Goal: Task Accomplishment & Management: Manage account settings

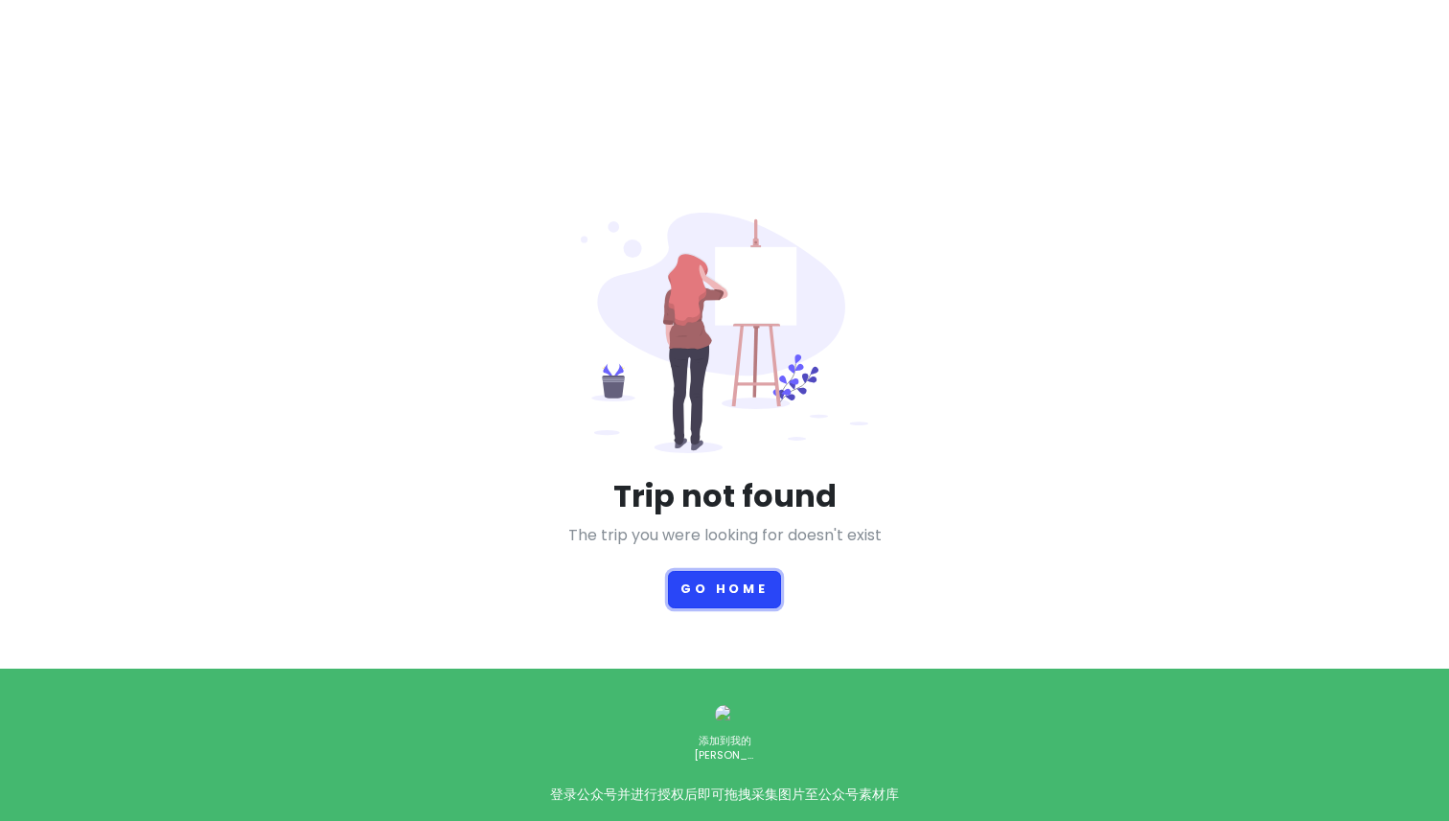
click at [741, 593] on button "Go Home" at bounding box center [724, 589] width 113 height 37
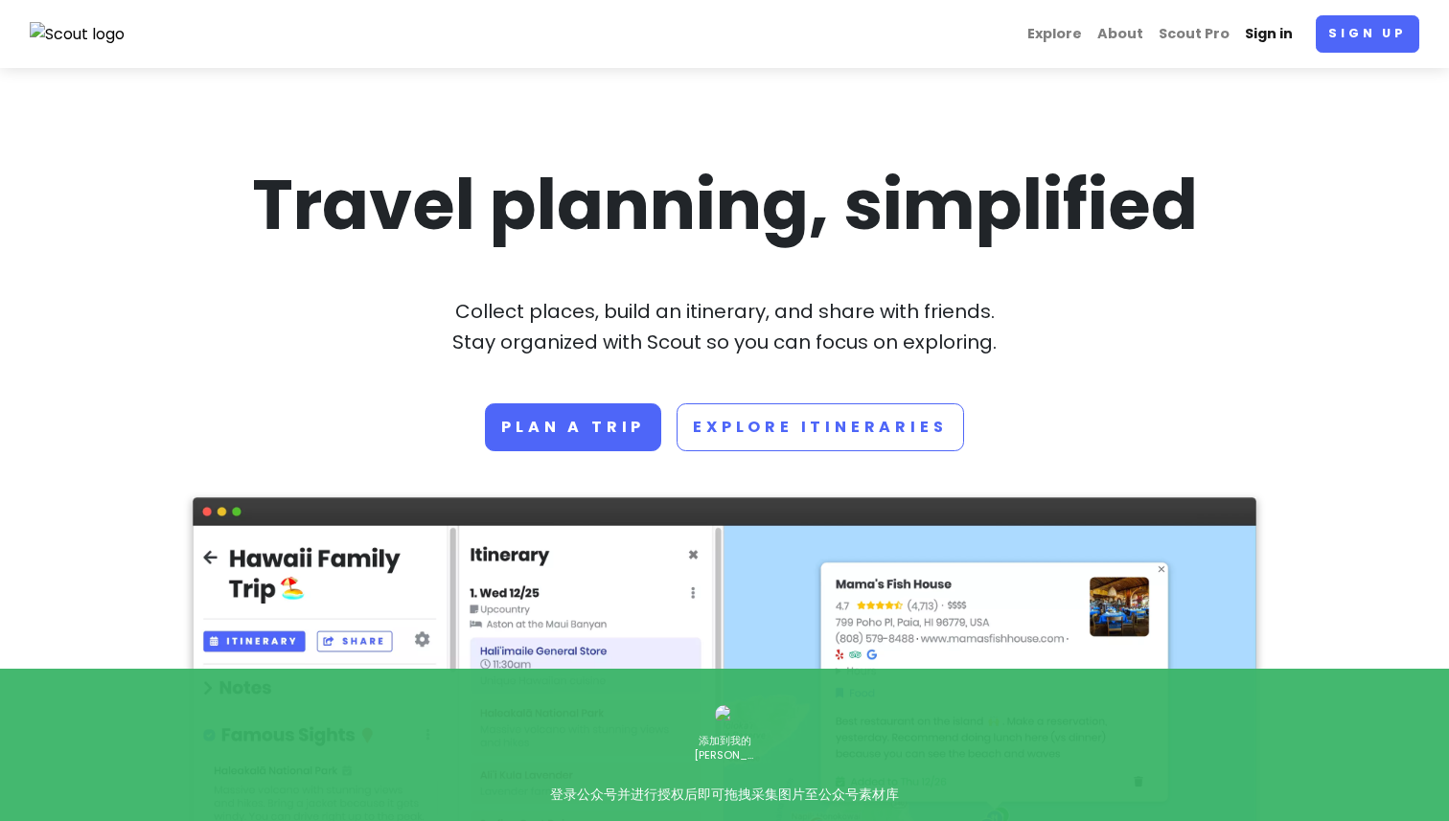
click at [1281, 33] on link "Sign in" at bounding box center [1268, 33] width 63 height 37
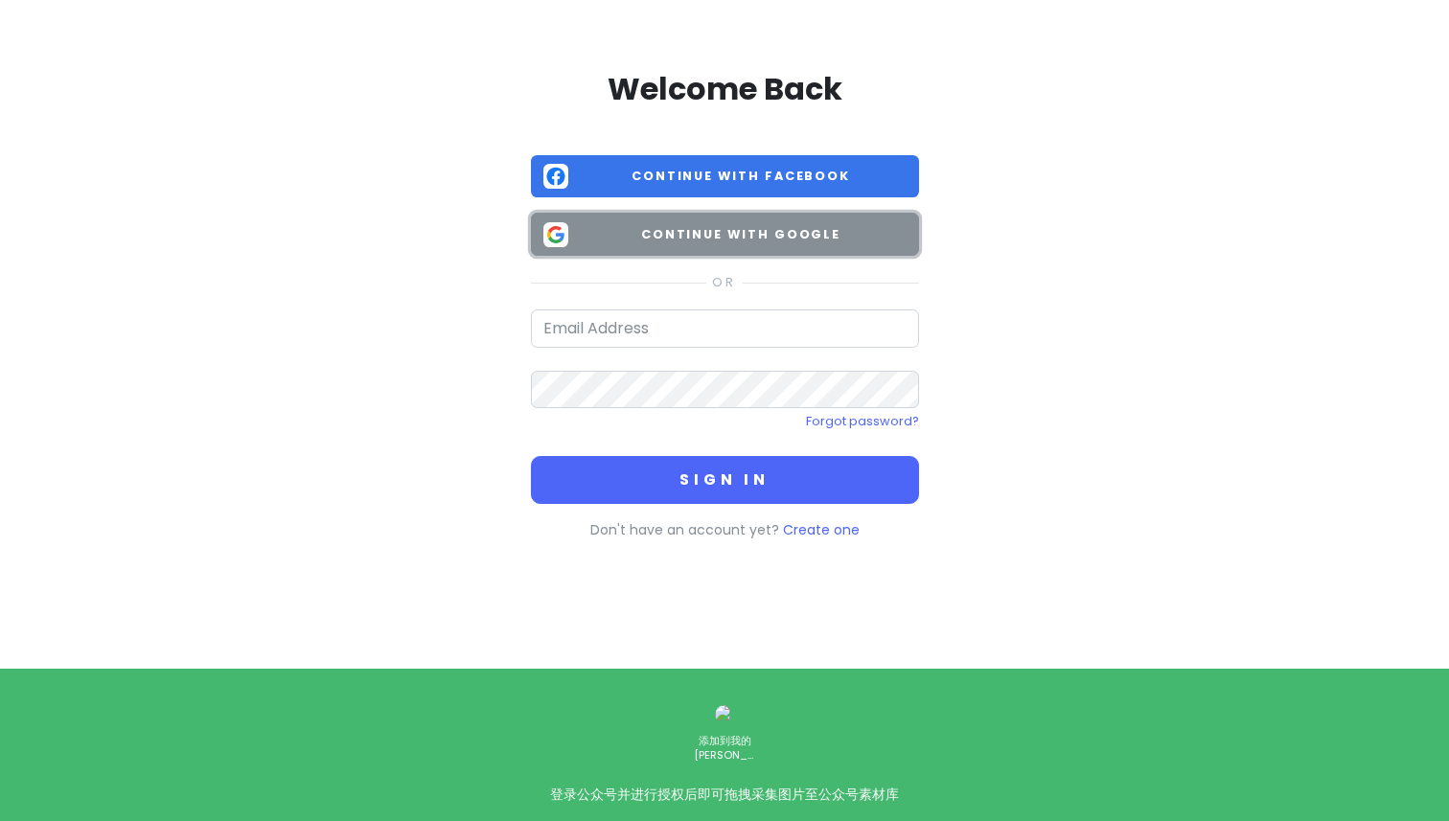
click at [725, 236] on span "Continue with Google" at bounding box center [741, 234] width 331 height 19
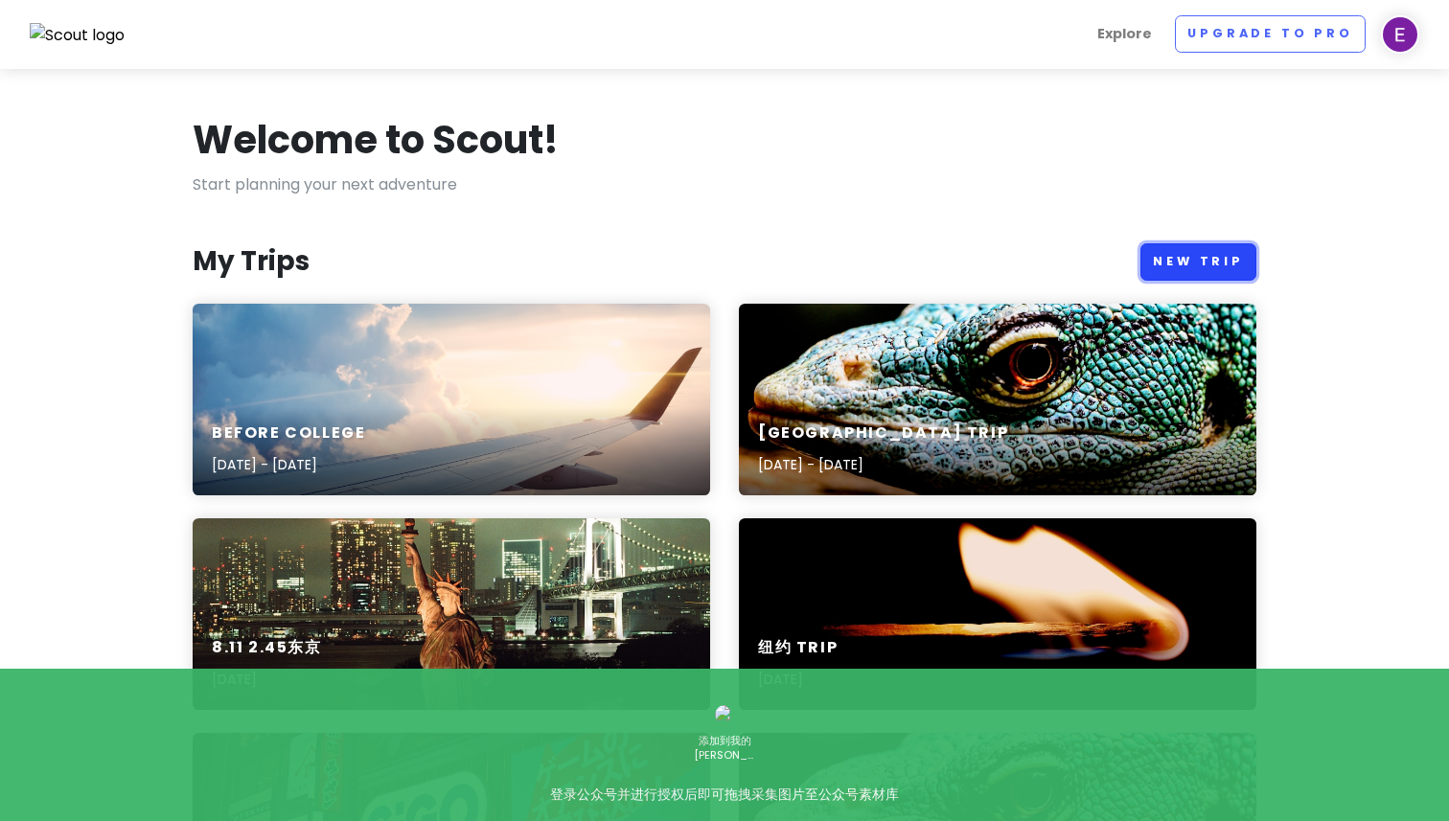
click at [1197, 262] on link "New Trip" at bounding box center [1199, 261] width 116 height 37
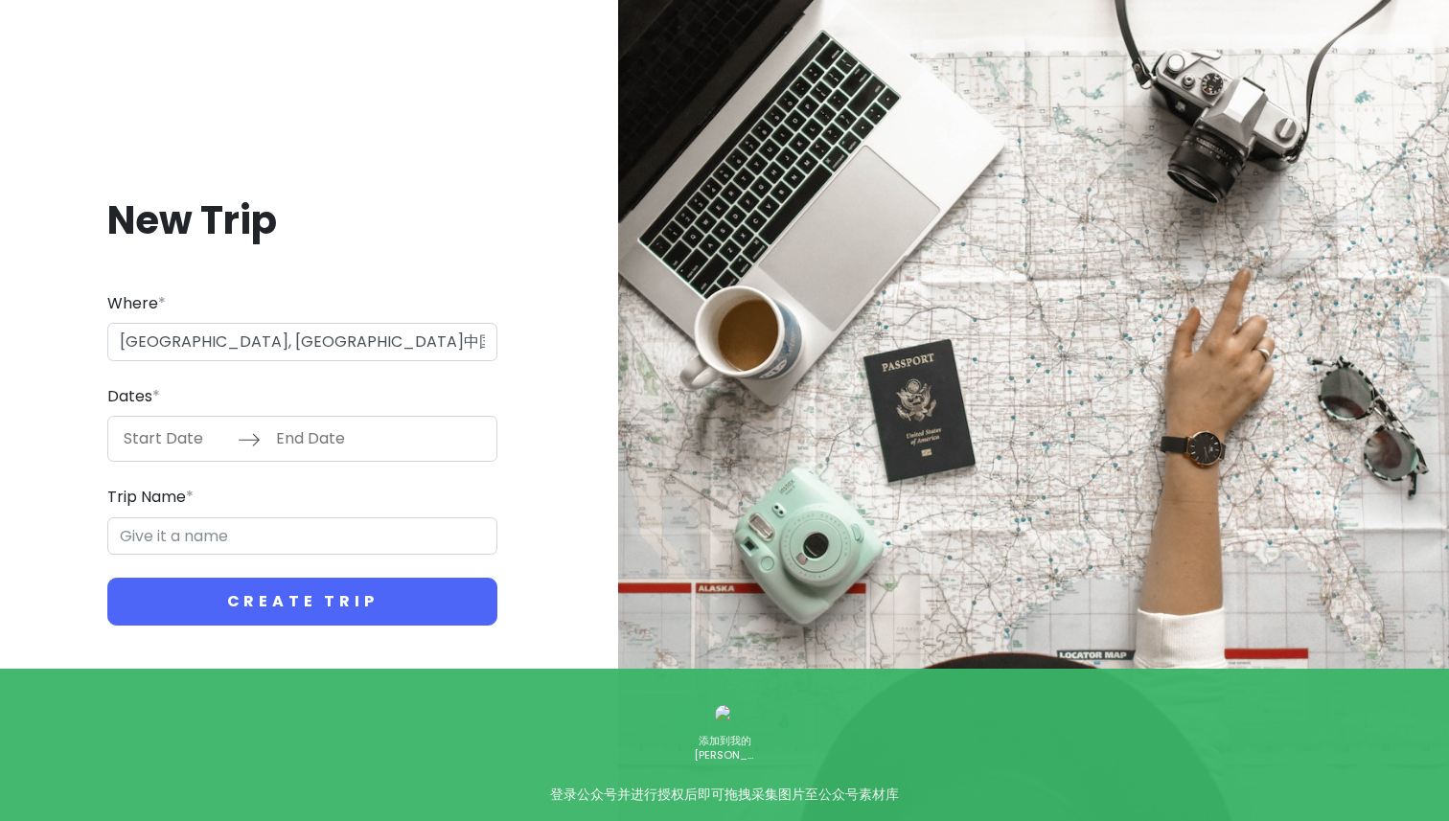
type input "中国[GEOGRAPHIC_DATA]"
type input "上海市 Trip"
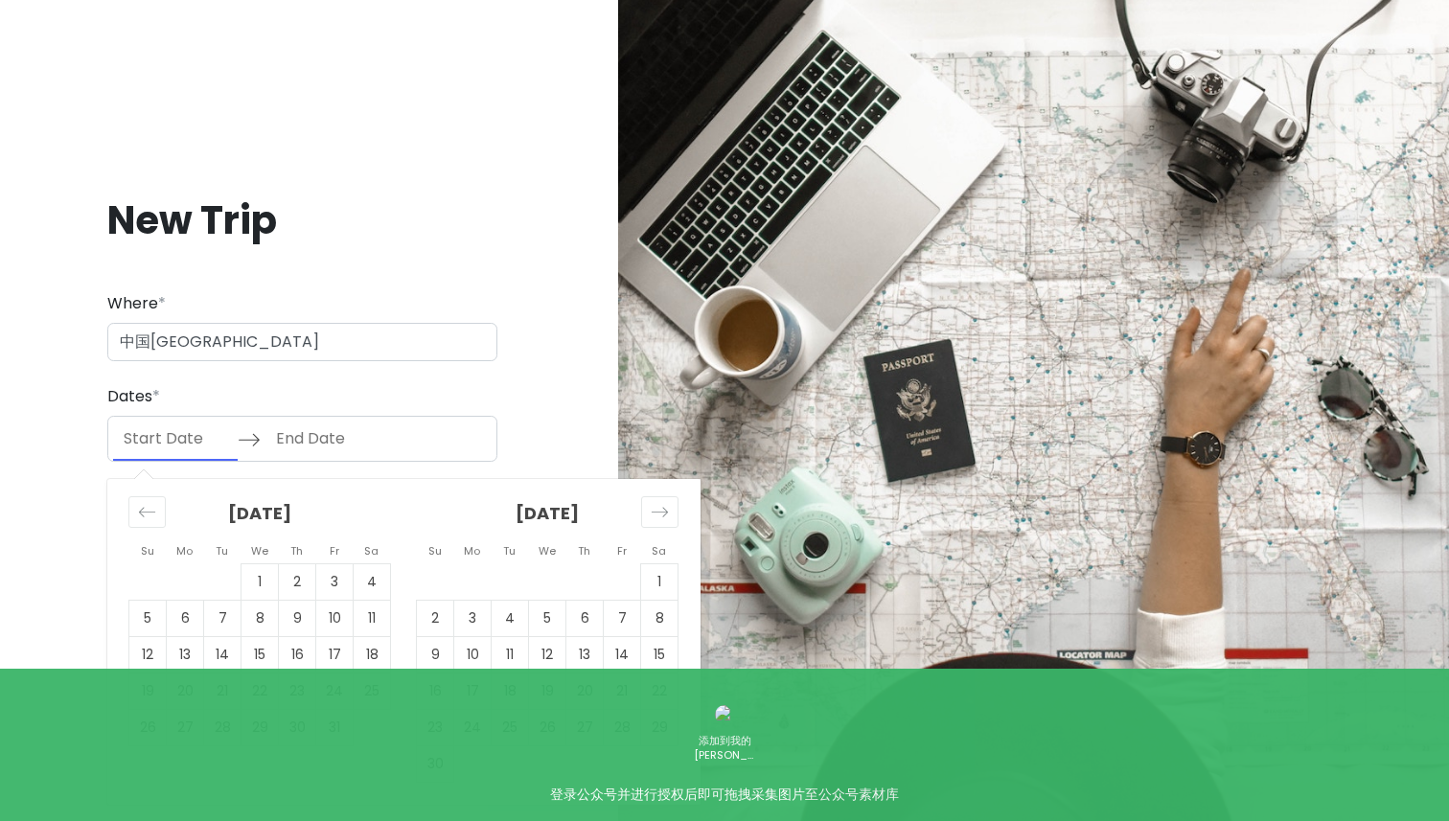
click at [190, 439] on input "Start Date" at bounding box center [175, 439] width 125 height 44
click at [665, 504] on icon "Move forward to switch to the next month." at bounding box center [660, 512] width 18 height 18
click at [658, 647] on td "20" at bounding box center [659, 655] width 37 height 36
type input "[DATE]"
click at [510, 690] on td "23" at bounding box center [510, 692] width 37 height 36
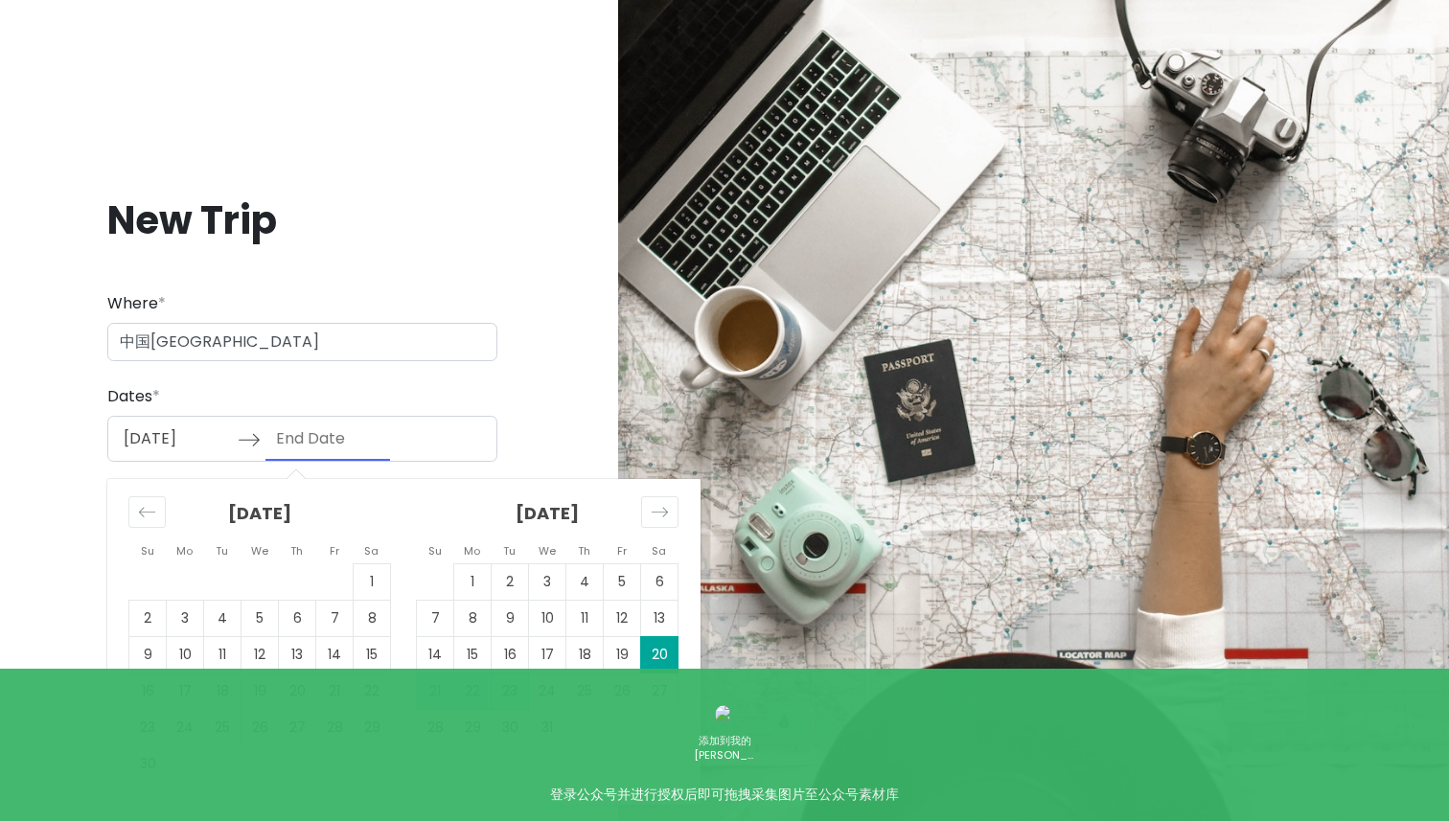
type input "[DATE]"
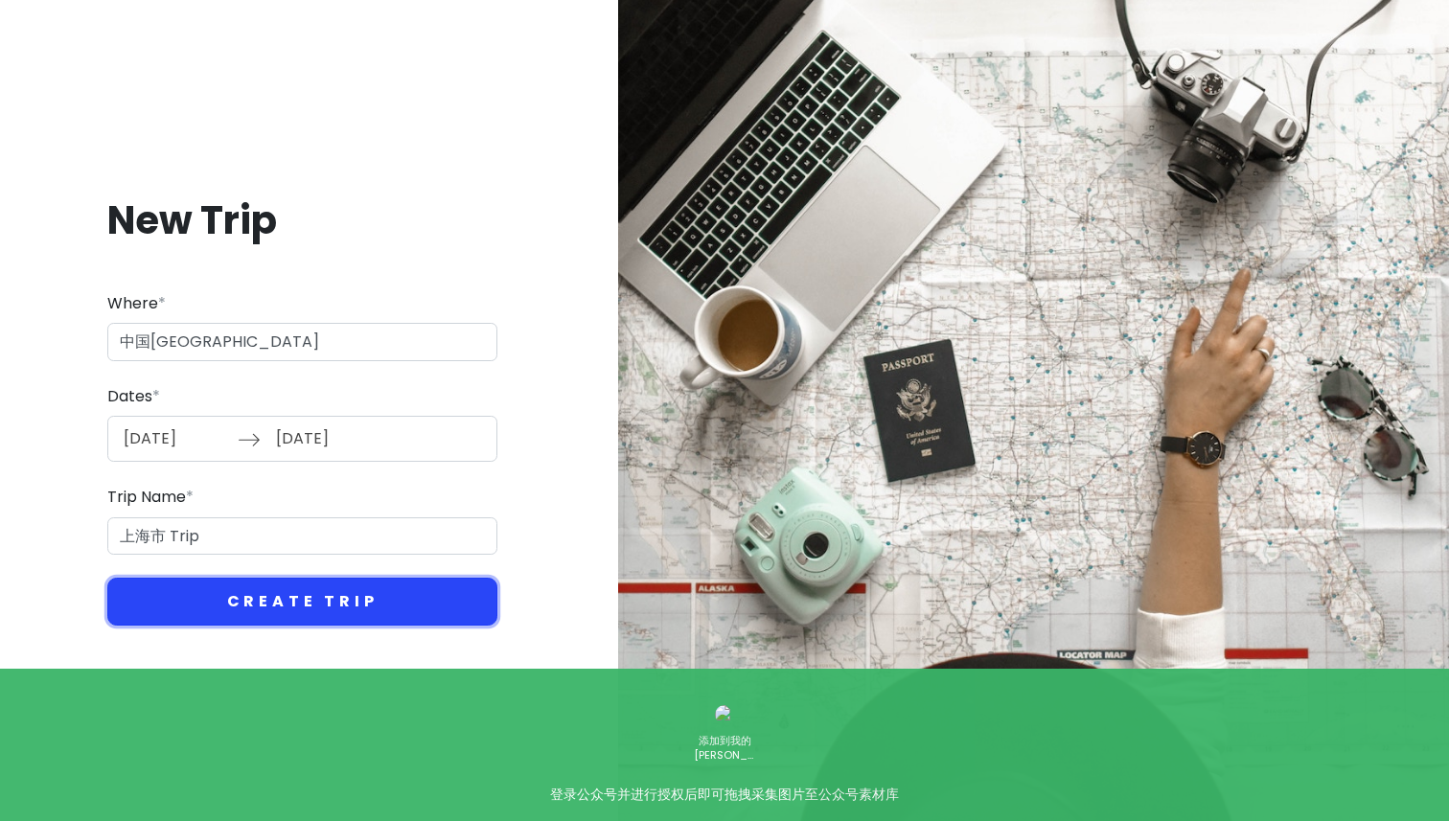
click at [293, 592] on button "Create Trip" at bounding box center [302, 602] width 390 height 48
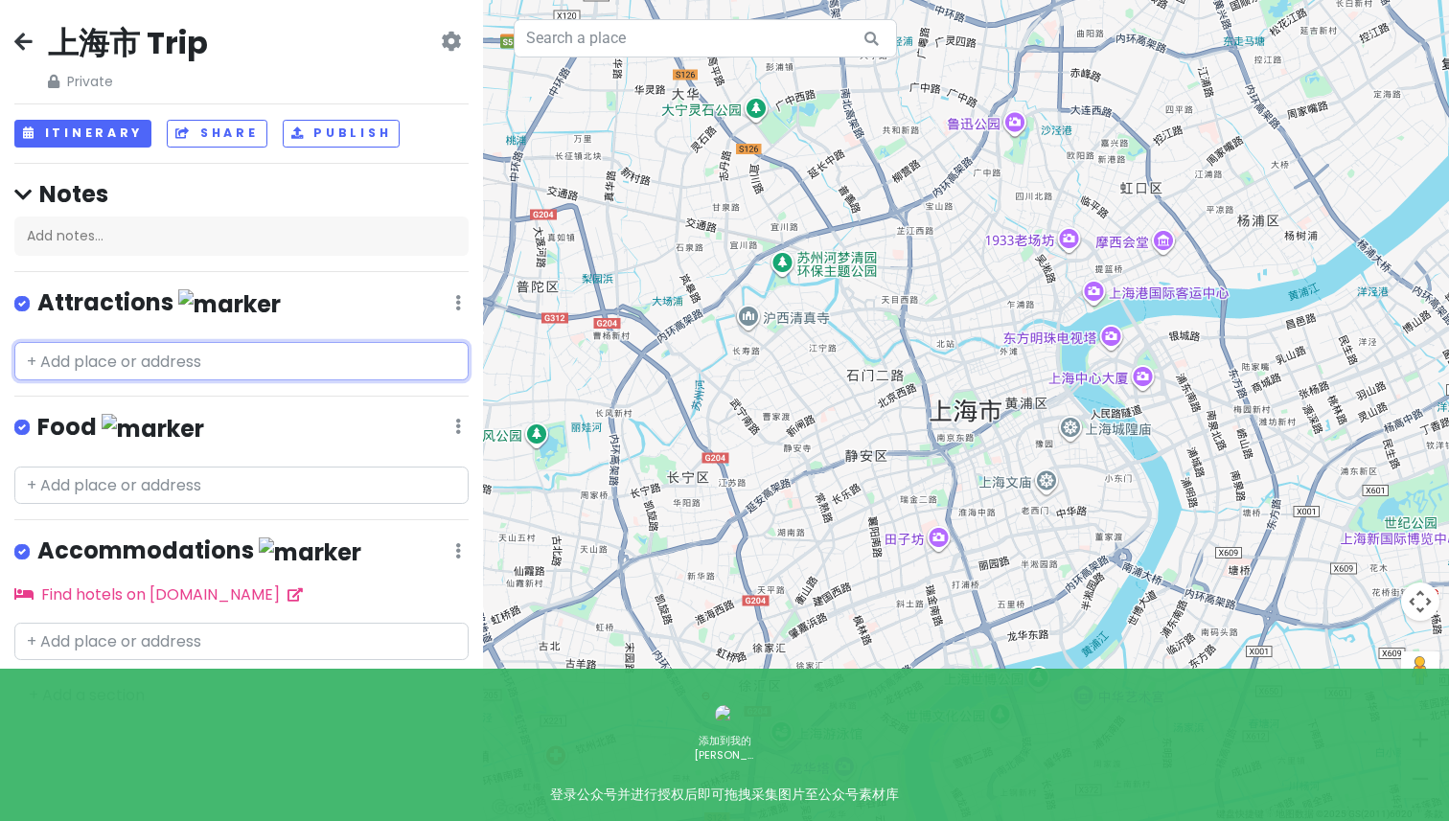
click at [290, 371] on input "text" at bounding box center [241, 361] width 454 height 38
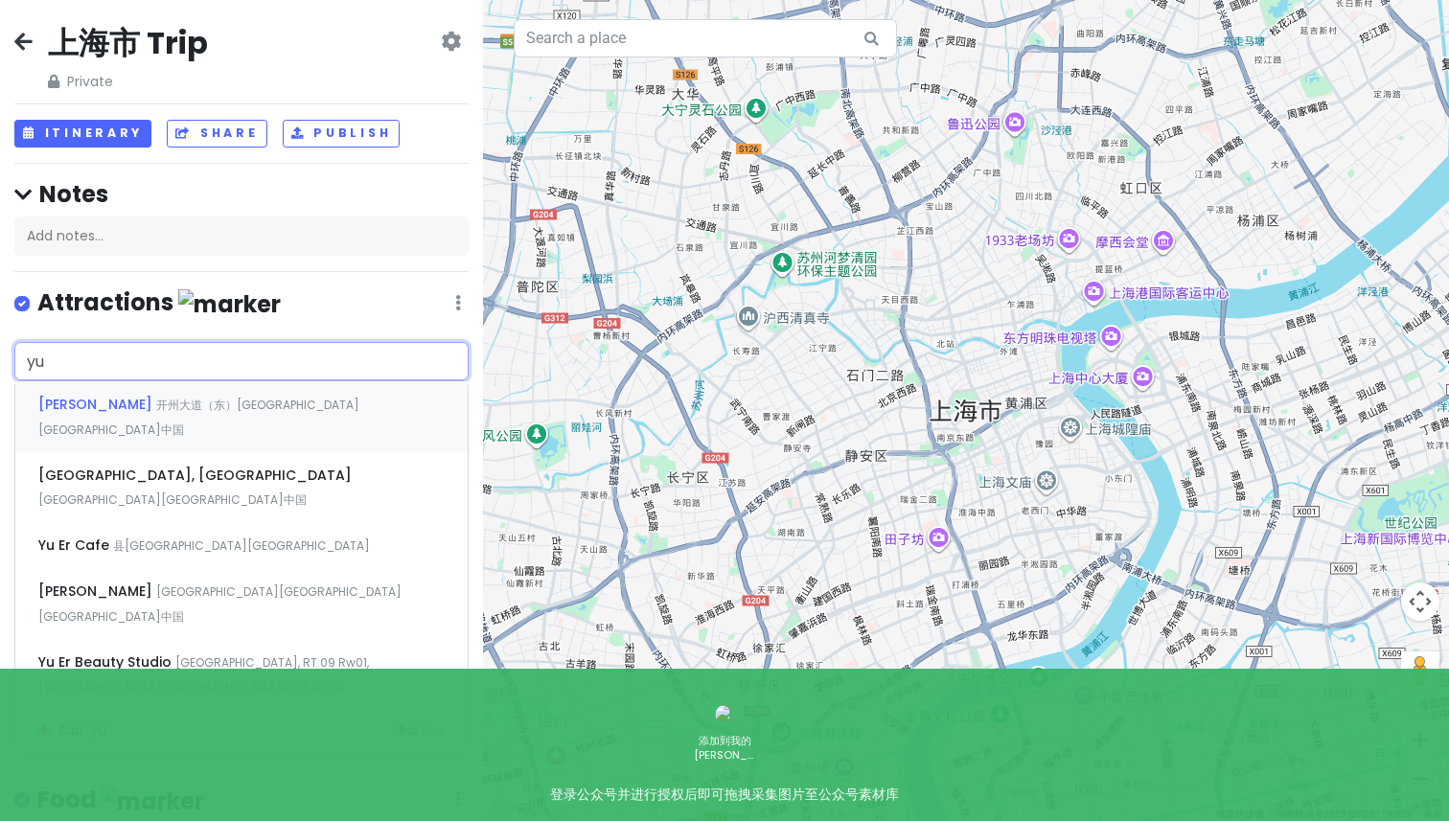
type input "y"
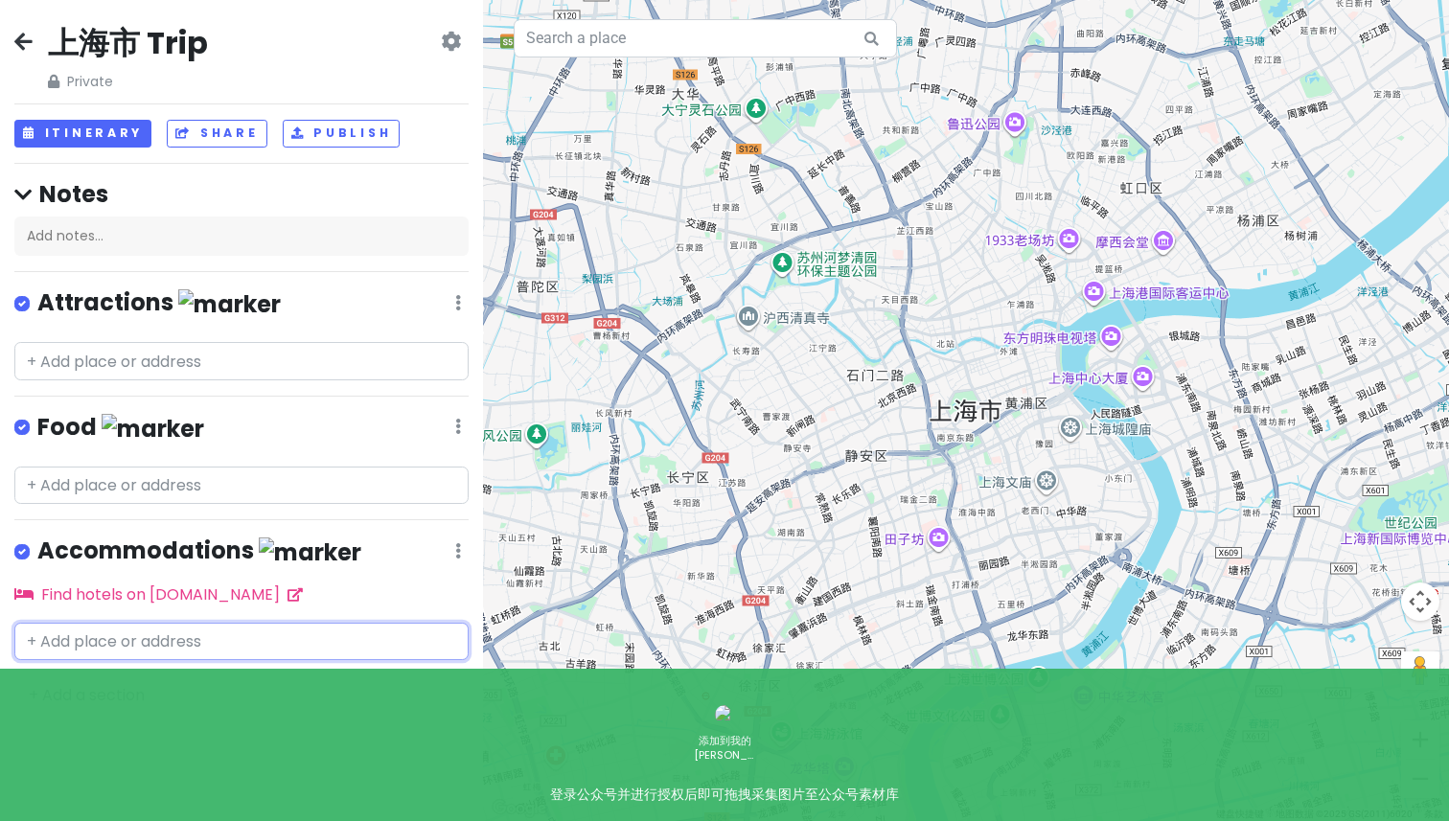
click at [108, 656] on div "上海市 Trip Private Change Dates Make a Copy Delete Trip Go Pro ⚡️ Give Feedback 💡…" at bounding box center [241, 410] width 483 height 821
type input "悦榕庄"
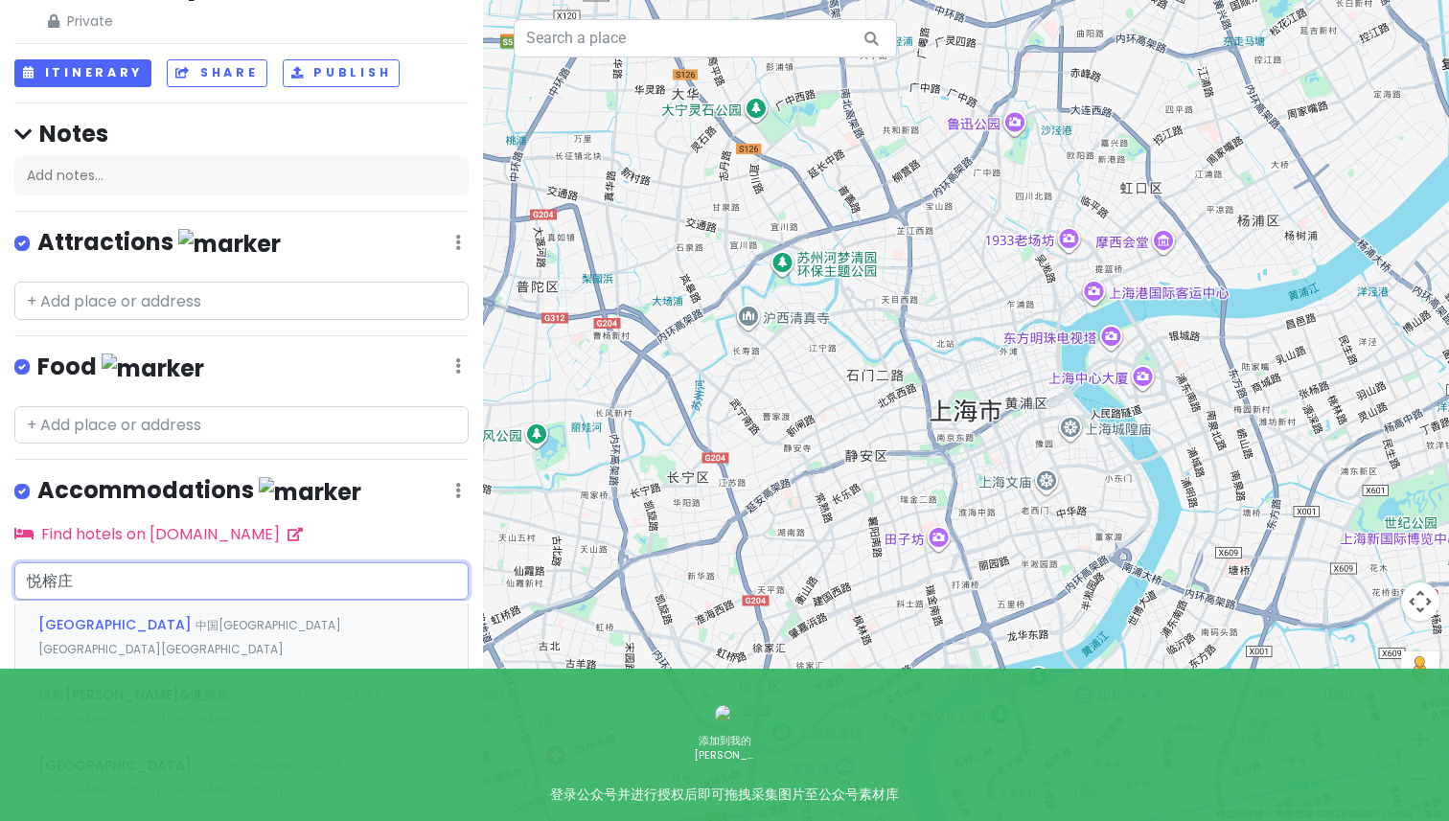
scroll to position [62, 0]
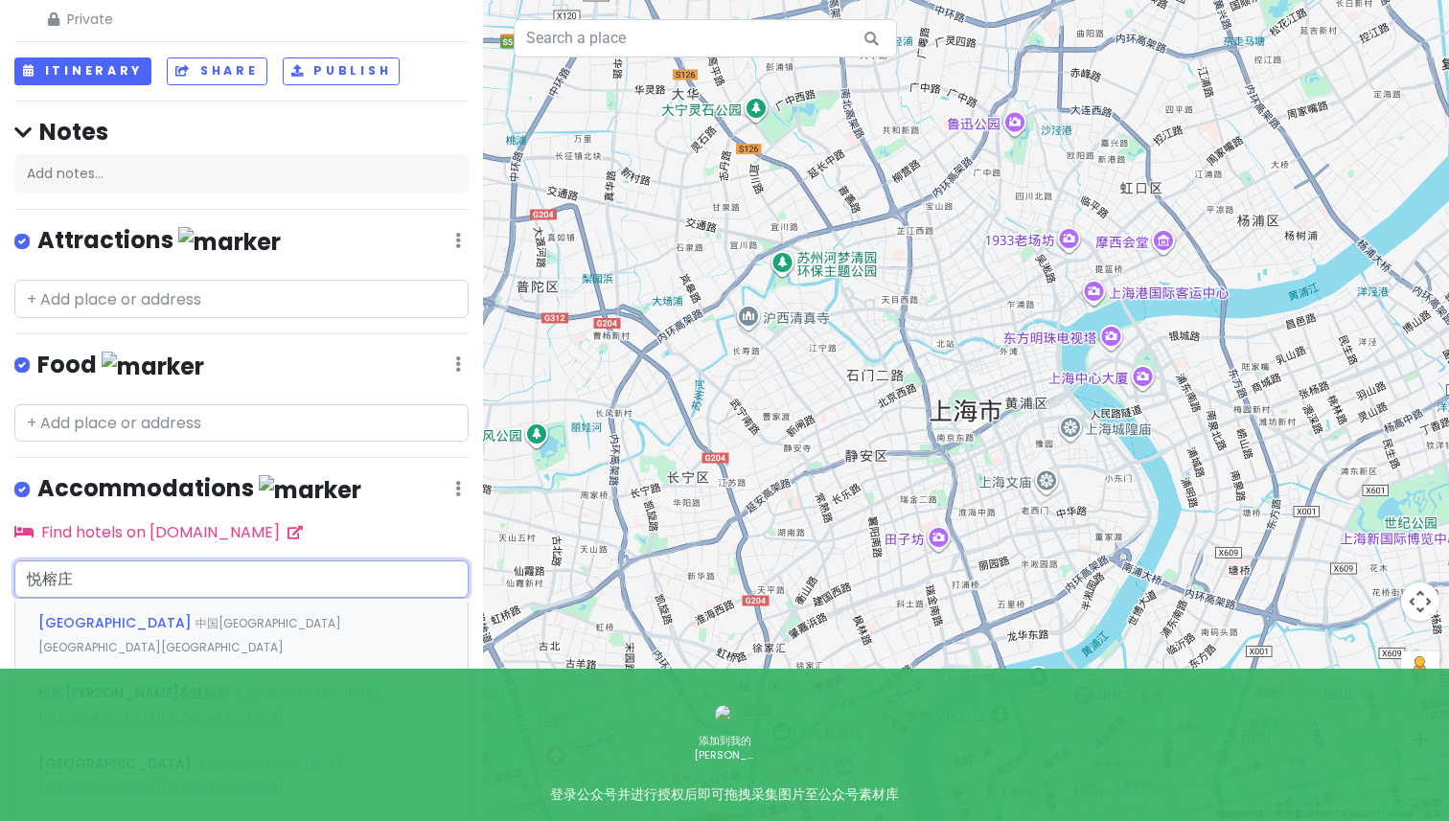
click at [169, 615] on span "中国[GEOGRAPHIC_DATA][GEOGRAPHIC_DATA][GEOGRAPHIC_DATA]" at bounding box center [189, 635] width 303 height 41
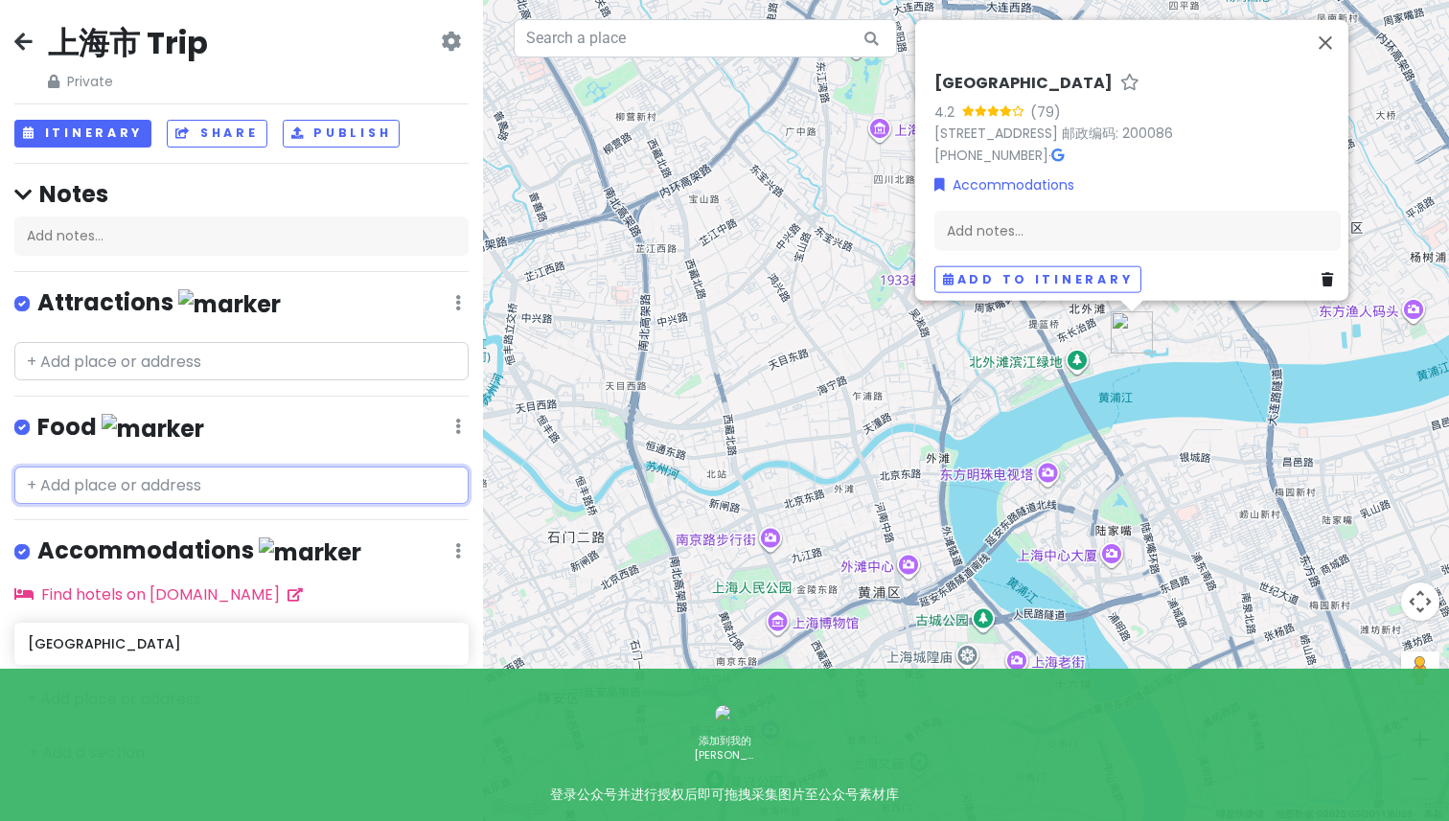
click at [181, 484] on input "text" at bounding box center [241, 486] width 454 height 38
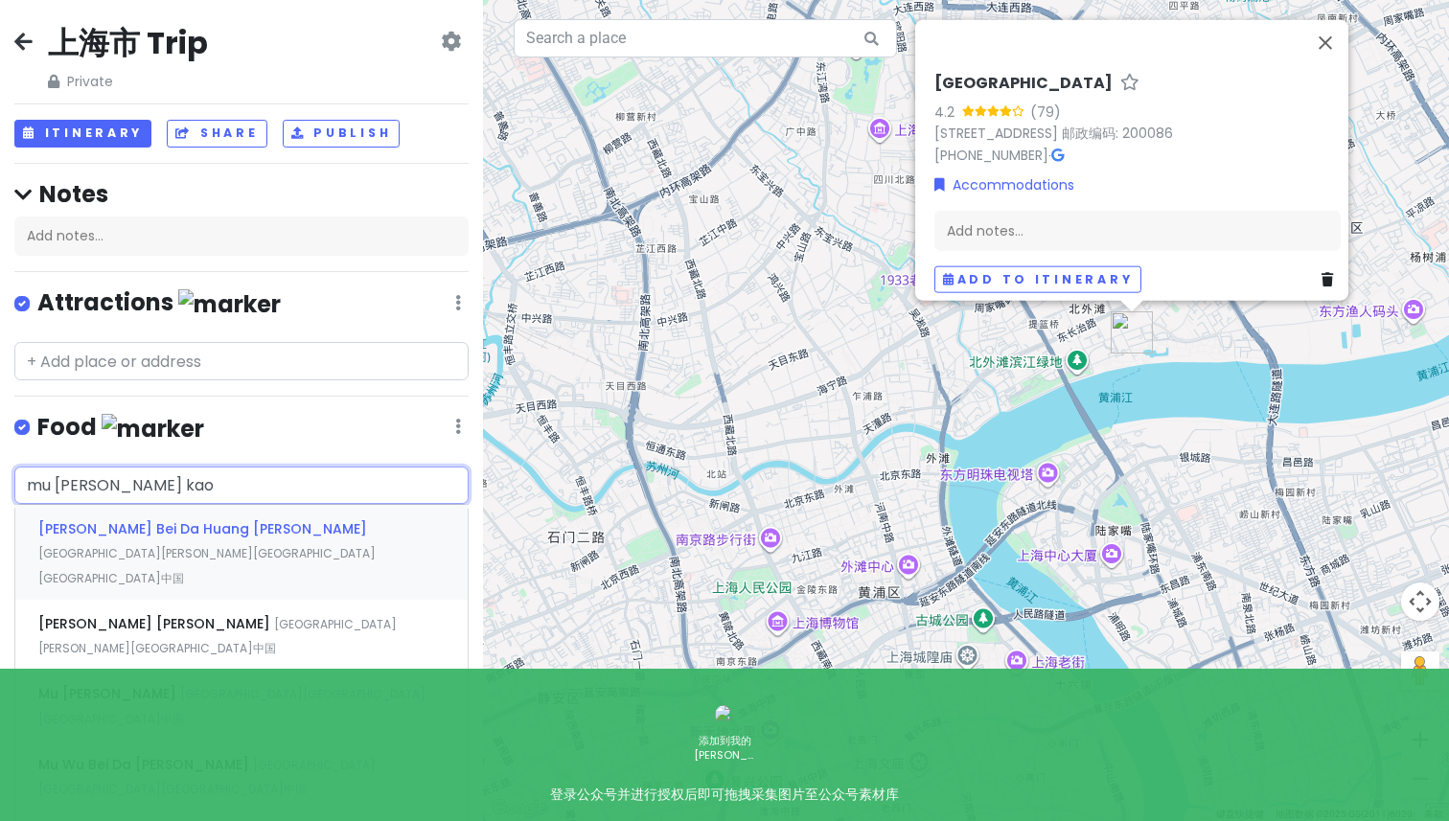
type input "木屋烧烤"
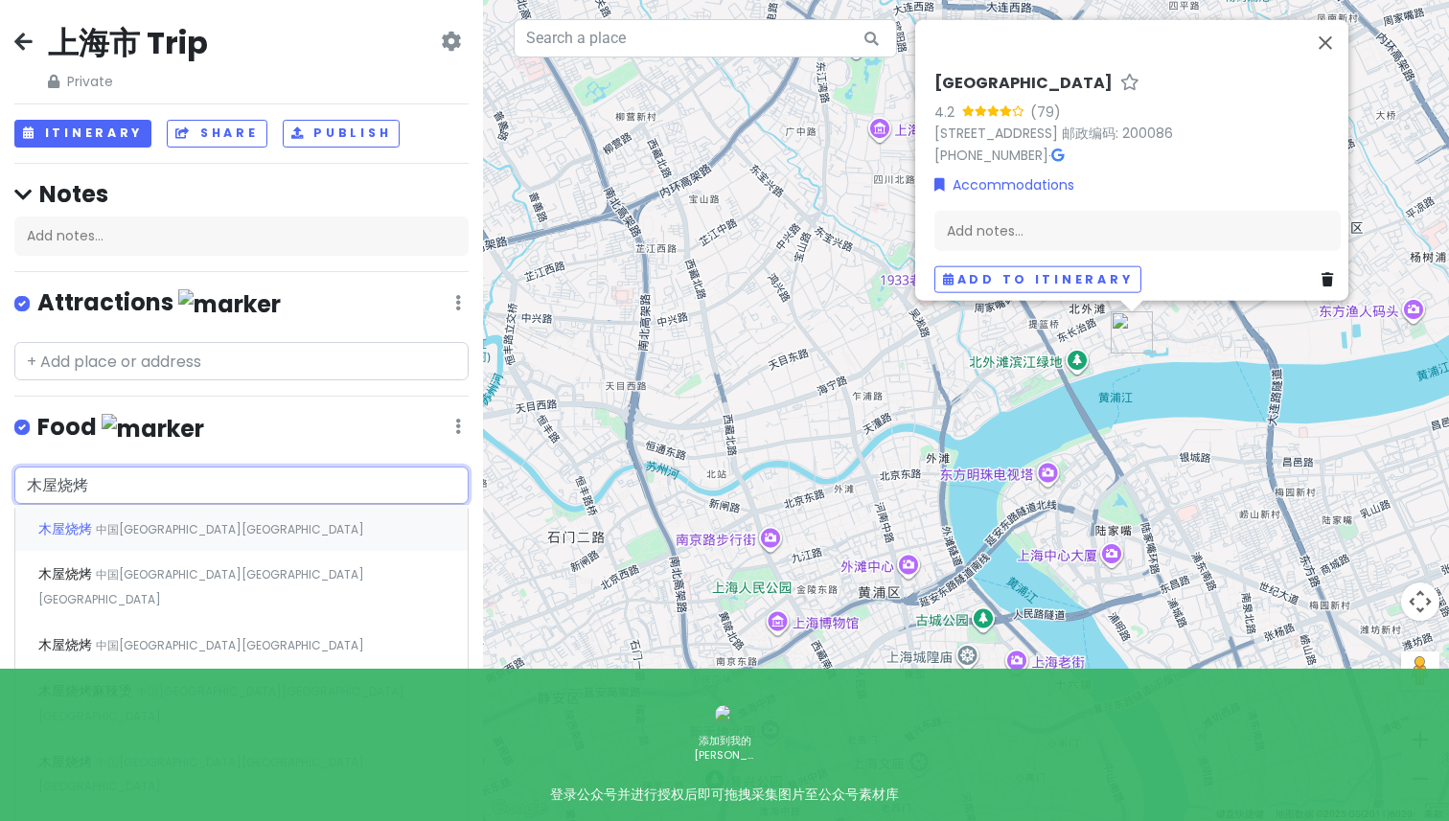
click at [229, 523] on span "中国[GEOGRAPHIC_DATA][GEOGRAPHIC_DATA]" at bounding box center [230, 529] width 268 height 16
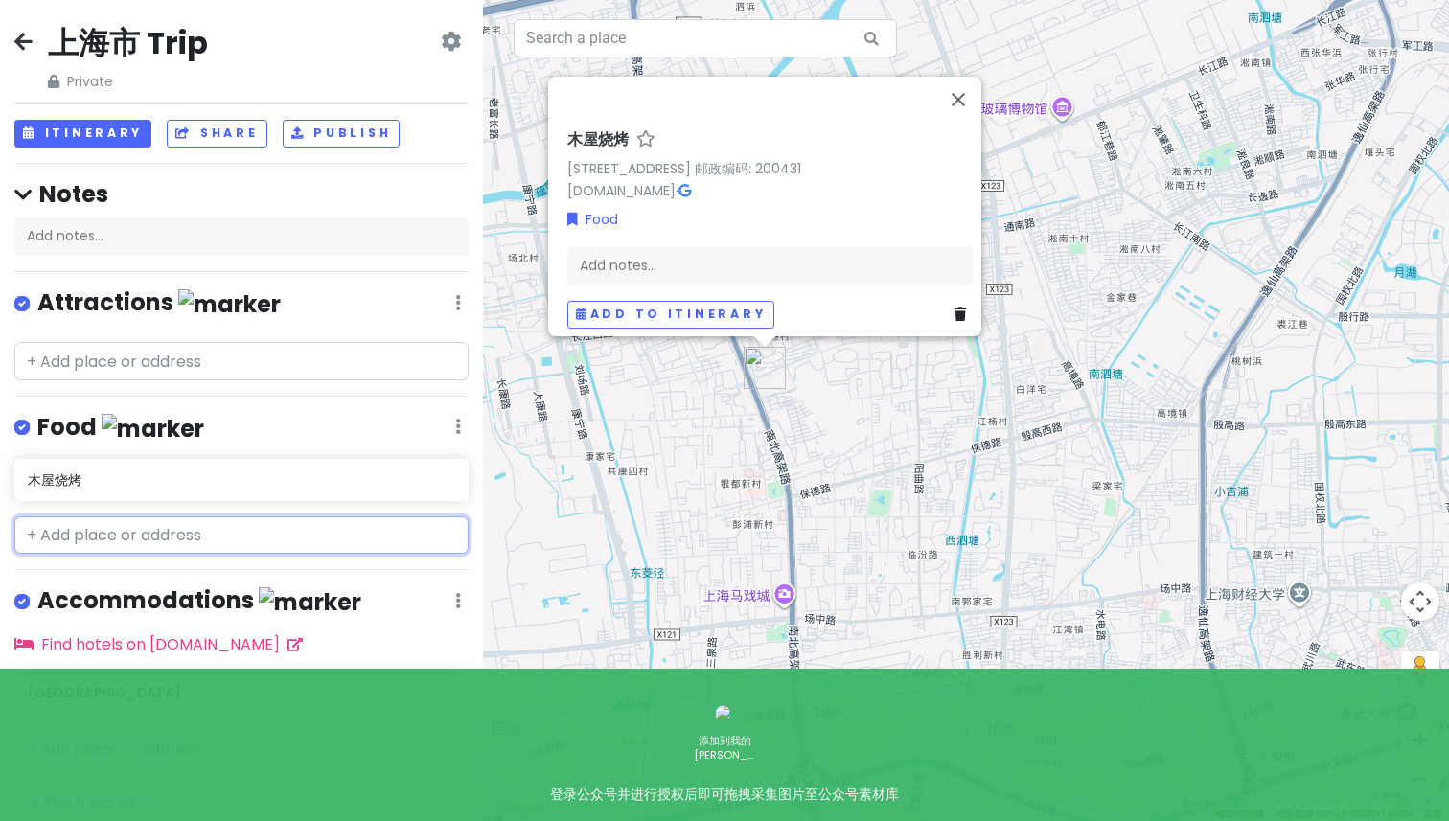
click at [144, 524] on input "text" at bounding box center [241, 536] width 454 height 38
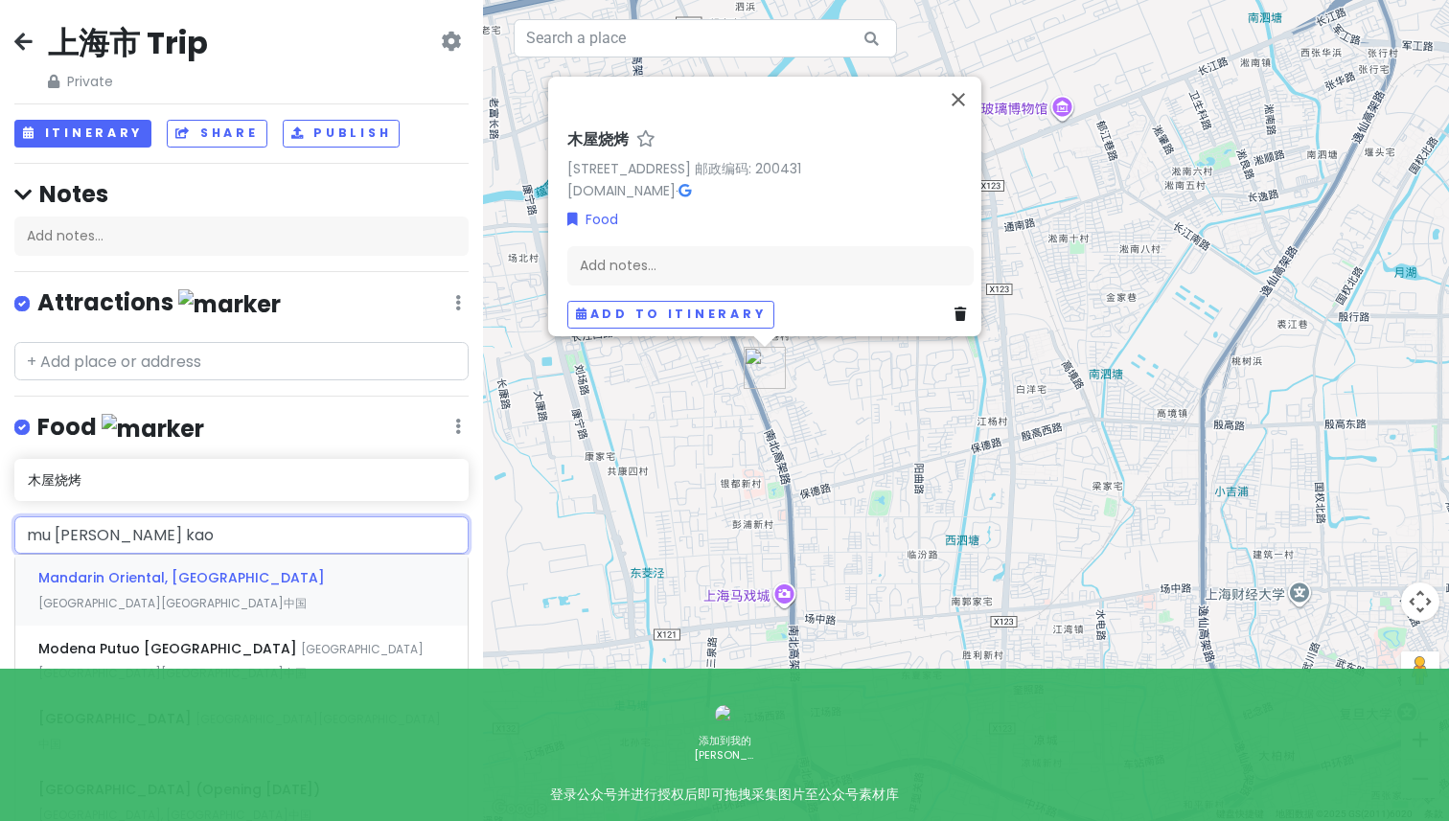
type input "木屋烧烤"
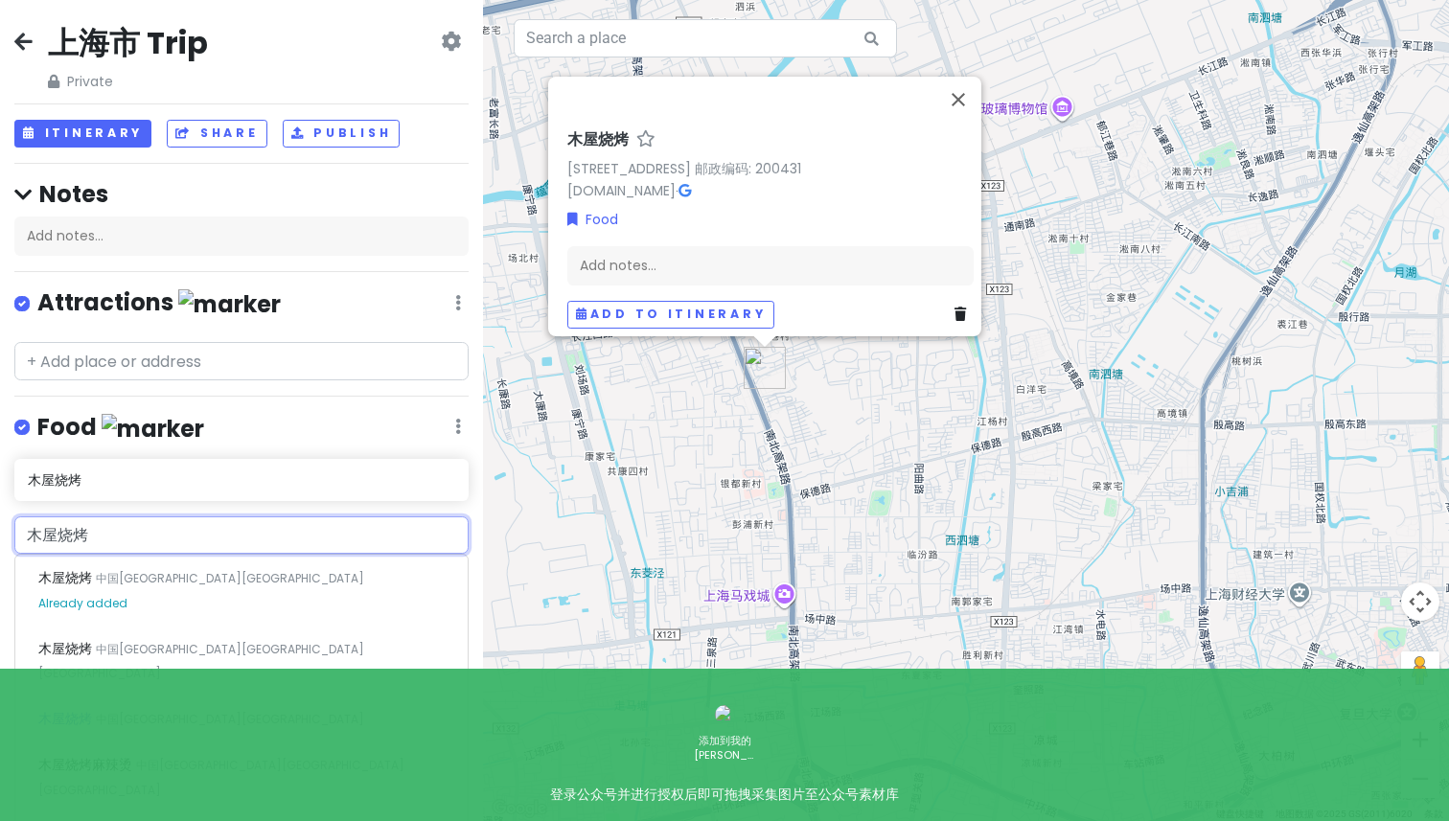
click at [234, 698] on div "木屋烧烤 中国[GEOGRAPHIC_DATA][GEOGRAPHIC_DATA]" at bounding box center [241, 719] width 452 height 46
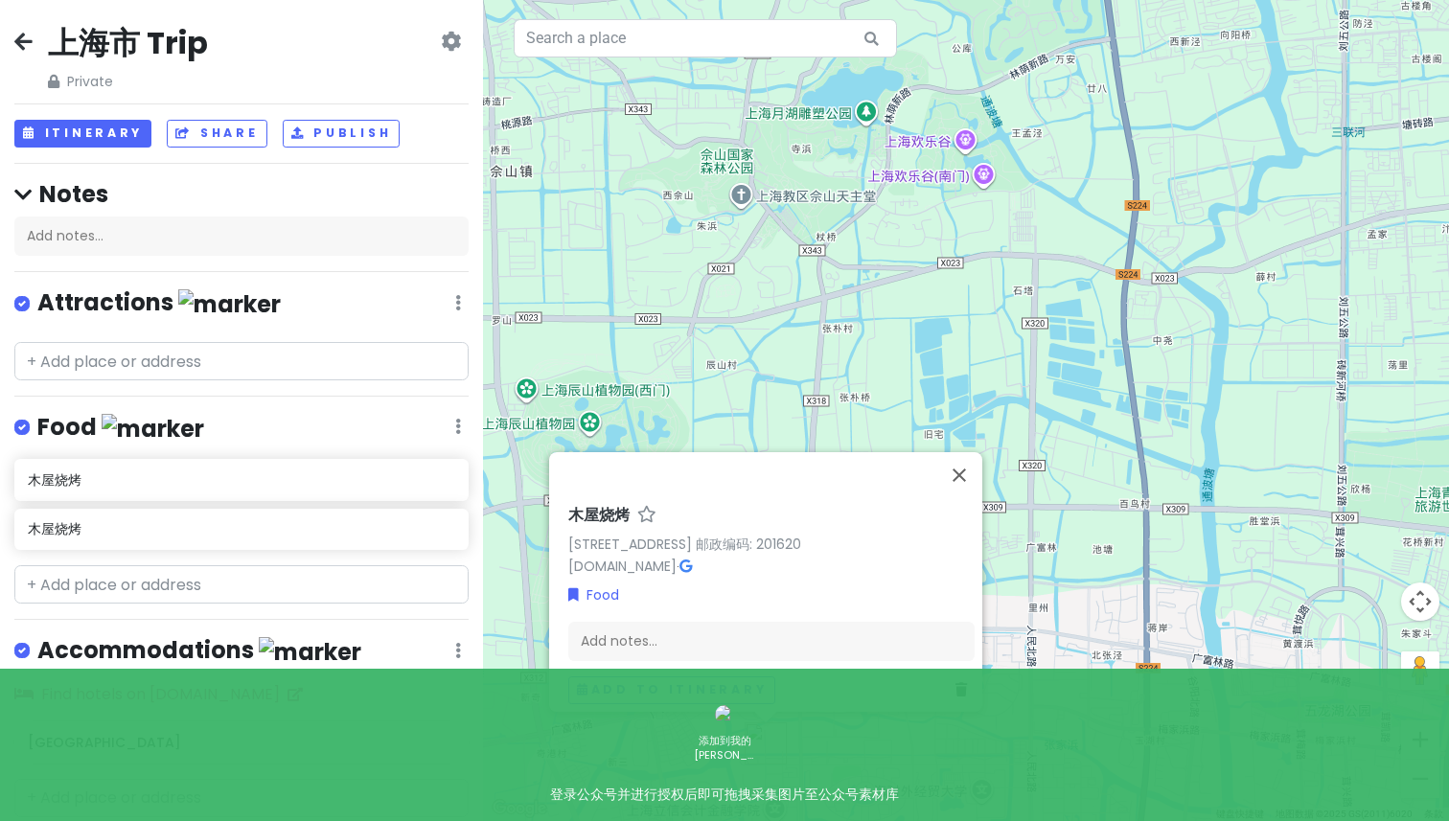
click at [993, 454] on div "木屋烧烤 [STREET_ADDRESS] 邮政编码: 201620 [DOMAIN_NAME] · Food Add notes... Add to iti…" at bounding box center [966, 410] width 966 height 821
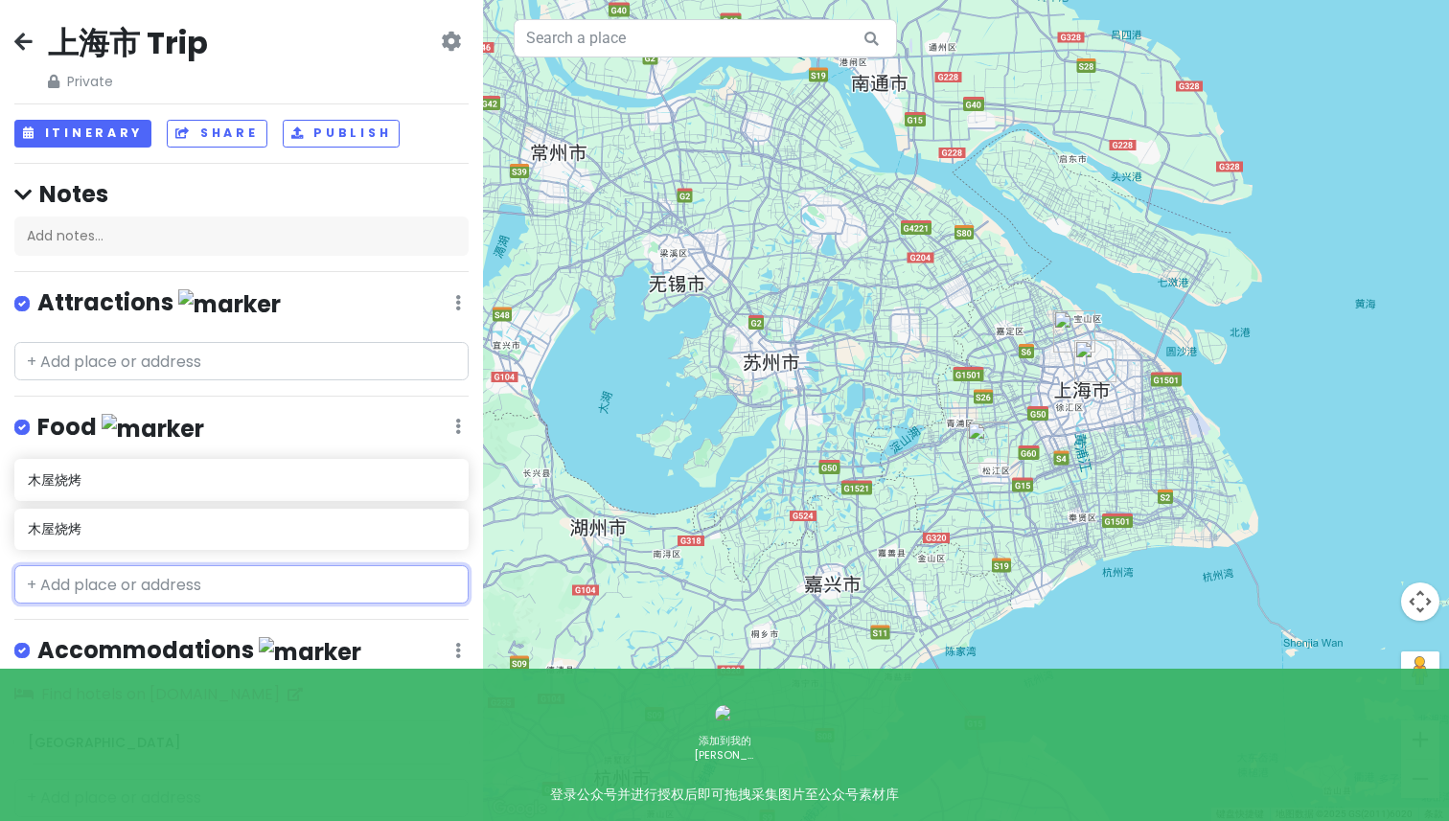
click at [103, 583] on input "text" at bounding box center [241, 585] width 454 height 38
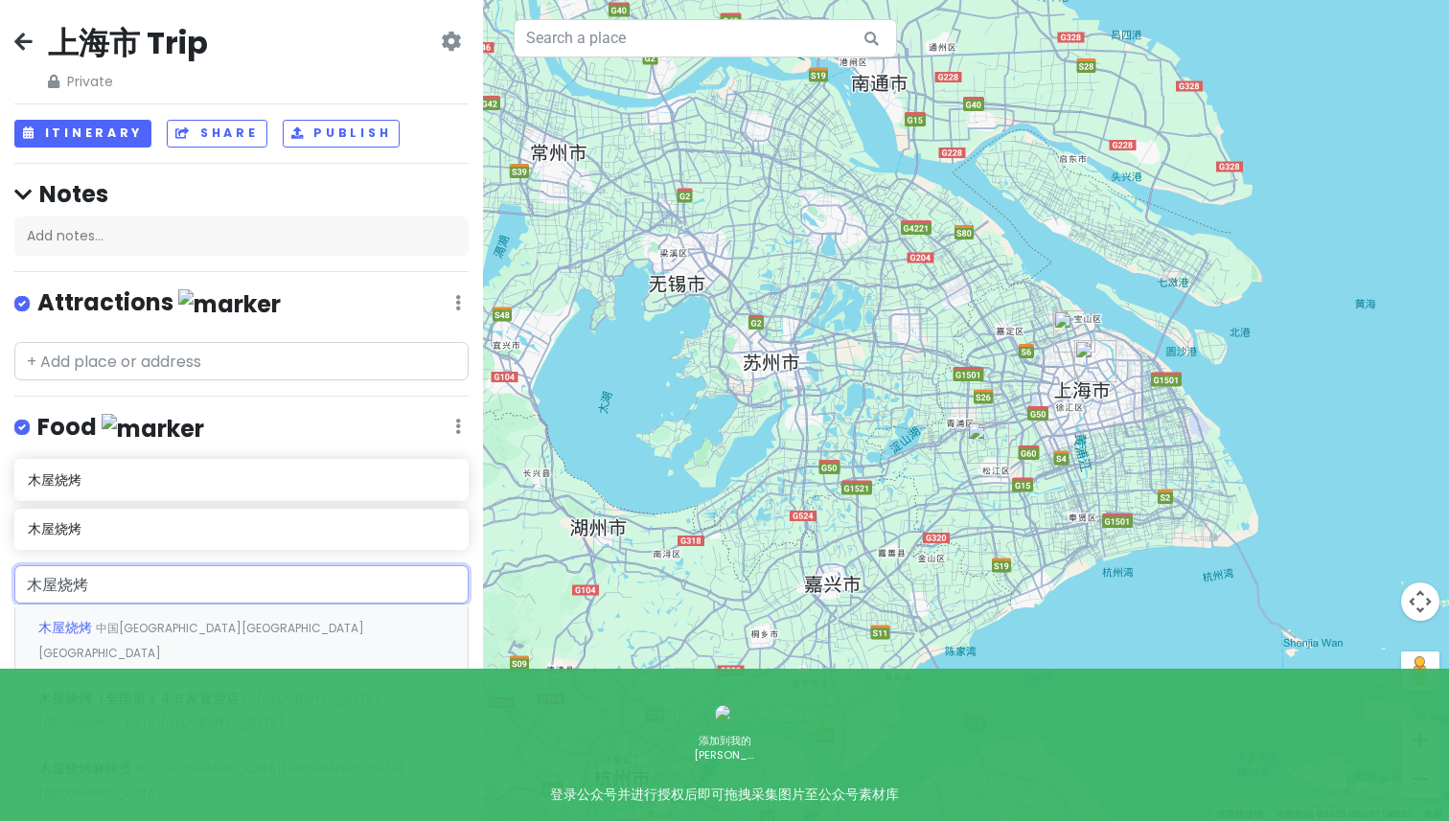
scroll to position [26, 0]
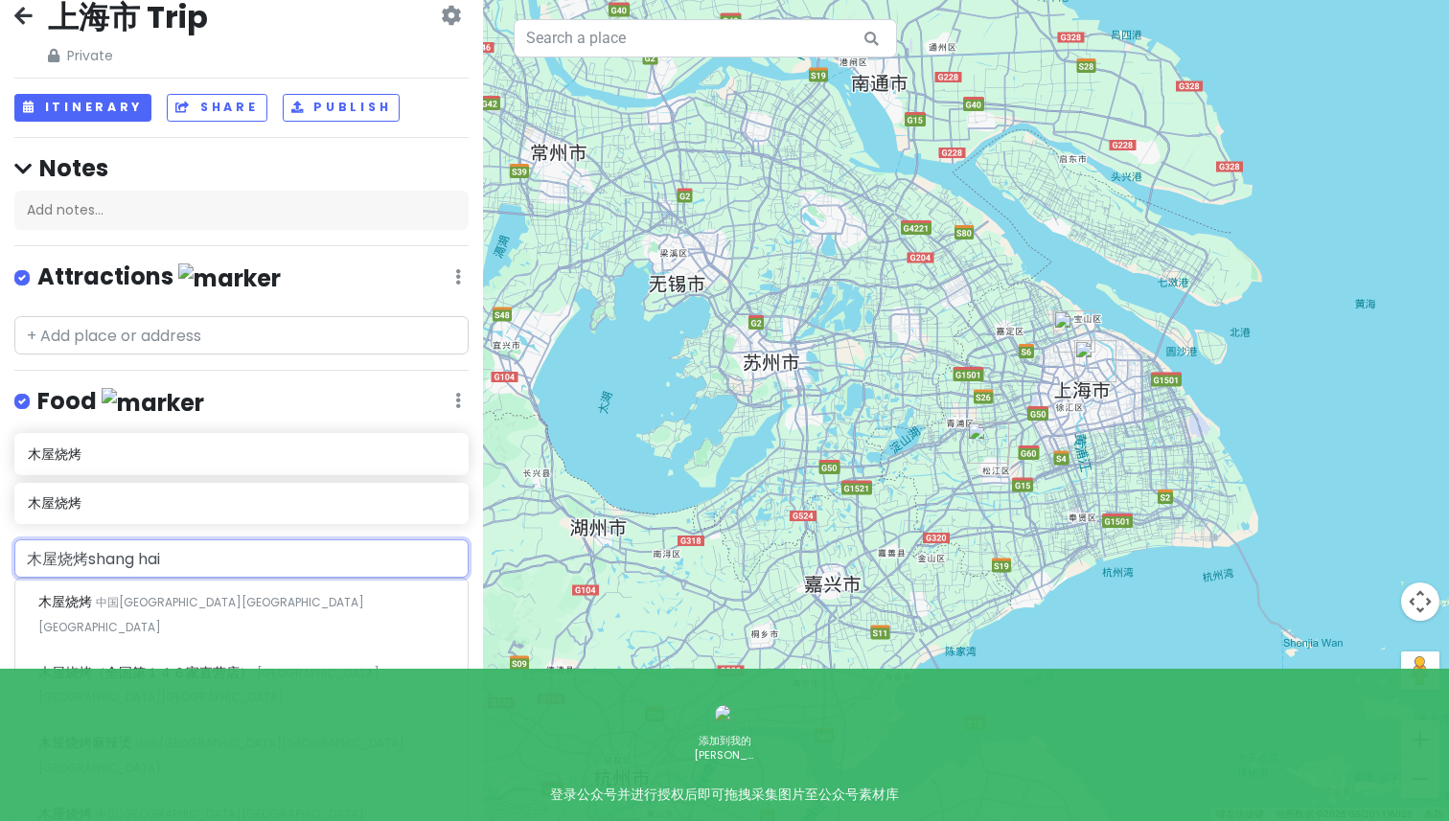
type input "木屋烧烤上海"
click at [211, 748] on span "中国[GEOGRAPHIC_DATA][GEOGRAPHIC_DATA][GEOGRAPHIC_DATA]" at bounding box center [201, 755] width 326 height 41
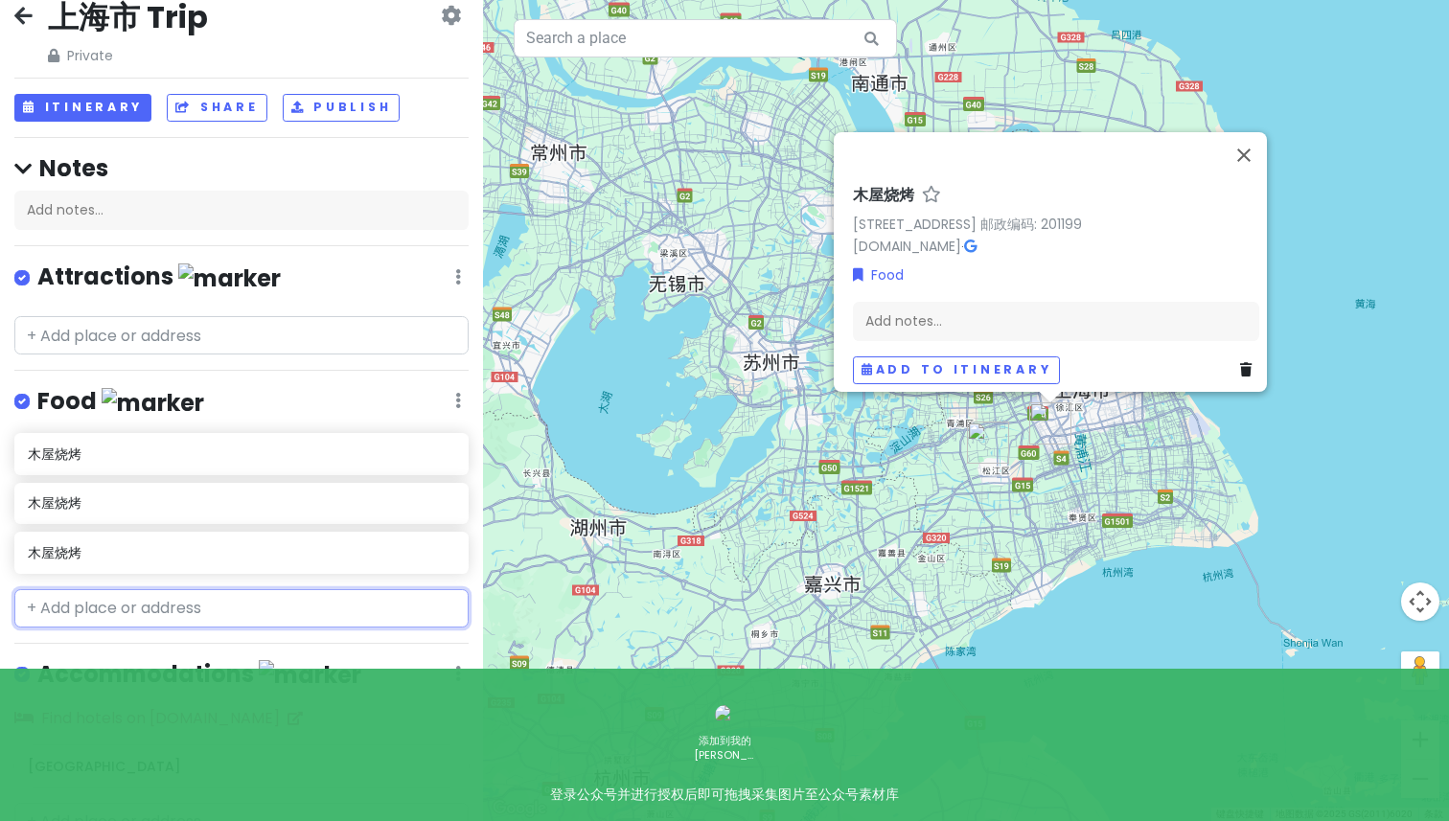
click at [138, 592] on input "text" at bounding box center [241, 608] width 454 height 38
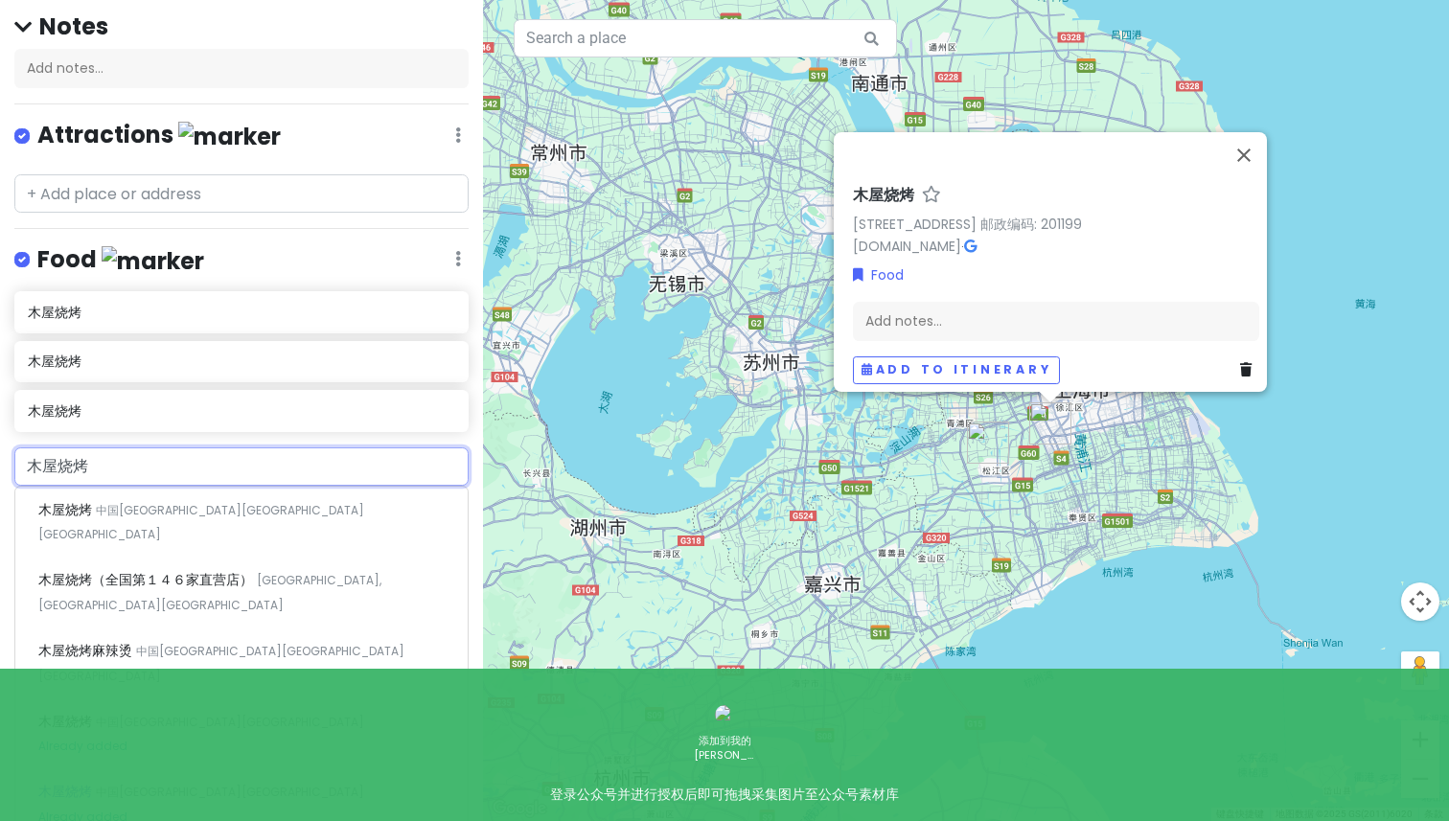
scroll to position [199, 0]
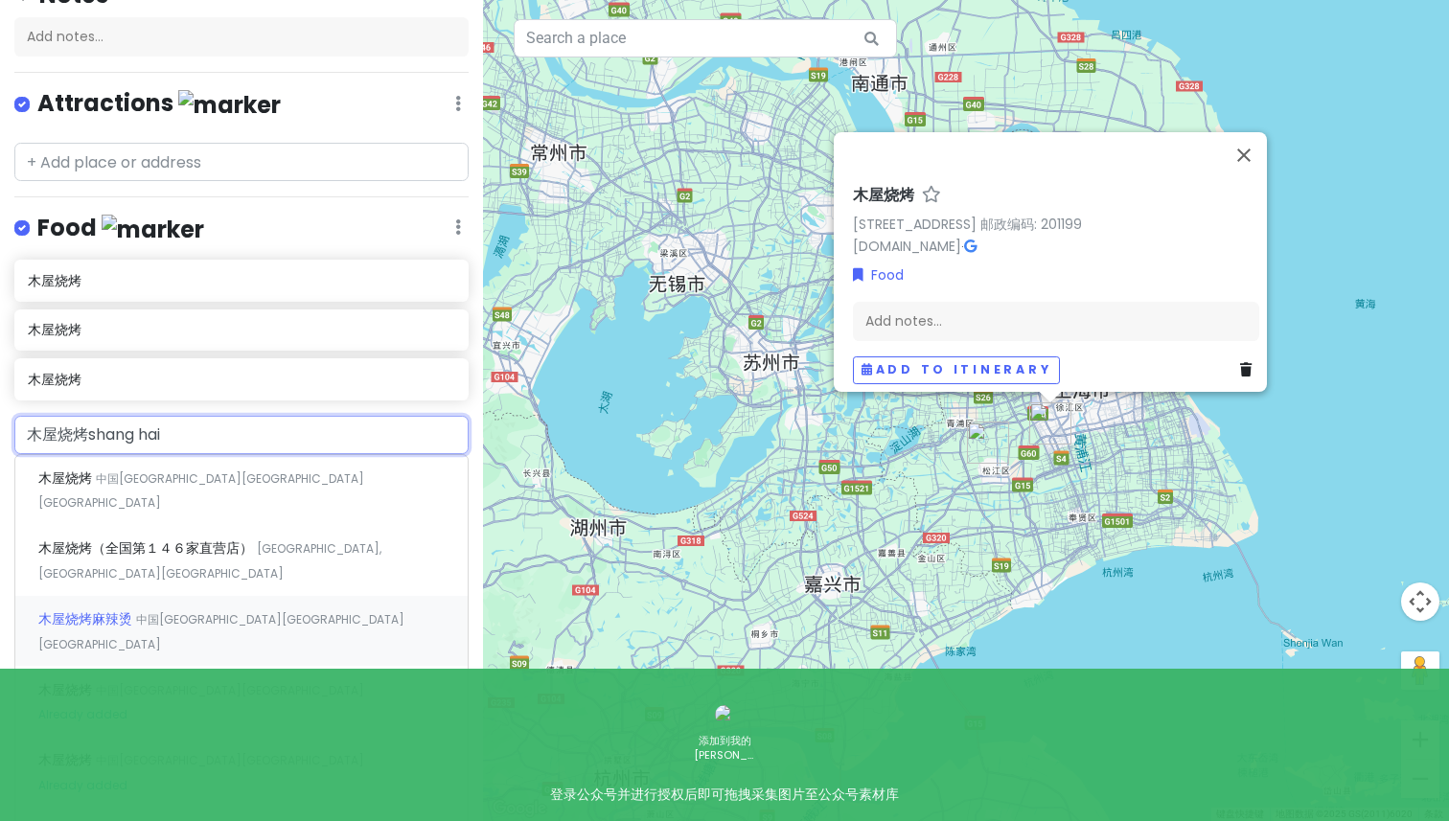
type input "木屋烧烤上海"
click at [235, 691] on div "木屋烧烤 中国[GEOGRAPHIC_DATA][GEOGRAPHIC_DATA][GEOGRAPHIC_DATA]" at bounding box center [241, 726] width 452 height 71
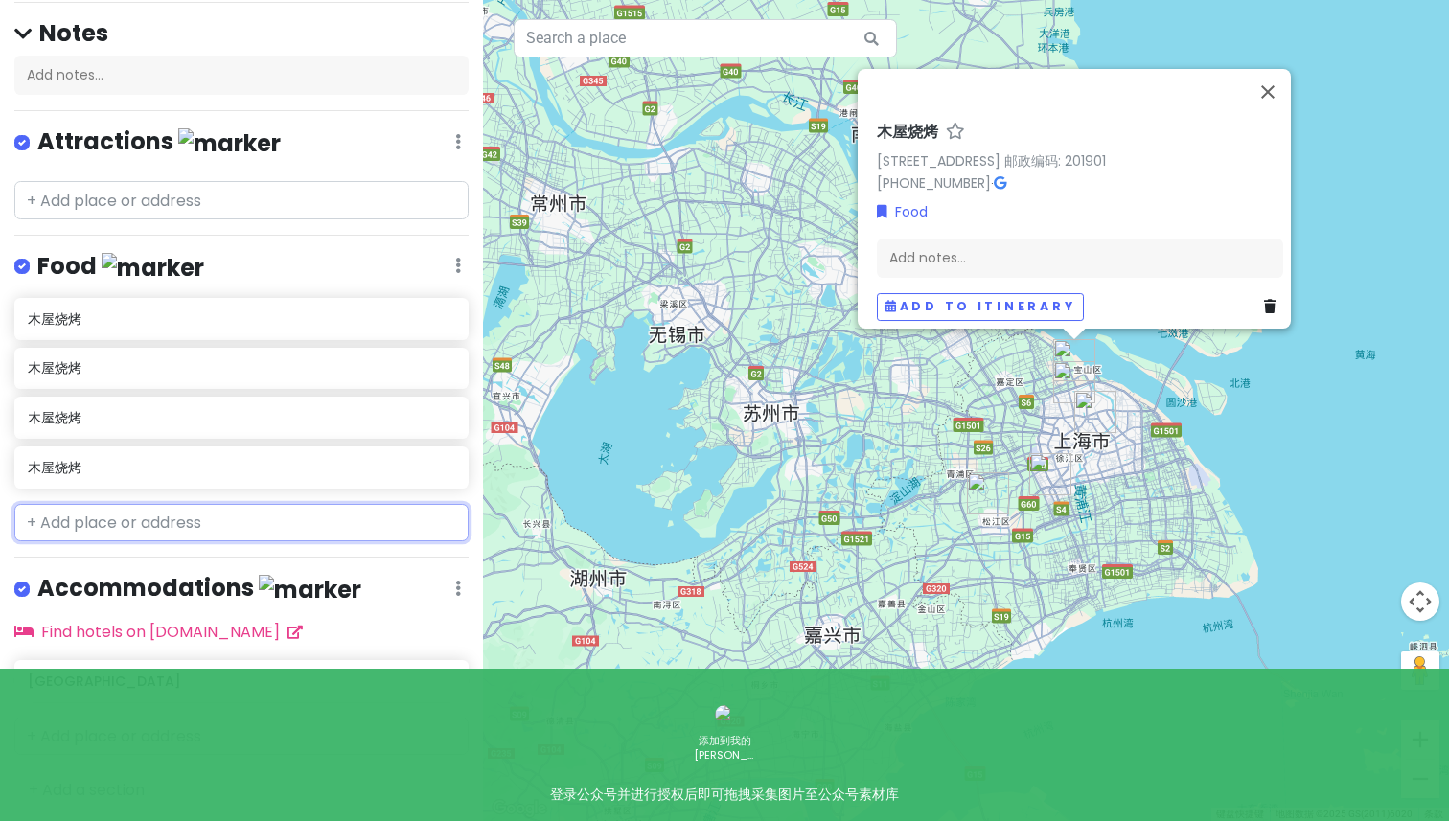
click at [183, 528] on input "text" at bounding box center [241, 523] width 454 height 38
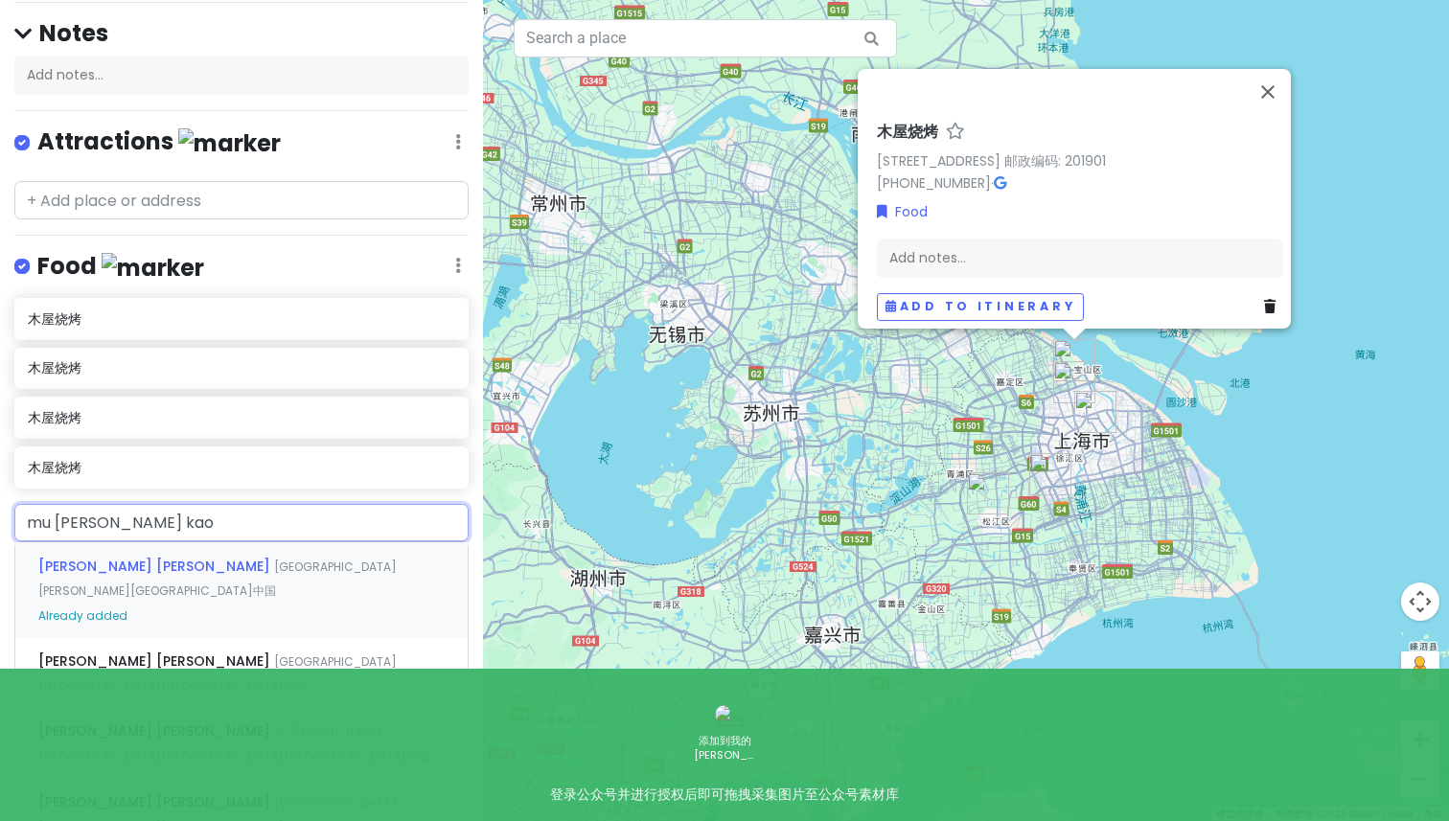
type input "木屋烧烤"
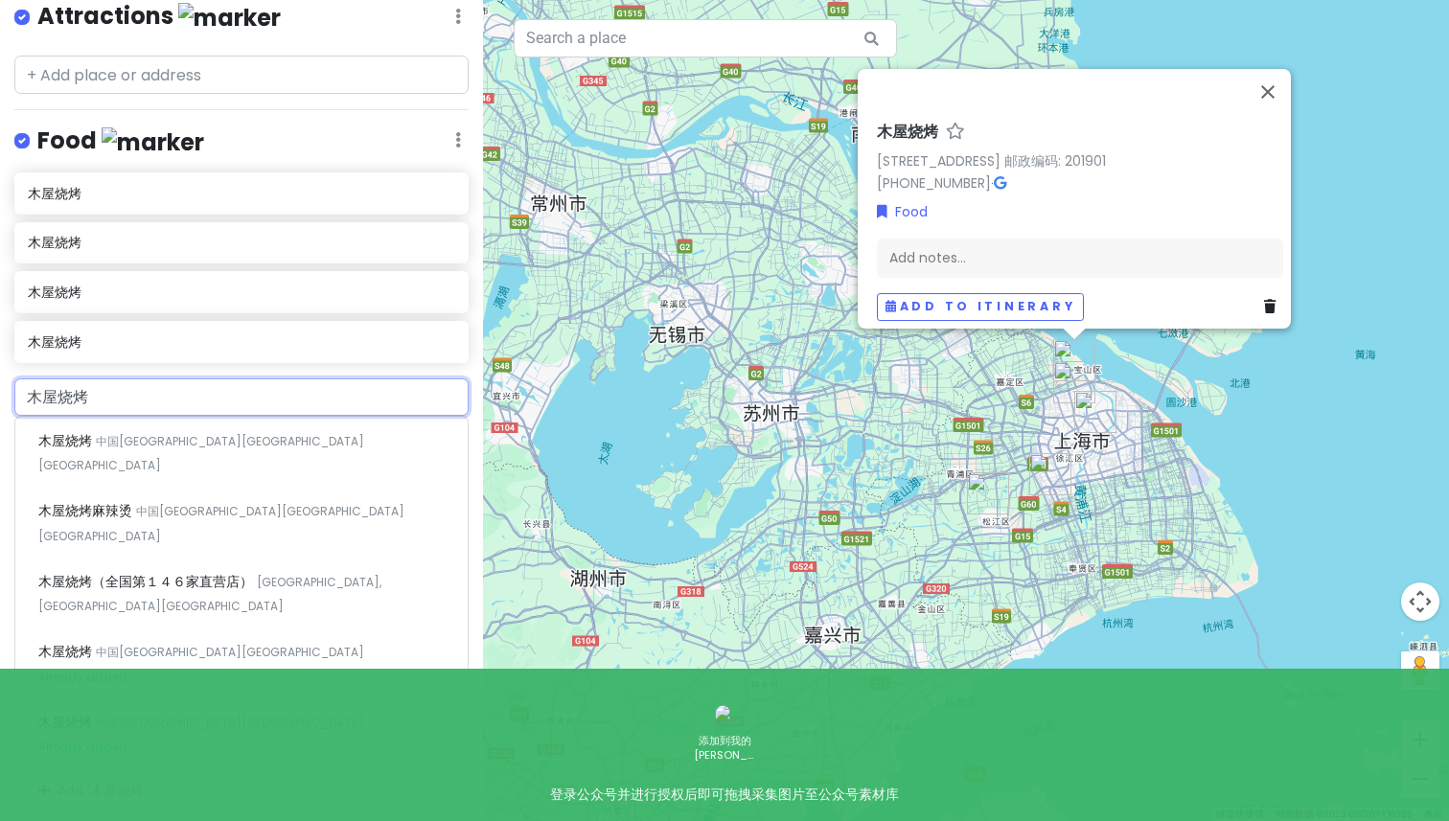
click at [122, 770] on div "Add ' 木屋烧烤 '" at bounding box center [241, 791] width 452 height 43
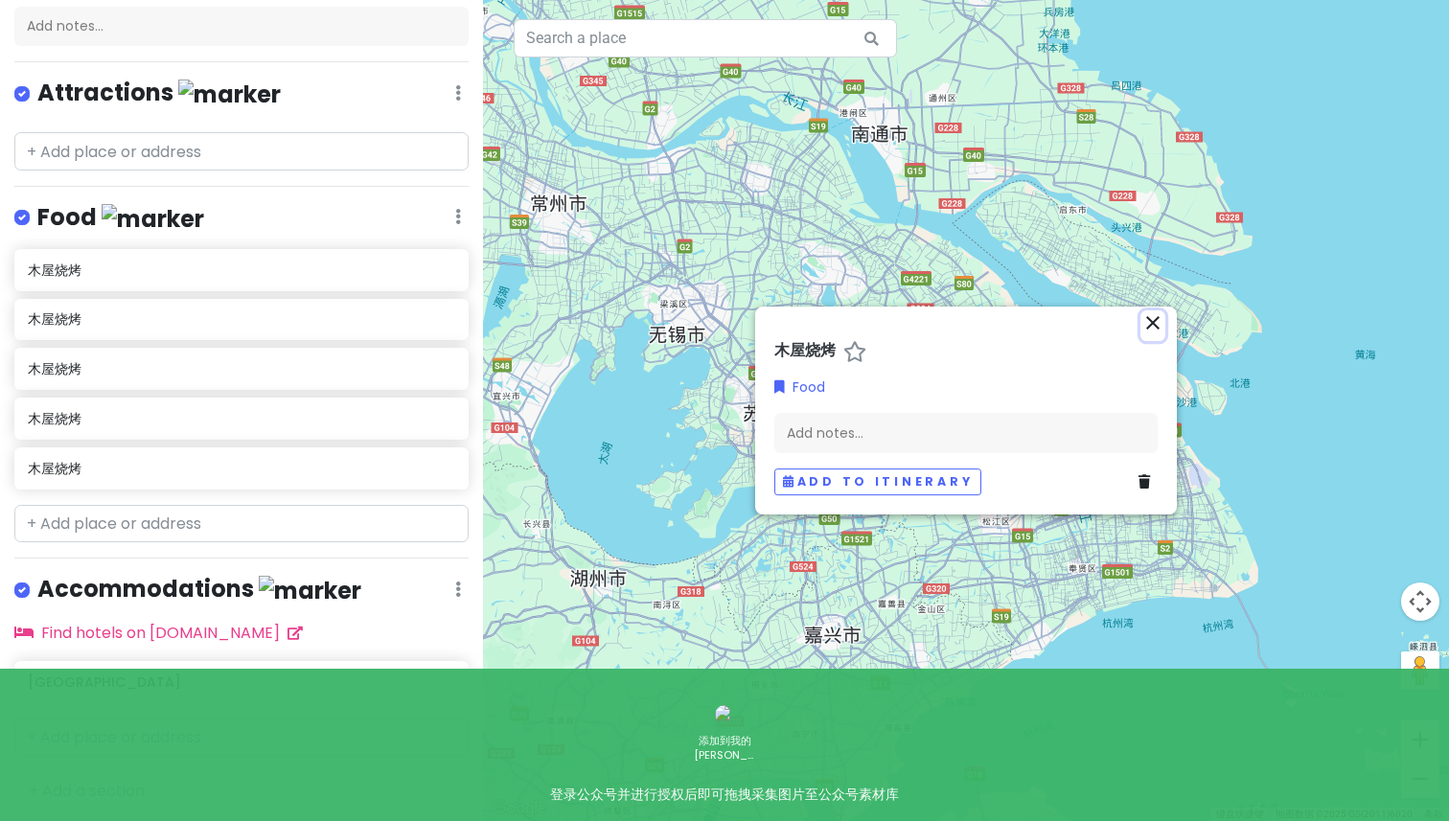
click at [1154, 319] on icon "close" at bounding box center [1153, 323] width 23 height 23
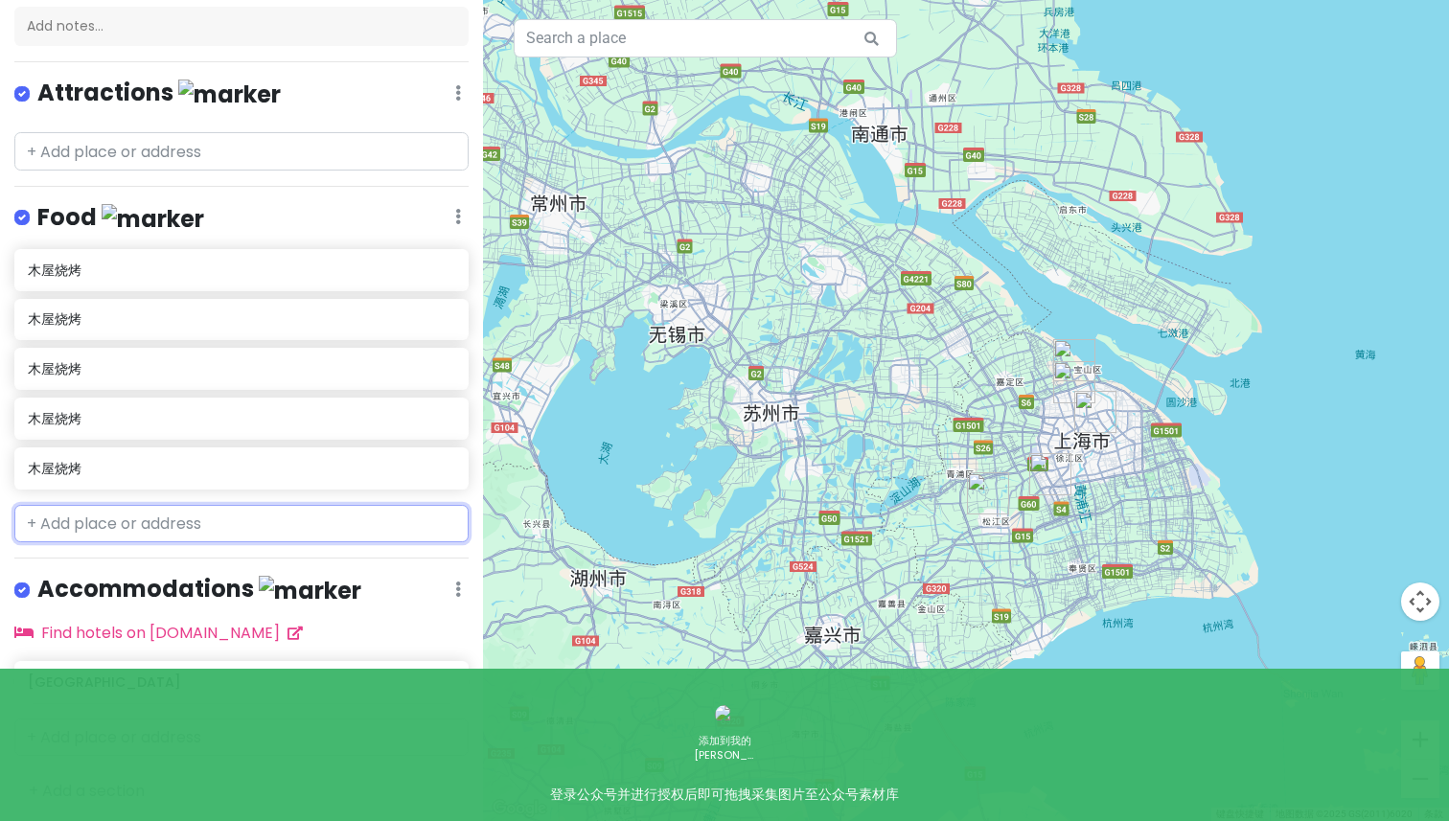
click at [182, 513] on input "text" at bounding box center [241, 524] width 454 height 38
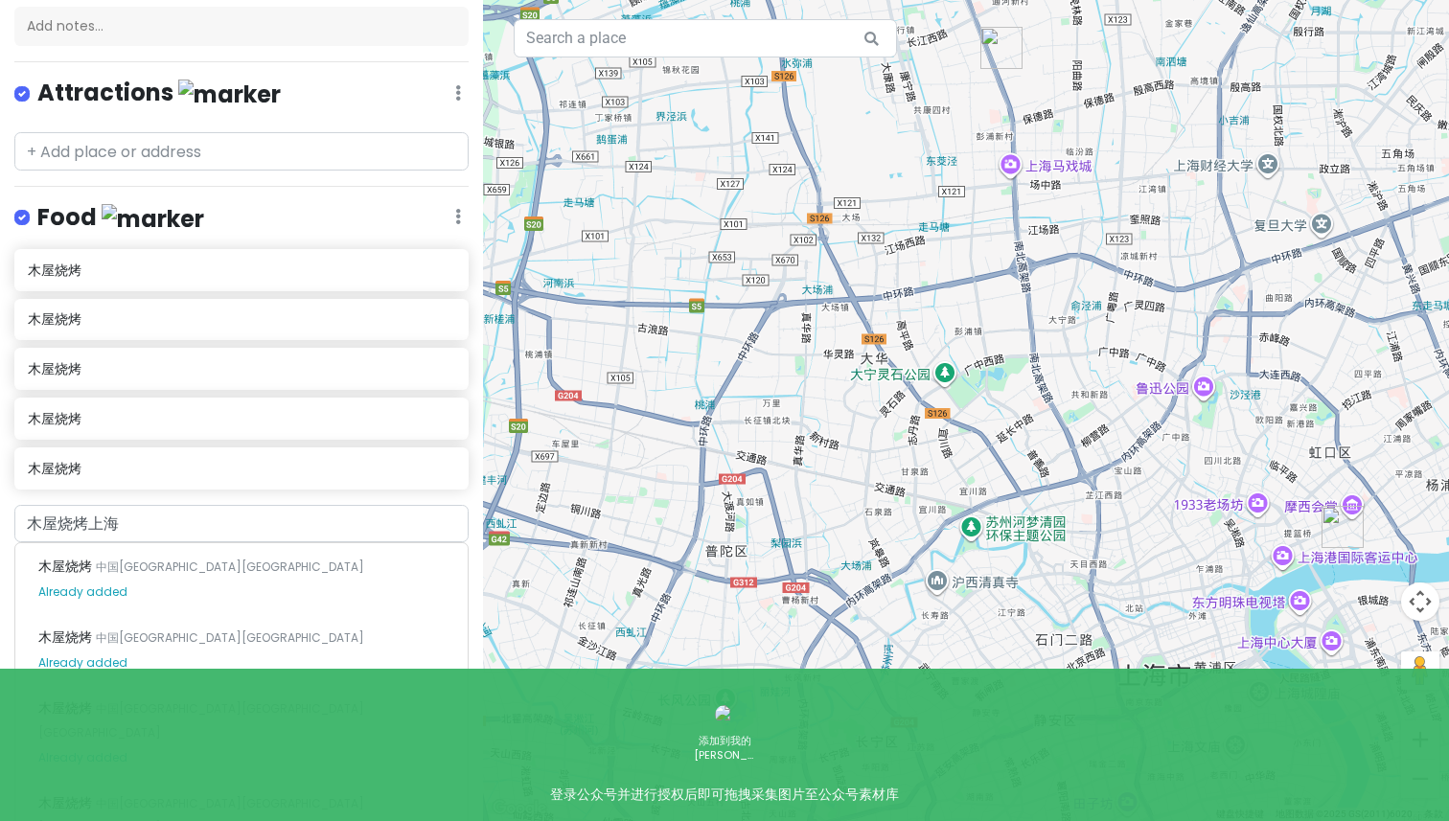
click at [1000, 49] on img "木屋烧烤" at bounding box center [1002, 48] width 42 height 42
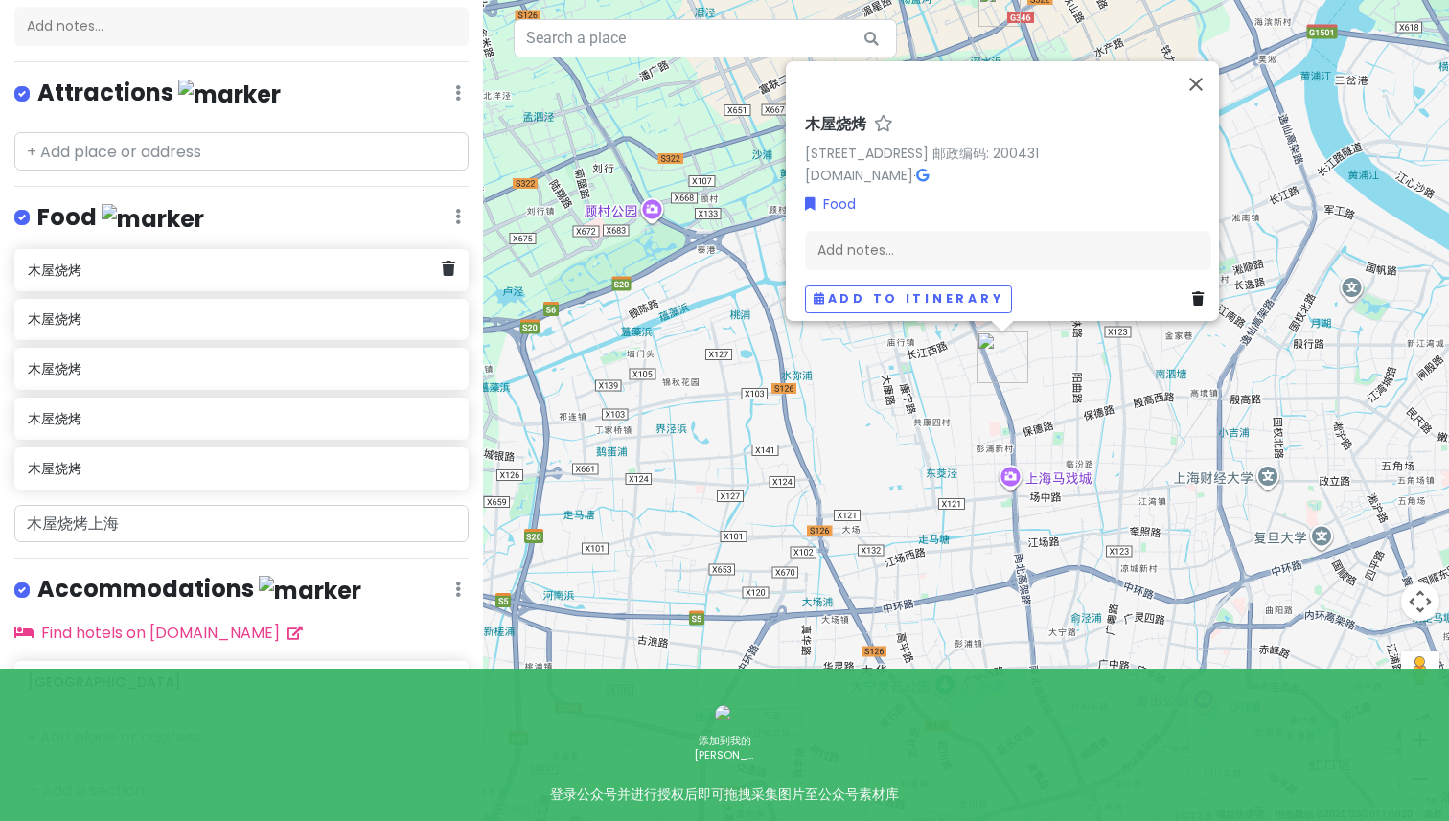
click at [320, 264] on h6 "木屋烧烤" at bounding box center [234, 270] width 413 height 17
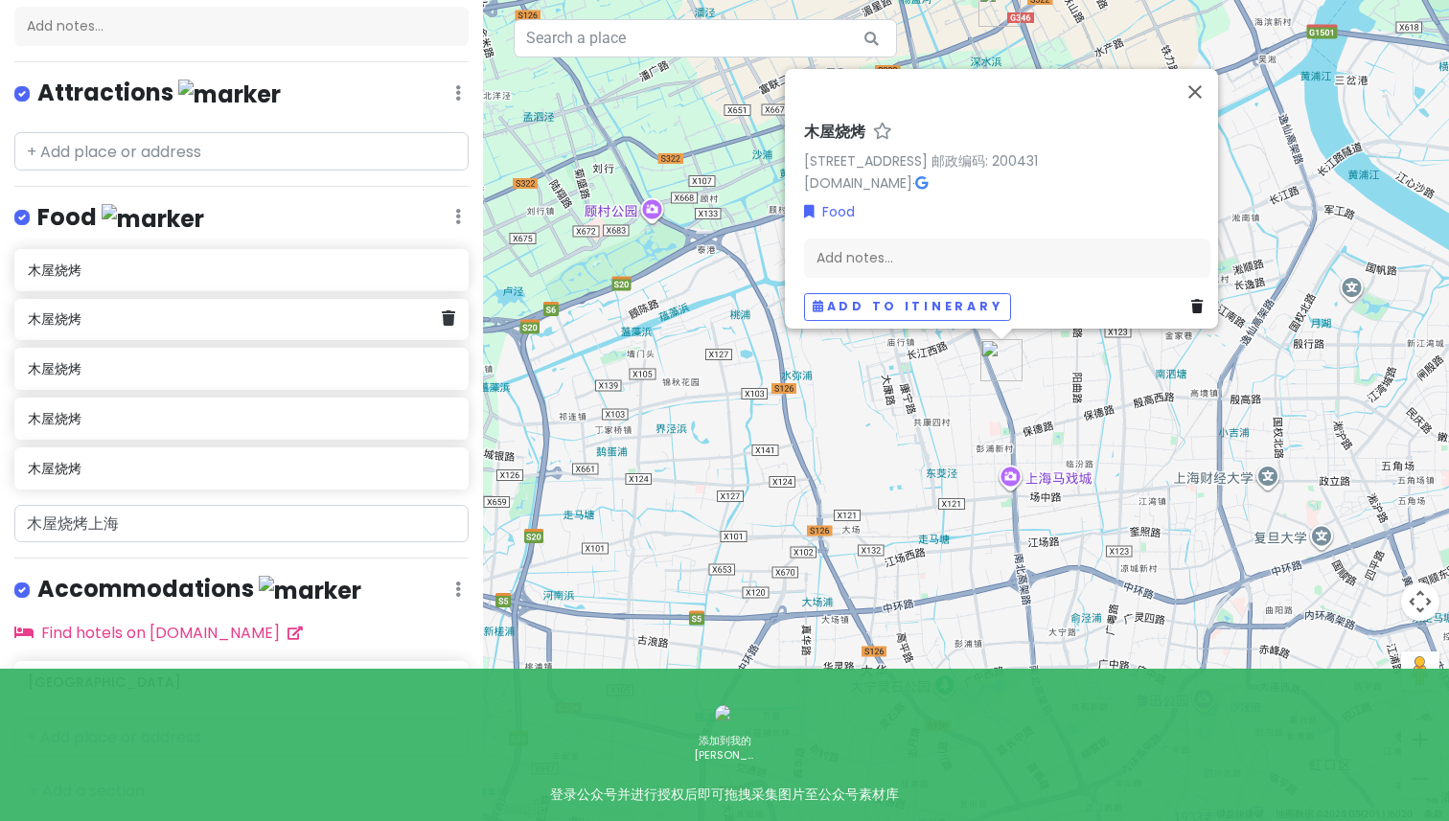
click at [312, 323] on h6 "木屋烧烤" at bounding box center [234, 319] width 413 height 17
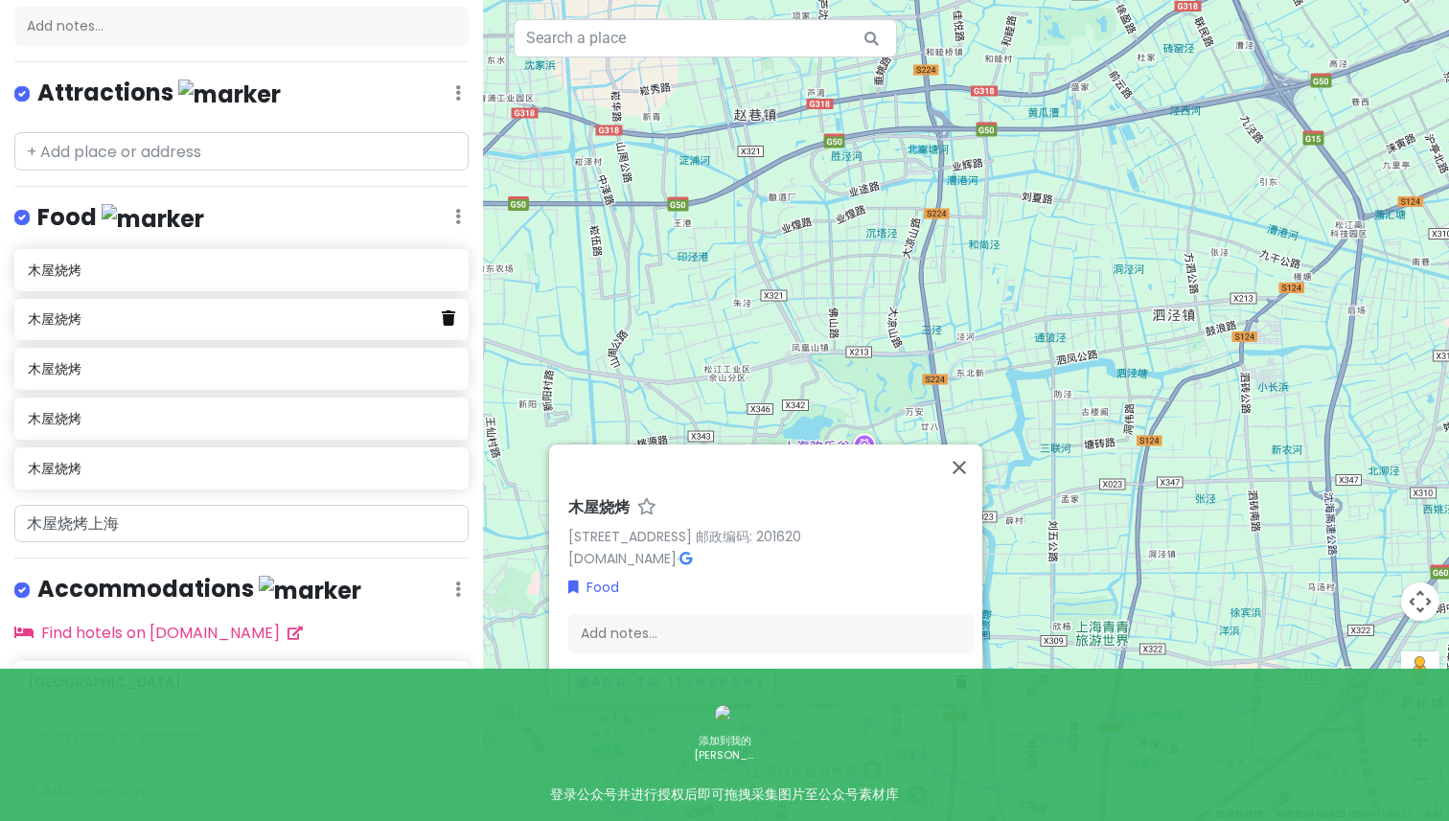
click at [450, 316] on icon at bounding box center [448, 318] width 13 height 15
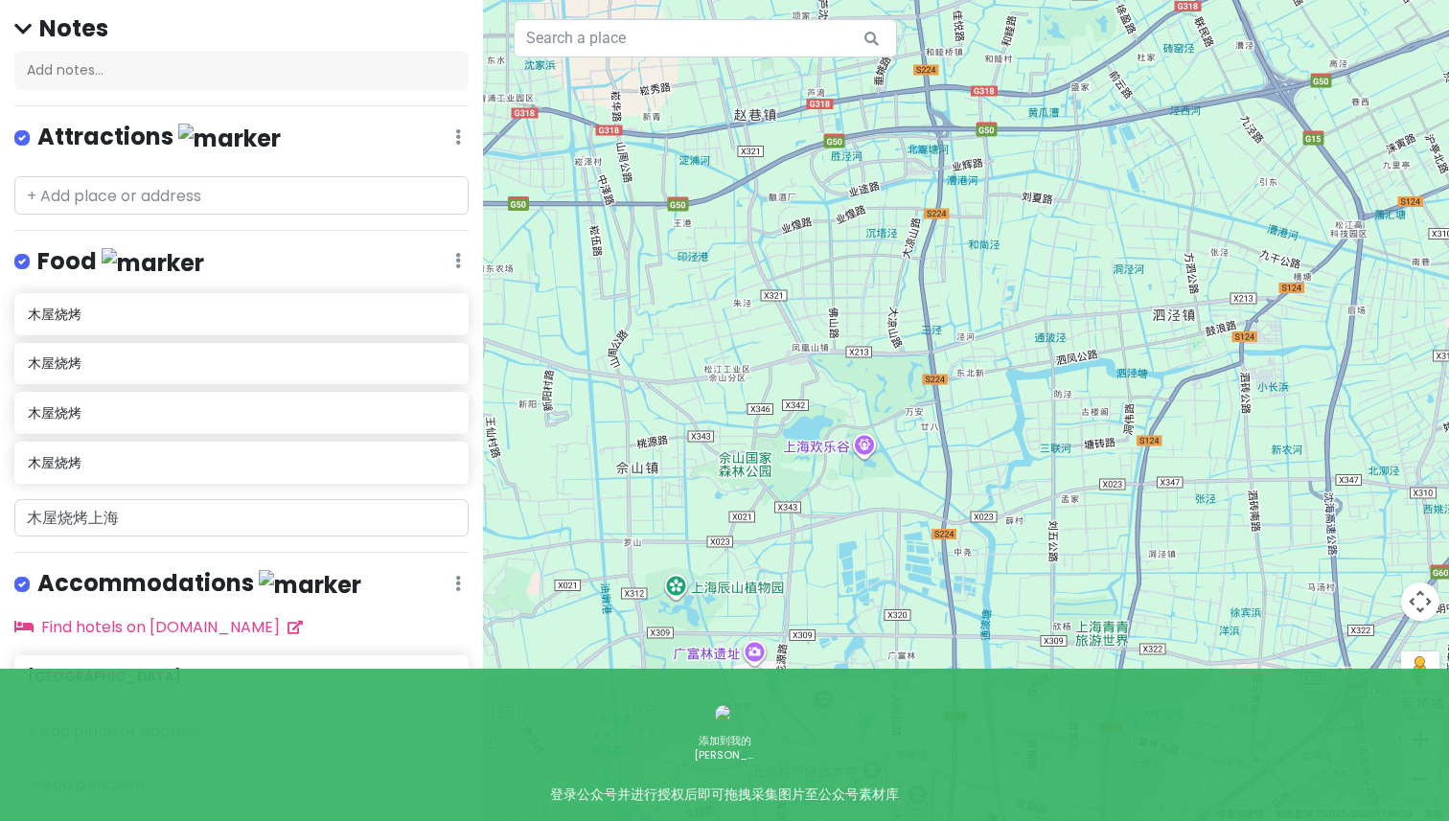
scroll to position [161, 0]
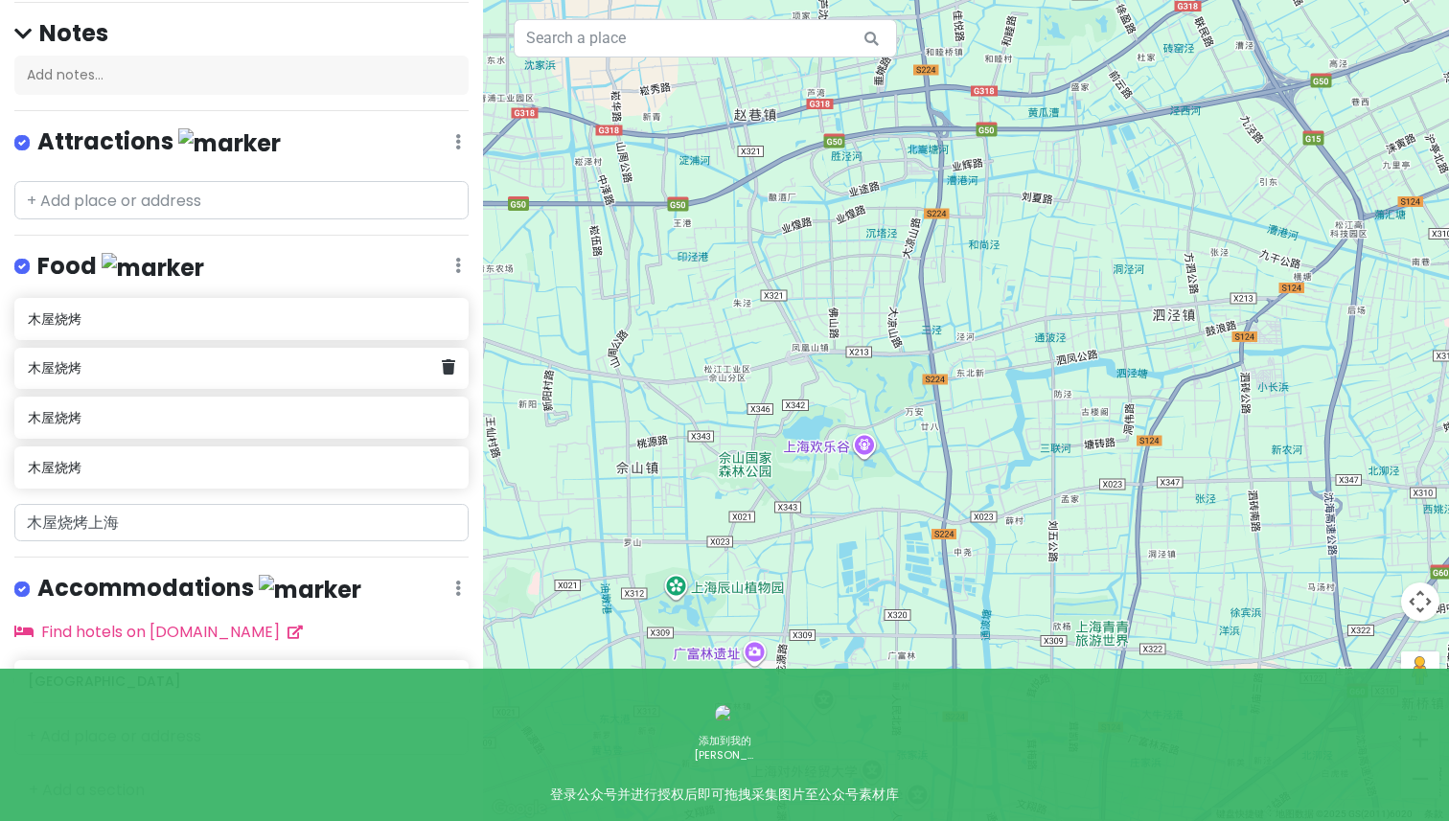
click at [334, 370] on h6 "木屋烧烤" at bounding box center [234, 367] width 413 height 17
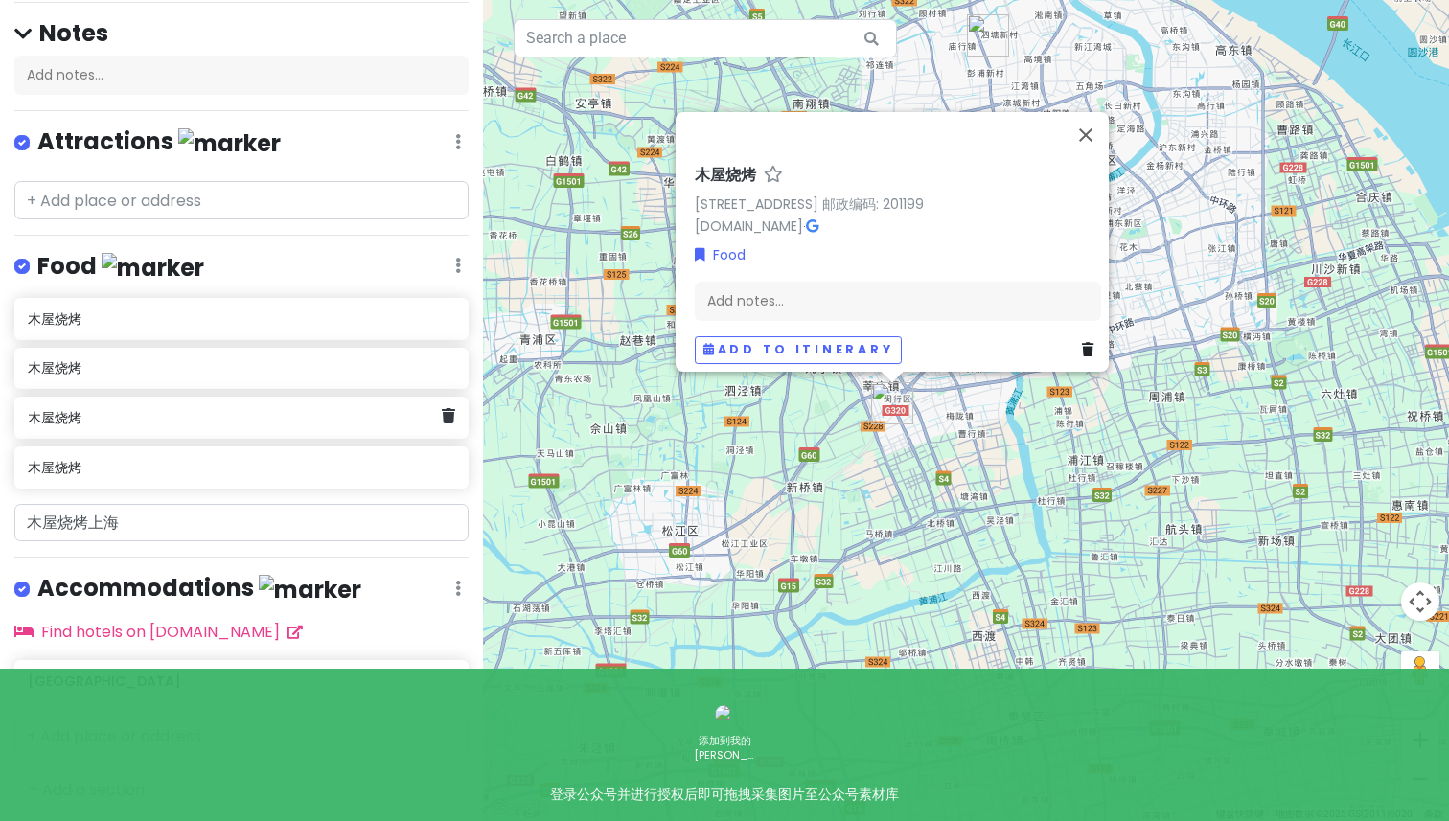
click at [367, 409] on h6 "木屋烧烤" at bounding box center [234, 417] width 413 height 17
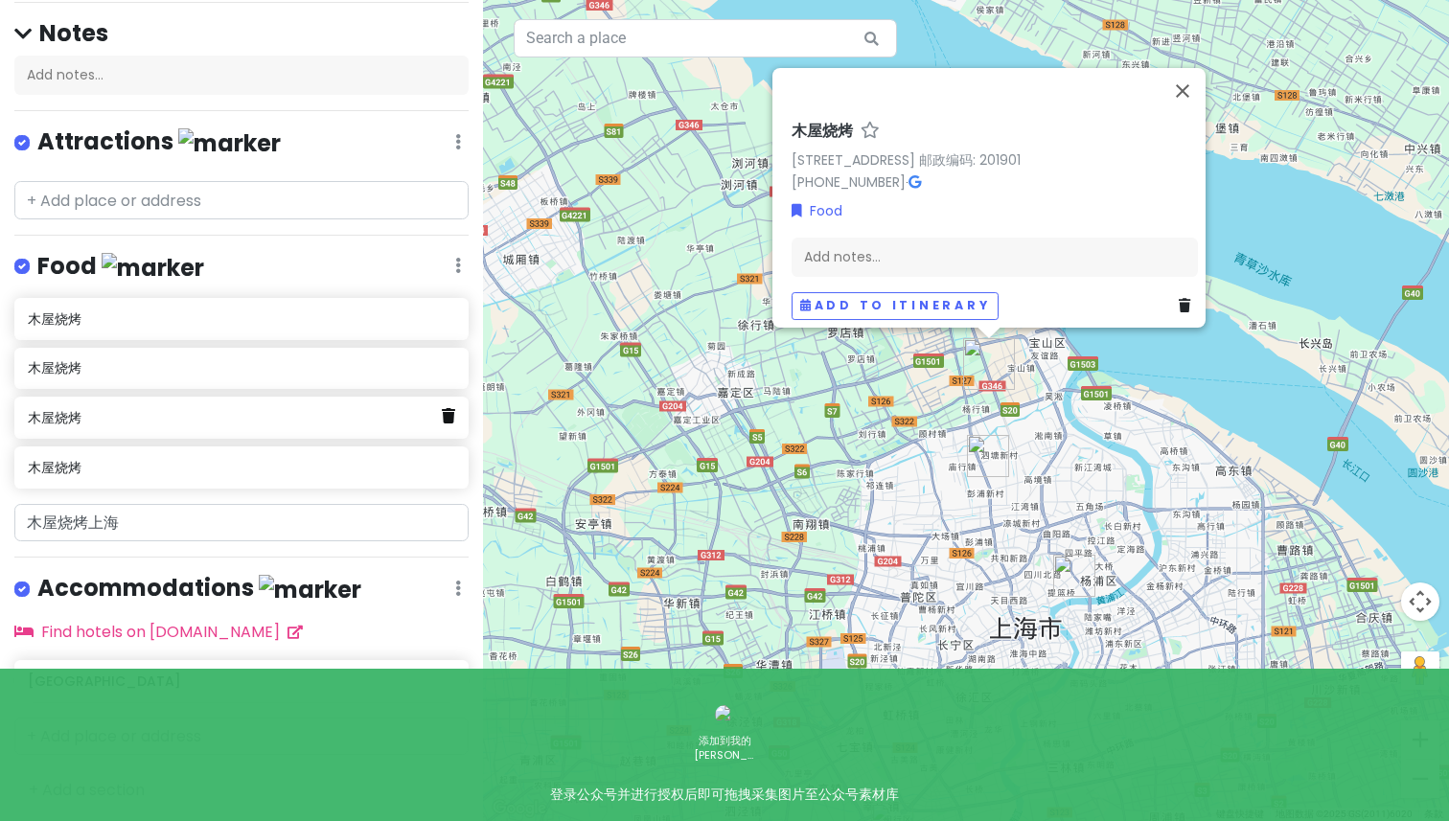
click at [446, 414] on icon at bounding box center [448, 415] width 13 height 15
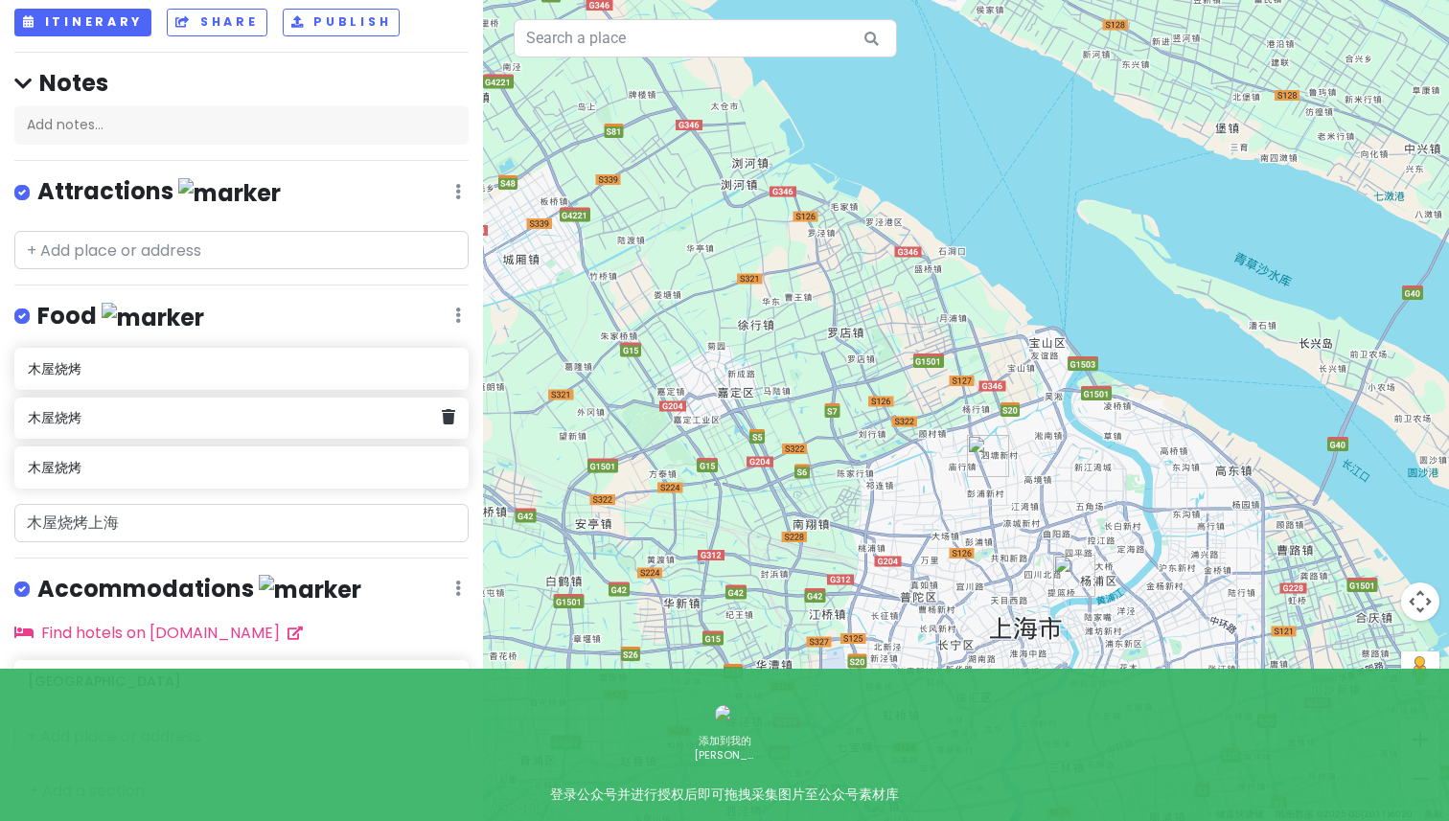
click at [429, 412] on h6 "木屋烧烤" at bounding box center [234, 417] width 413 height 17
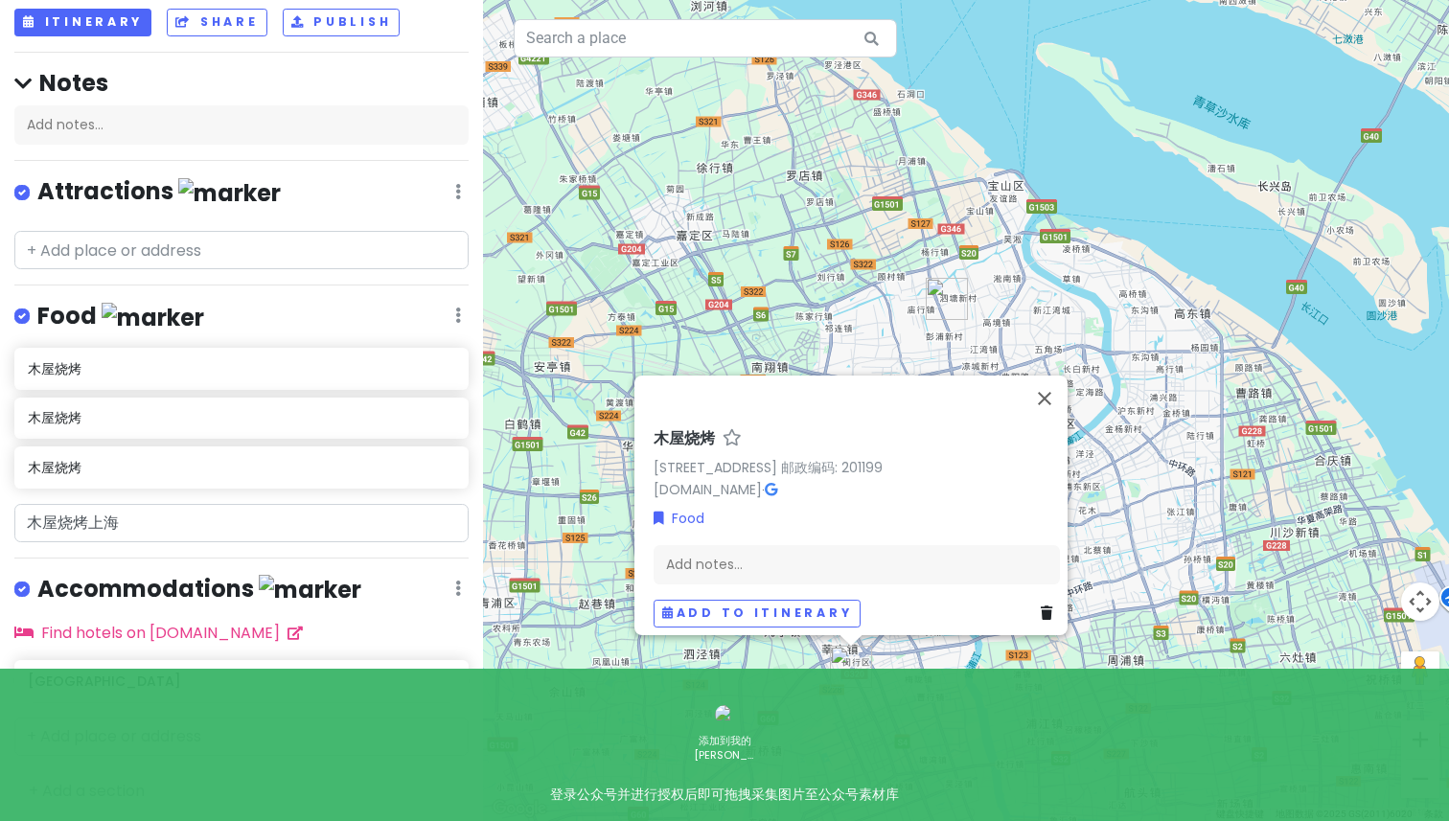
drag, startPoint x: 751, startPoint y: 395, endPoint x: 656, endPoint y: 230, distance: 190.7
click at [657, 230] on div "木屋烧烤 [STREET_ADDRESS] 邮政编码: 201199 [DOMAIN_NAME] · Food Add notes... Add to iti…" at bounding box center [966, 410] width 966 height 821
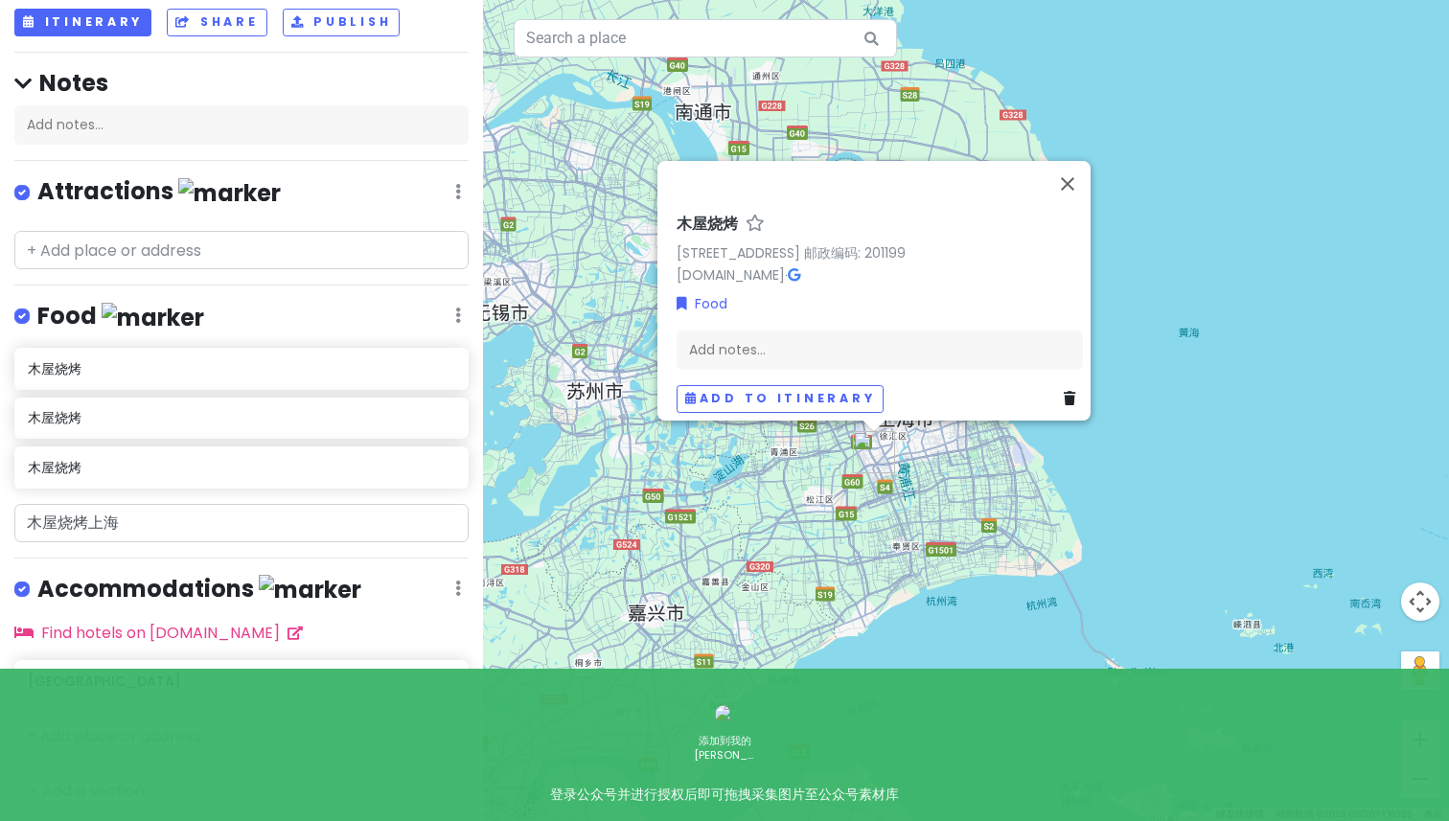
drag, startPoint x: 889, startPoint y: 608, endPoint x: 902, endPoint y: 460, distance: 148.2
click at [902, 460] on div "木屋烧烤 [STREET_ADDRESS] 邮政编码: 201199 [DOMAIN_NAME] · Food Add notes... Add to iti…" at bounding box center [966, 410] width 966 height 821
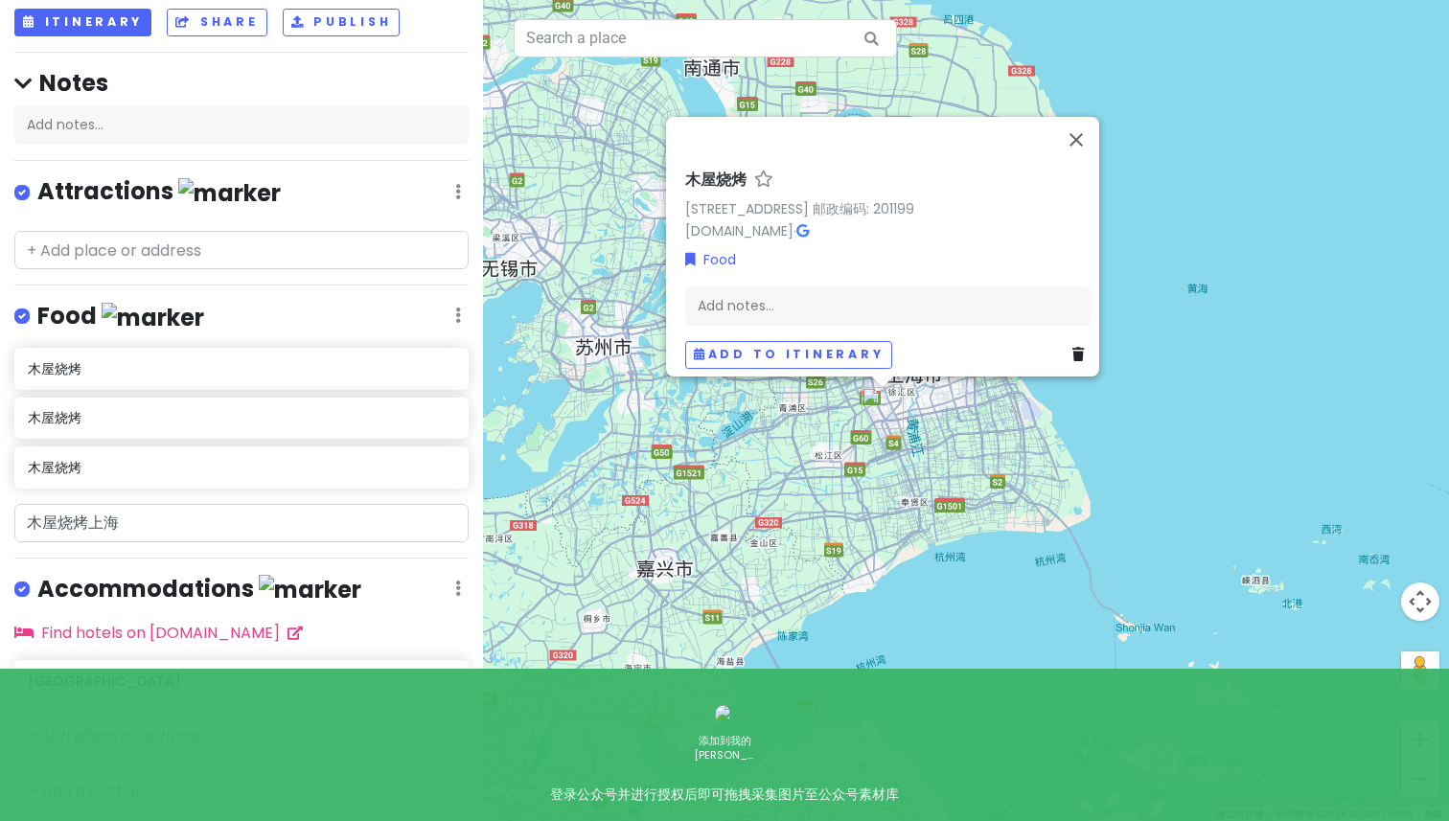
click at [900, 520] on div "木屋烧烤 [STREET_ADDRESS] 邮政编码: 201199 [DOMAIN_NAME] · Food Add notes... Add to iti…" at bounding box center [966, 410] width 966 height 821
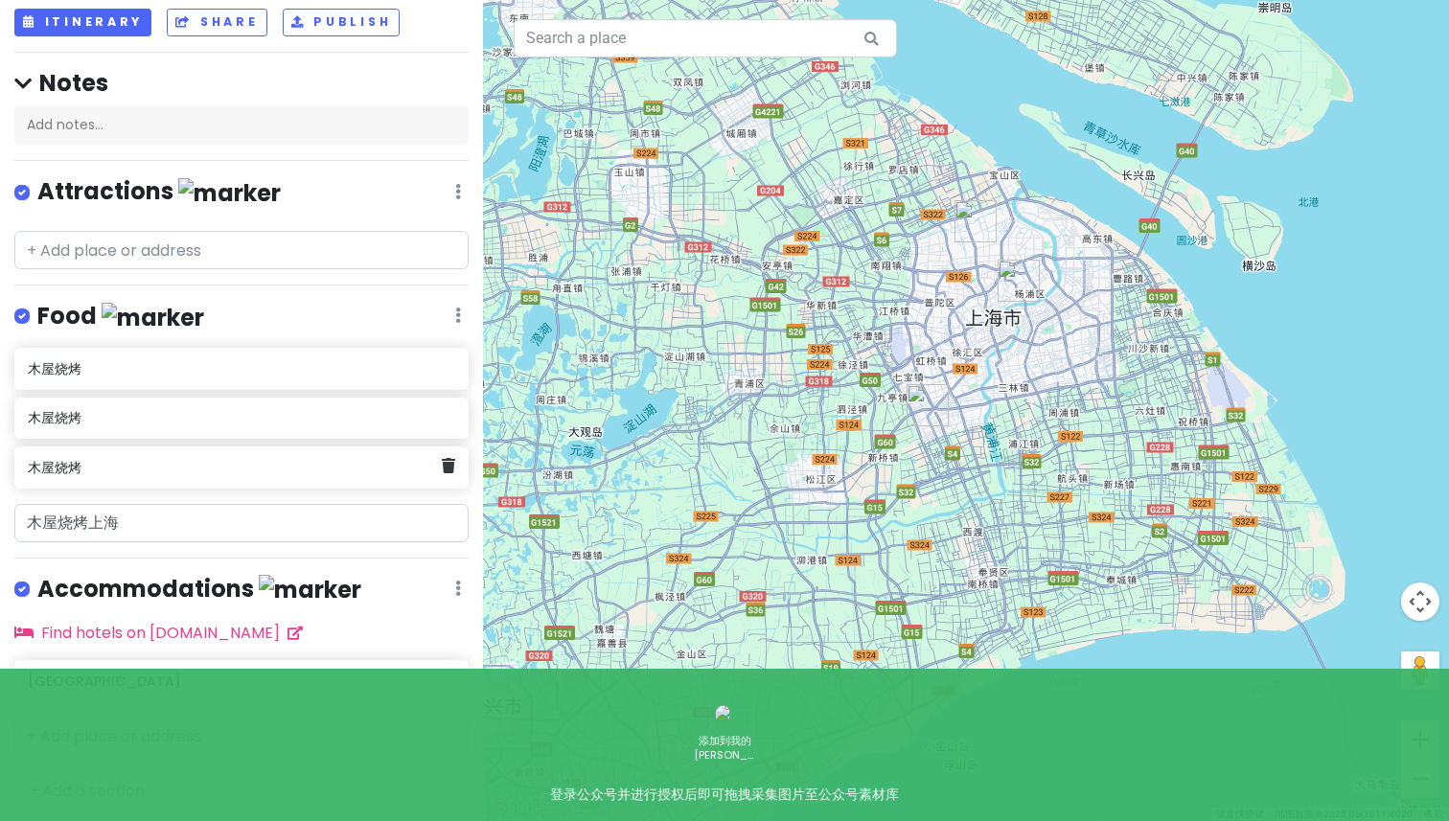
click at [268, 479] on div "木屋烧烤" at bounding box center [241, 468] width 454 height 42
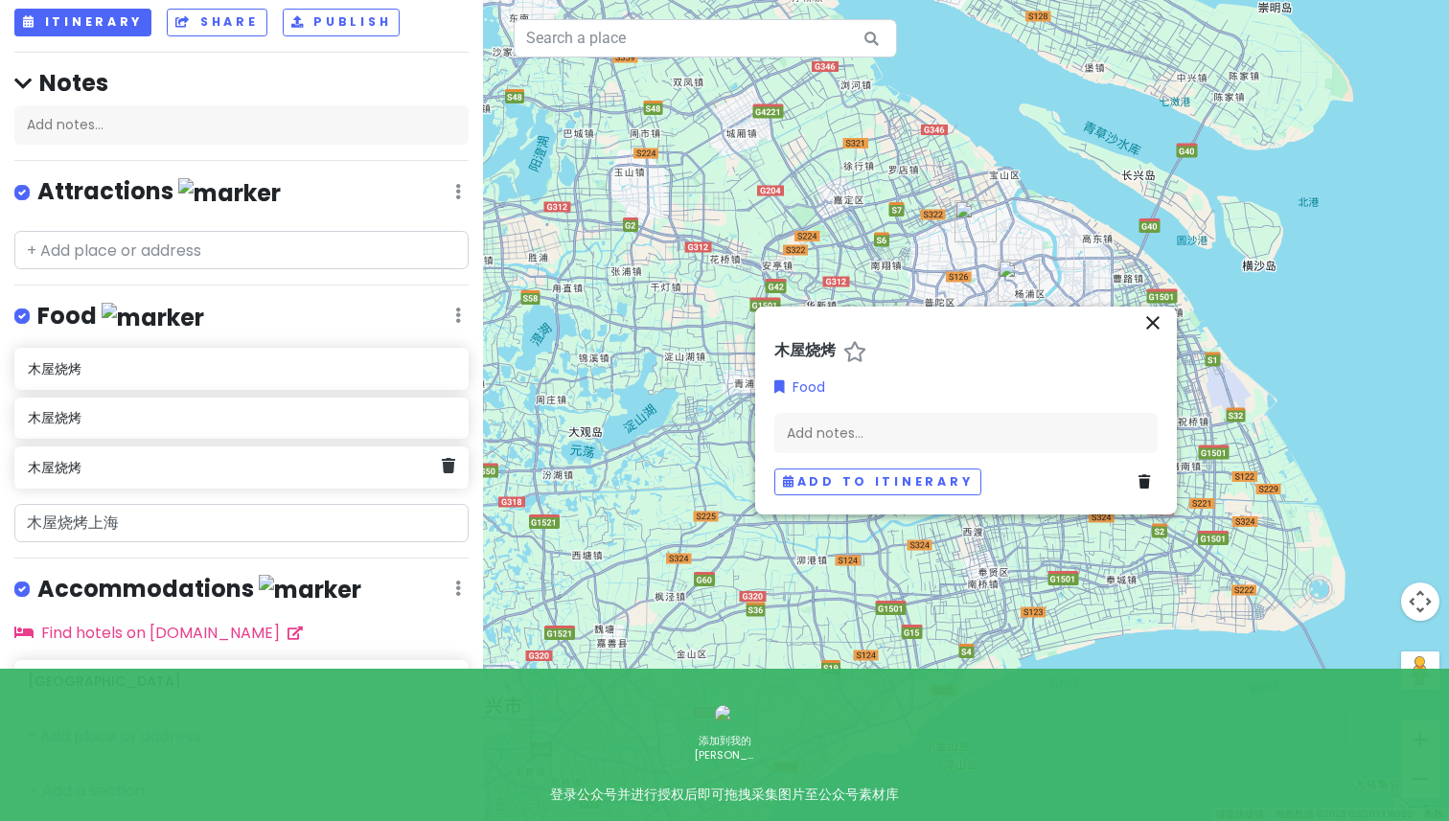
click at [383, 455] on div "木屋烧烤" at bounding box center [234, 467] width 413 height 27
click at [447, 465] on icon at bounding box center [448, 465] width 13 height 15
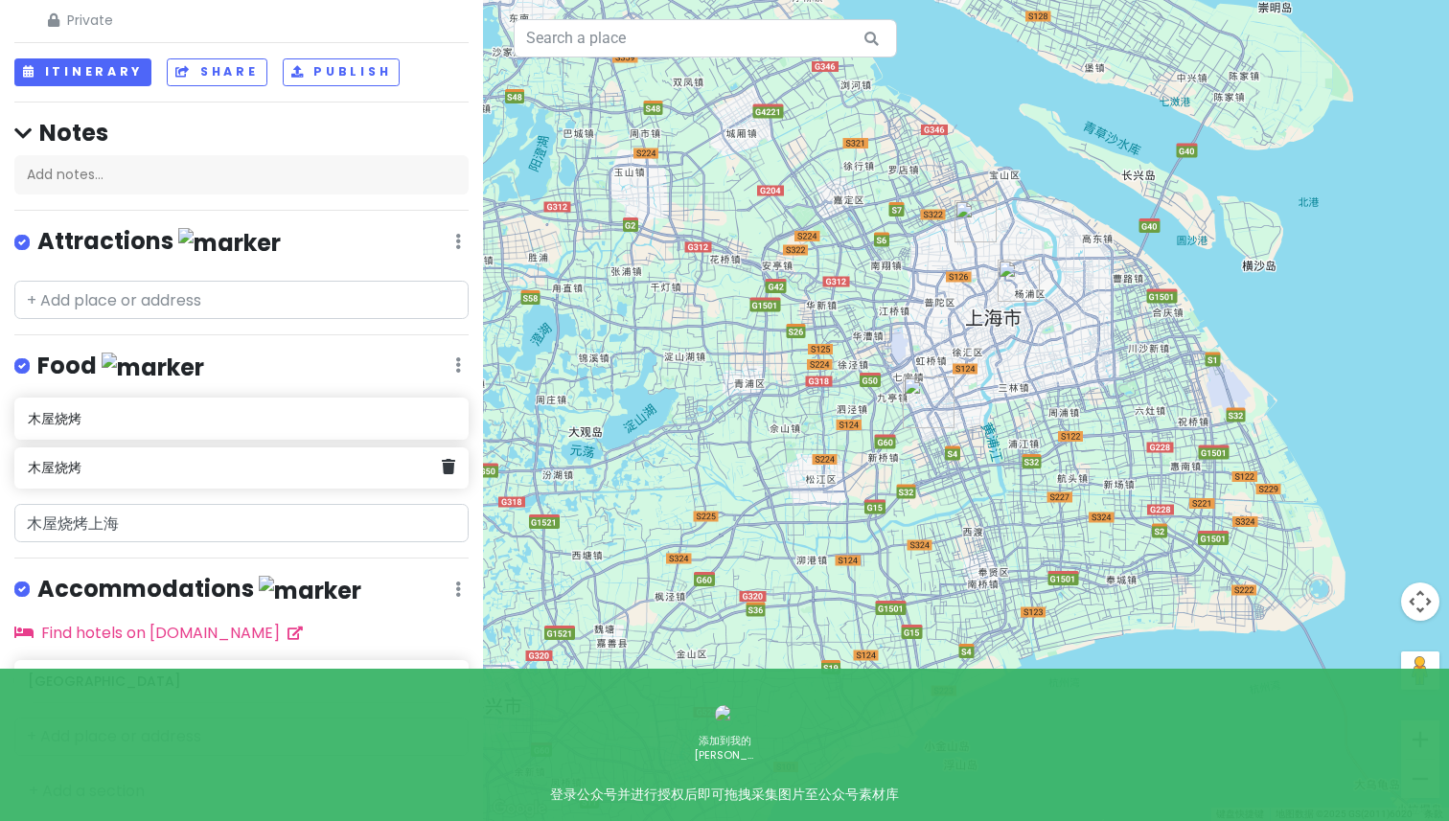
click at [365, 459] on h6 "木屋烧烤" at bounding box center [234, 467] width 413 height 17
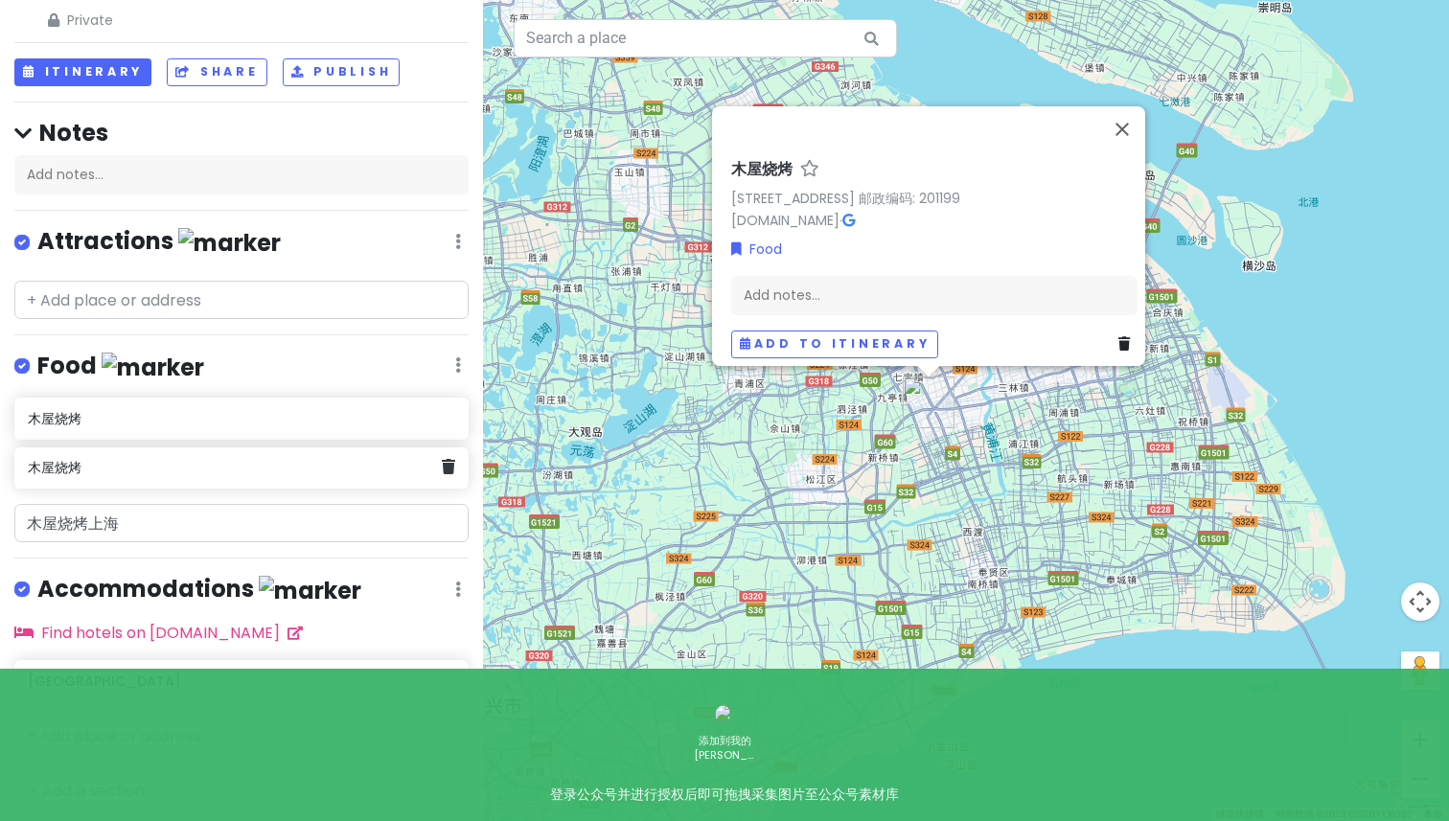
click at [454, 465] on div "木屋烧烤" at bounding box center [241, 469] width 454 height 42
click at [450, 466] on icon at bounding box center [448, 466] width 13 height 15
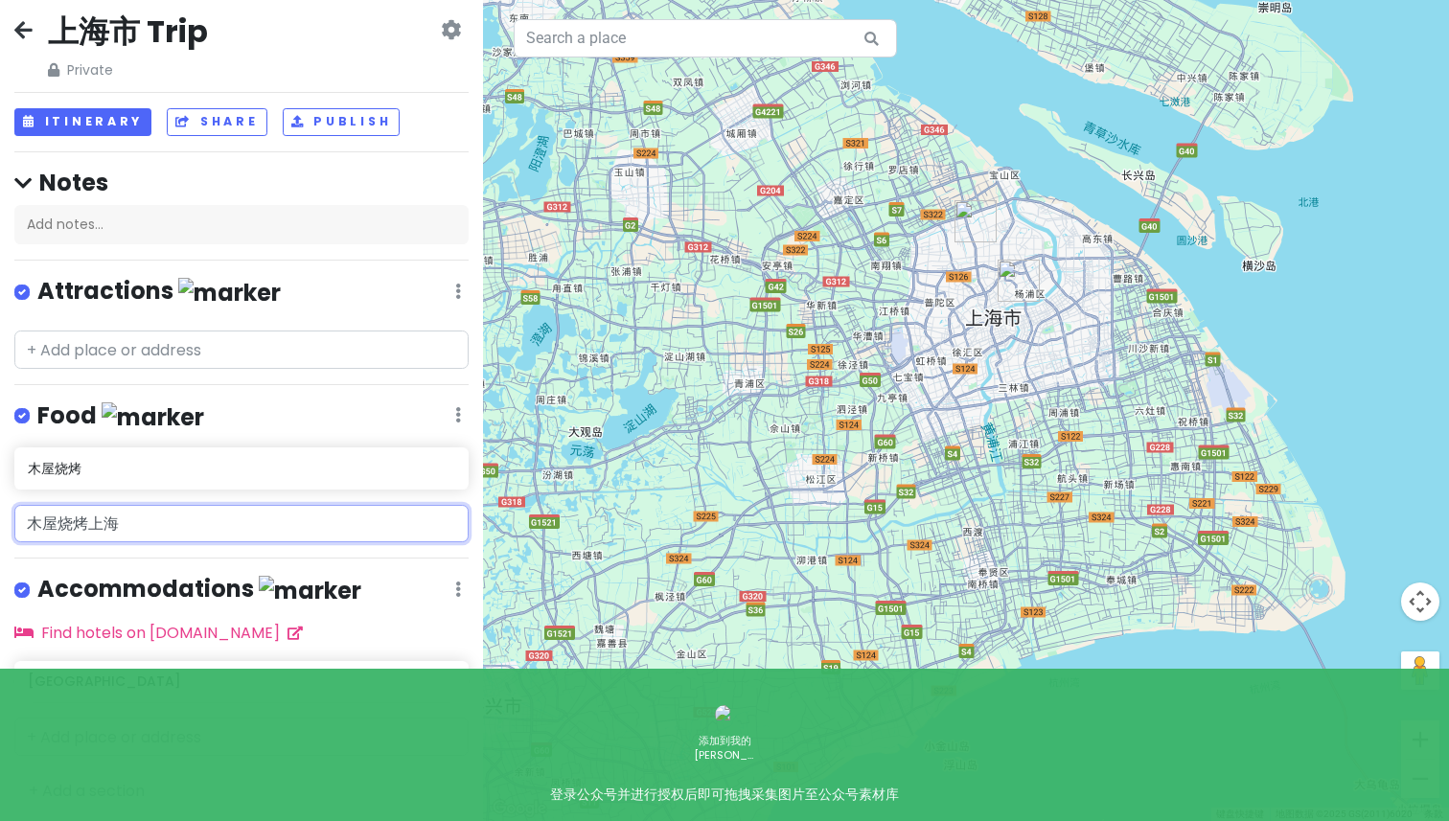
scroll to position [57, 0]
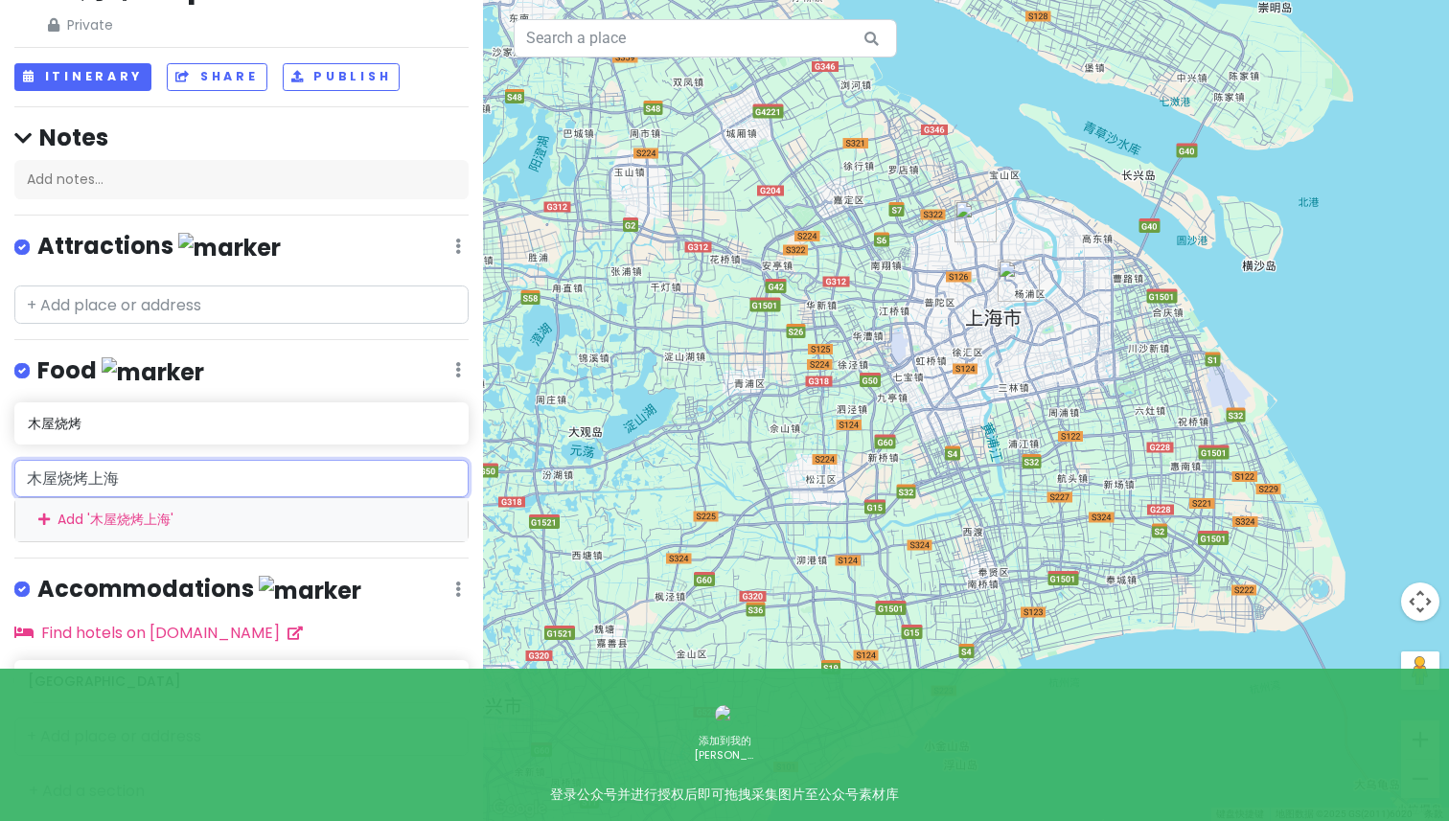
drag, startPoint x: 166, startPoint y: 530, endPoint x: 0, endPoint y: 478, distance: 173.7
click at [0, 478] on div "木屋烧烤上海 Add ' 木屋烧烤上海 '" at bounding box center [241, 501] width 483 height 82
paste input "凤园椰珍"
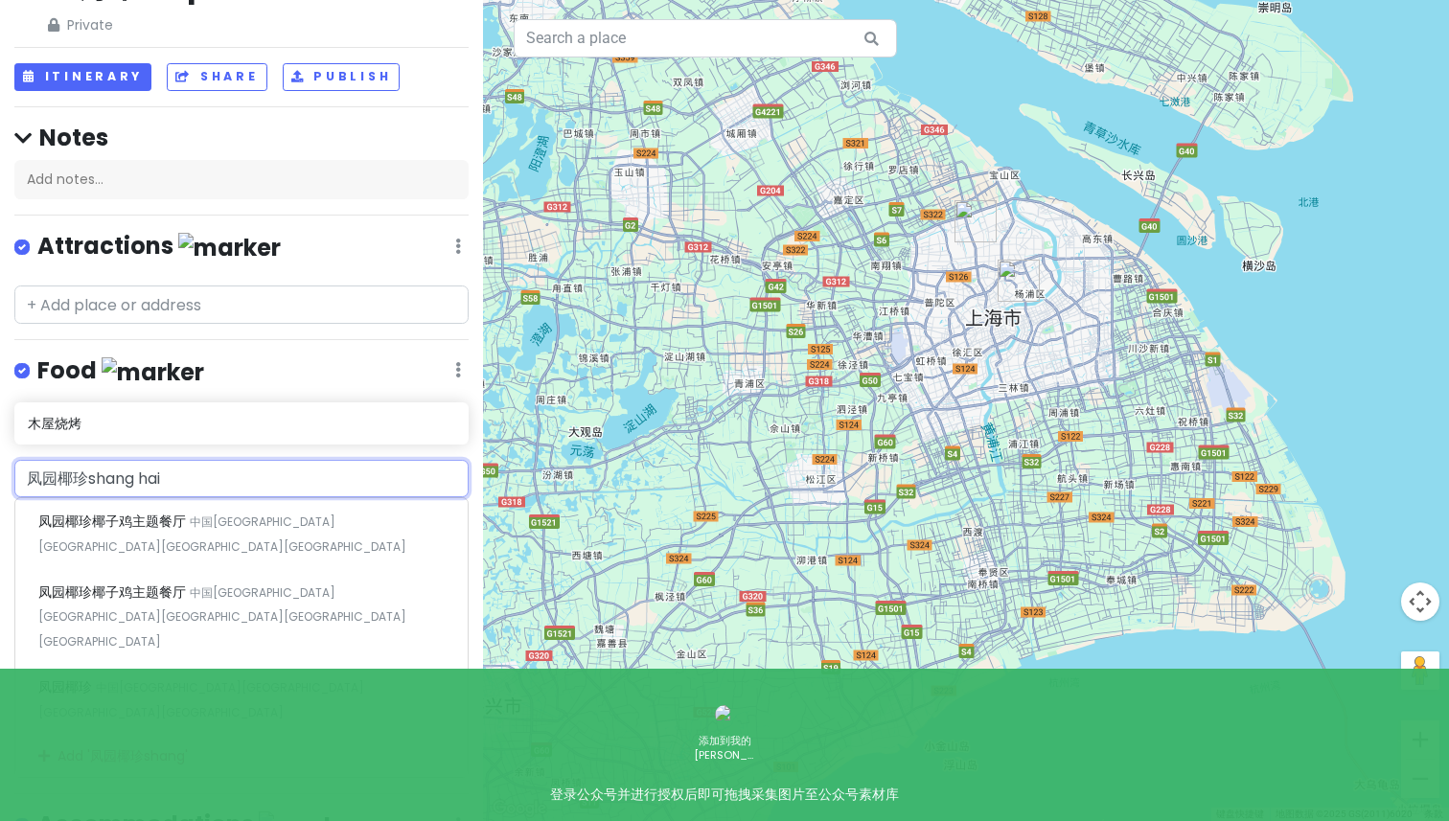
type input "凤园椰珍上海"
drag, startPoint x: 198, startPoint y: 485, endPoint x: 0, endPoint y: 473, distance: 198.8
click at [0, 473] on div "[GEOGRAPHIC_DATA][GEOGRAPHIC_DATA][GEOGRAPHIC_DATA]椰珍椰子鸡主题餐厅 中国[GEOGRAPHIC_DATA…" at bounding box center [241, 619] width 483 height 319
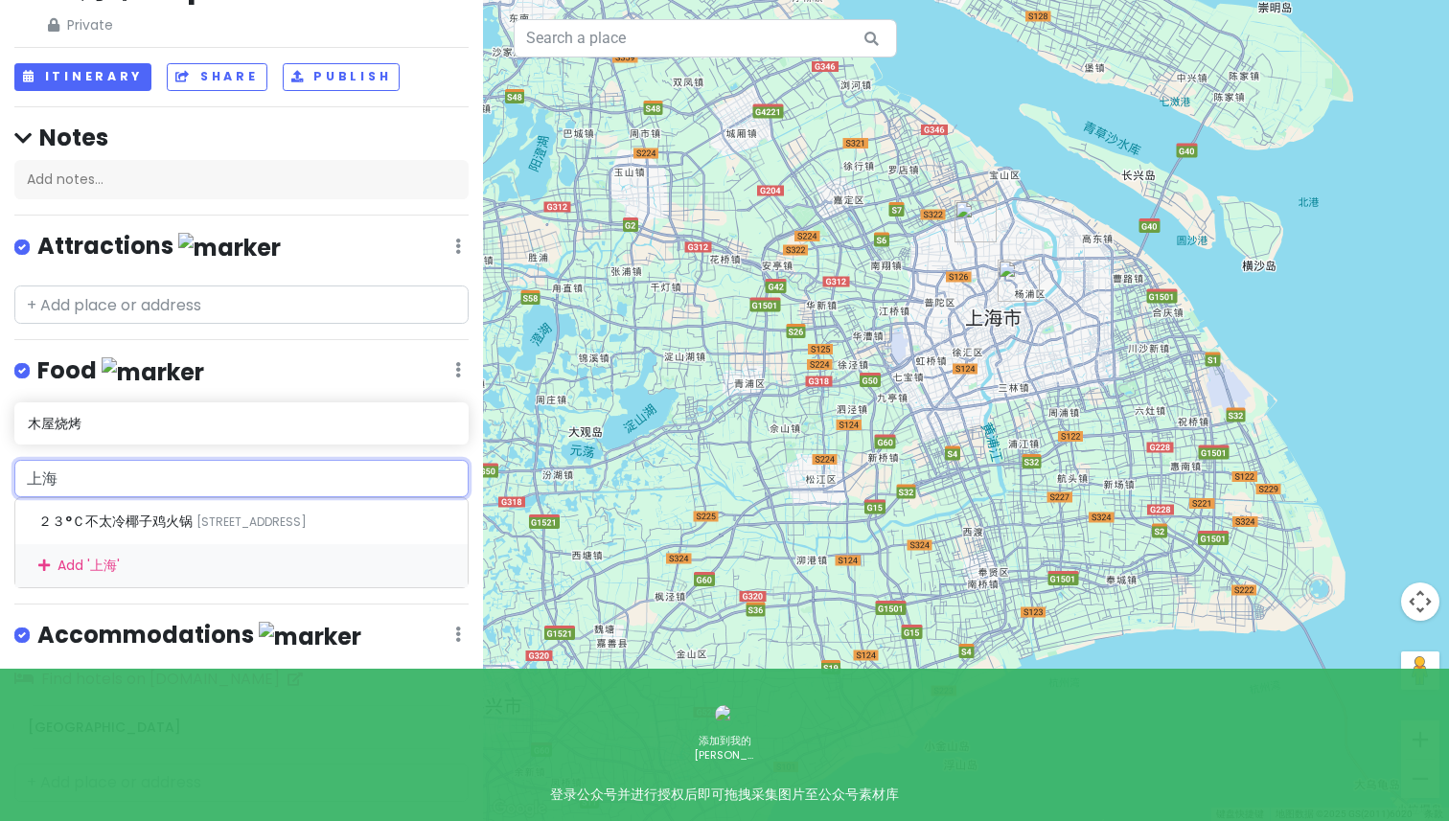
type input "上"
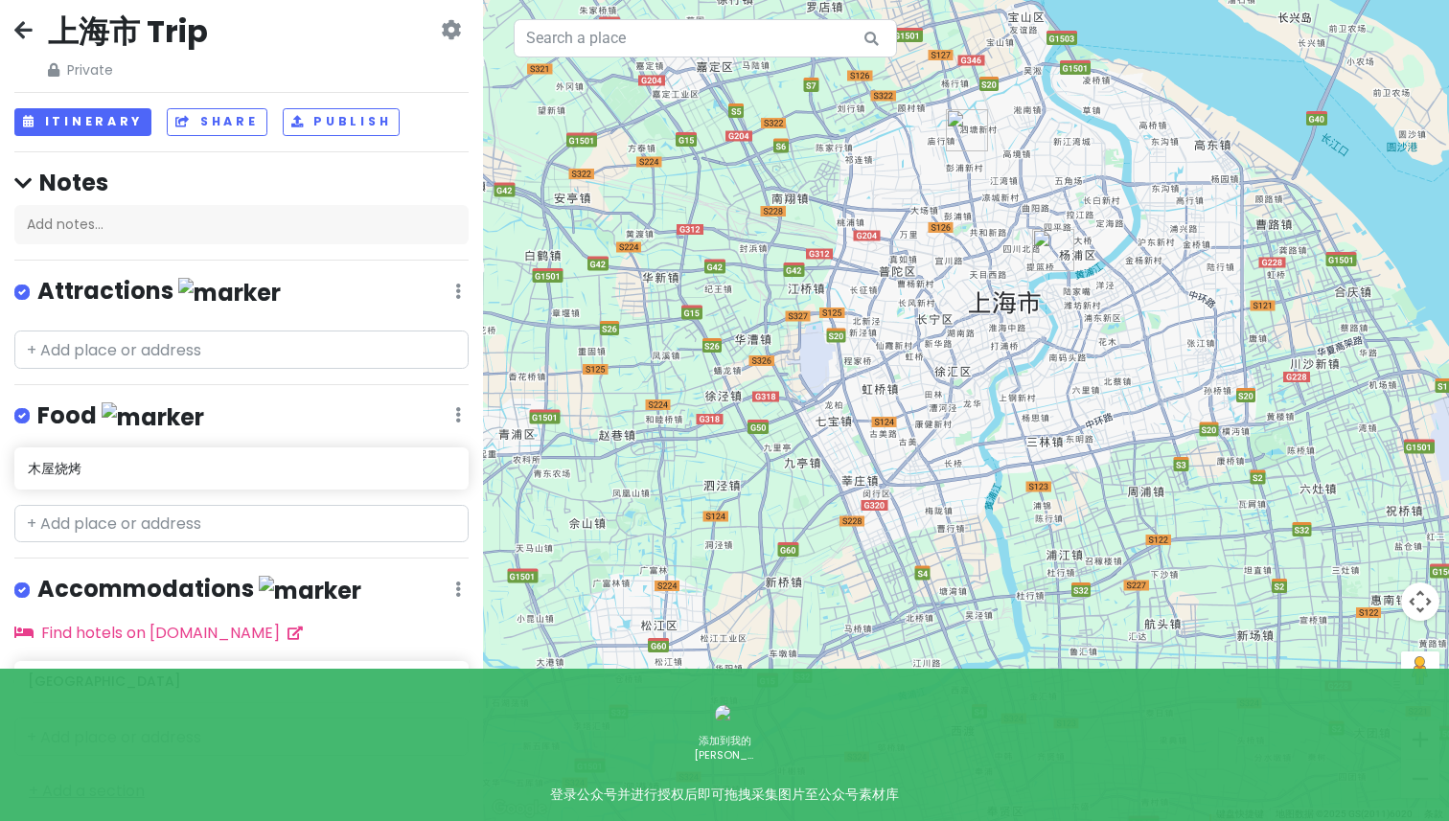
click at [72, 785] on link "+ Add a section" at bounding box center [87, 791] width 116 height 22
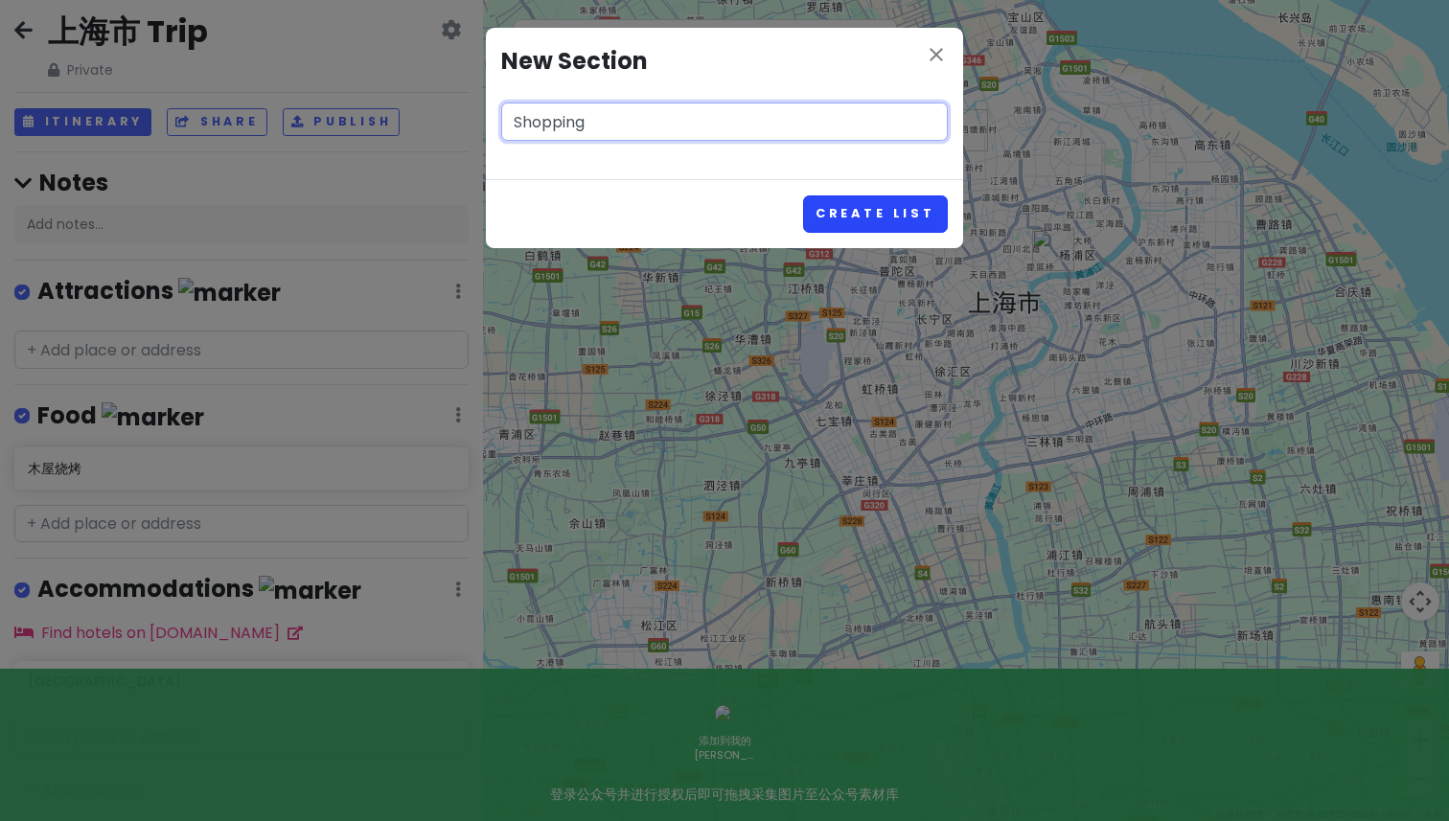
type input "Shopping"
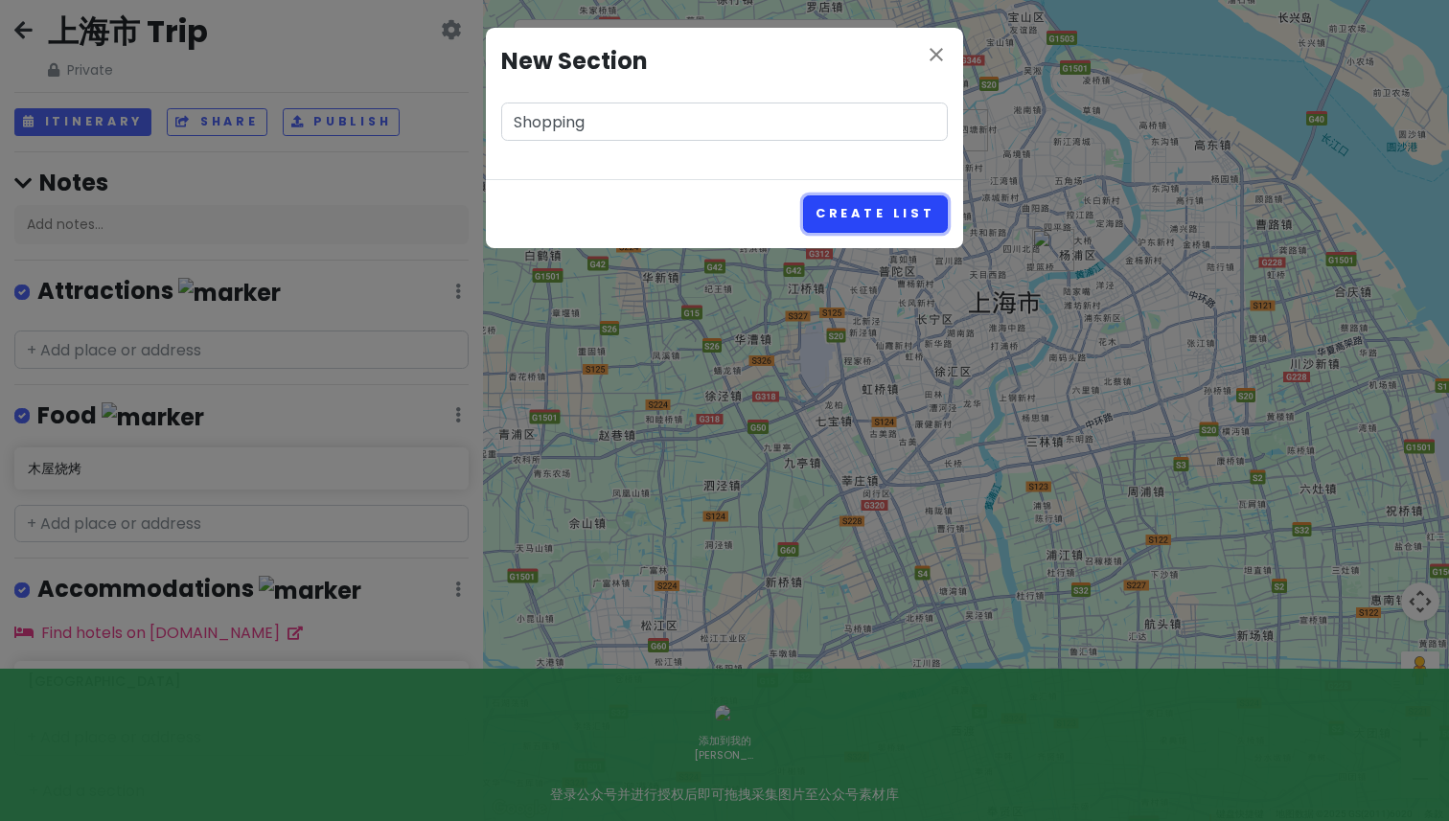
click at [896, 217] on button "Create List" at bounding box center [875, 214] width 145 height 37
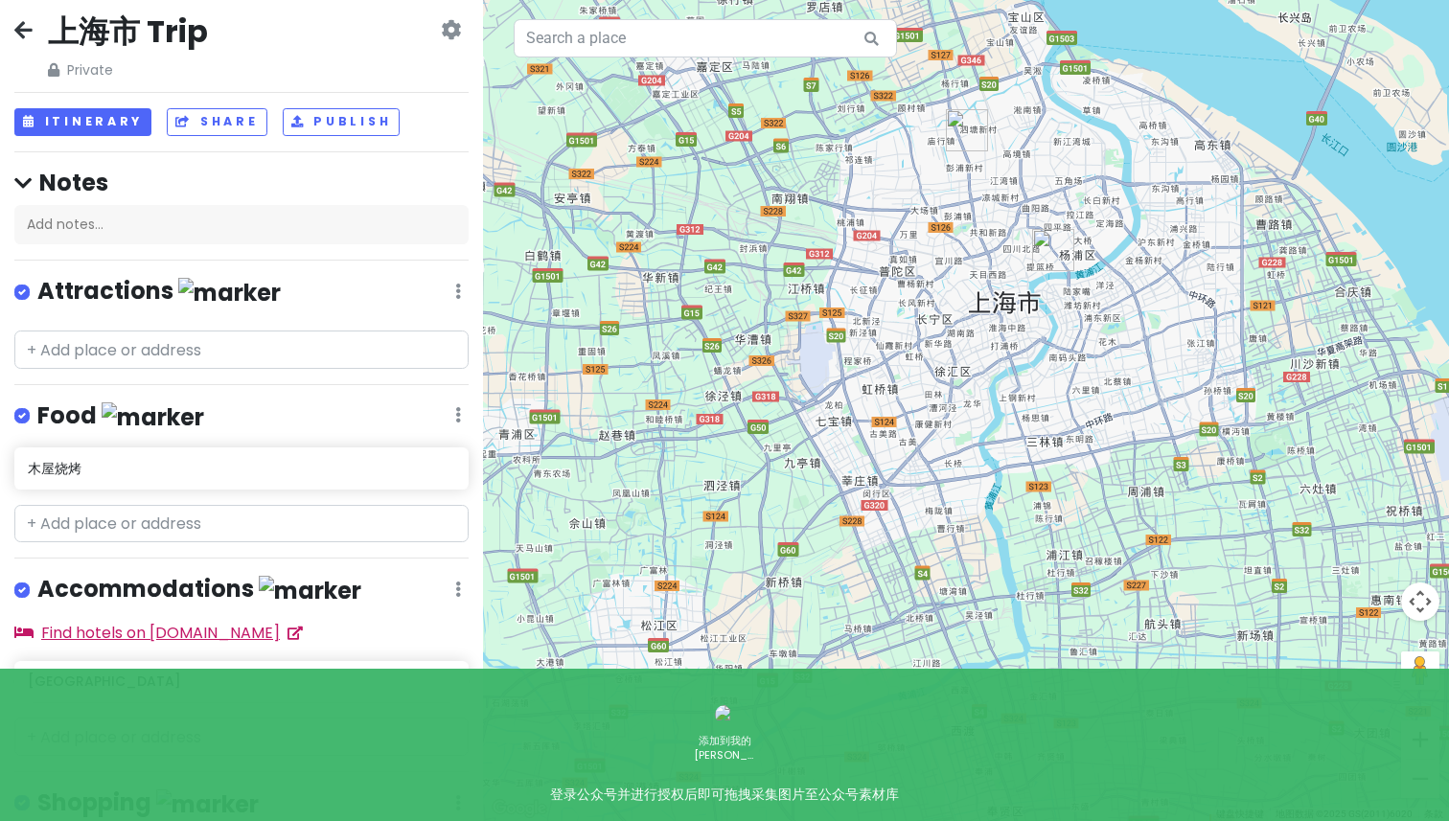
scroll to position [134, 0]
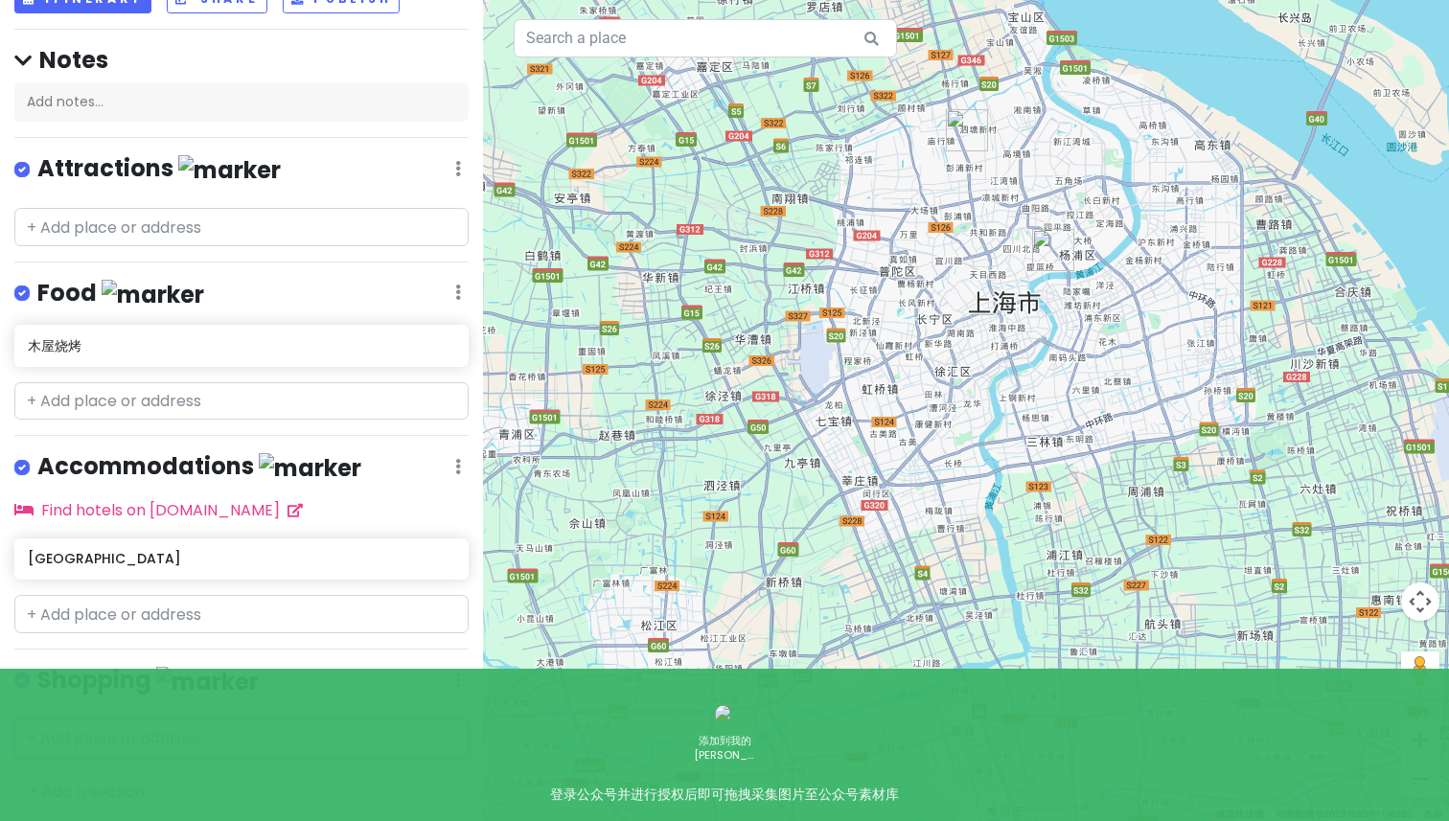
click at [95, 732] on input "text" at bounding box center [241, 739] width 454 height 38
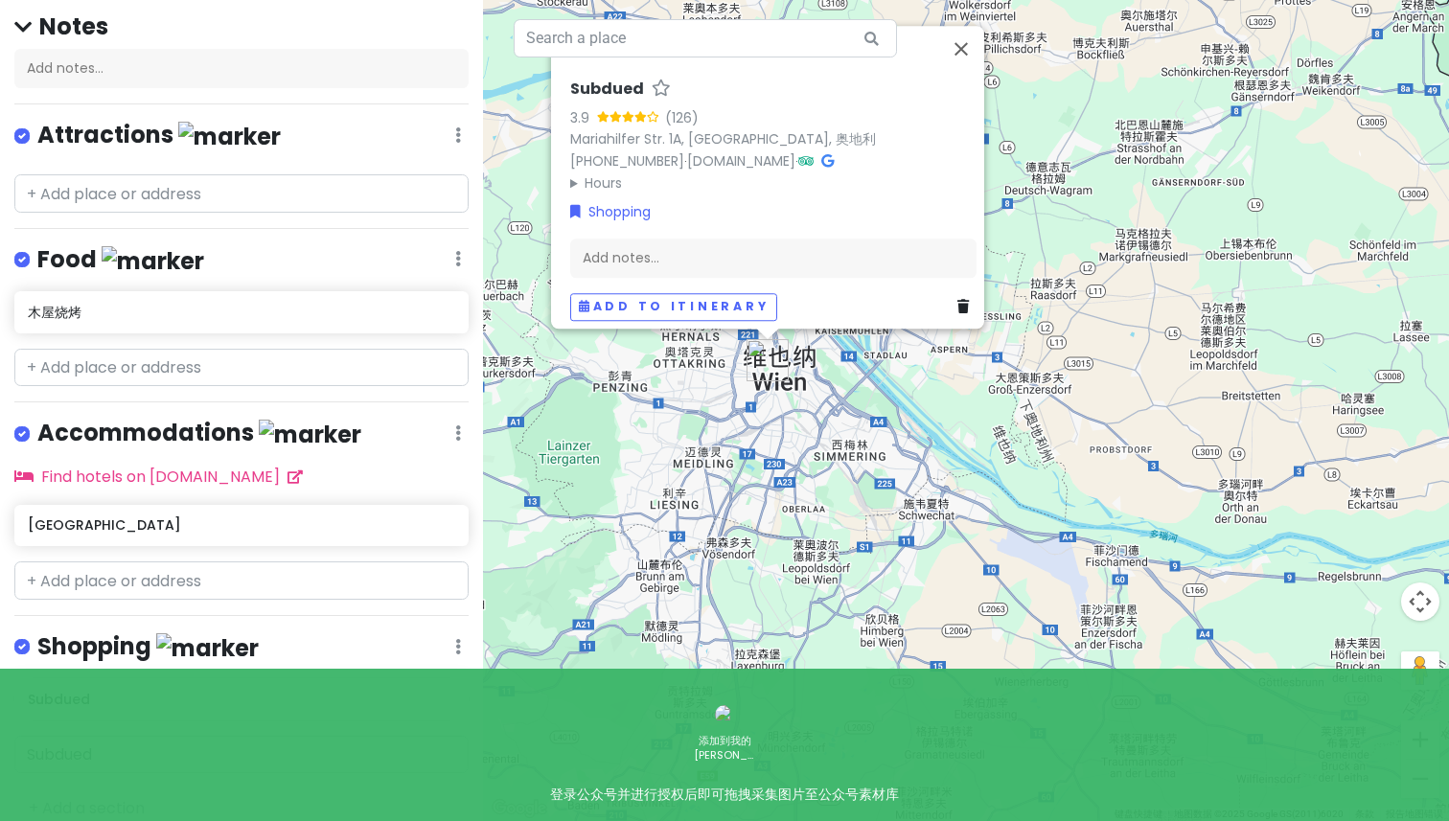
scroll to position [184, 0]
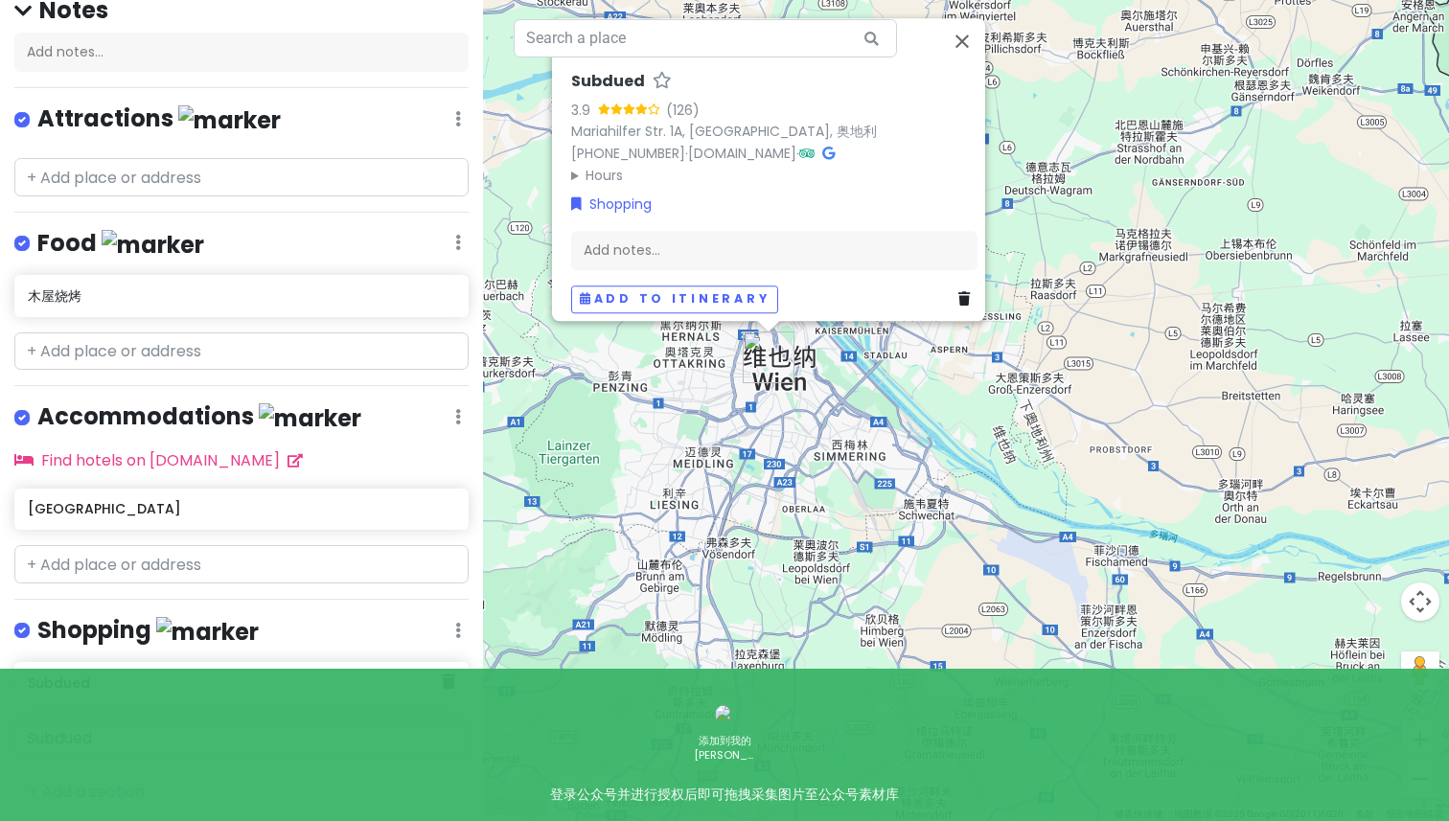
click at [155, 670] on div "Subdued" at bounding box center [234, 683] width 413 height 27
click at [460, 682] on div "Subdued" at bounding box center [241, 683] width 454 height 42
click at [442, 674] on icon at bounding box center [448, 681] width 13 height 15
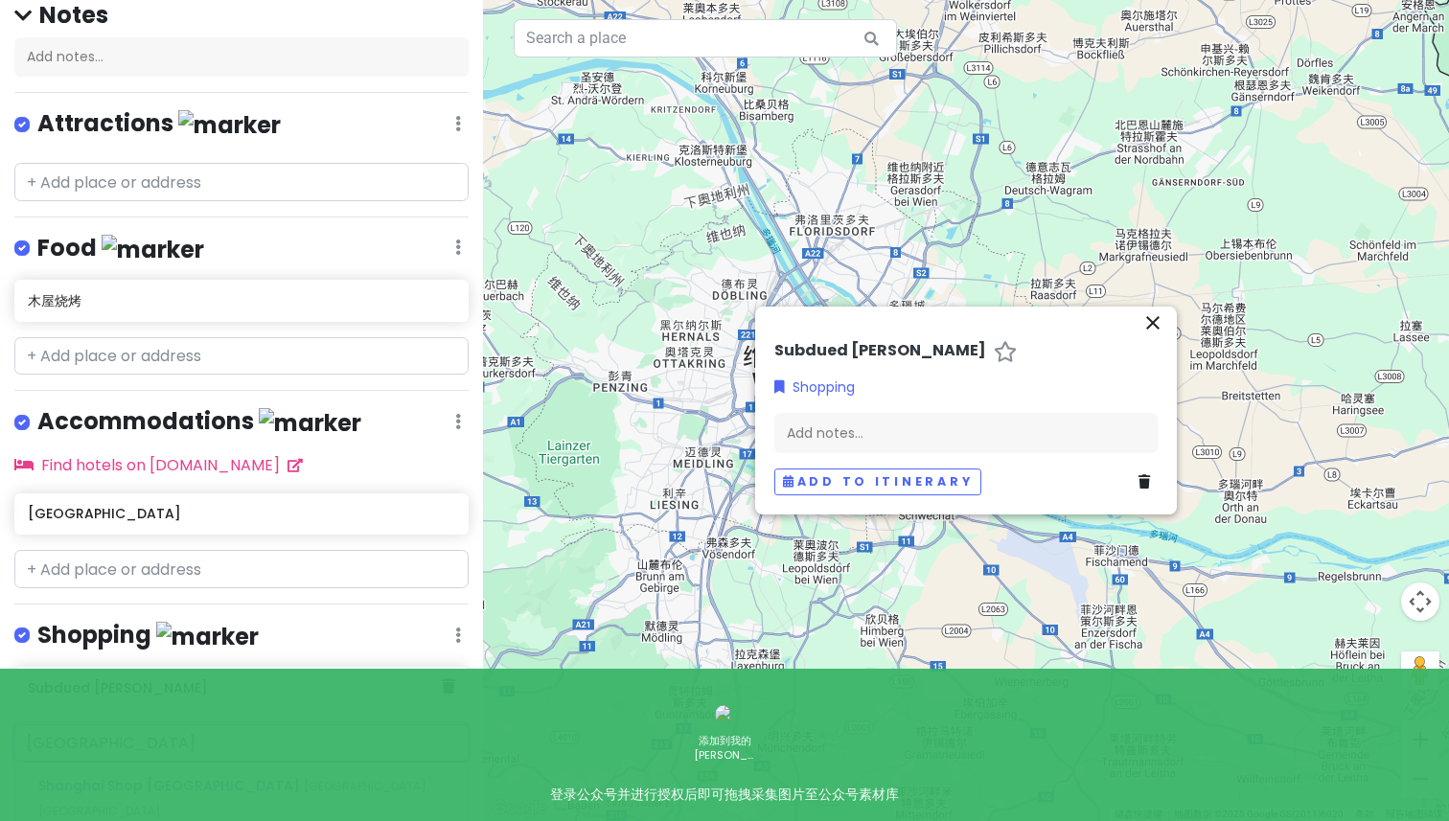
scroll to position [231, 0]
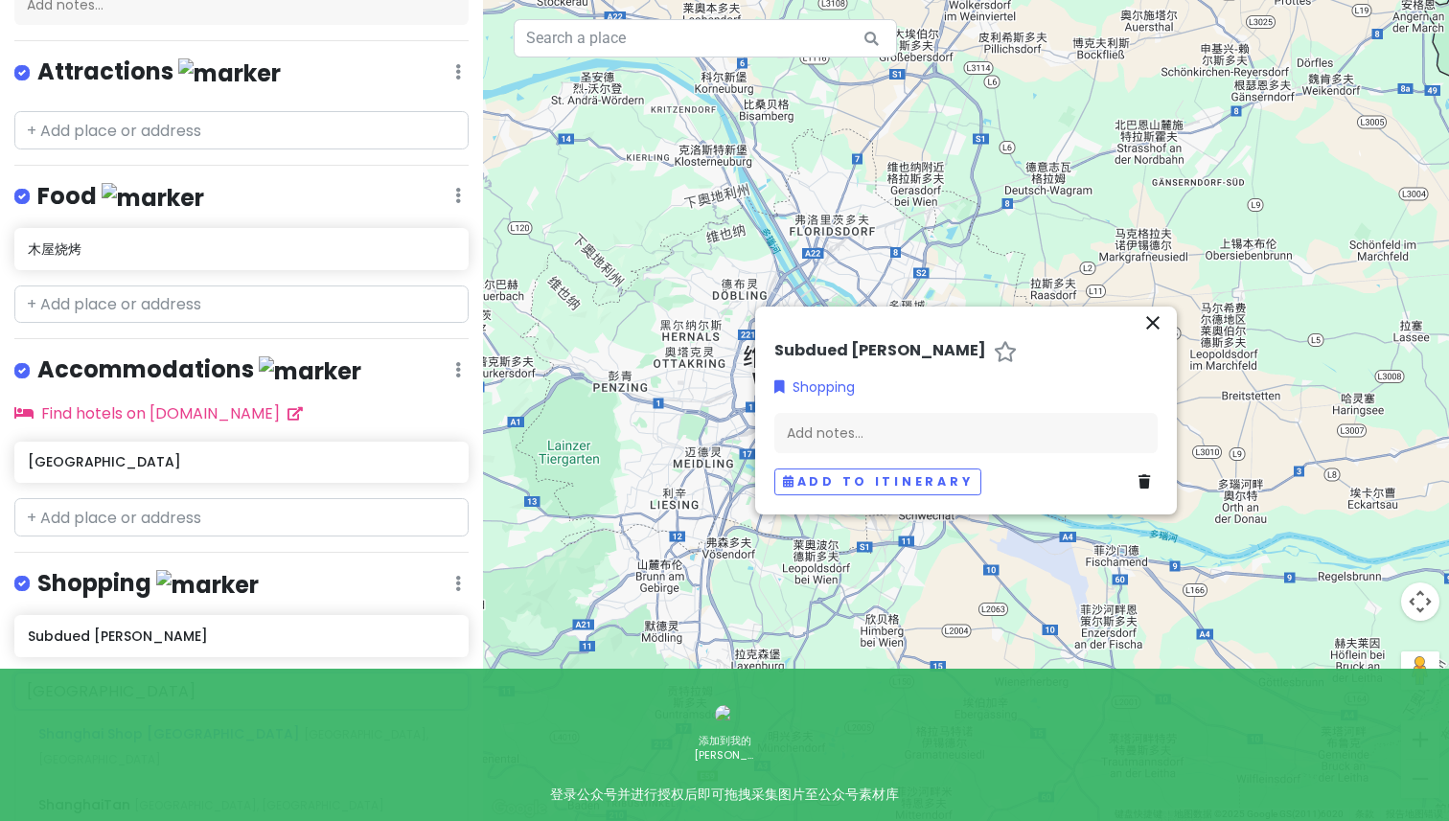
click at [232, 642] on div "Subdued [PERSON_NAME]" at bounding box center [241, 636] width 427 height 27
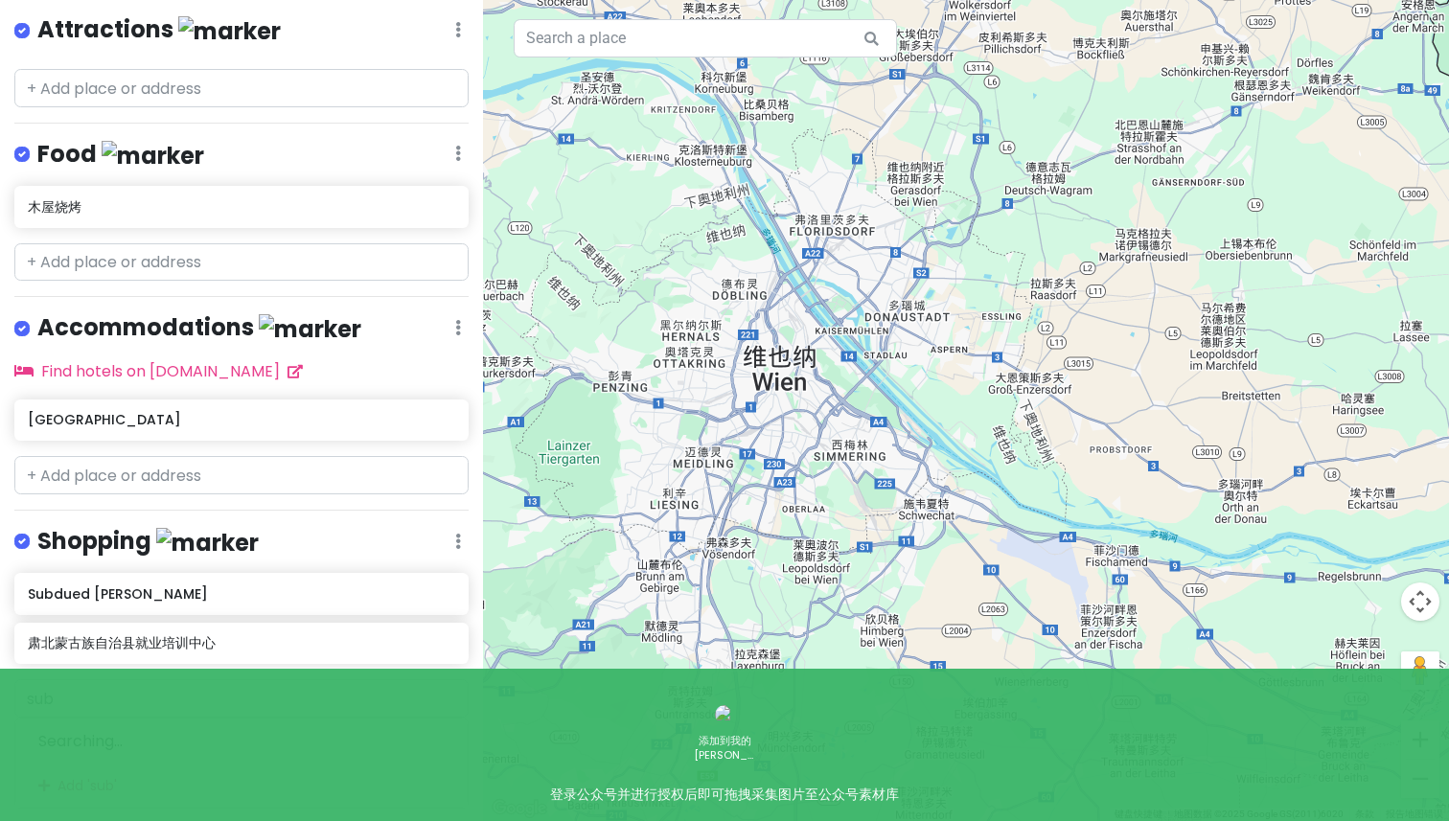
scroll to position [234, 0]
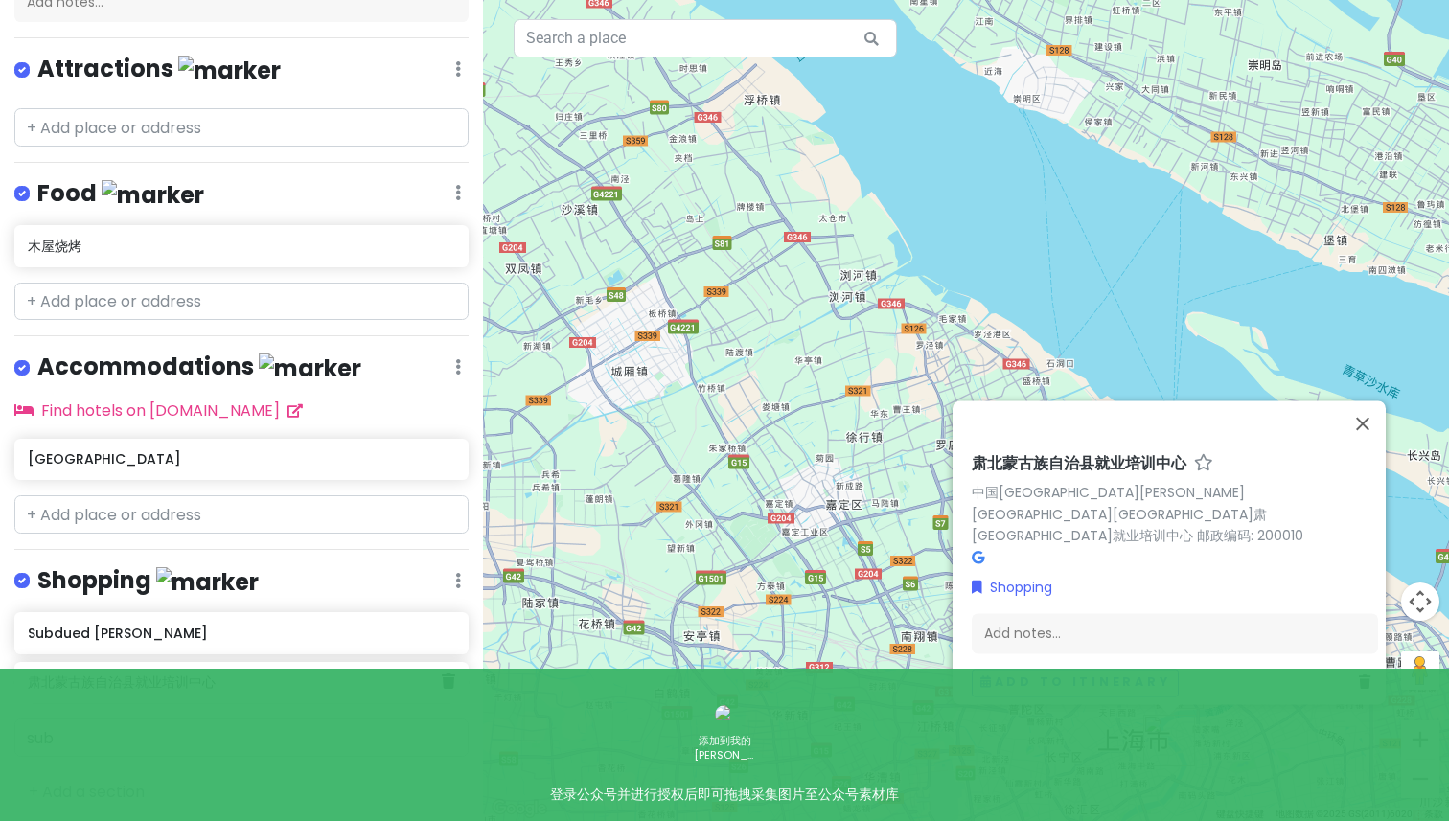
click at [450, 679] on icon at bounding box center [448, 681] width 13 height 15
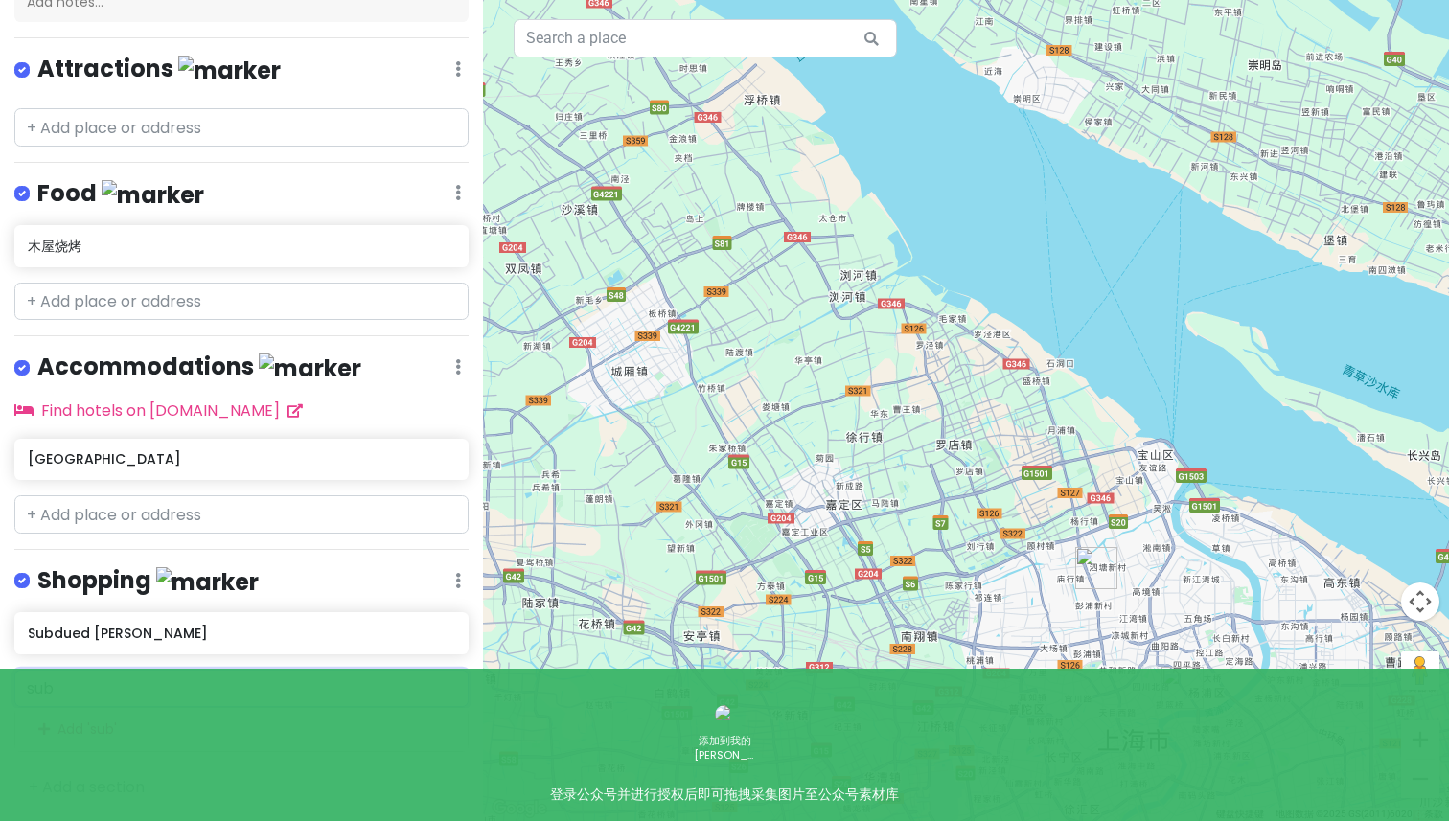
scroll to position [229, 0]
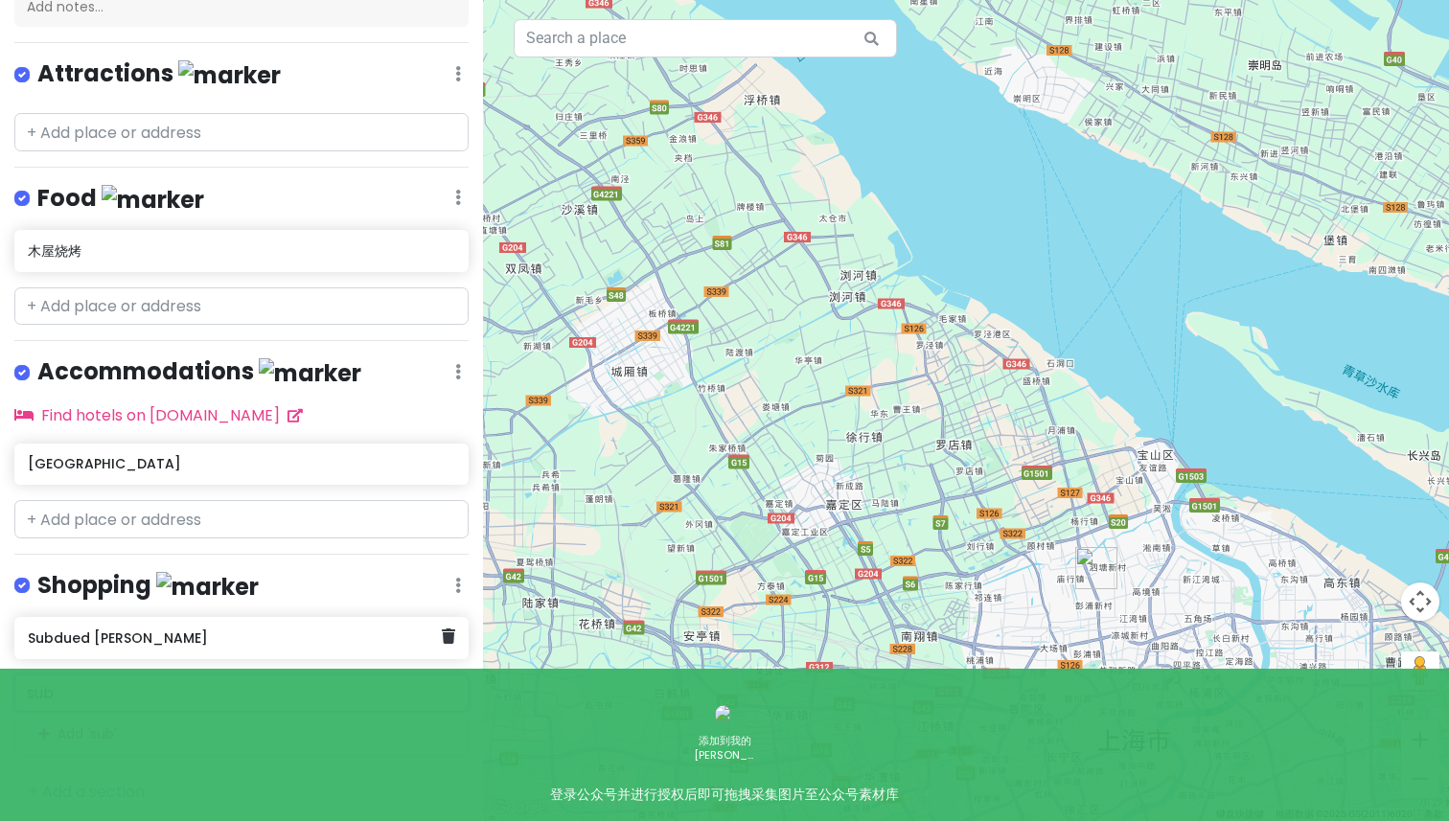
click at [252, 630] on h6 "Subdued [PERSON_NAME]" at bounding box center [234, 638] width 413 height 17
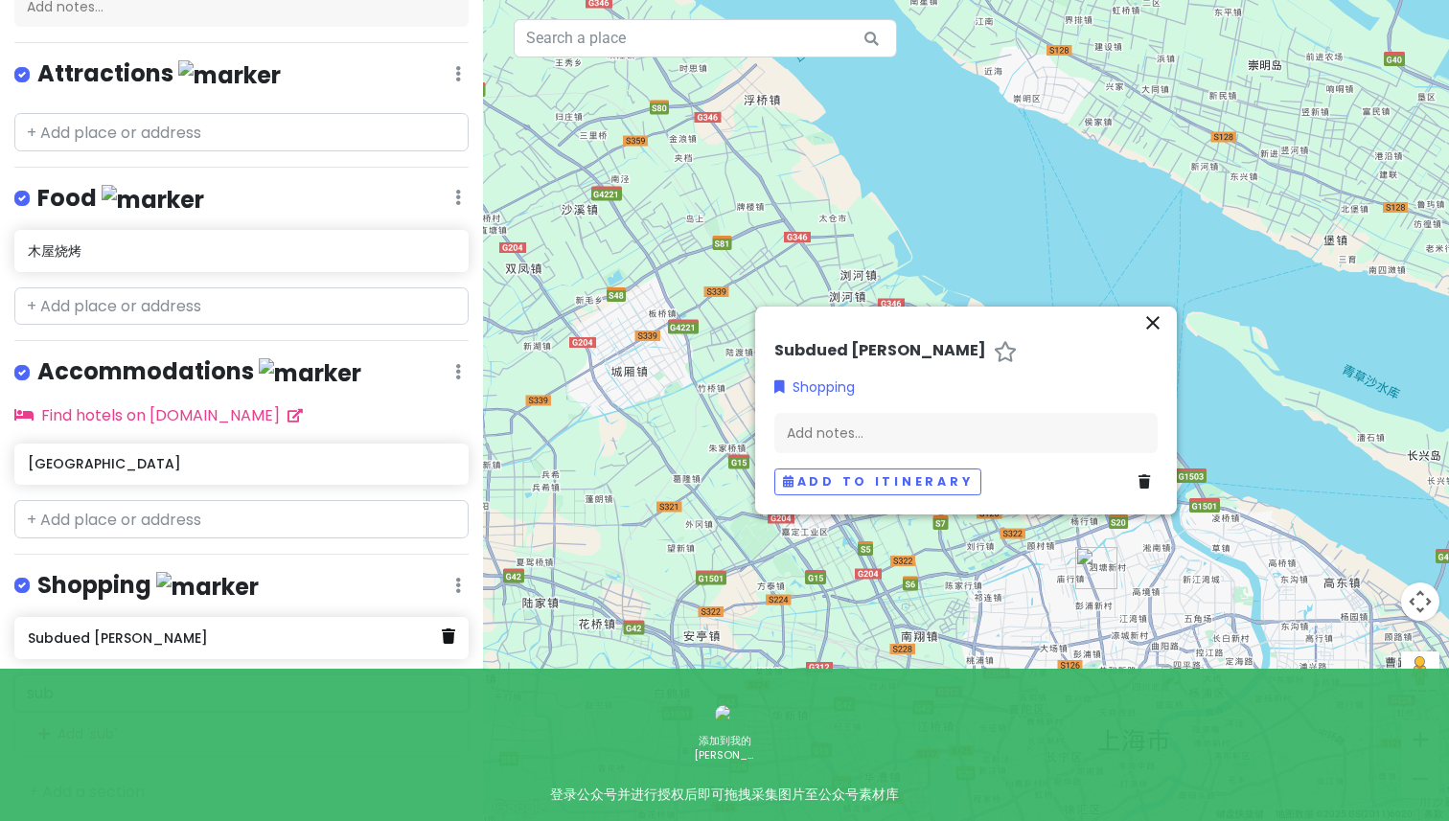
click at [447, 632] on icon at bounding box center [448, 636] width 13 height 15
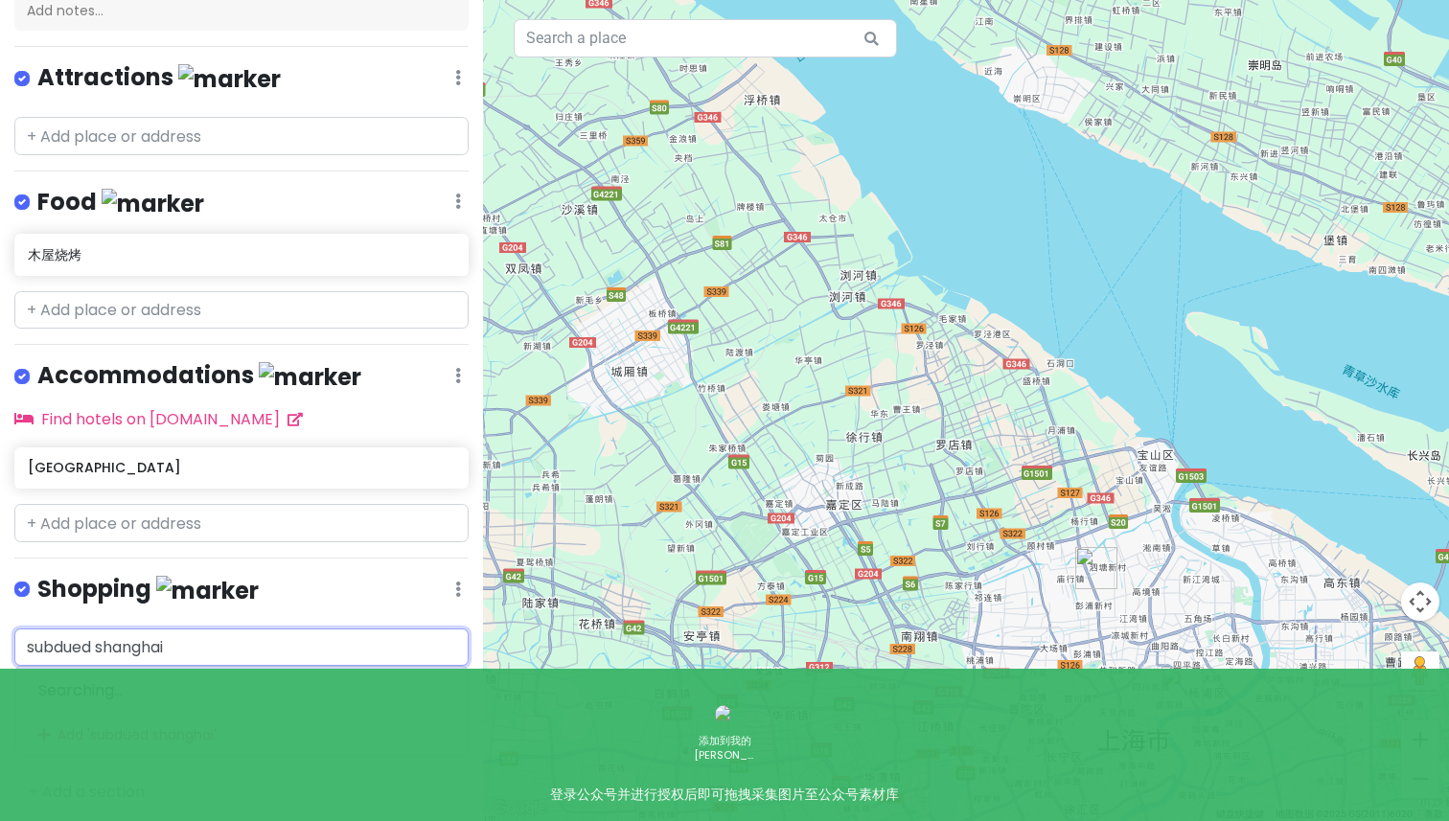
scroll to position [179, 0]
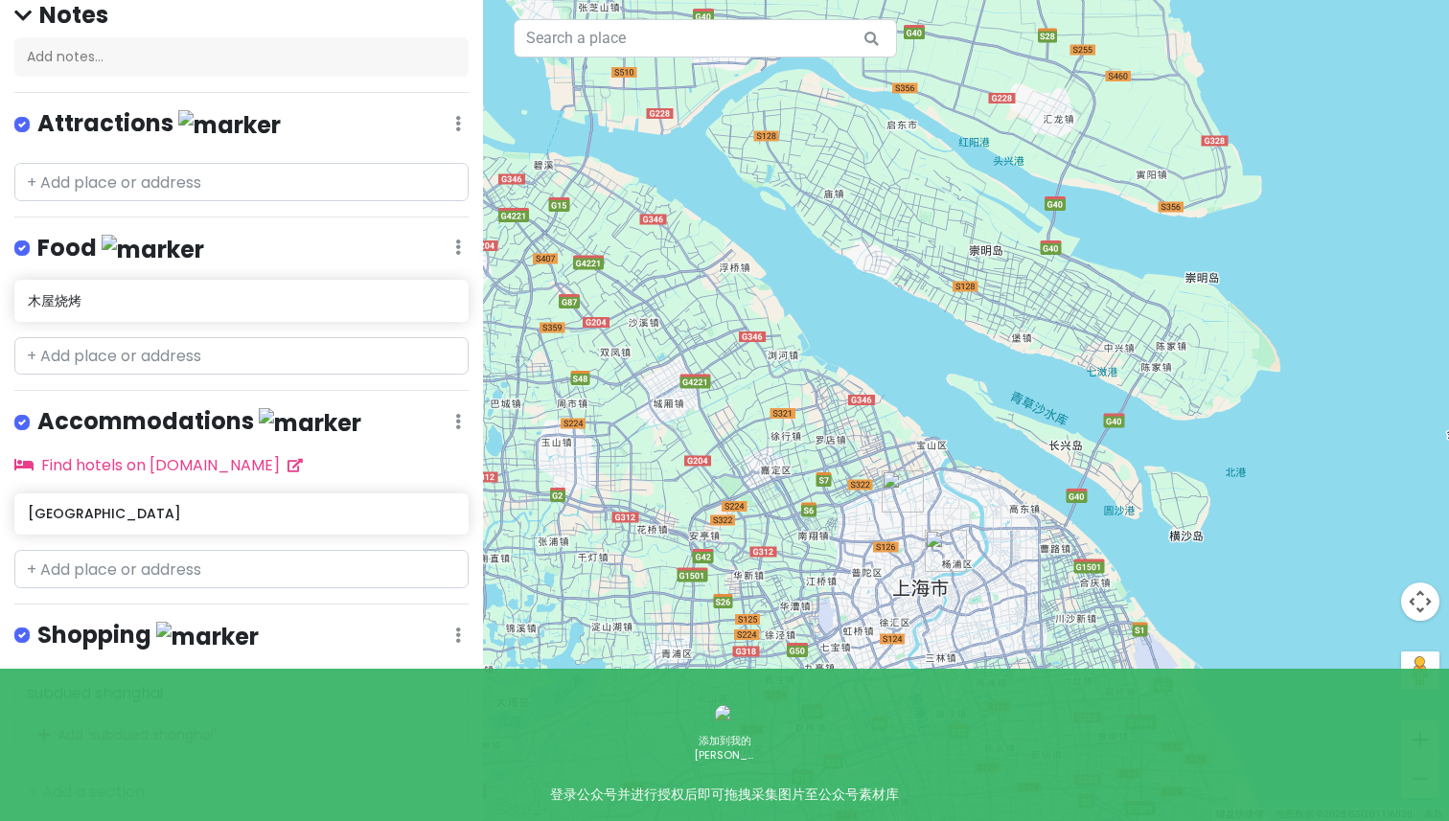
click at [202, 780] on div "+ Add a section" at bounding box center [241, 792] width 454 height 25
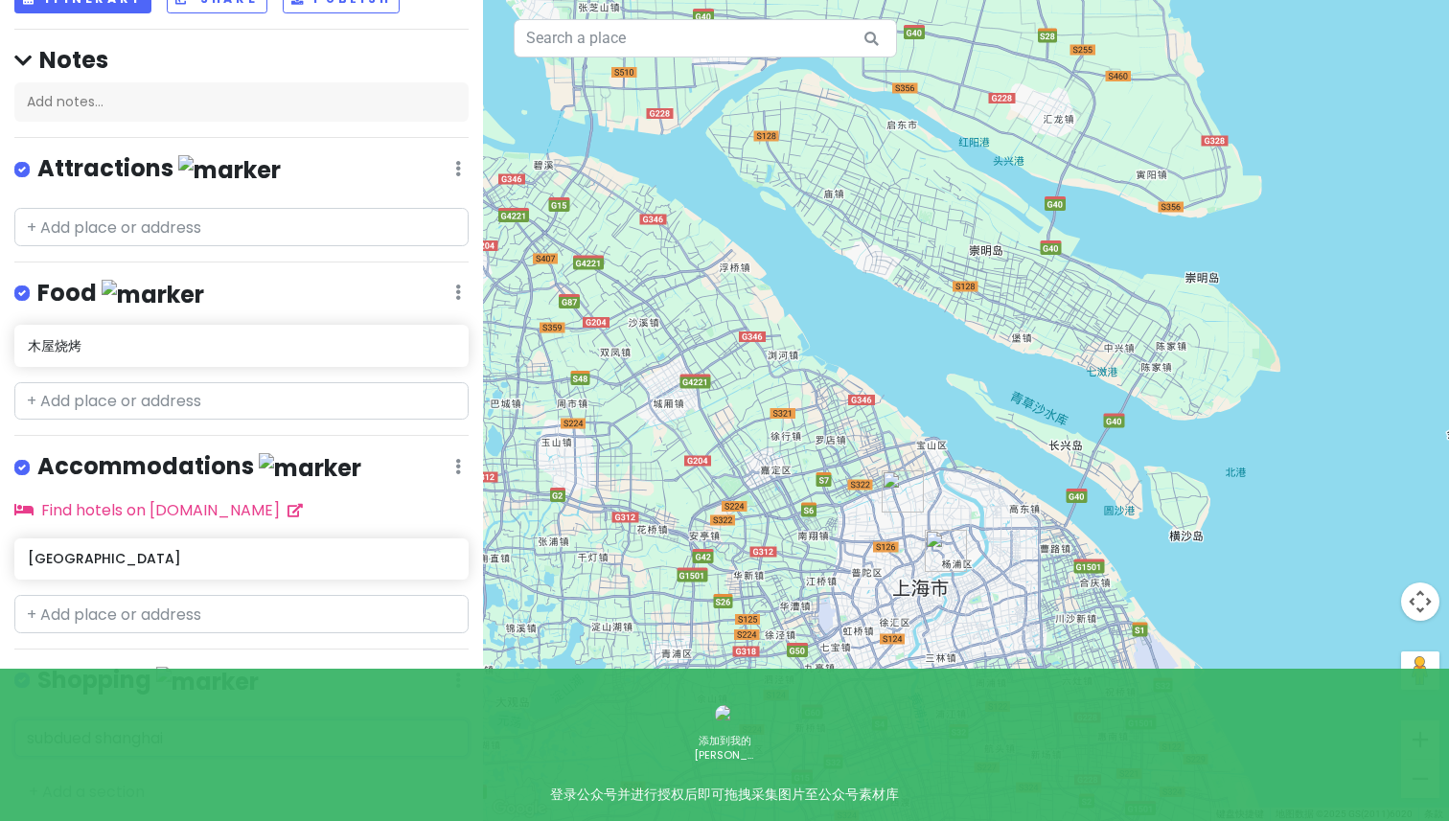
click at [202, 721] on div "subdued shanghai" at bounding box center [241, 739] width 454 height 38
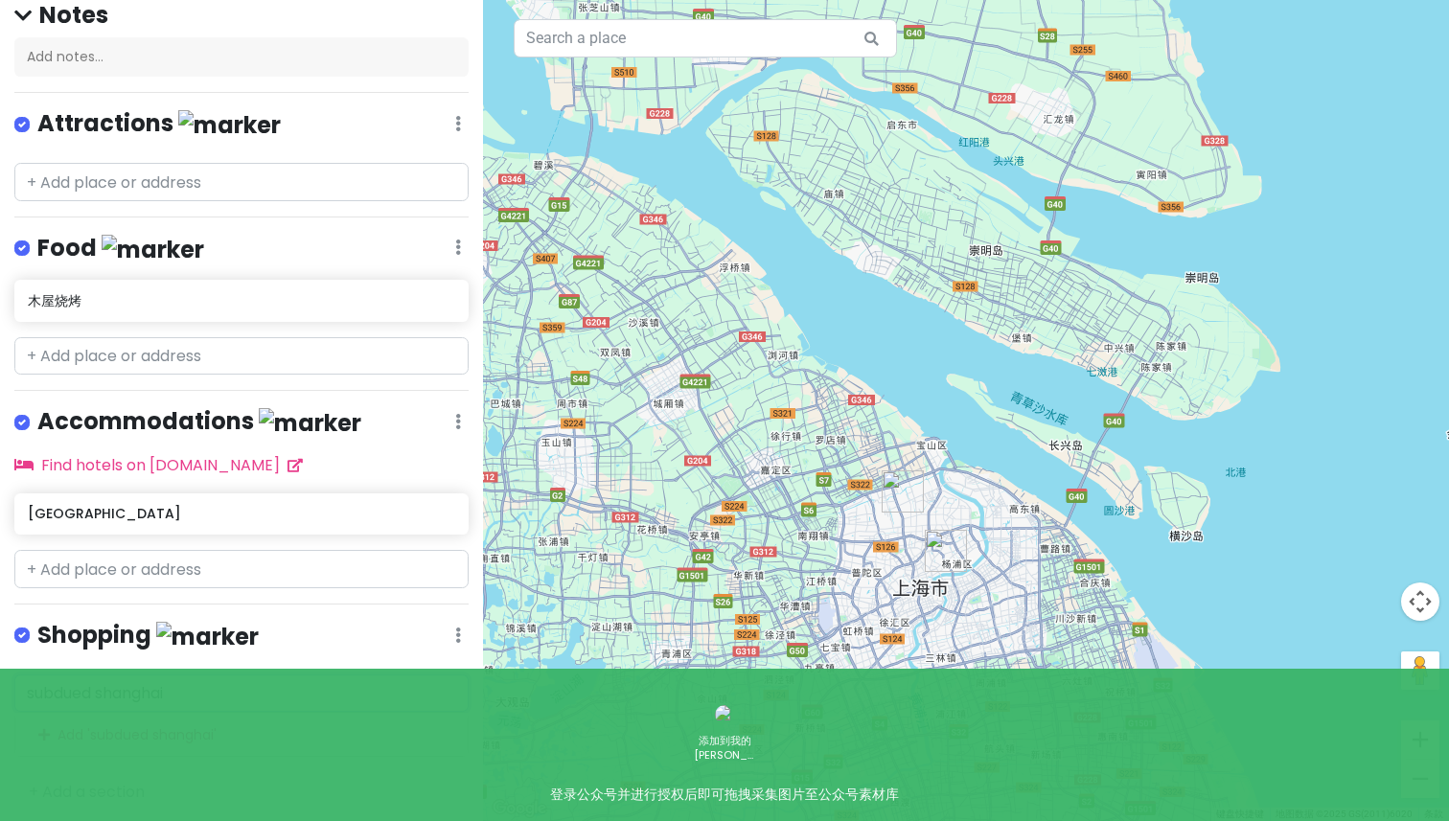
drag, startPoint x: 235, startPoint y: 690, endPoint x: 1, endPoint y: 679, distance: 234.2
click at [1, 679] on div "subdued shanghai Add ' subdued shanghai '" at bounding box center [241, 716] width 483 height 82
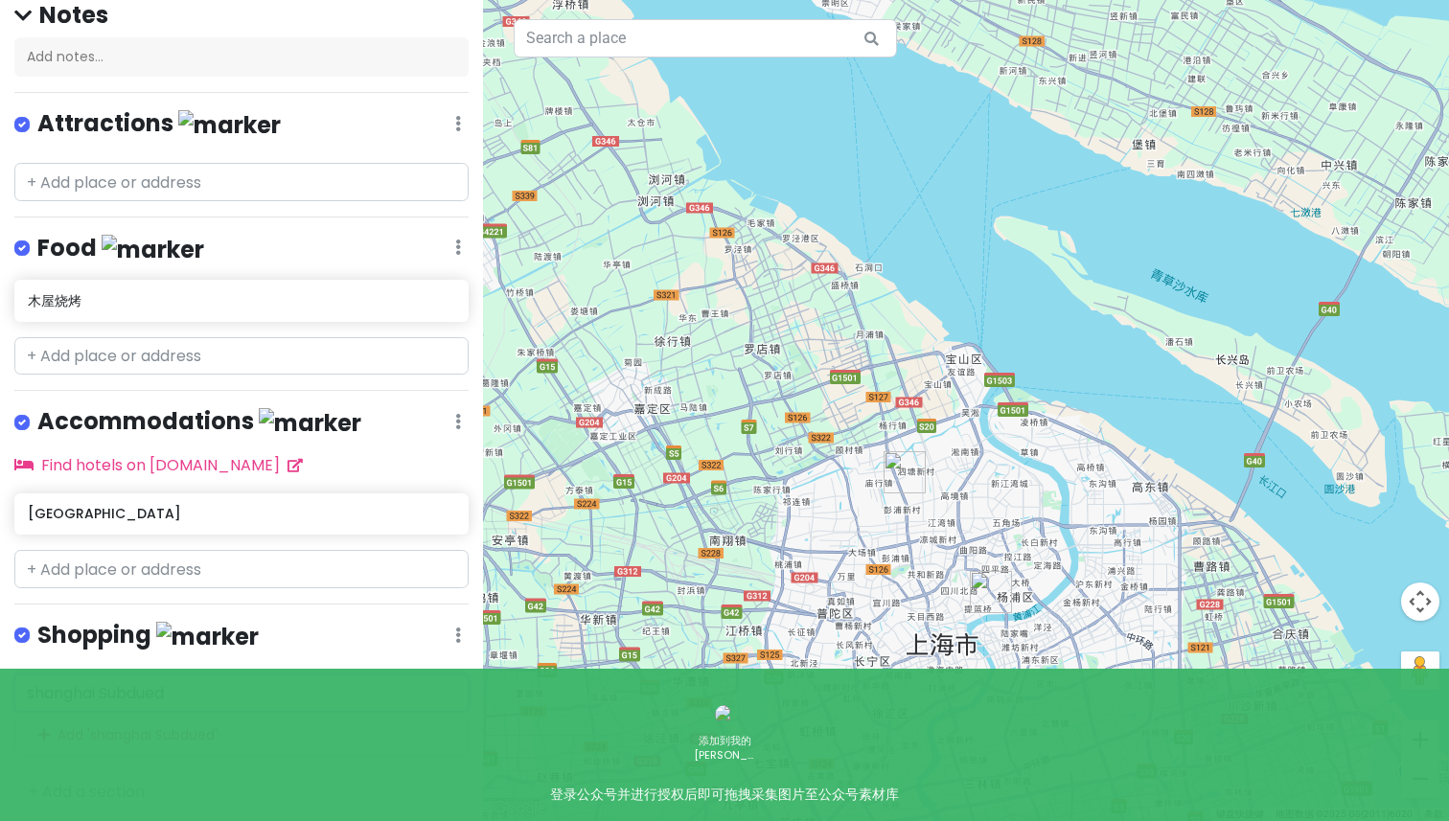
drag, startPoint x: 195, startPoint y: 684, endPoint x: 105, endPoint y: 688, distance: 89.2
click at [105, 688] on input "shanghai Subdued" at bounding box center [241, 694] width 454 height 38
drag, startPoint x: 103, startPoint y: 684, endPoint x: 0, endPoint y: 680, distance: 102.7
click at [0, 681] on div "shanghai sweetchilling Add ' shanghai sweetchilling '" at bounding box center [241, 716] width 483 height 82
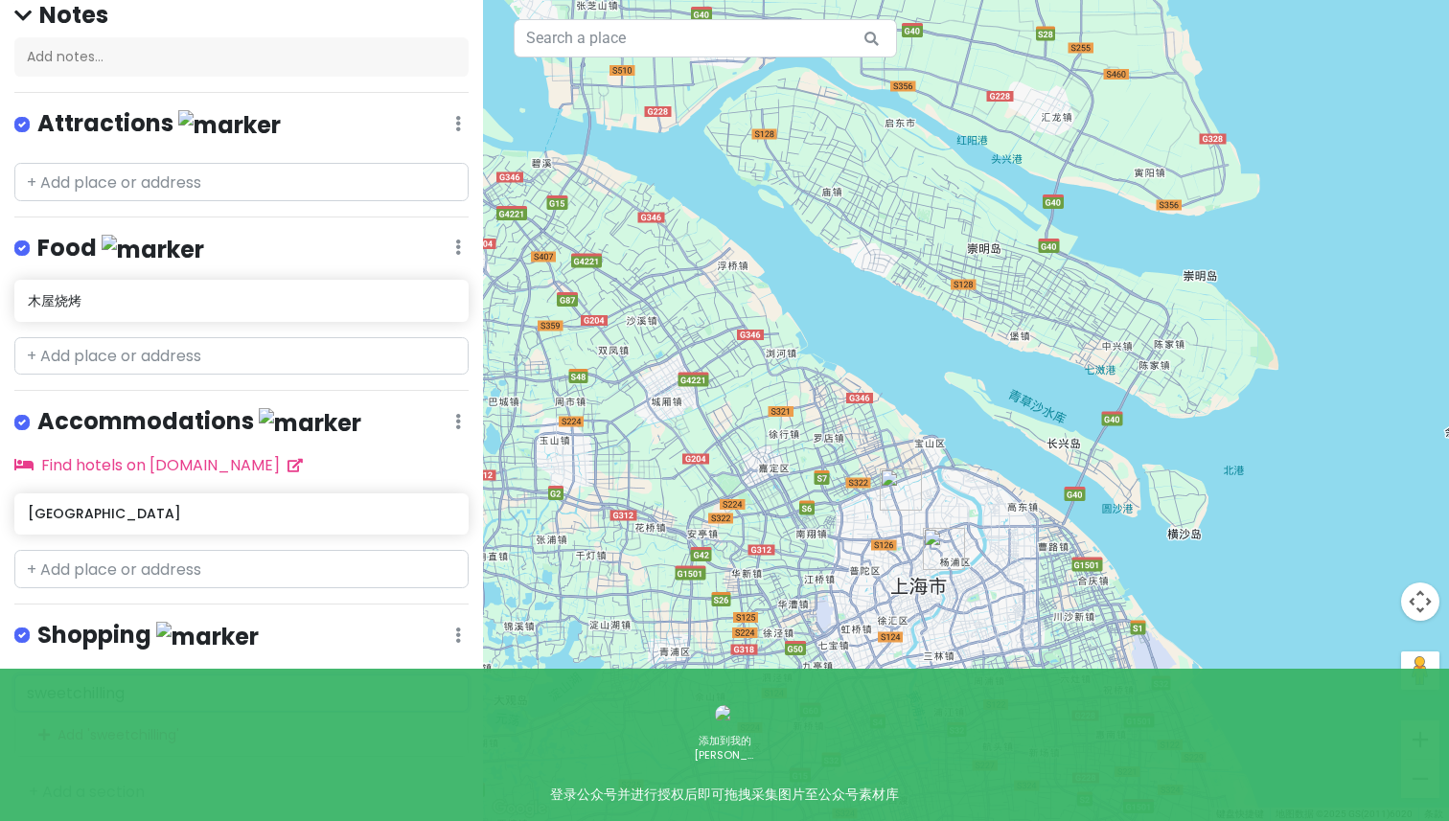
drag, startPoint x: 161, startPoint y: 698, endPoint x: 0, endPoint y: 633, distance: 173.7
click at [0, 633] on div "上海市 Trip Private Change Dates Make a Copy Delete Trip Go Pro ⚡️ Give Feedback 💡…" at bounding box center [241, 410] width 483 height 821
paste input "[STREET_ADDRESS]"
type input "[STREET_ADDRESS]"
click at [168, 735] on span "中国[GEOGRAPHIC_DATA][PERSON_NAME][GEOGRAPHIC_DATA]" at bounding box center [224, 749] width 373 height 41
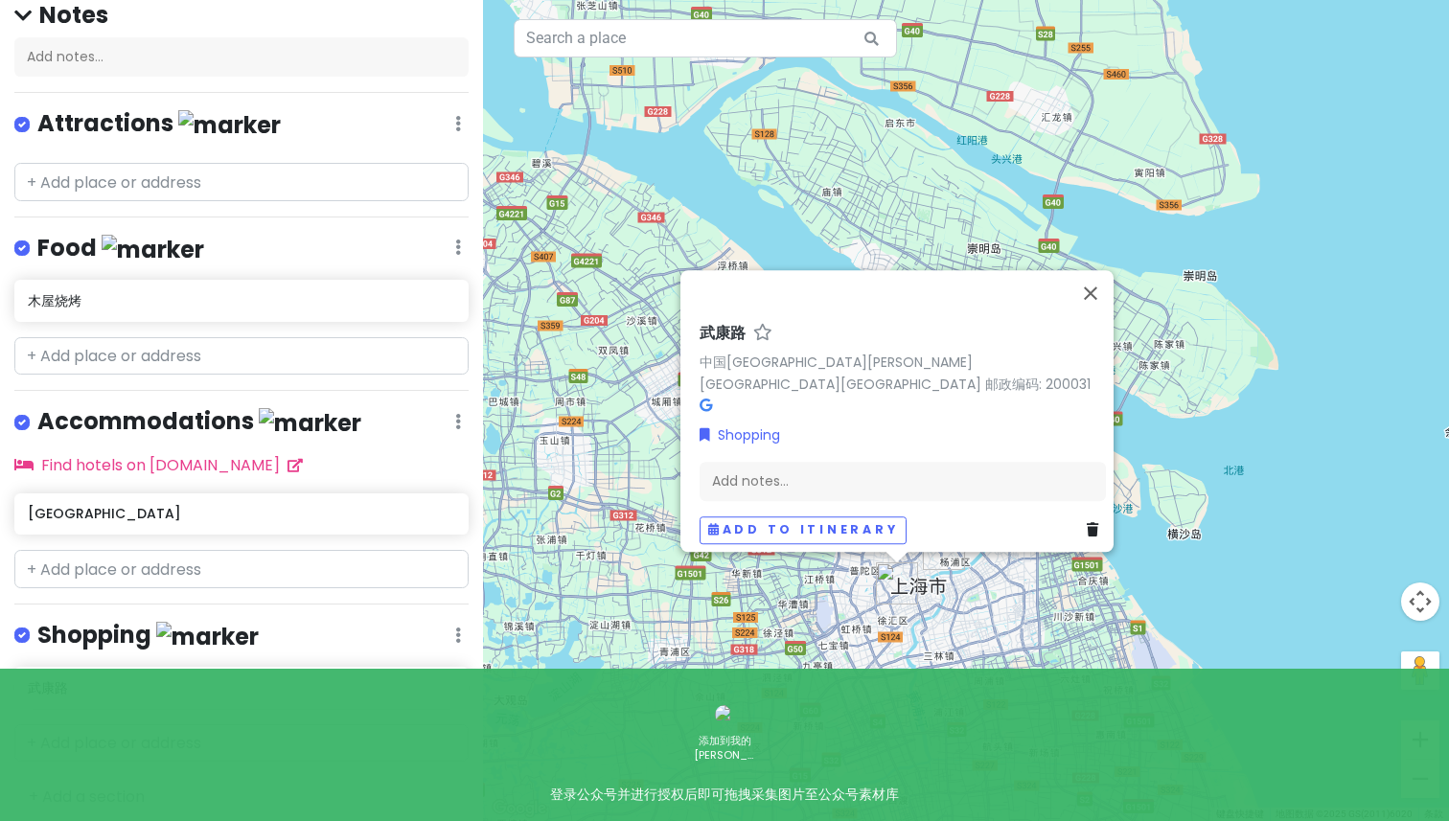
click at [821, 484] on div "Add notes..." at bounding box center [903, 481] width 406 height 40
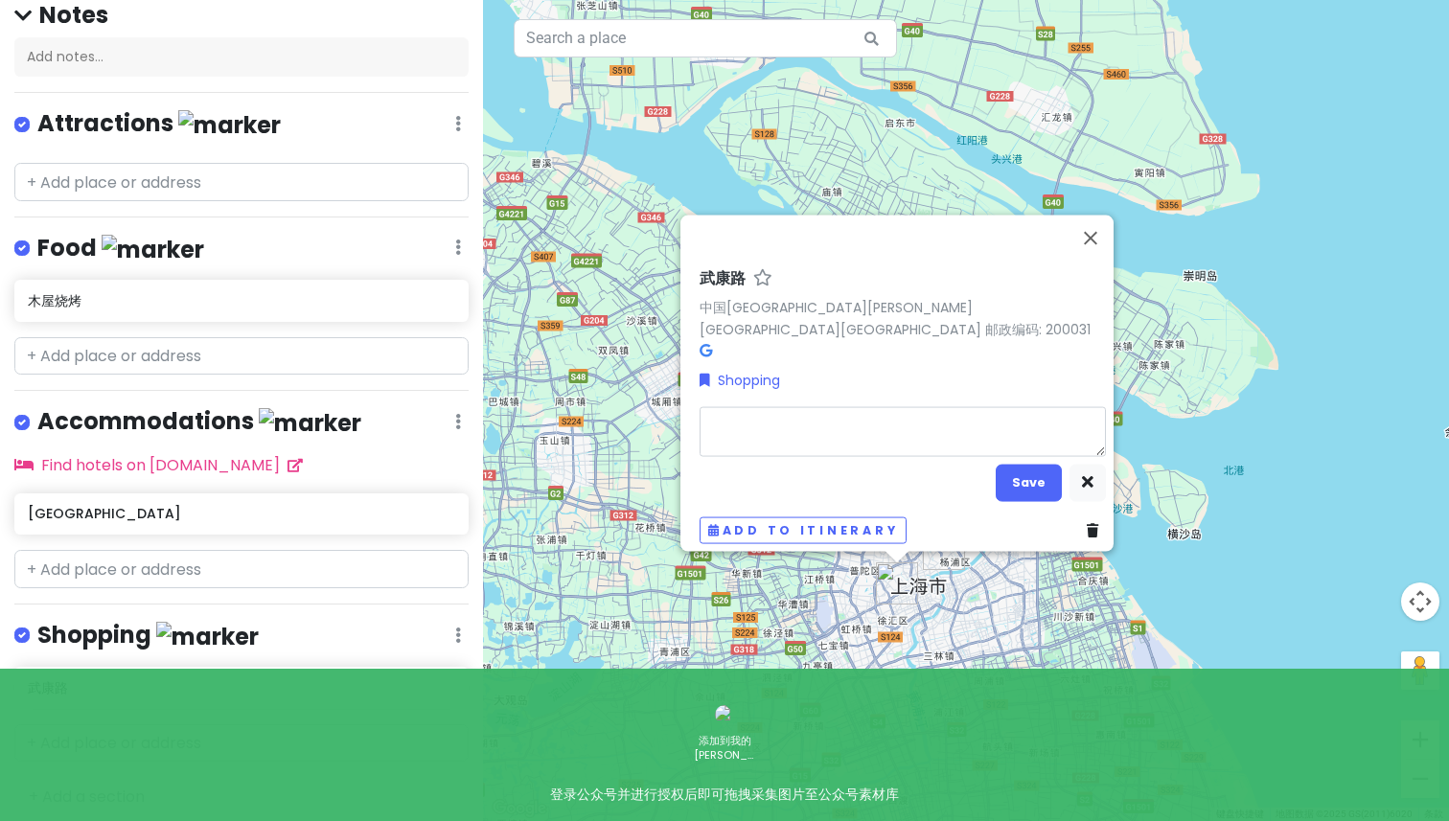
type textarea "x"
type textarea "su"
type textarea "x"
type textarea "sub"
type textarea "x"
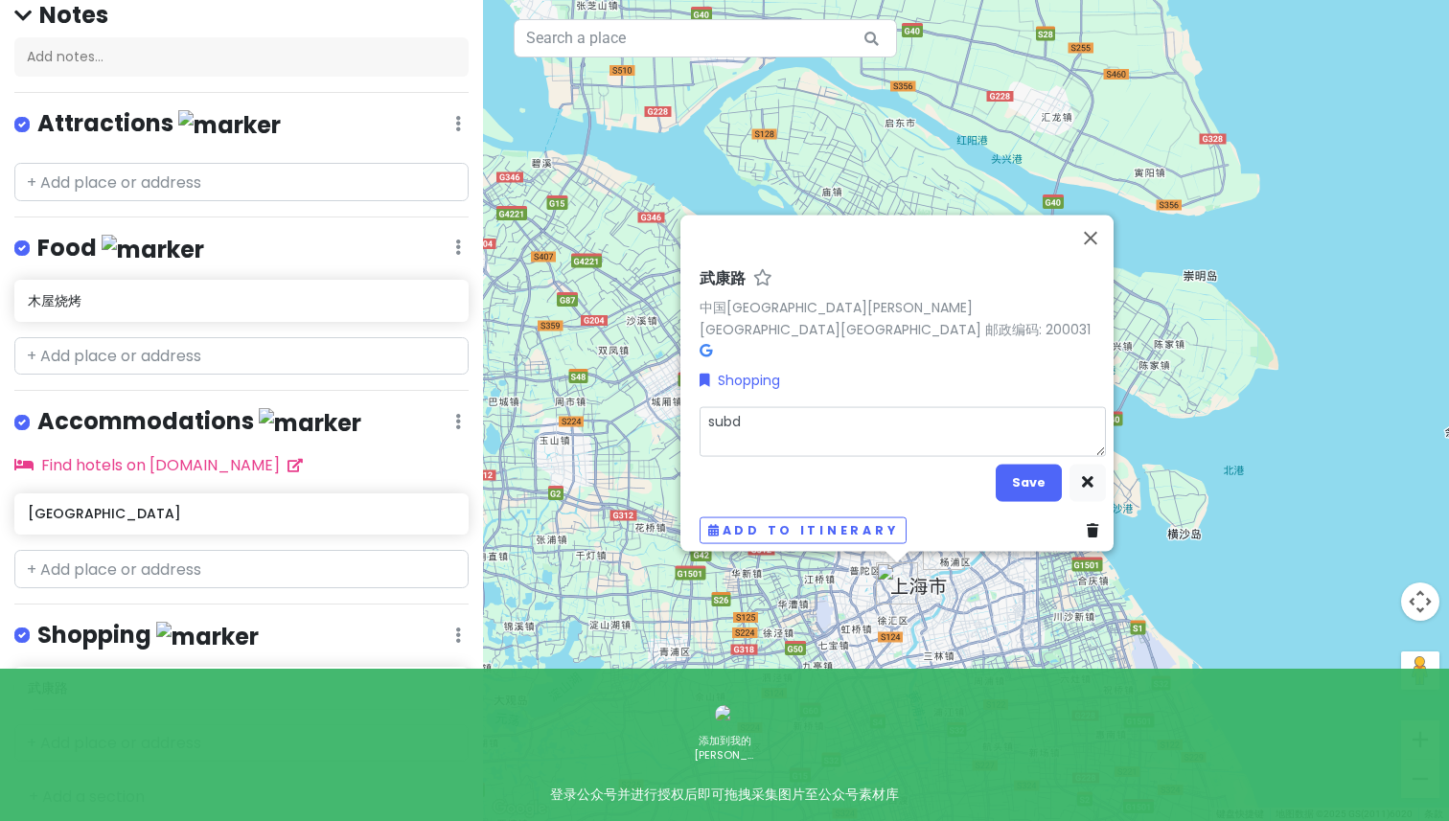
type textarea "subdu"
type textarea "x"
type textarea "subdue"
type textarea "x"
type textarea "subdued"
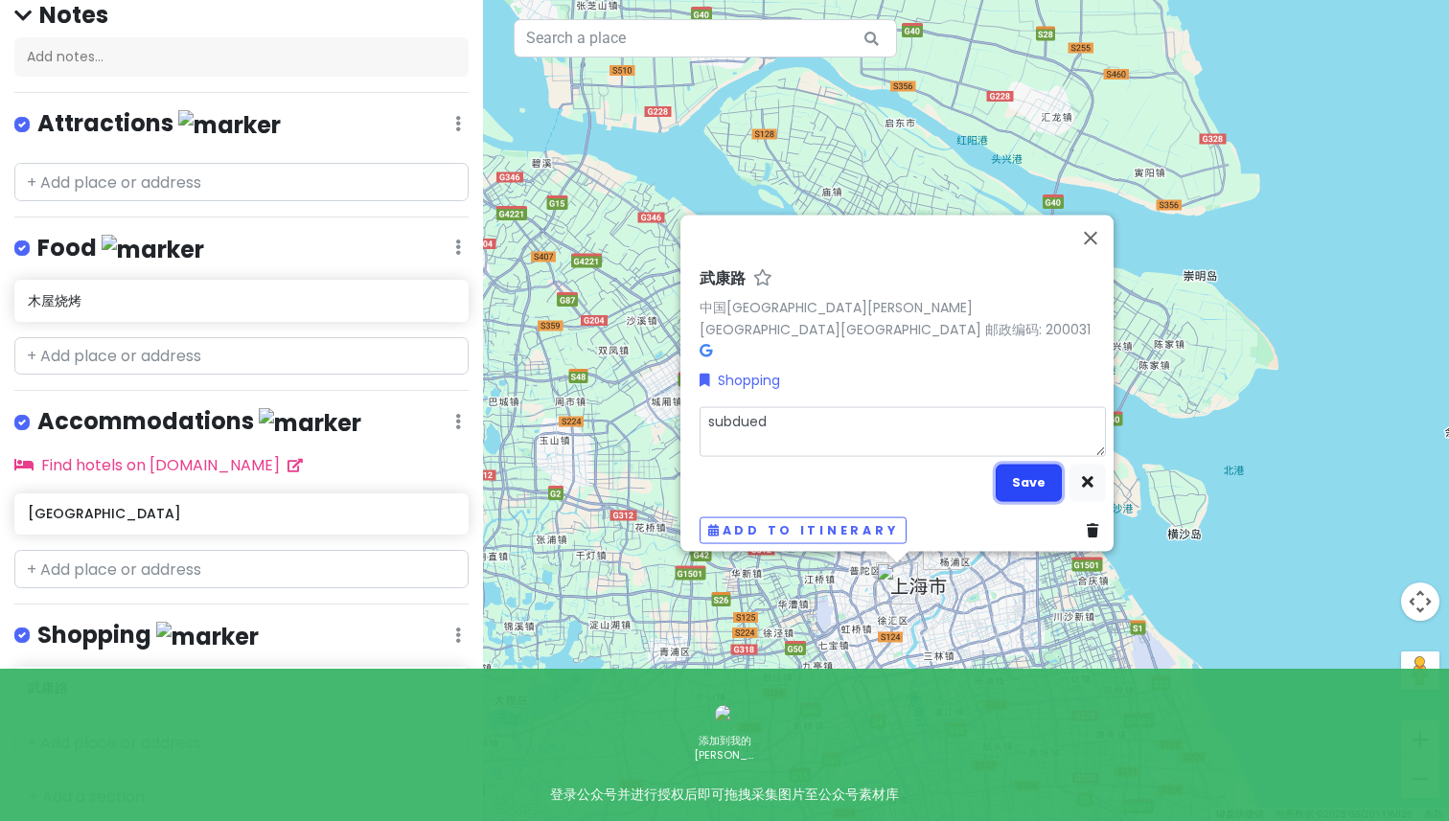
click at [1011, 466] on button "Save" at bounding box center [1029, 482] width 66 height 37
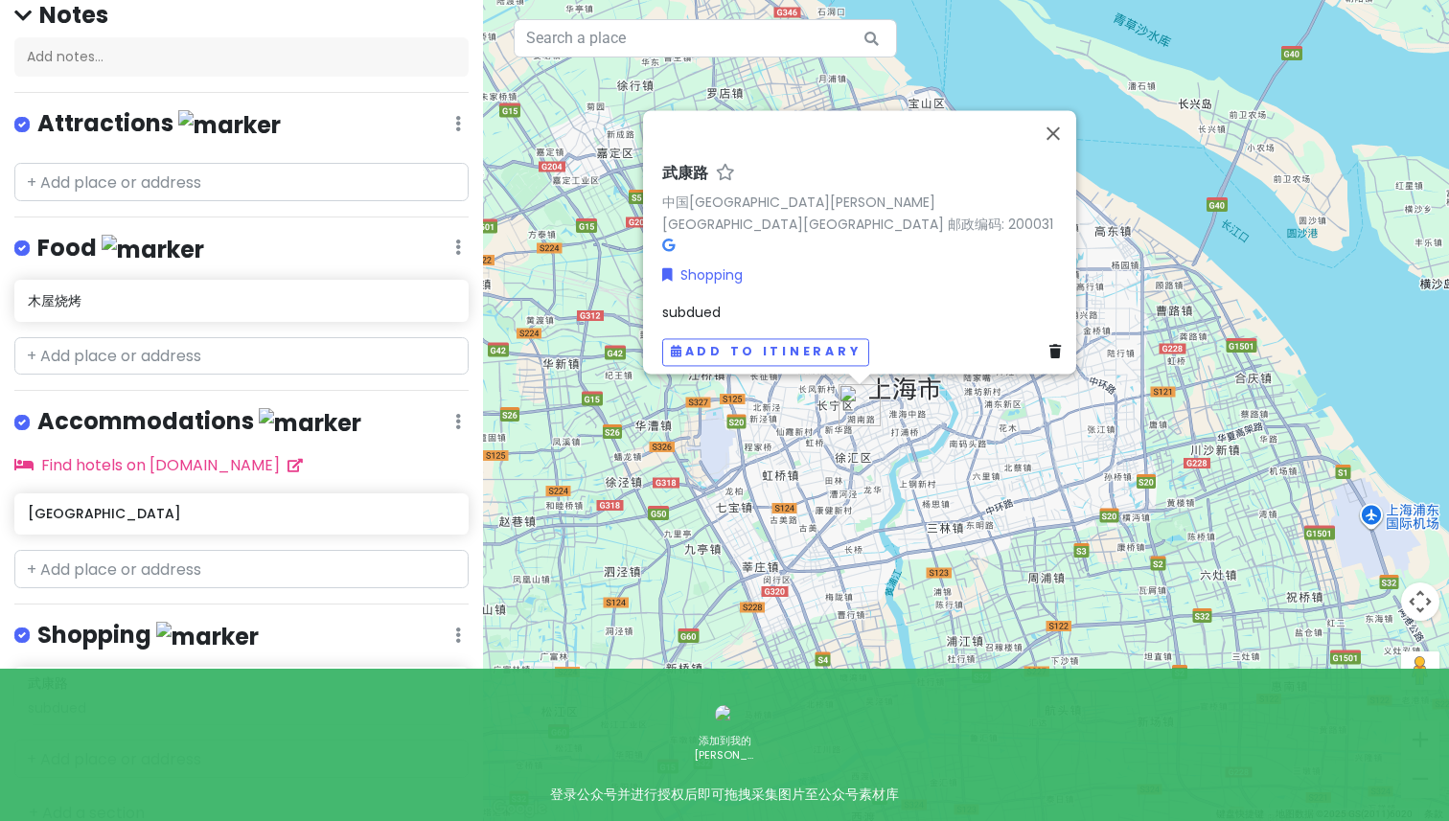
scroll to position [199, 0]
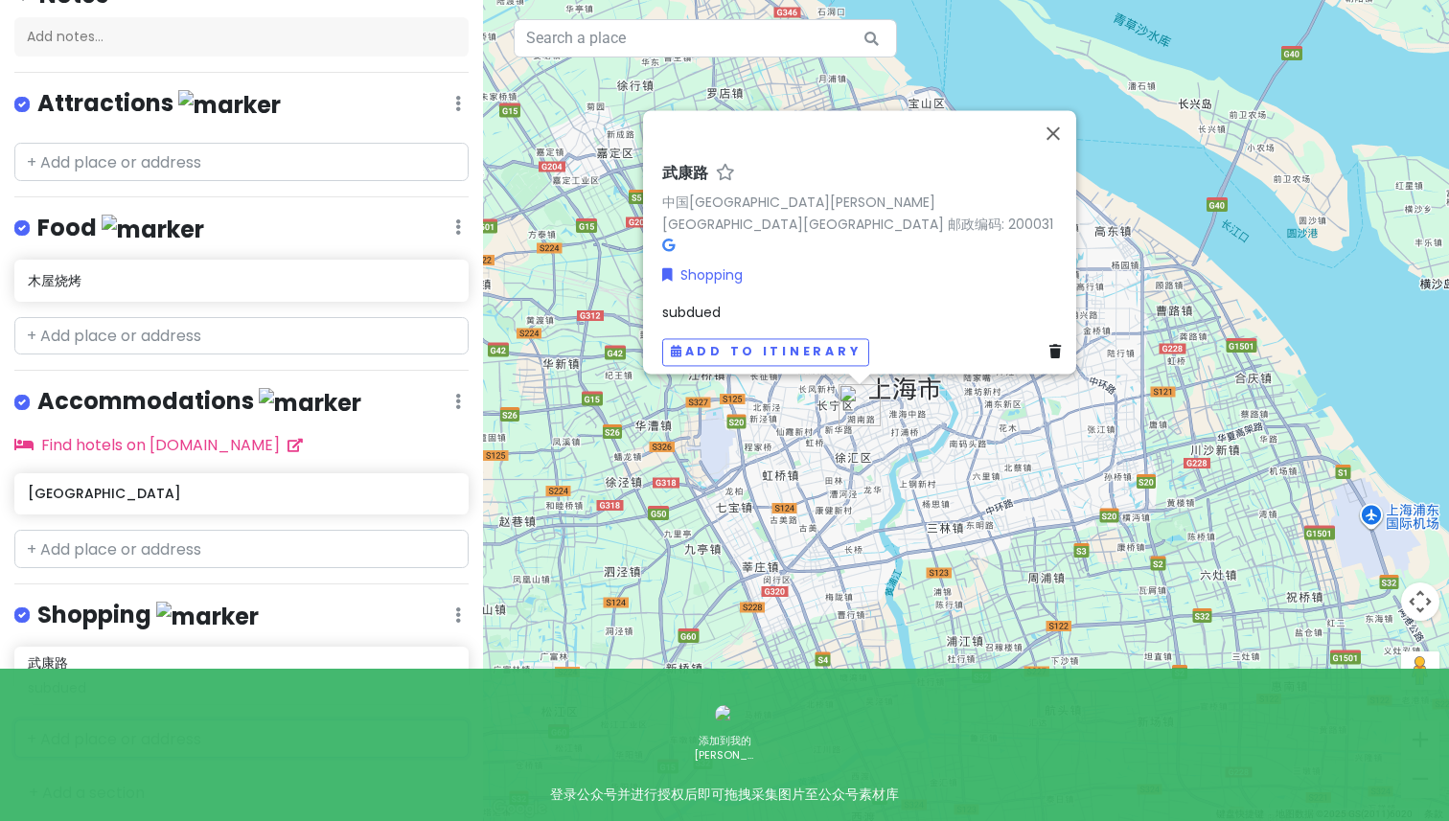
click at [127, 727] on input "text" at bounding box center [241, 739] width 454 height 38
paste input "[STREET_ADDRESS][PERSON_NAME][GEOGRAPHIC_DATA]2楼"
type input "[STREET_ADDRESS][PERSON_NAME]"
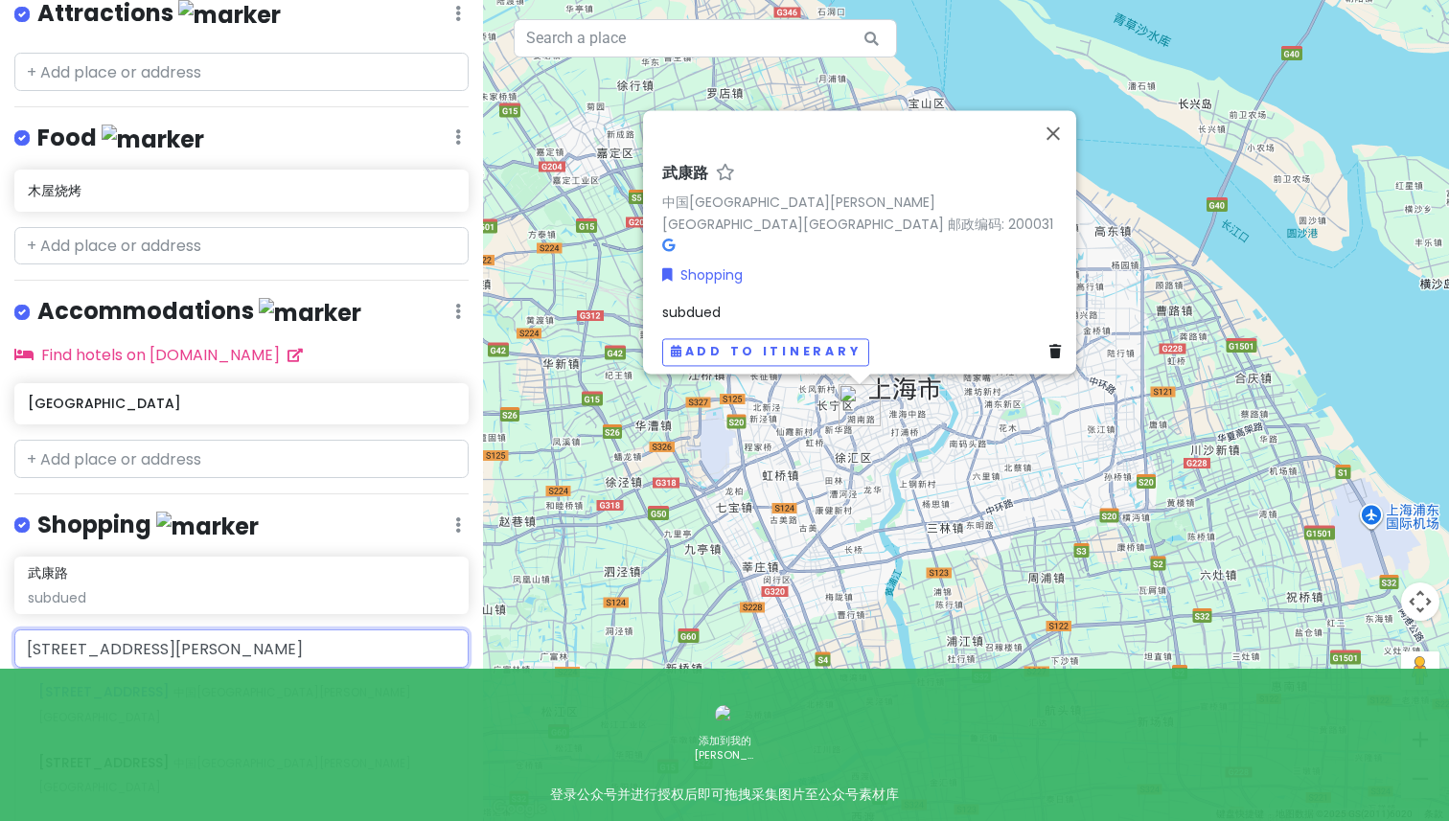
scroll to position [298, 0]
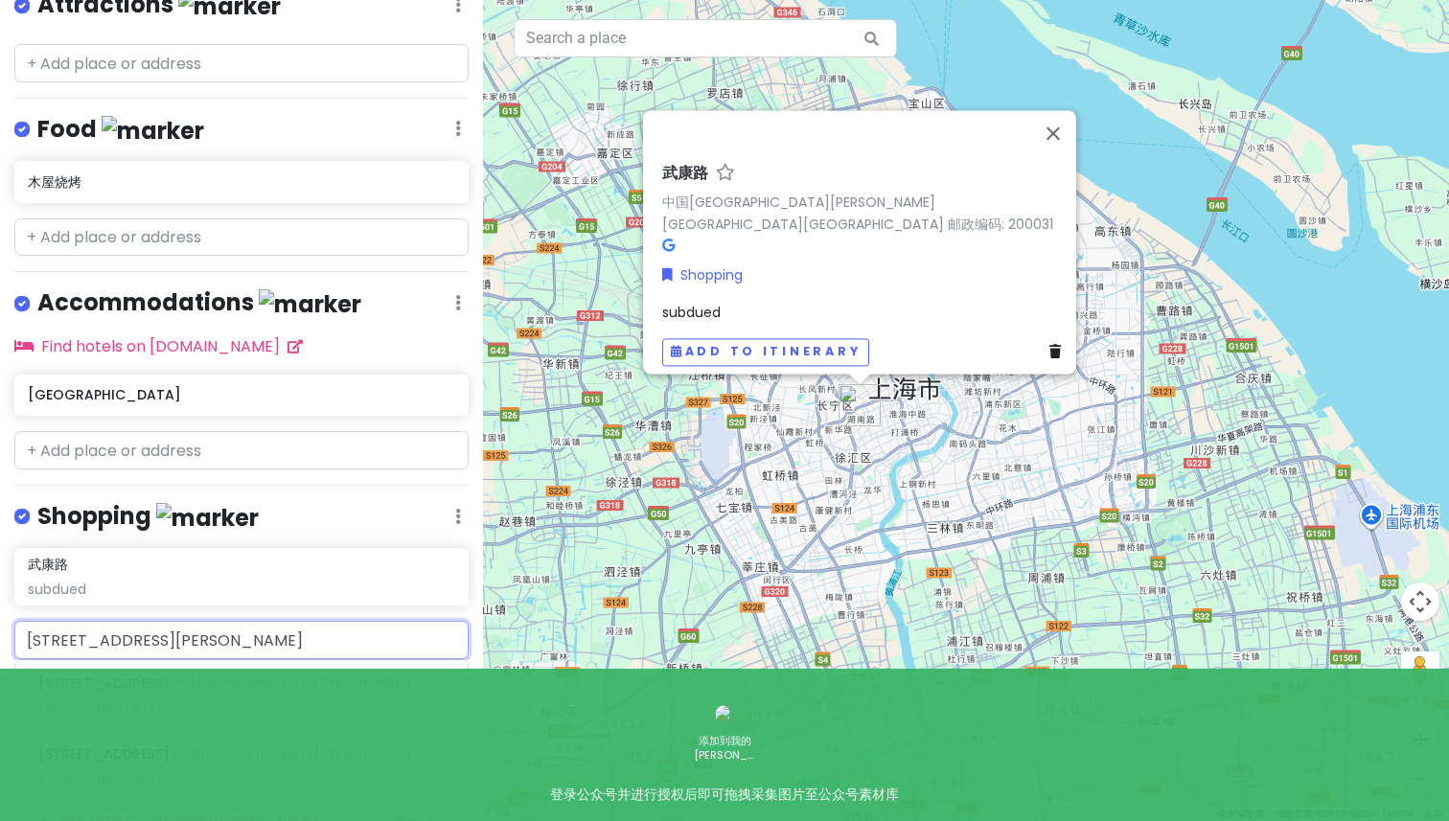
click at [243, 670] on div "[STREET_ADDRESS] 中国[GEOGRAPHIC_DATA][PERSON_NAME][GEOGRAPHIC_DATA]" at bounding box center [241, 695] width 452 height 71
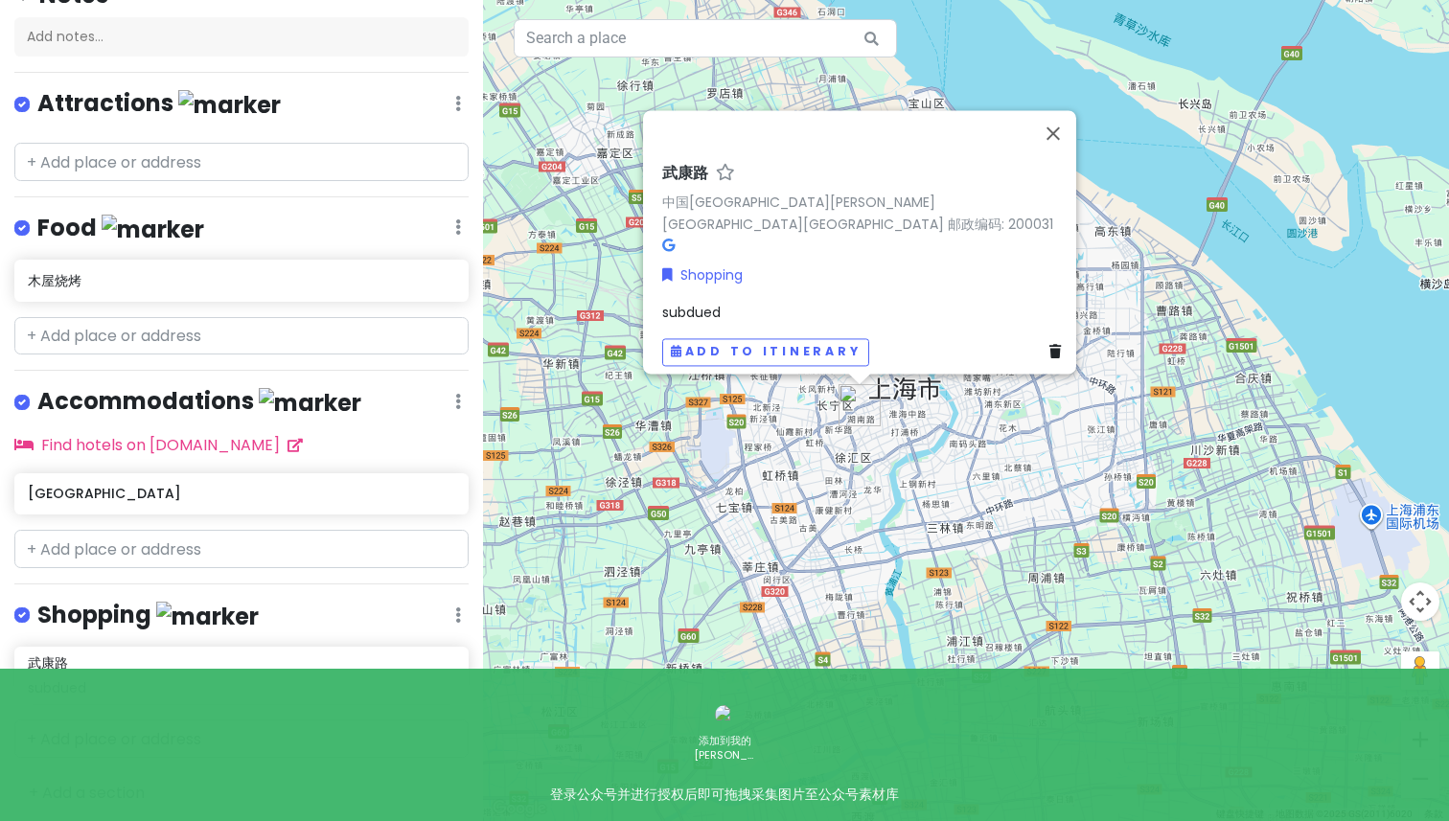
scroll to position [249, 0]
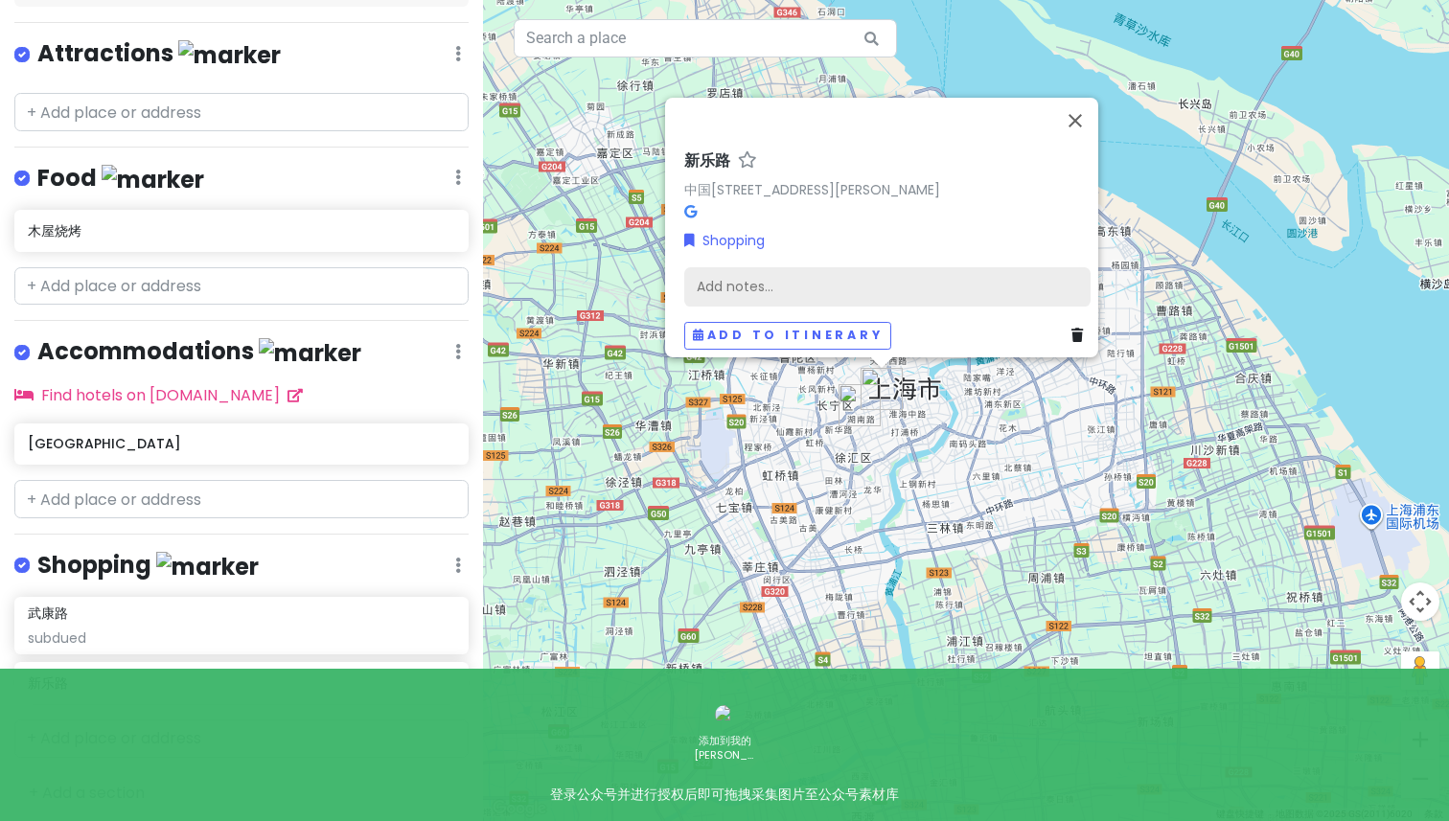
click at [799, 272] on div "Add notes..." at bounding box center [887, 286] width 406 height 40
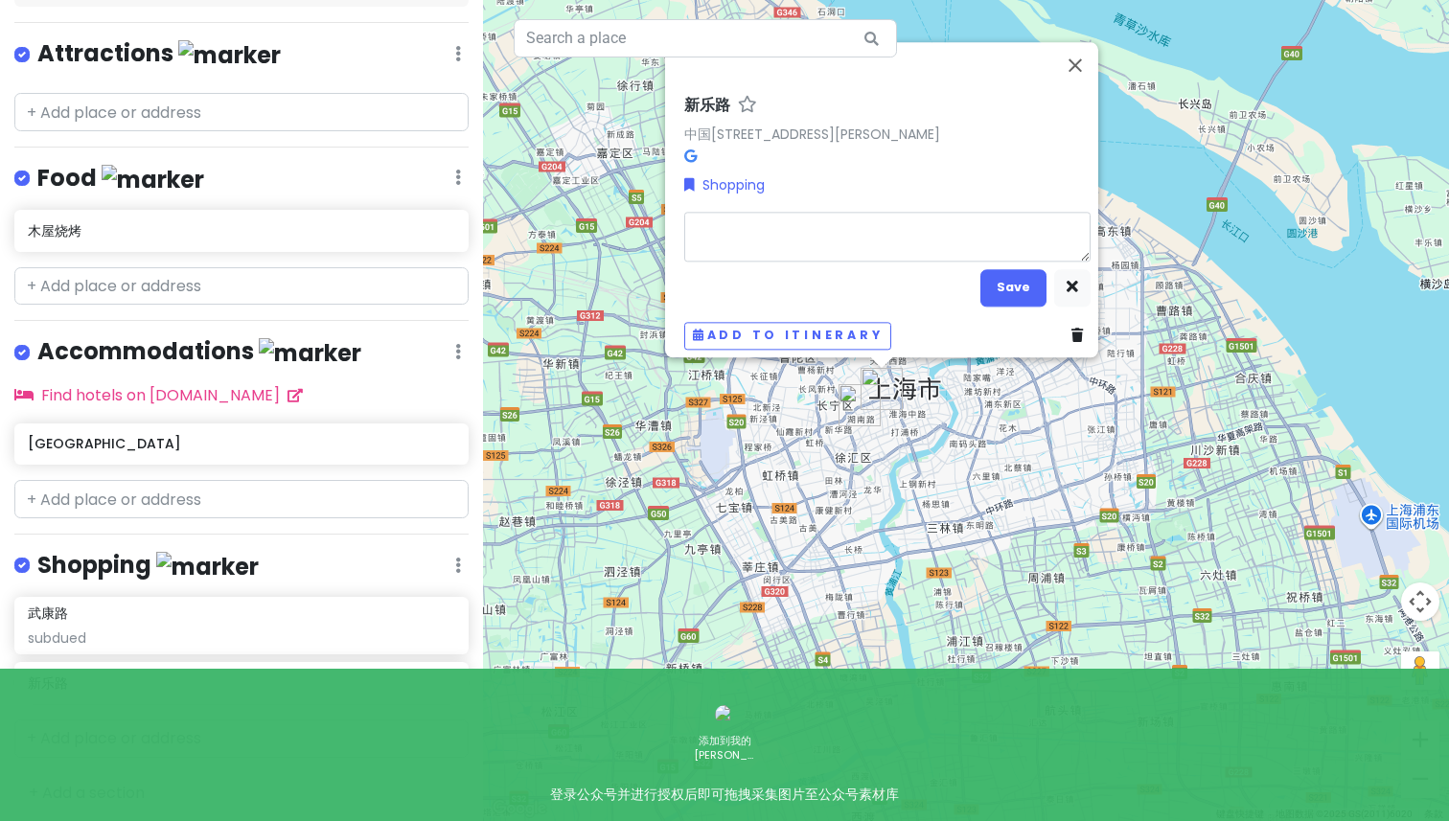
type textarea "x"
type textarea "s"
type textarea "x"
type textarea "sw"
type textarea "x"
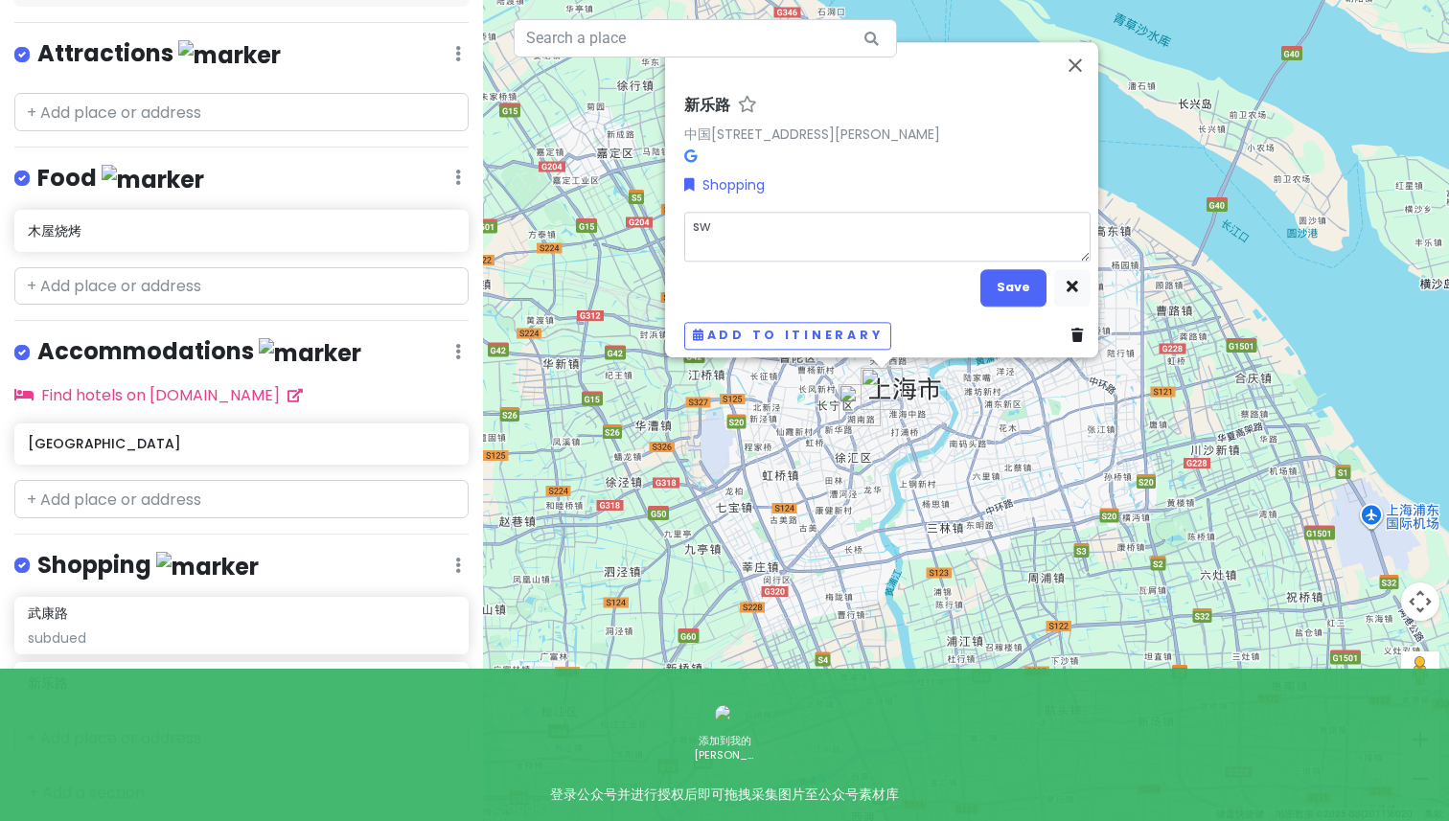
type textarea "swe"
type textarea "x"
type textarea "swee"
type textarea "x"
type textarea "sweet"
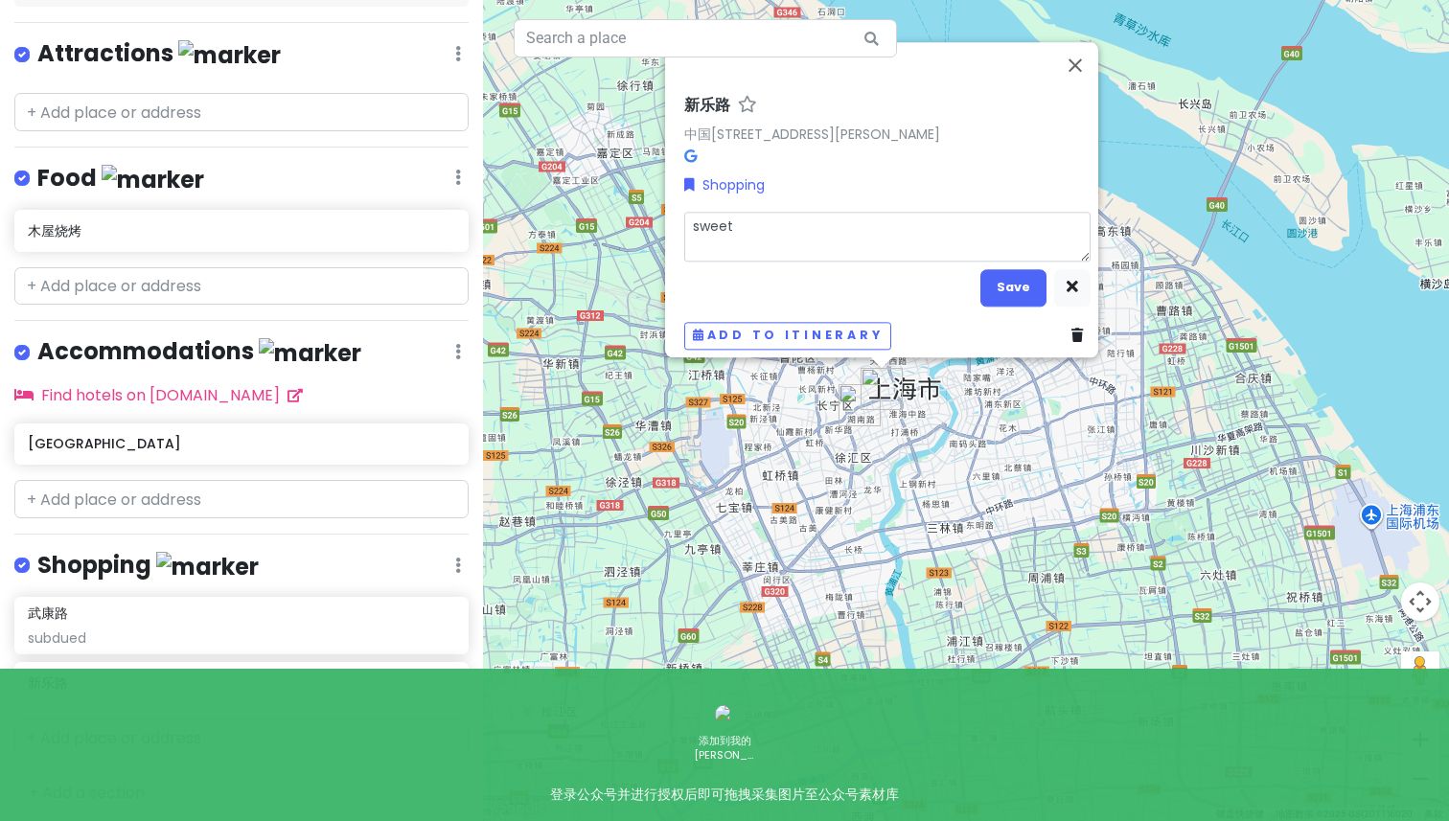
type textarea "x"
type textarea "sweetc"
type textarea "x"
type textarea "sweetch"
type textarea "x"
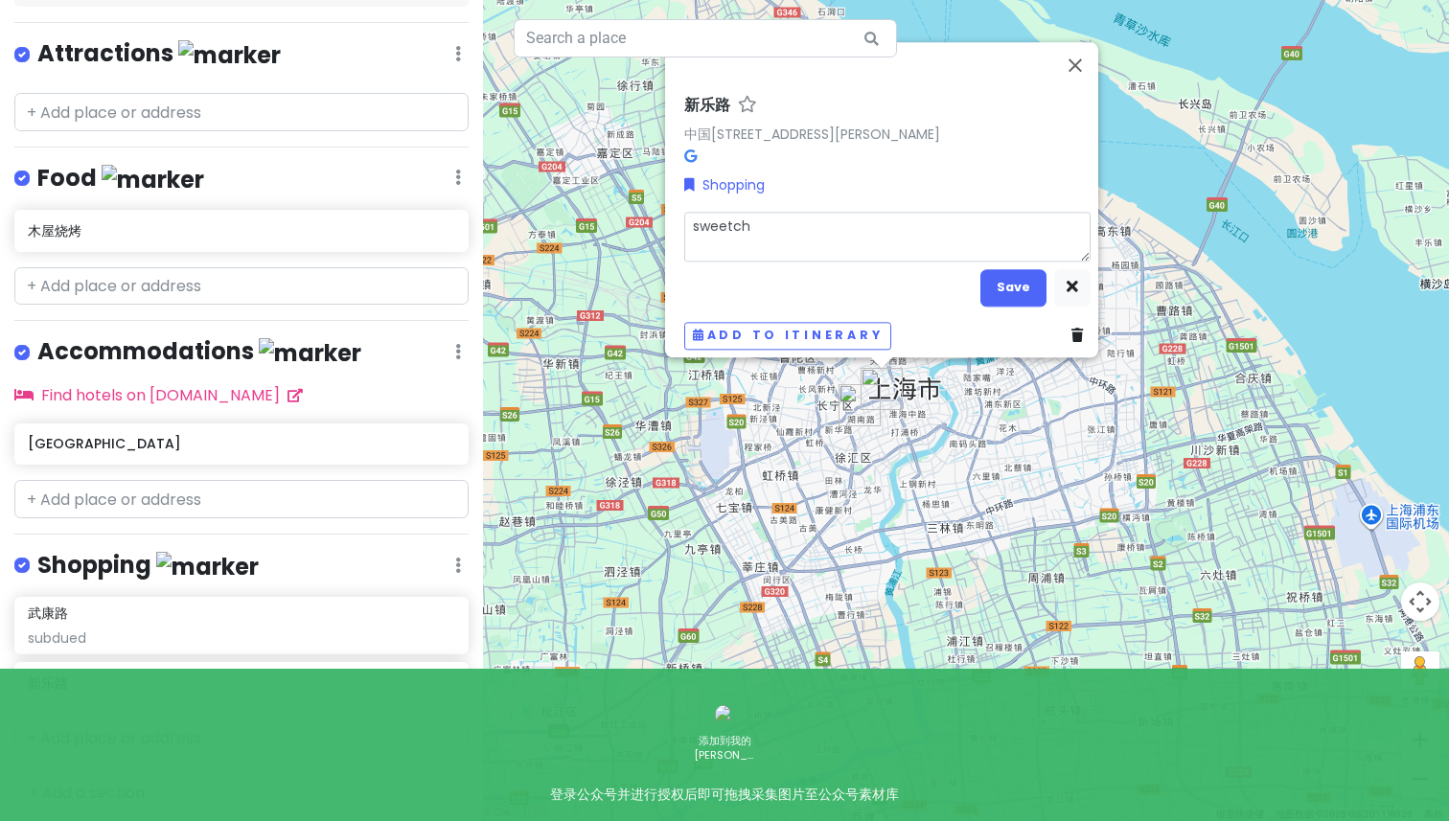
type textarea "sweetchi"
type textarea "x"
type textarea "sweetchili"
type textarea "x"
type textarea "sweetchilin"
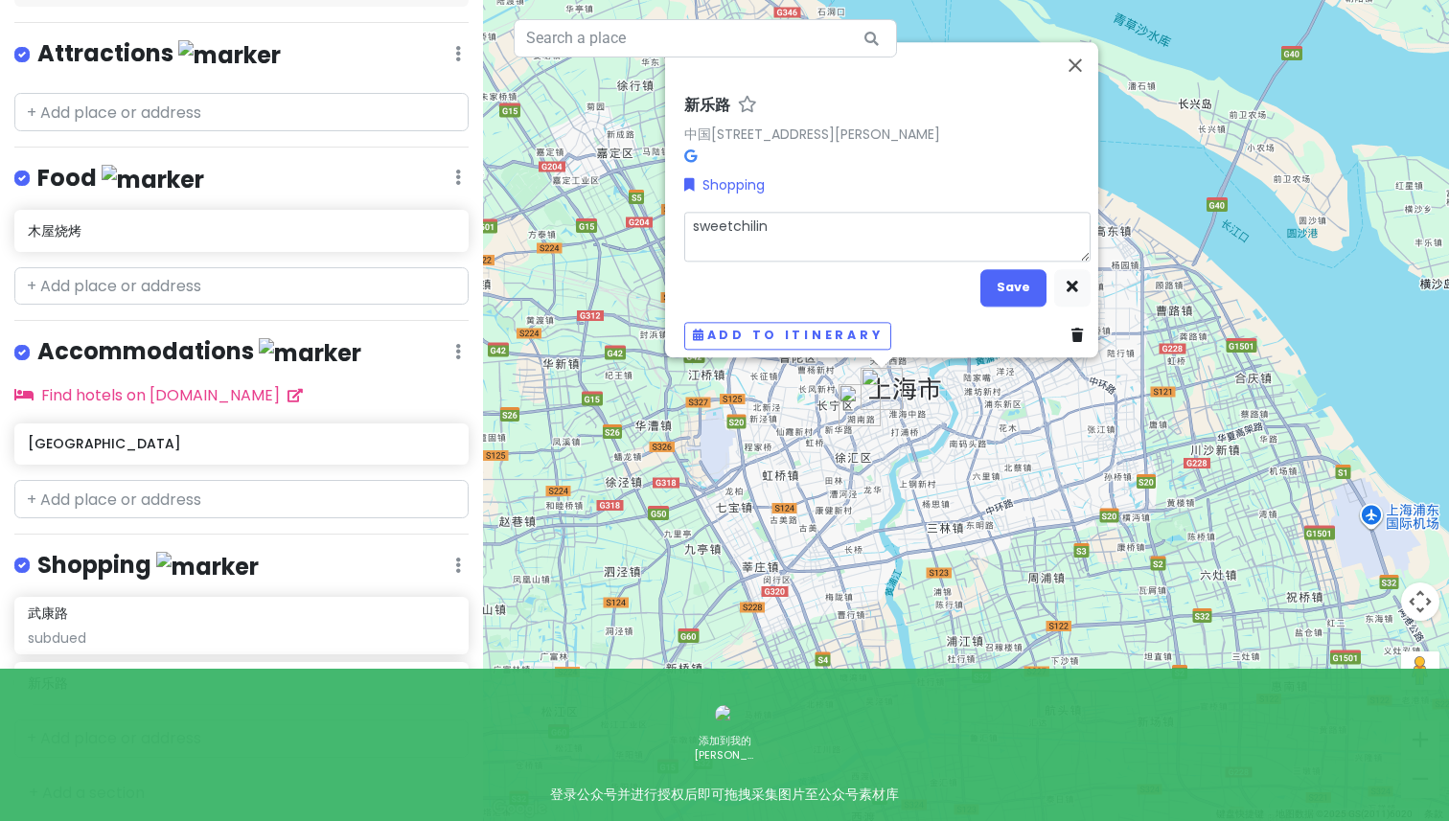
type textarea "x"
type textarea "sweetchiling"
type textarea "x"
type textarea "sweetchiling"
click at [996, 282] on button "Save" at bounding box center [1014, 287] width 66 height 37
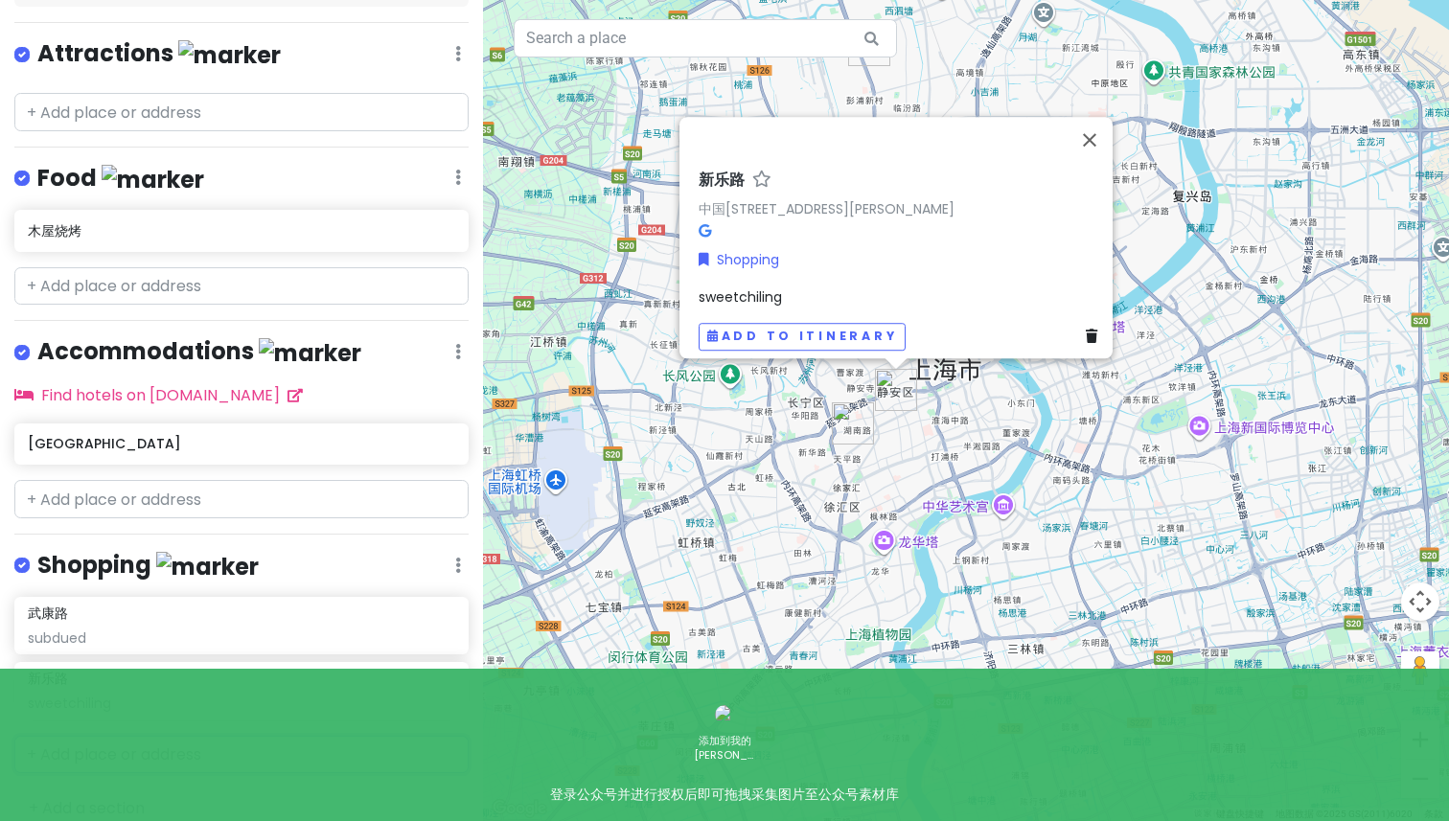
click at [60, 753] on input "text" at bounding box center [241, 755] width 454 height 38
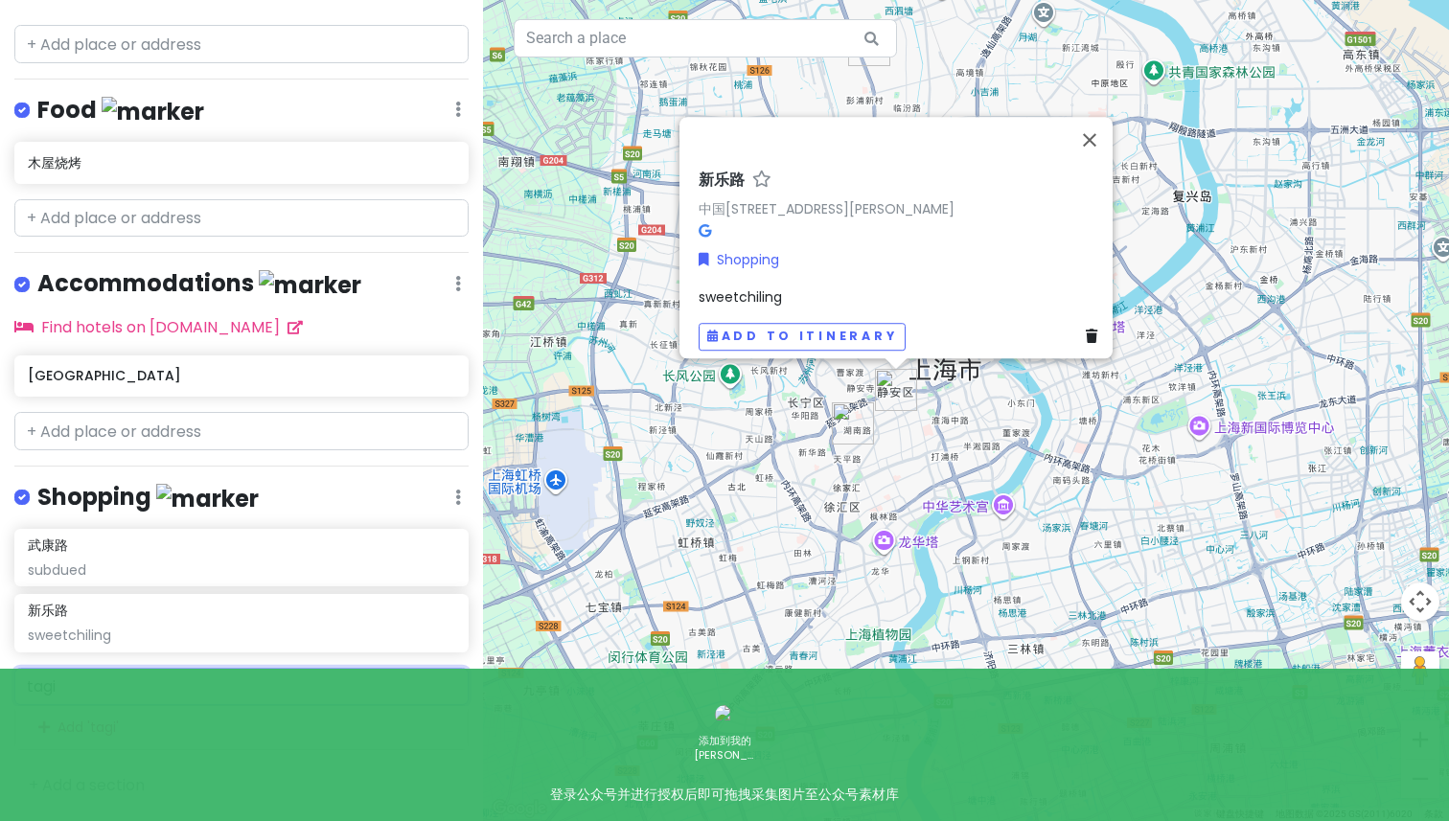
scroll to position [311, 0]
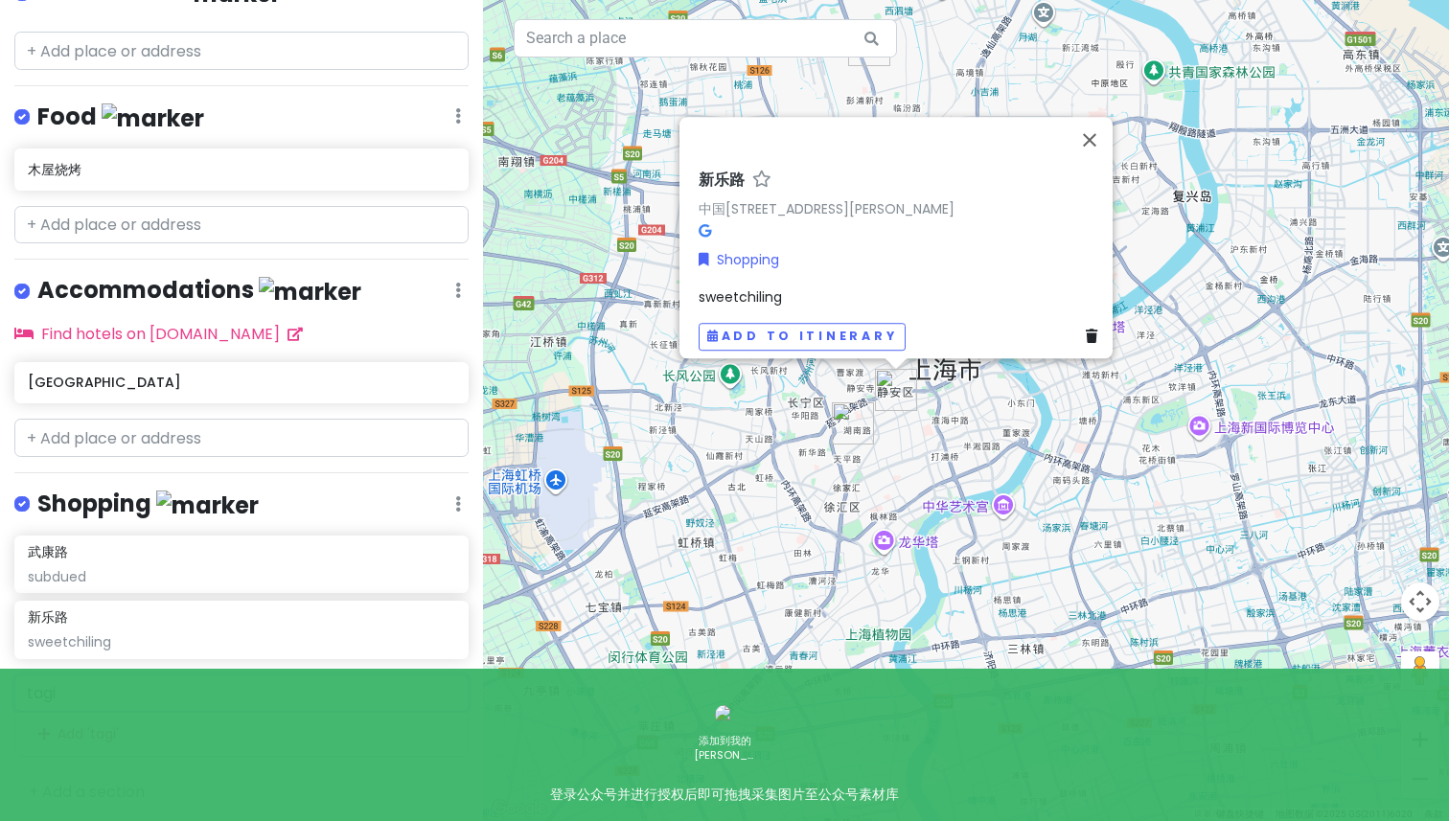
drag, startPoint x: 99, startPoint y: 681, endPoint x: 0, endPoint y: 680, distance: 98.7
click at [0, 681] on div "tagi Add ' tagi '" at bounding box center [241, 716] width 483 height 82
paste input "[GEOGRAPHIC_DATA]"
type input "[GEOGRAPHIC_DATA]"
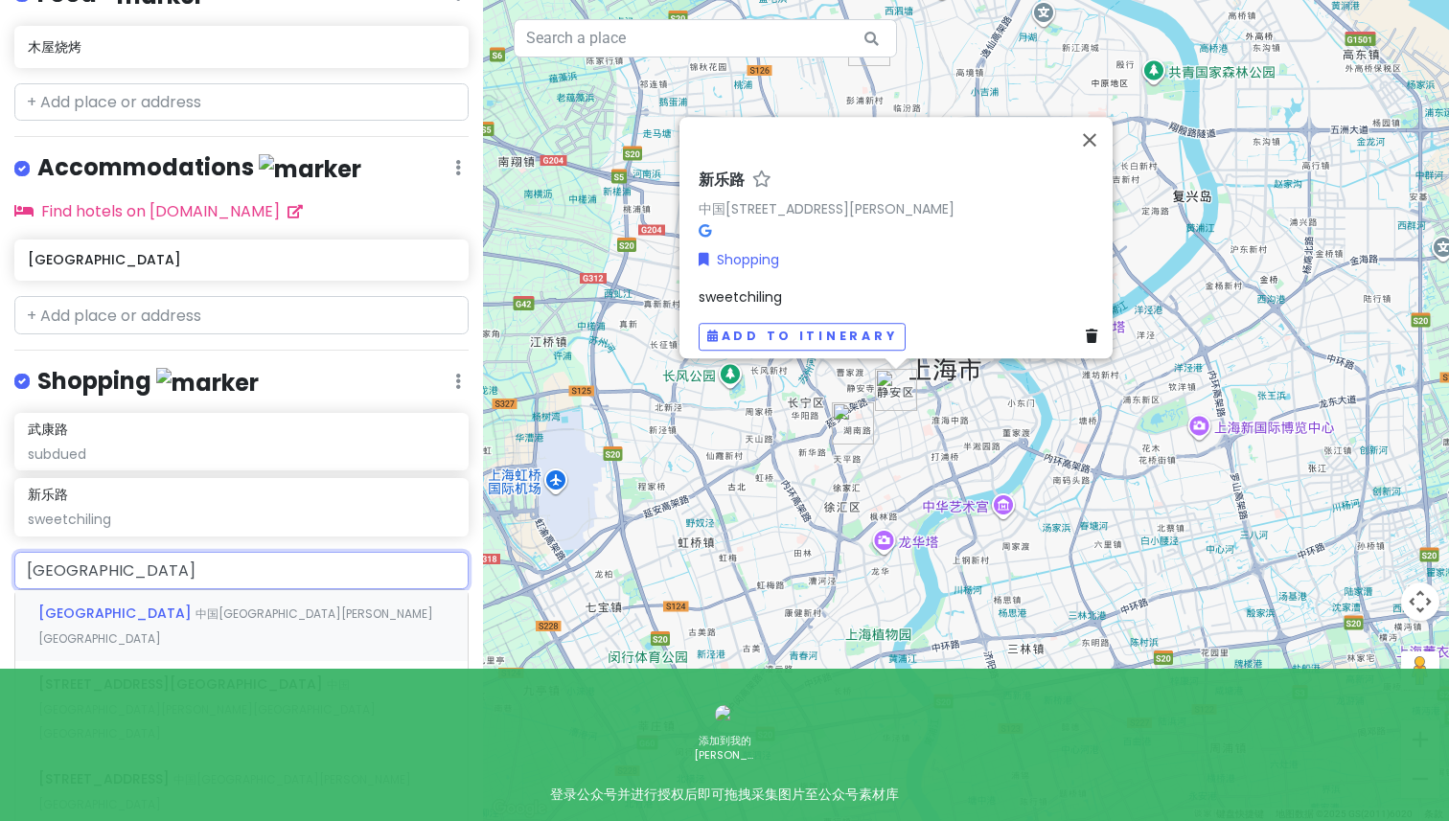
click at [104, 616] on div "[GEOGRAPHIC_DATA] 中国[GEOGRAPHIC_DATA][PERSON_NAME][GEOGRAPHIC_DATA]" at bounding box center [241, 625] width 452 height 71
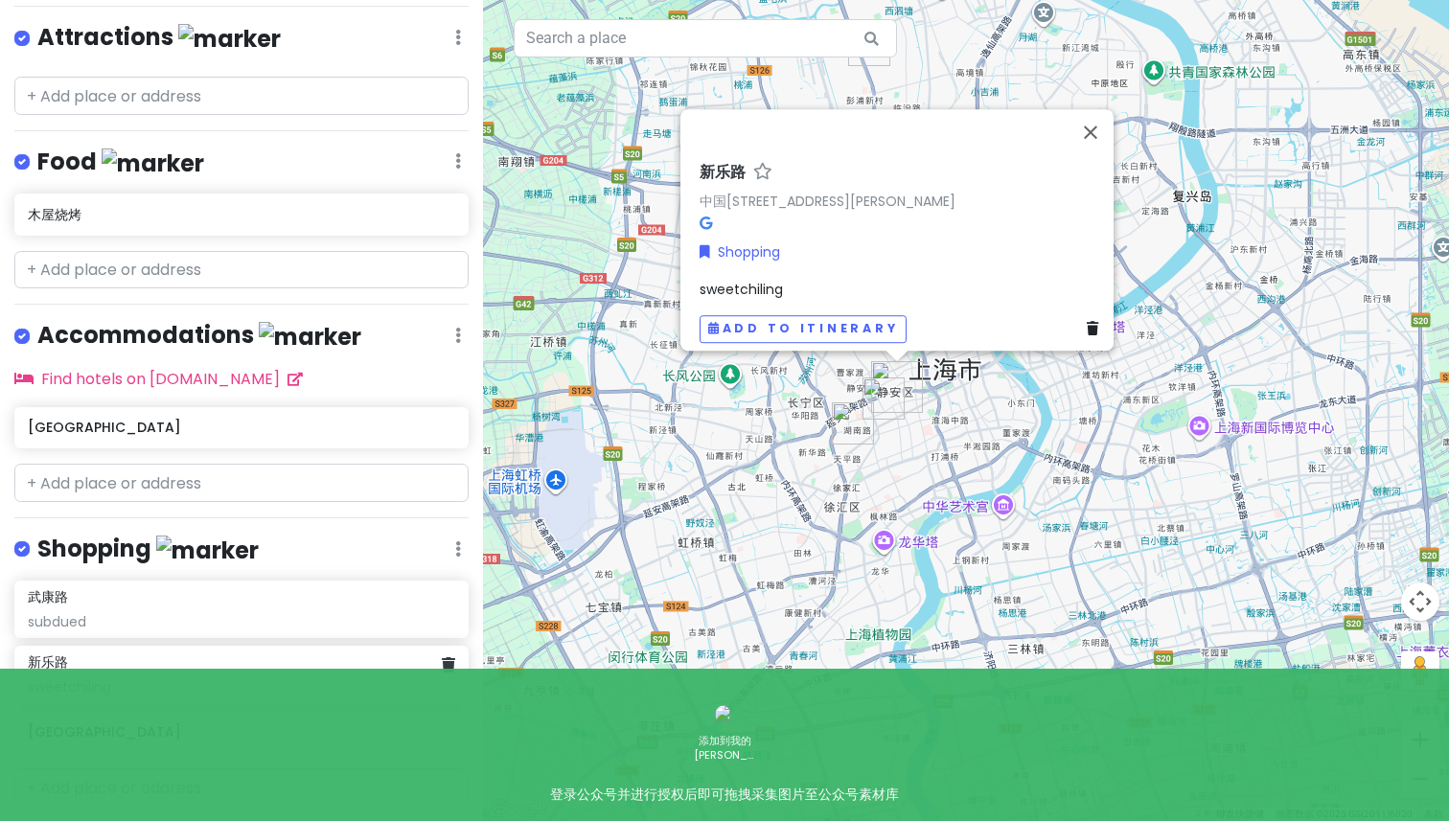
scroll to position [315, 0]
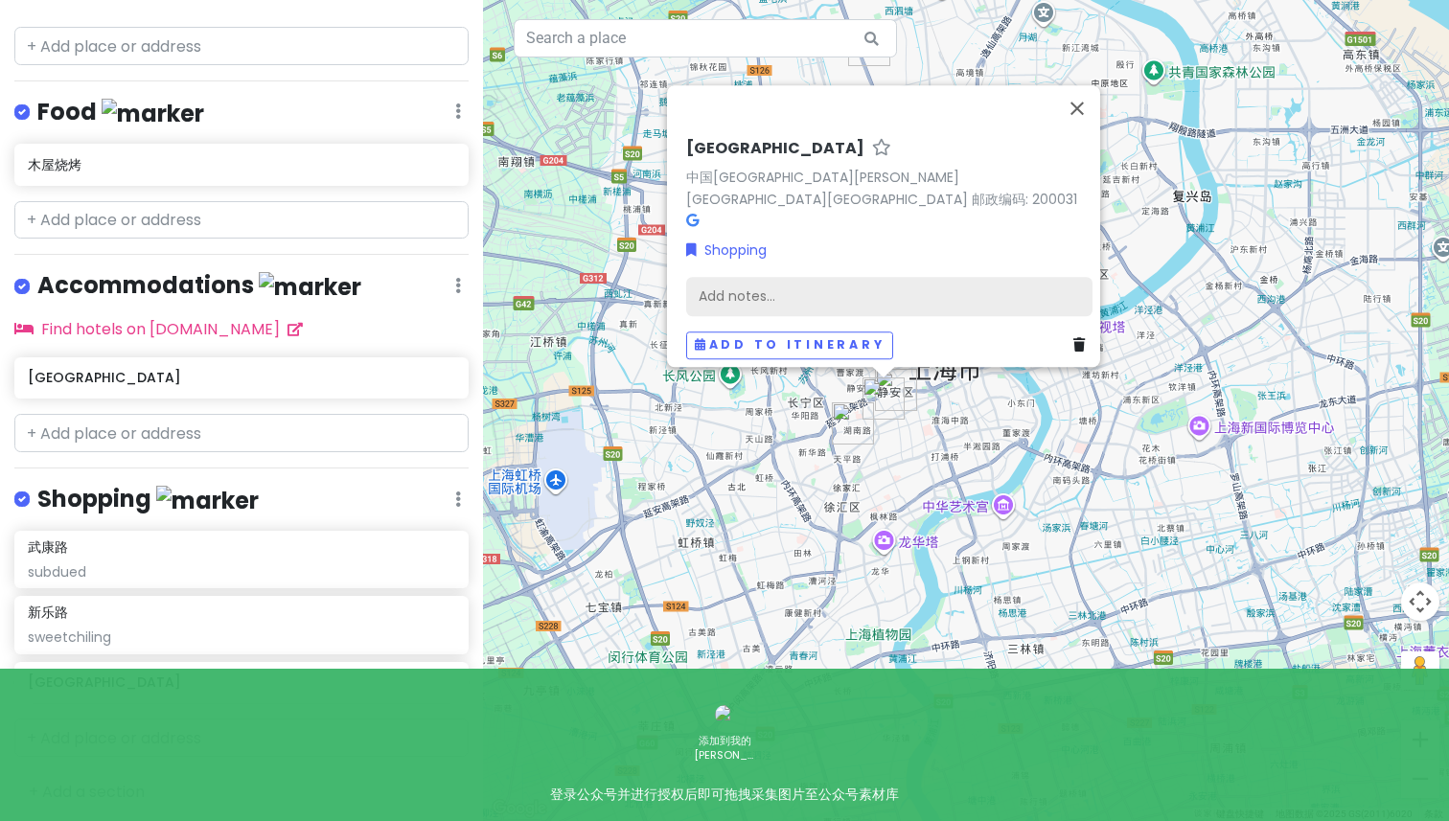
click at [772, 276] on div "Add notes..." at bounding box center [889, 296] width 406 height 40
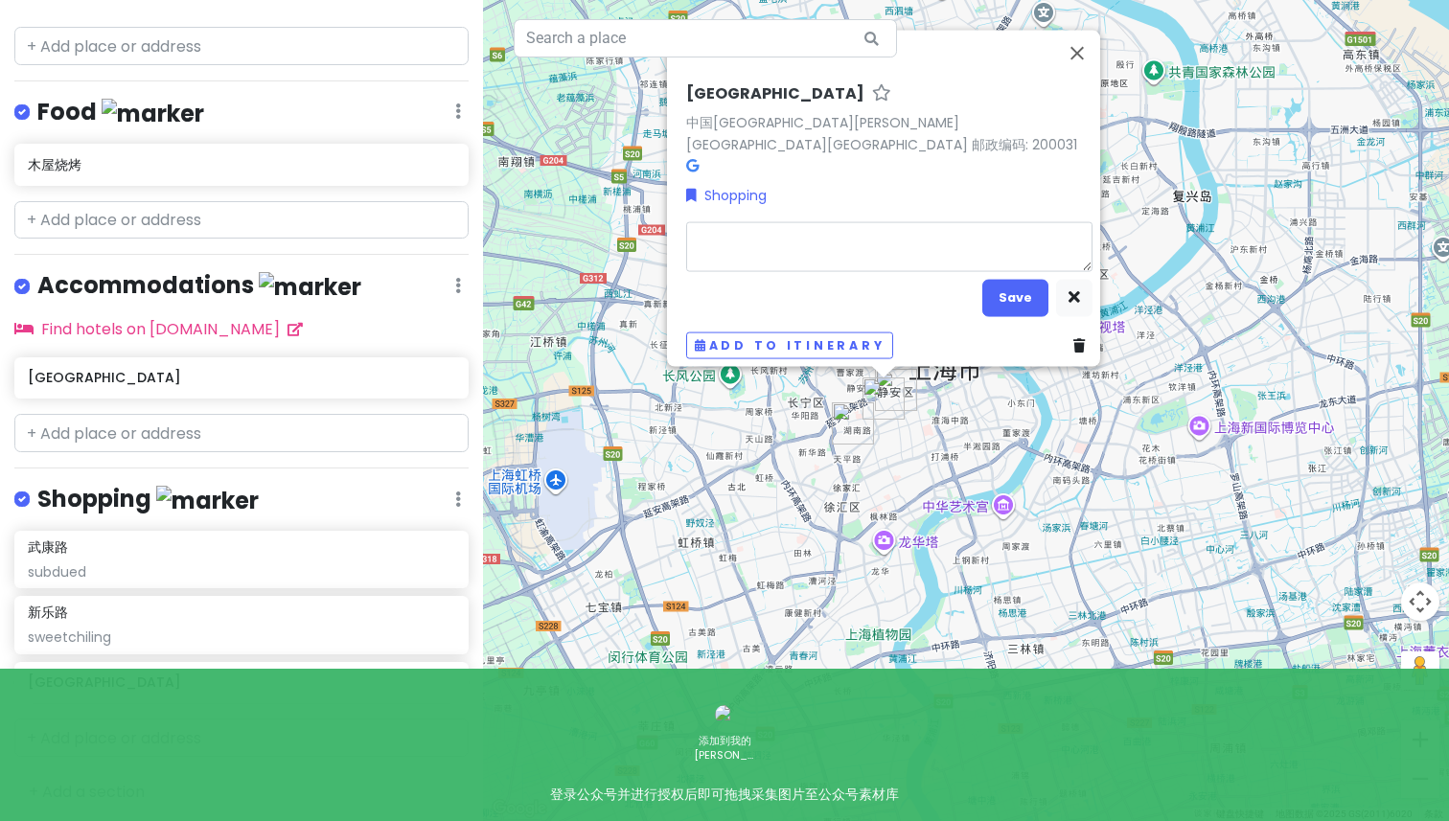
type textarea "x"
type textarea "g"
type textarea "x"
type textarea "gp"
type textarea "x"
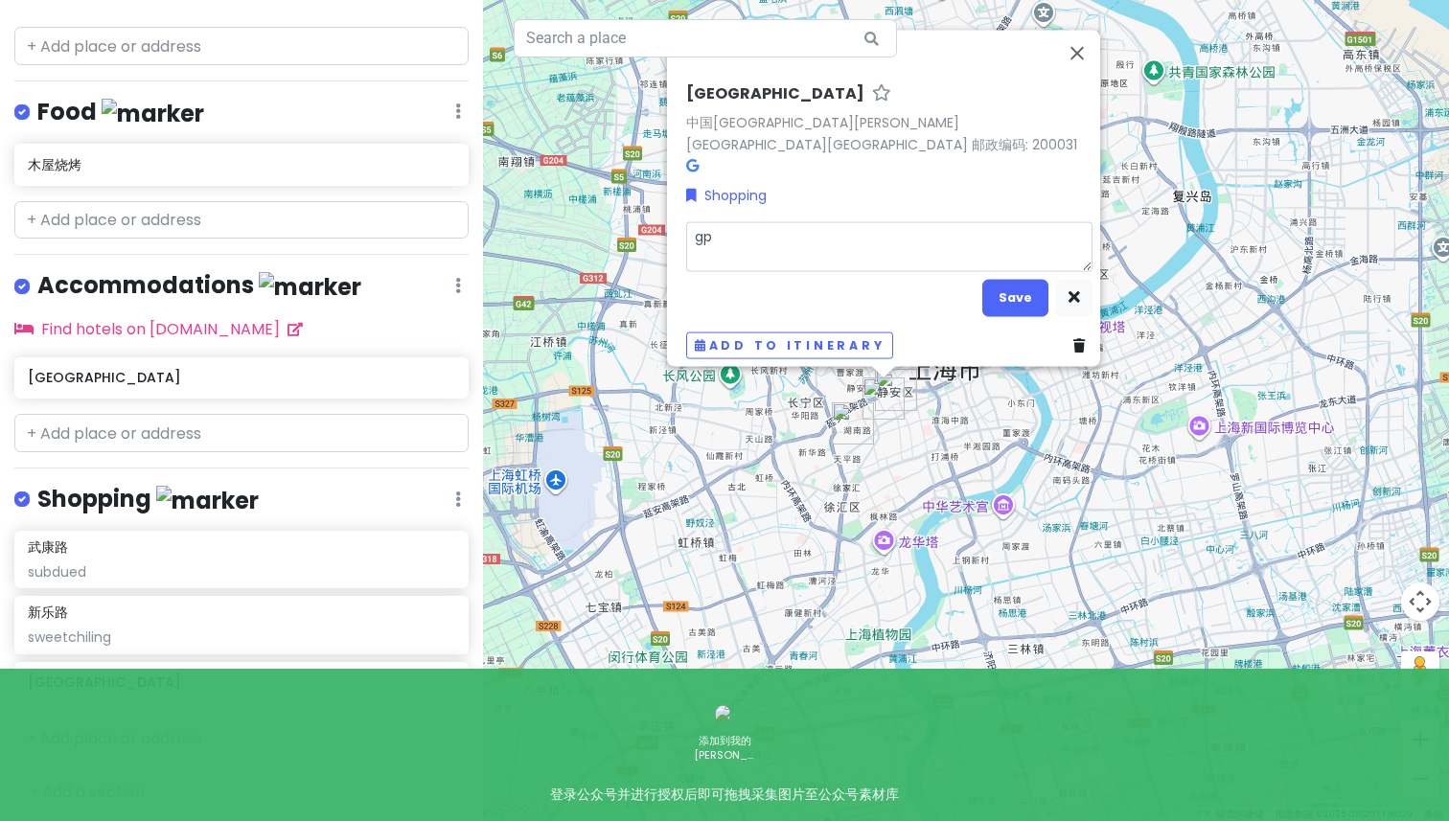
type textarea "gpp"
type textarea "x"
type textarea "gp"
type textarea "x"
type textarea "g"
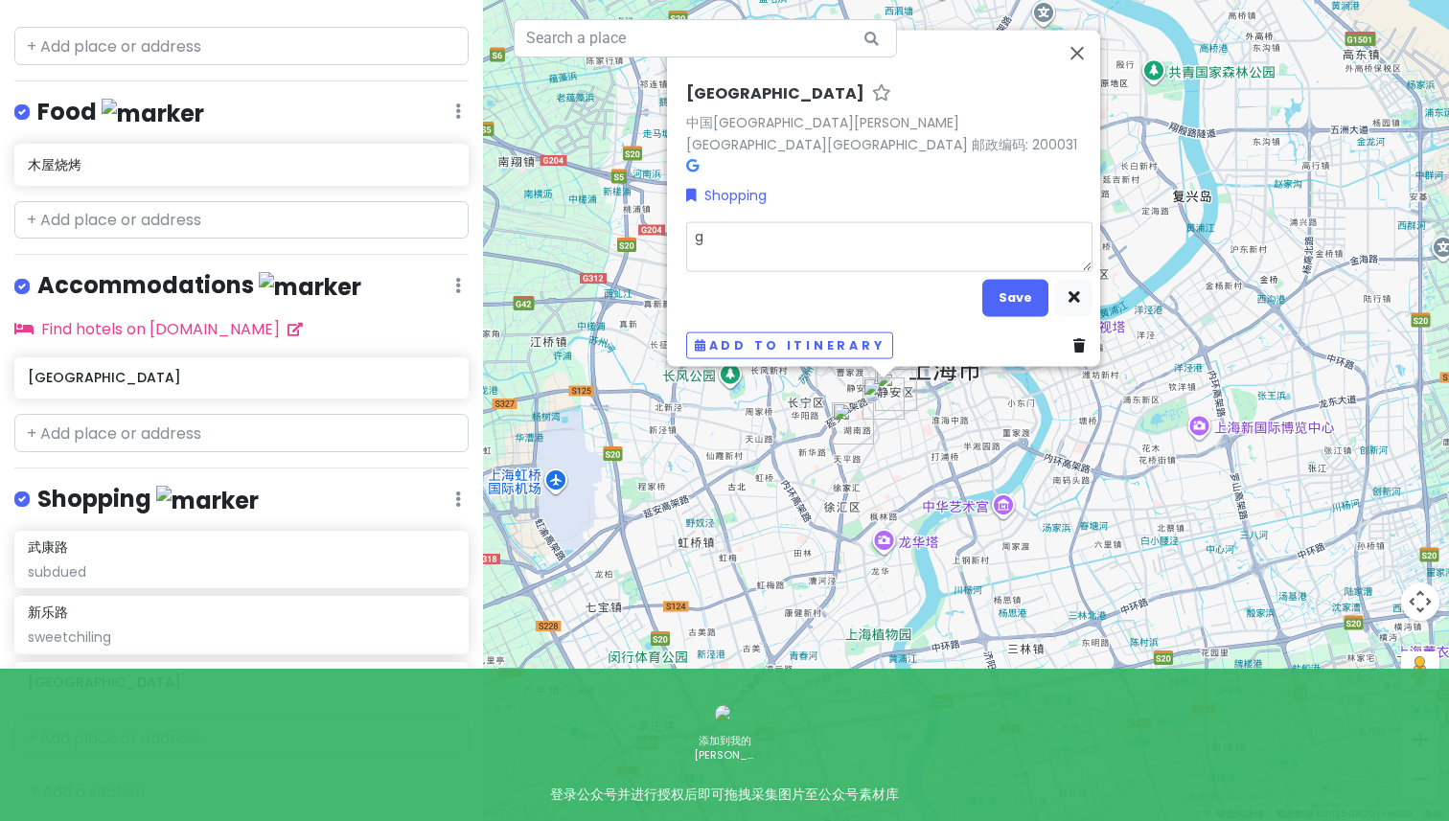
type textarea "x"
type textarea "go"
type textarea "x"
type textarea "goo"
type textarea "x"
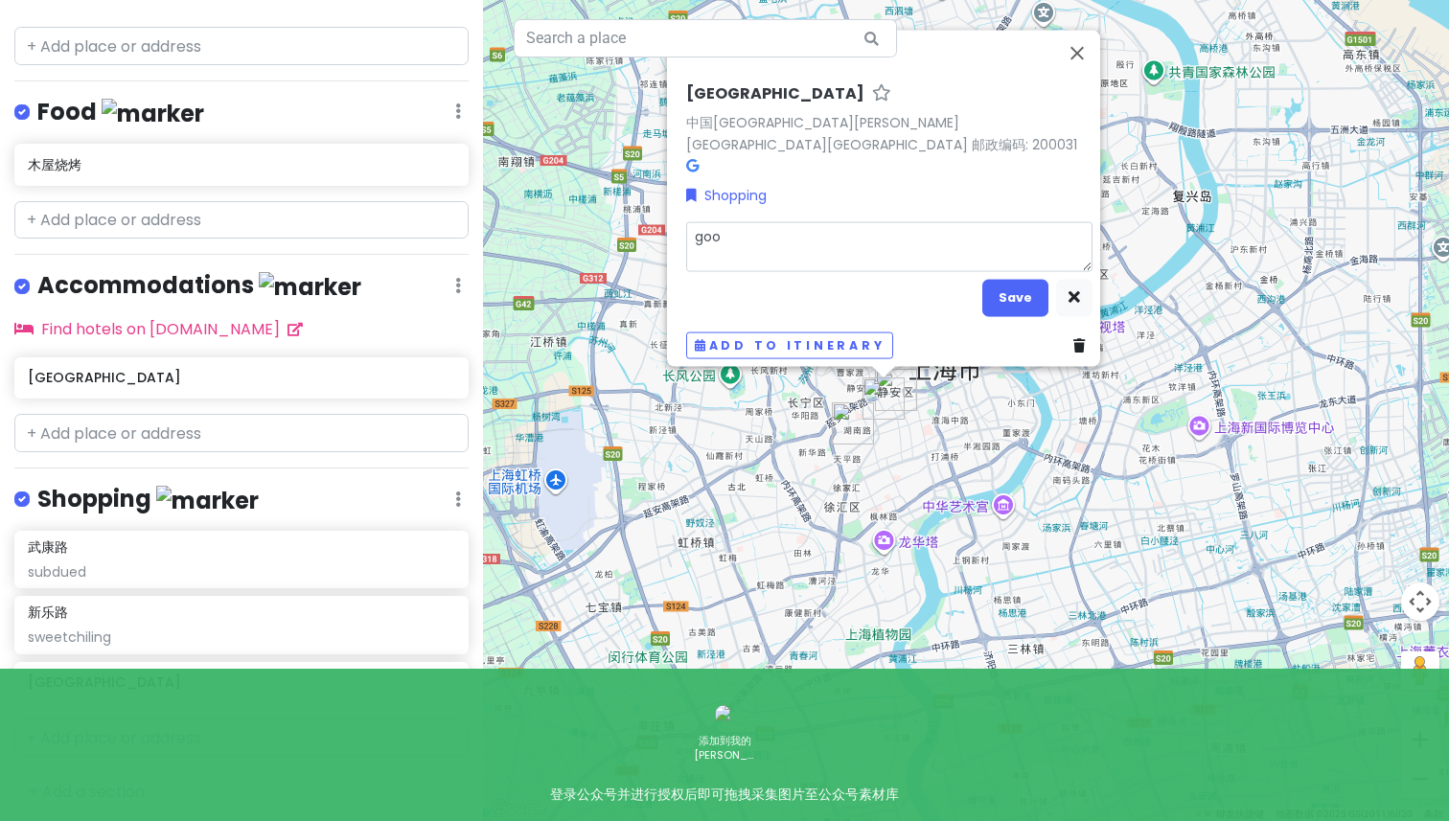
type textarea "good"
type textarea "x"
type textarea "goodb"
type textarea "x"
type textarea "goodbai"
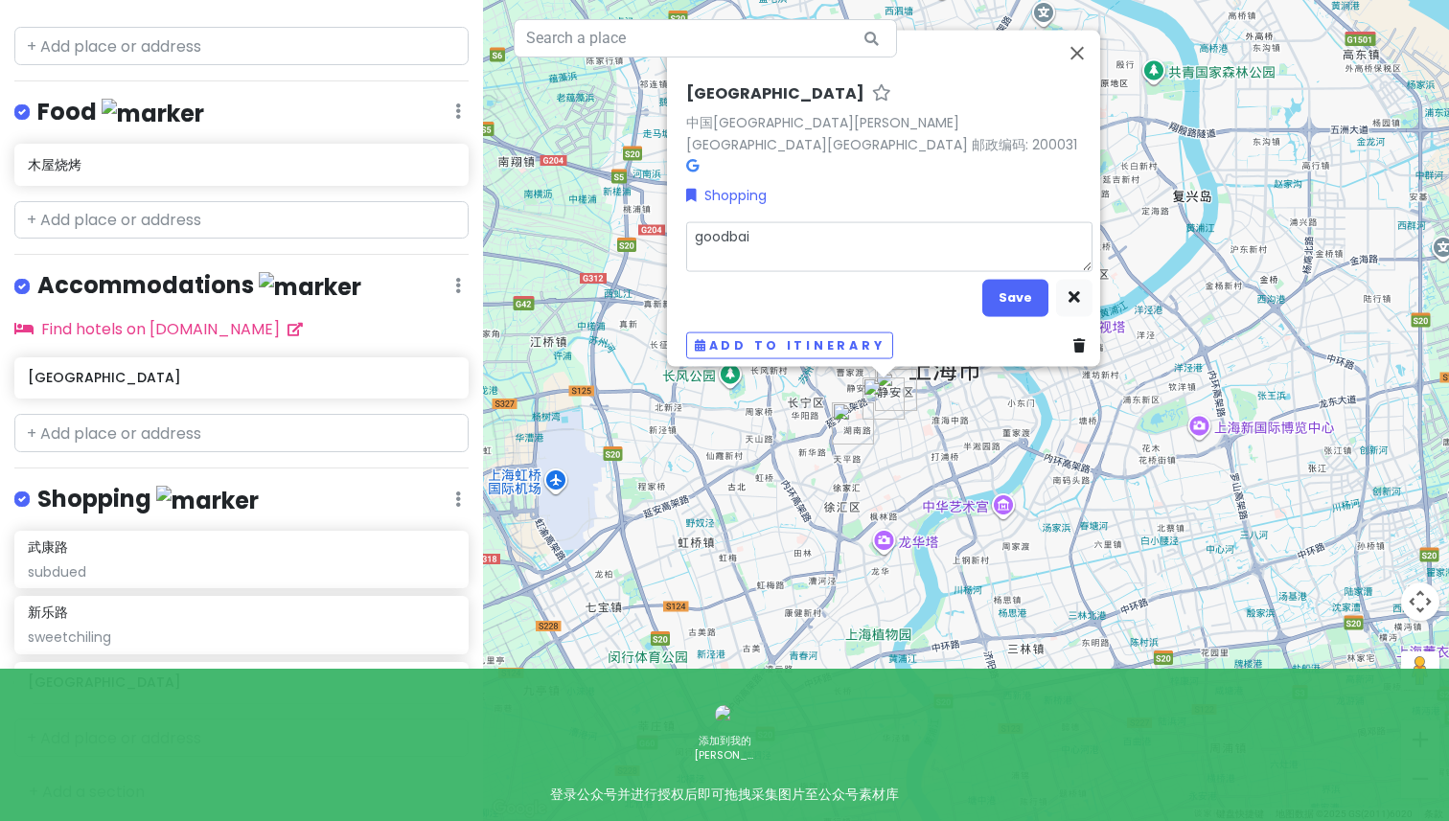
type textarea "x"
type textarea "goodbai"
click at [1001, 279] on button "Save" at bounding box center [1015, 297] width 66 height 37
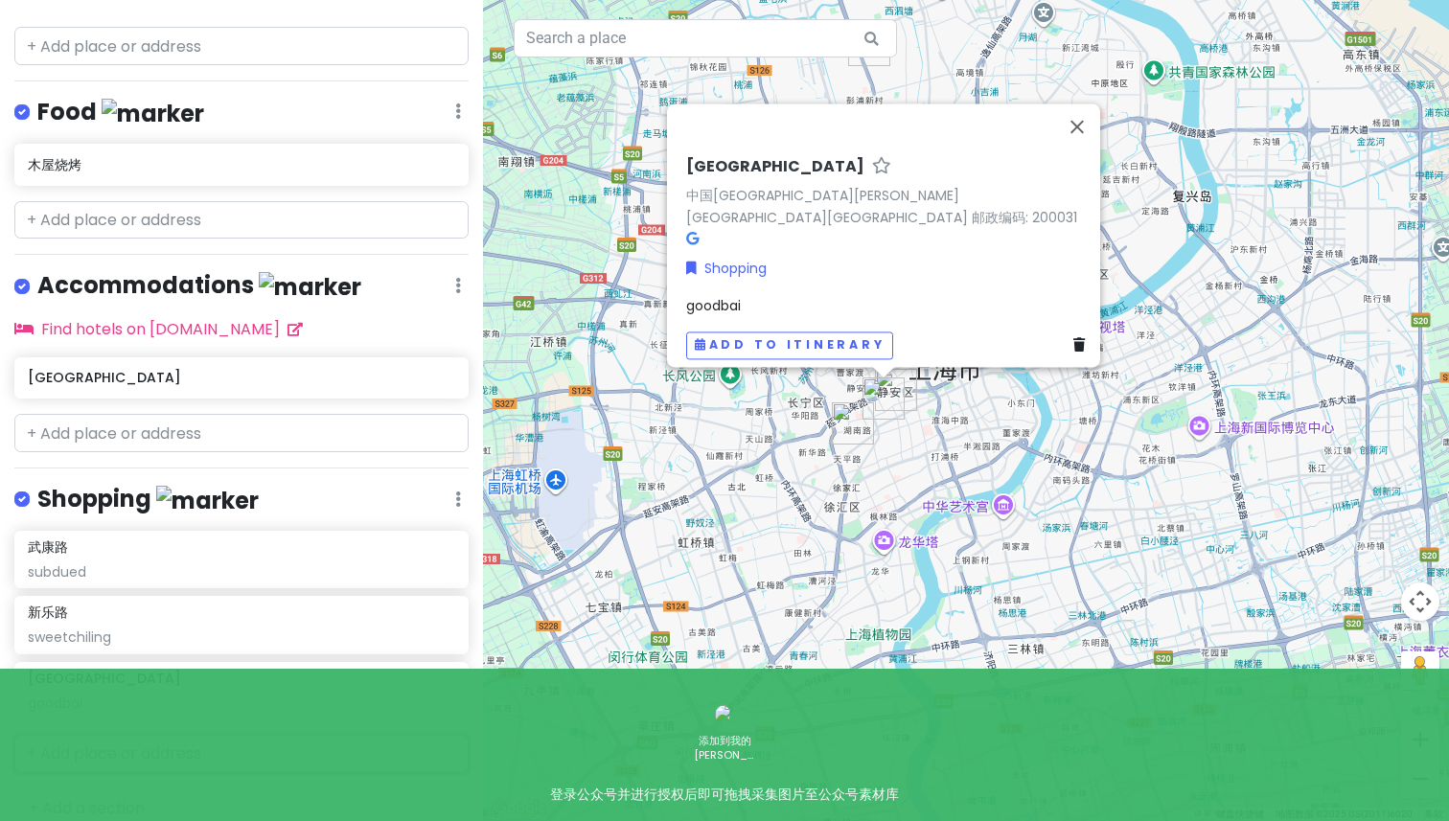
click at [156, 739] on input "text" at bounding box center [241, 754] width 454 height 38
paste input "emis"
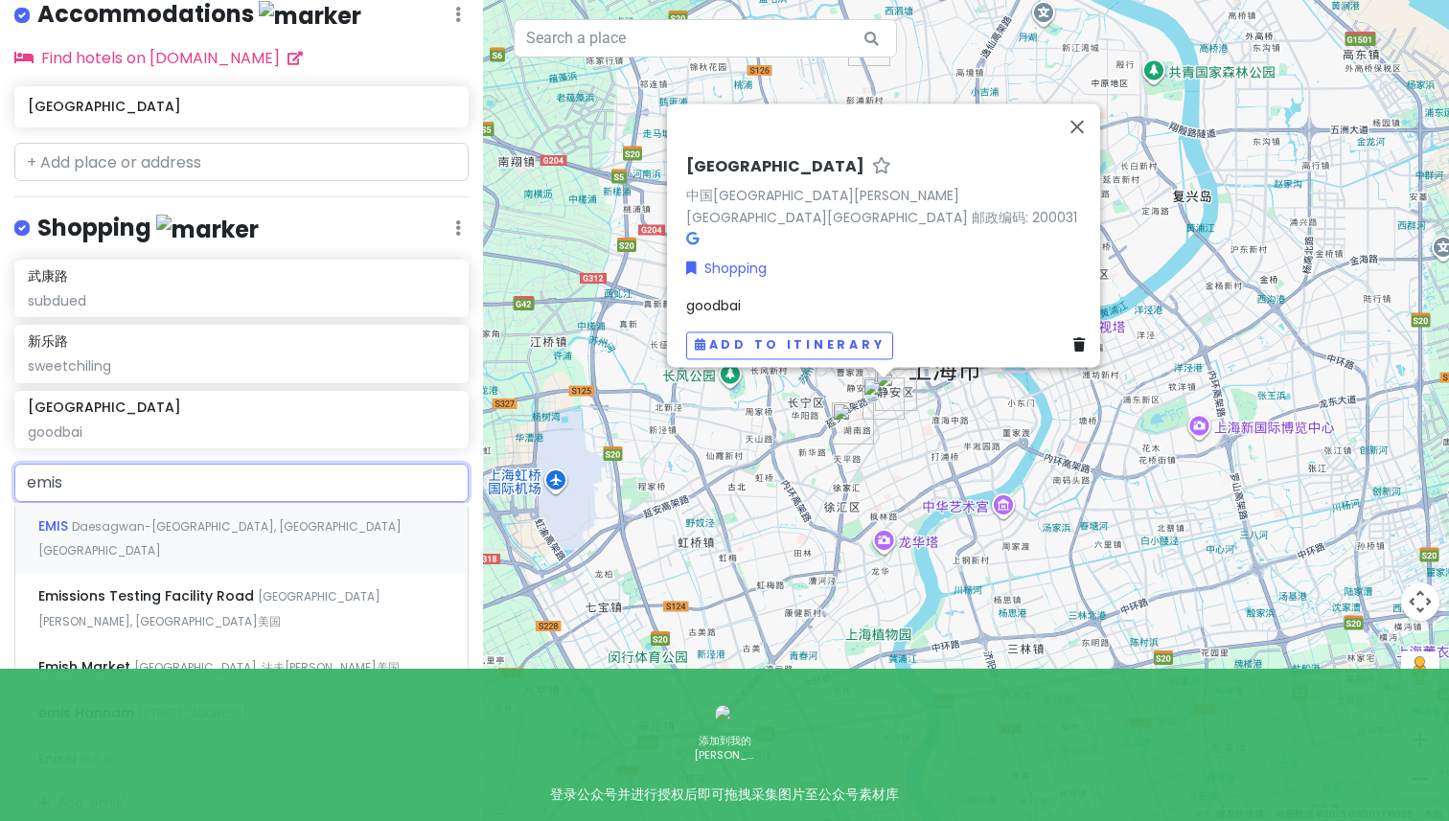
scroll to position [606, 0]
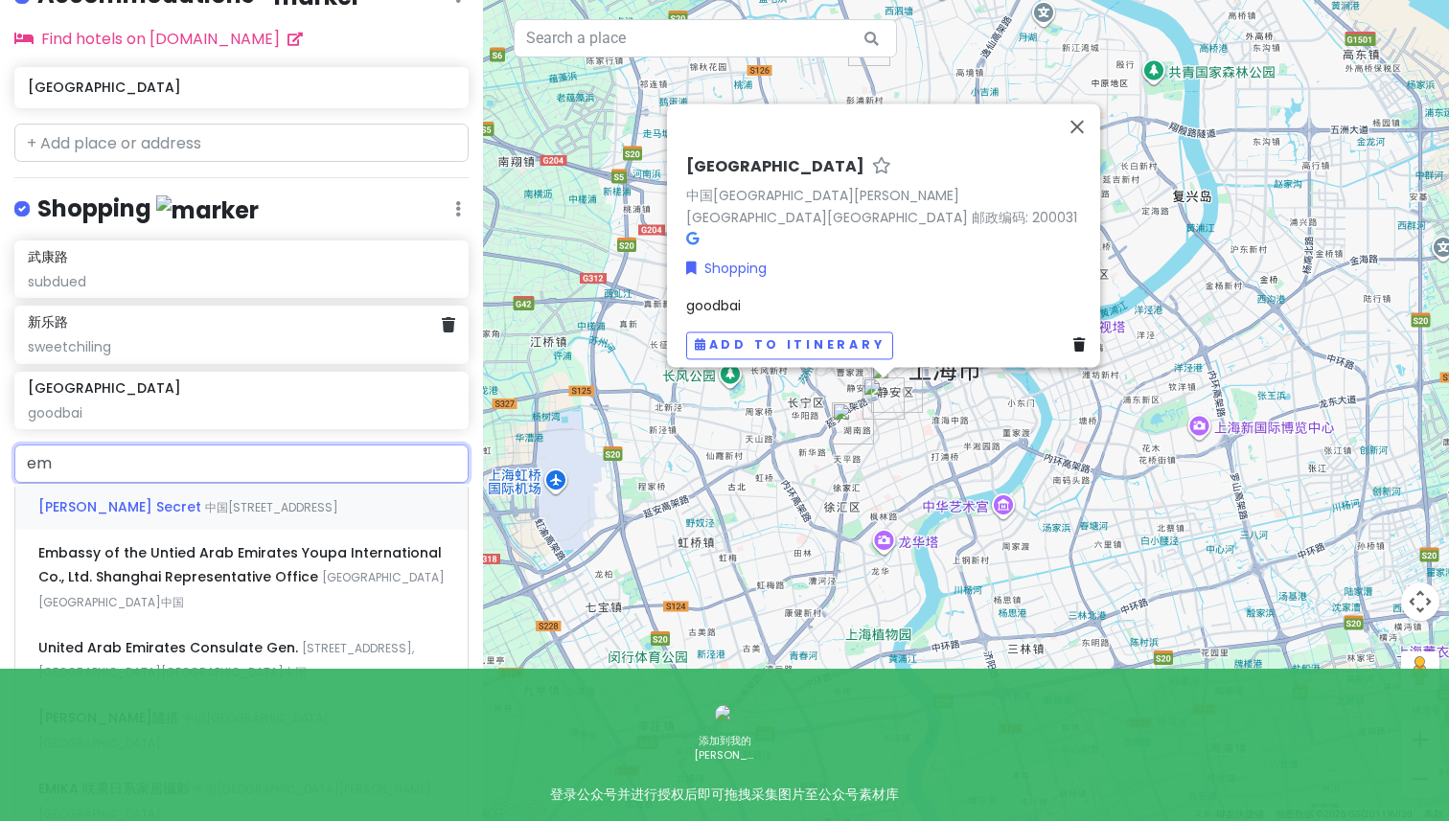
type input "e"
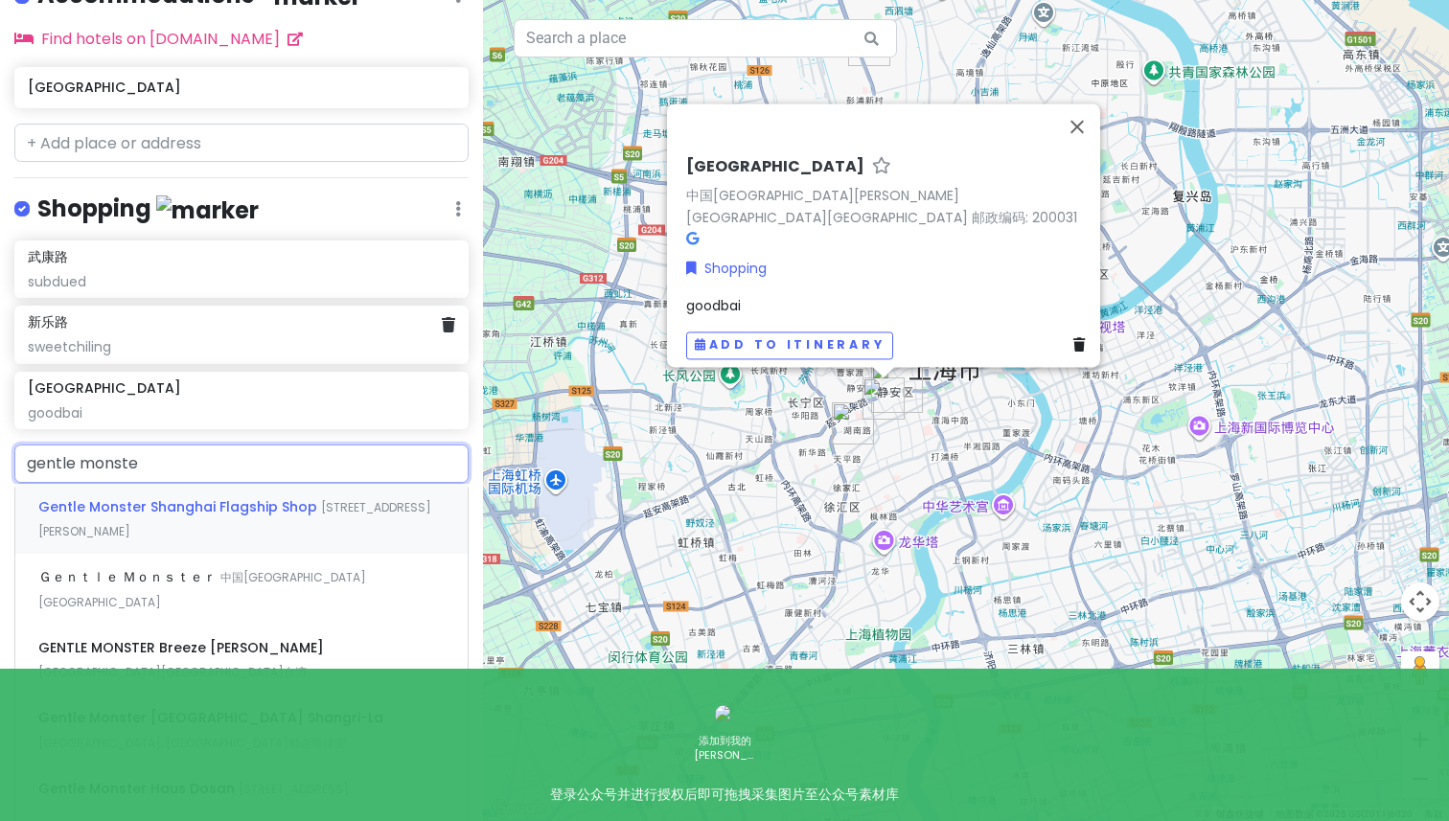
type input "gentle monster"
click at [280, 502] on span "Gentle Monster Shanghai Flagship Shop" at bounding box center [179, 506] width 283 height 19
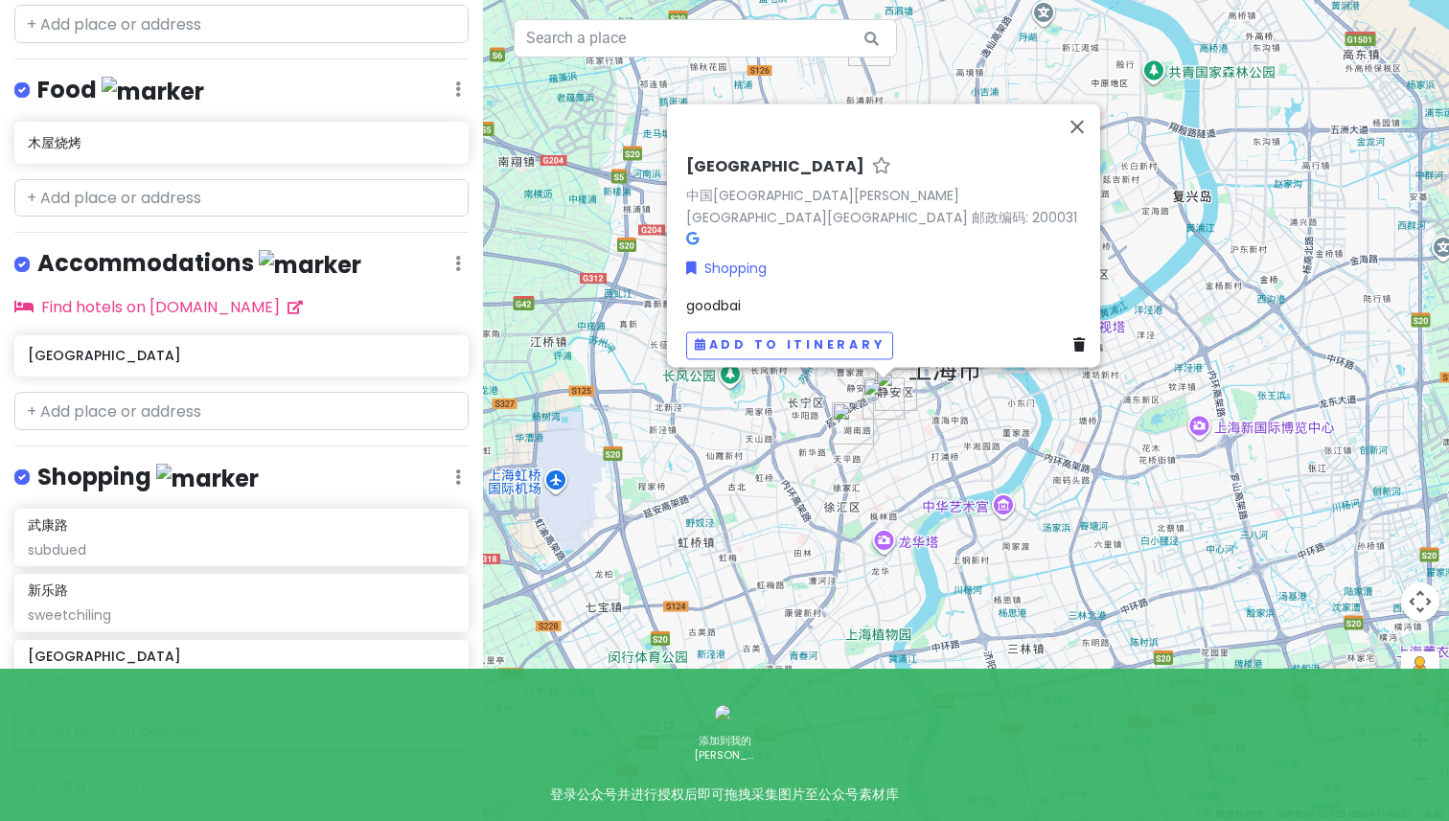
scroll to position [381, 0]
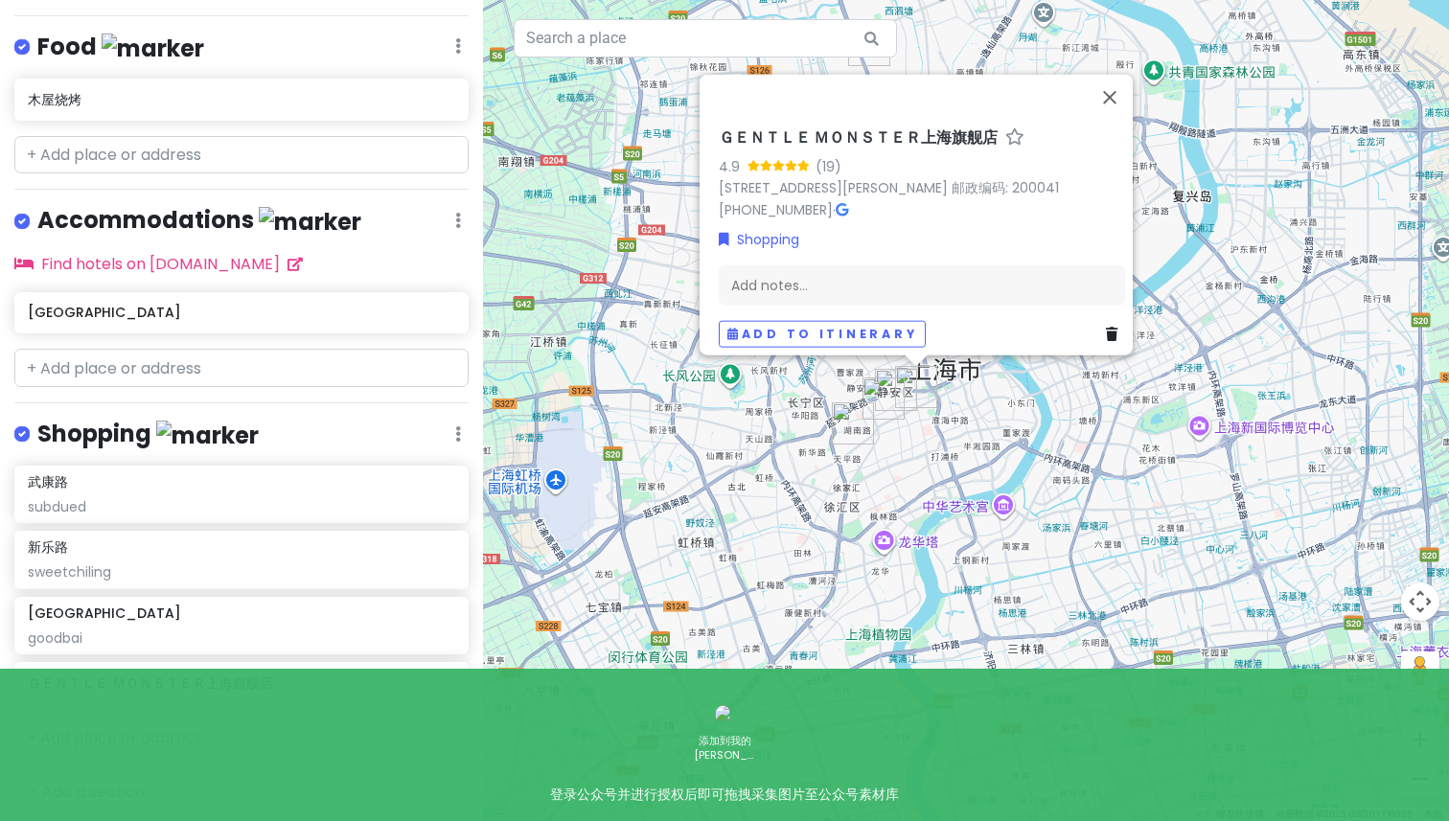
click at [751, 579] on div "ＧＥＮＴＬＥ ＭＯＮＳＴＥＲ上海旗舰店 4.9 (19) [STREET_ADDRESS][PERSON_NAME] 邮政编码: 200041 [PHONE_…" at bounding box center [966, 410] width 966 height 821
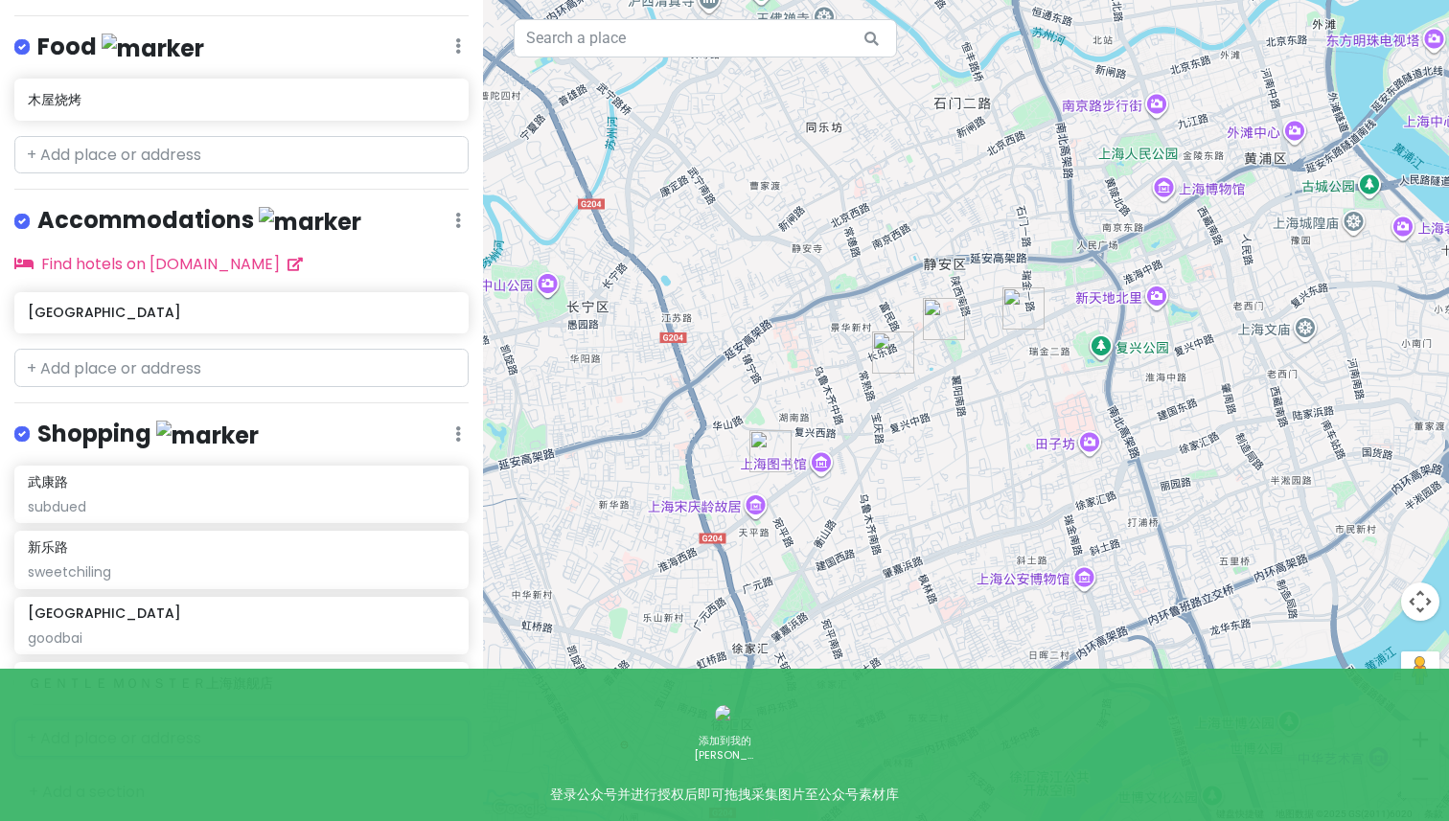
click at [103, 720] on input "text" at bounding box center [241, 739] width 454 height 38
type input "新天地"
click at [199, 774] on span "中国[GEOGRAPHIC_DATA][PERSON_NAME][GEOGRAPHIC_DATA]北外滩" at bounding box center [240, 794] width 404 height 41
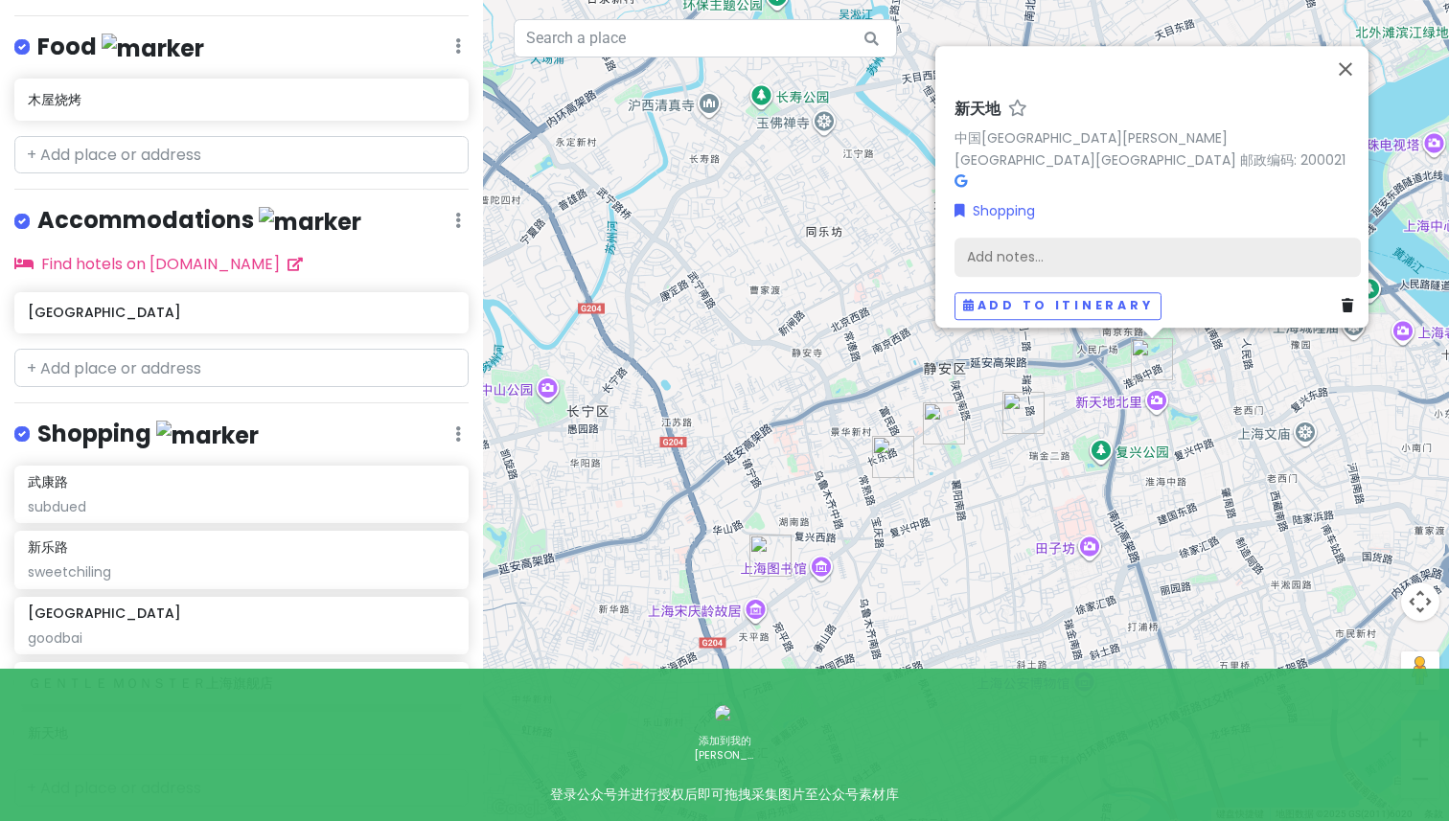
click at [1059, 240] on div "Add notes..." at bounding box center [1158, 257] width 406 height 40
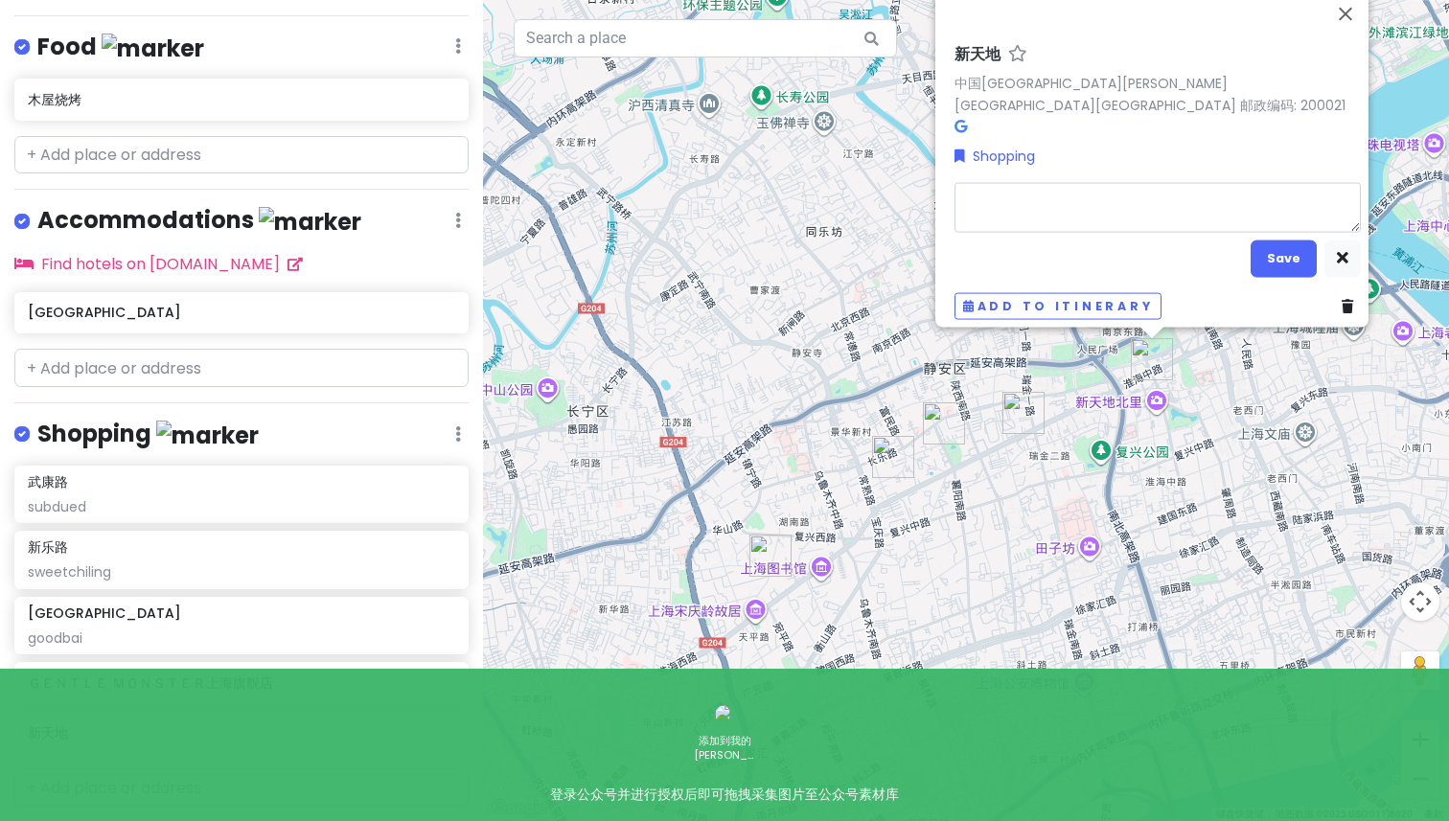
type textarea "x"
type textarea "k"
type textarea "x"
type textarea "ka"
type textarea "x"
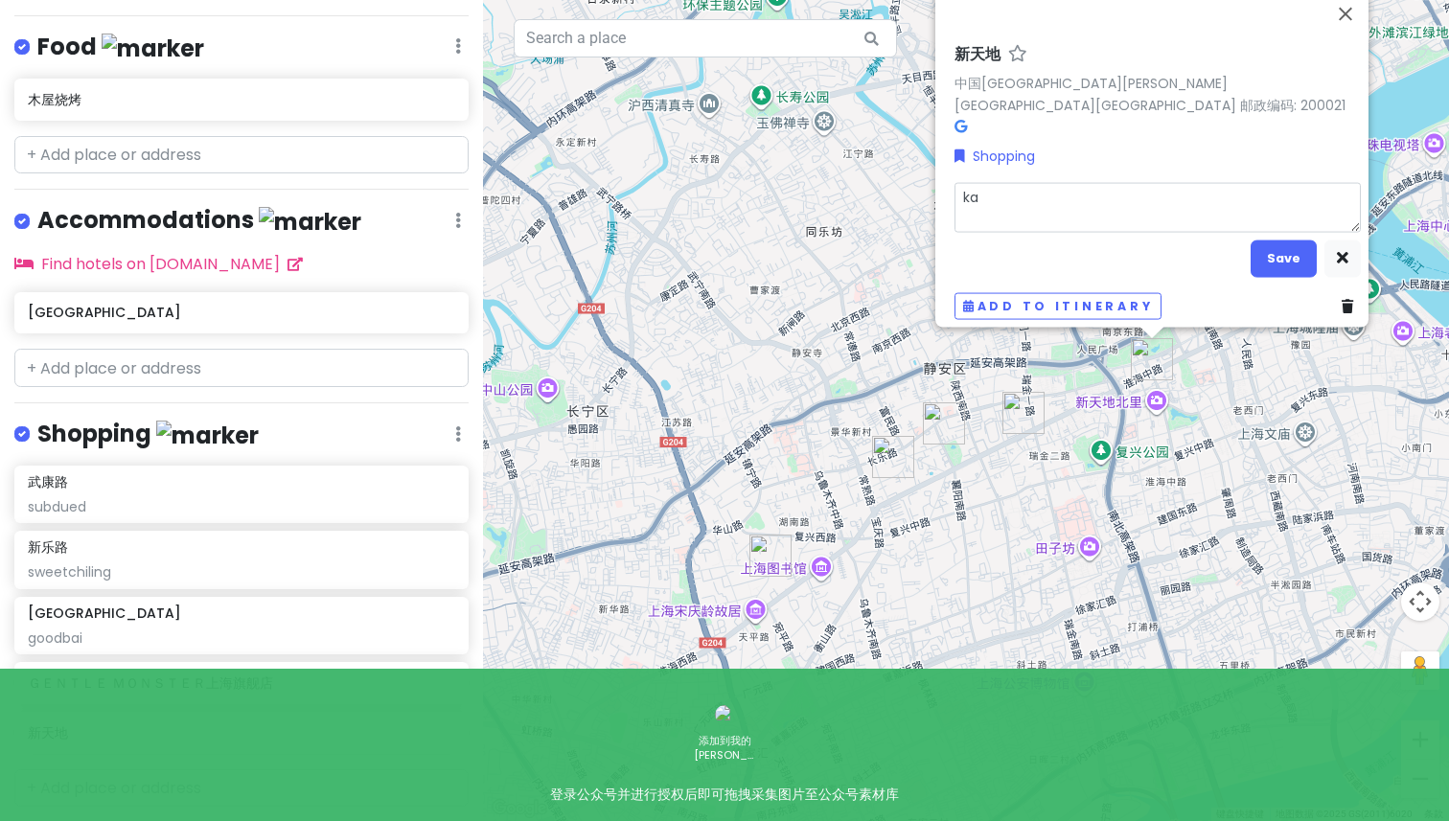
type textarea "kan"
type textarea "x"
type textarea "kang"
type textarea "x"
type textarea "kang o"
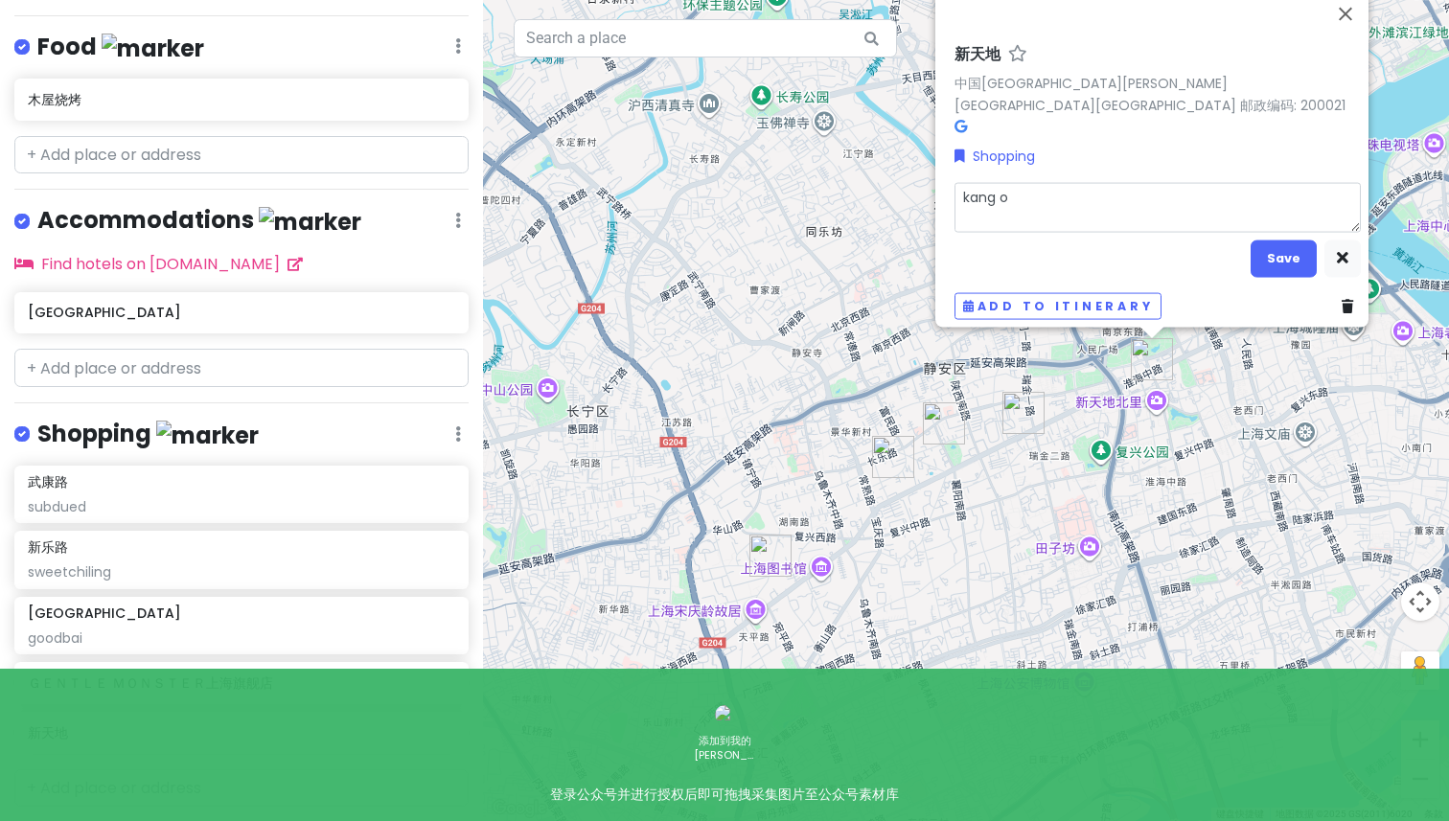
type textarea "x"
type textarea "kang o l"
type textarea "x"
type textarea "kangol"
click at [1279, 240] on button "Save" at bounding box center [1284, 258] width 66 height 37
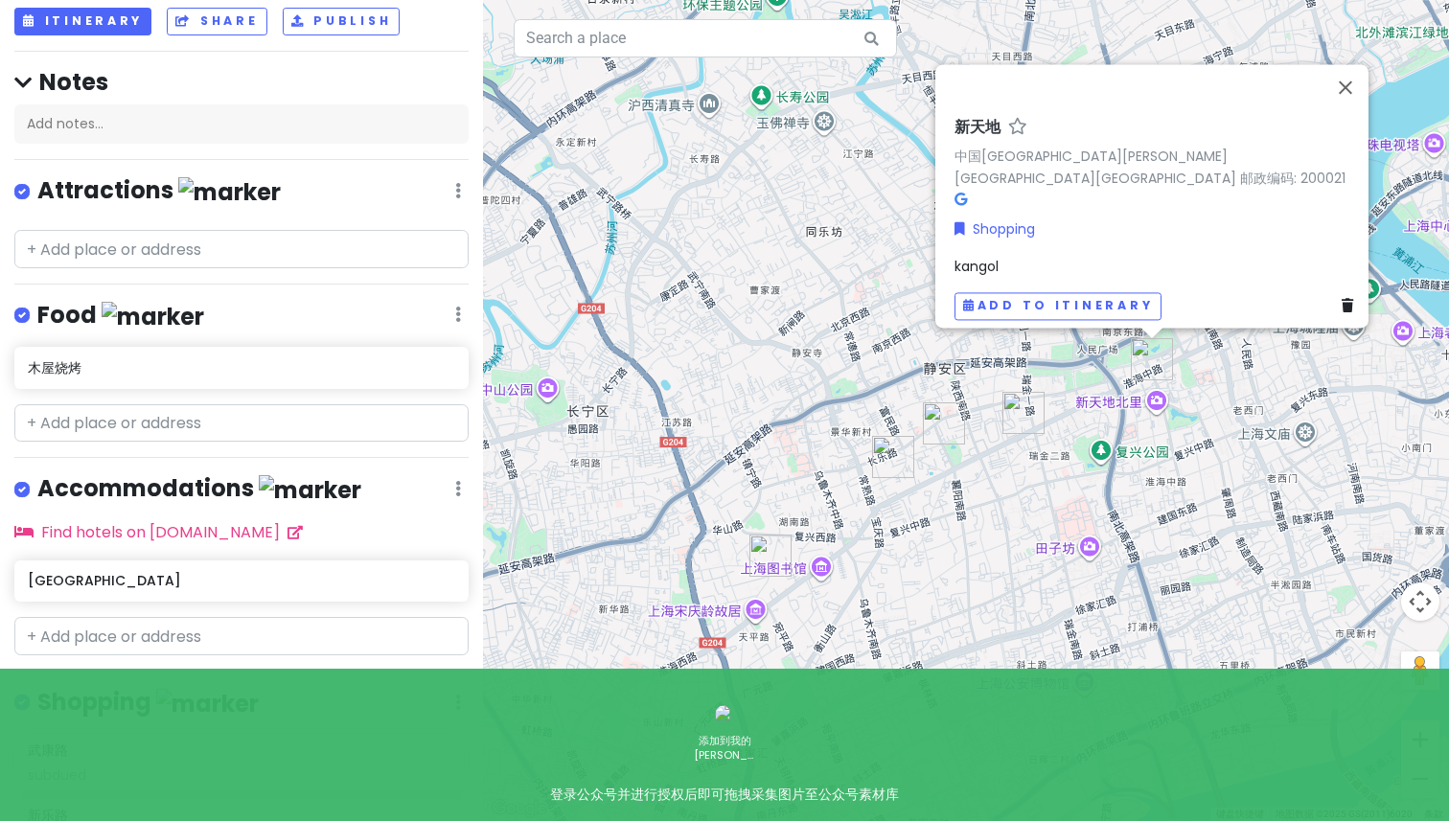
scroll to position [0, 0]
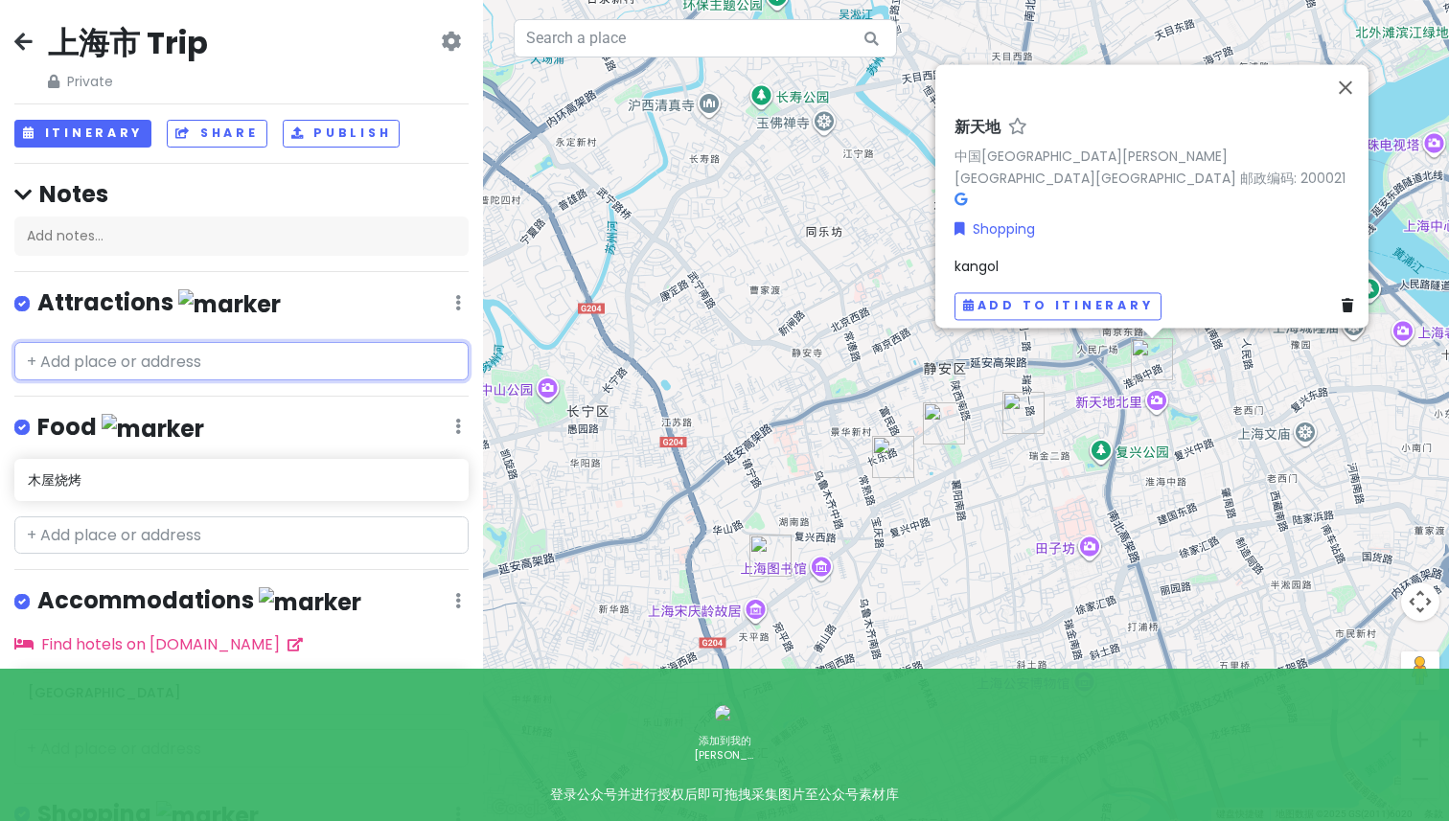
click at [115, 365] on input "text" at bounding box center [241, 361] width 454 height 38
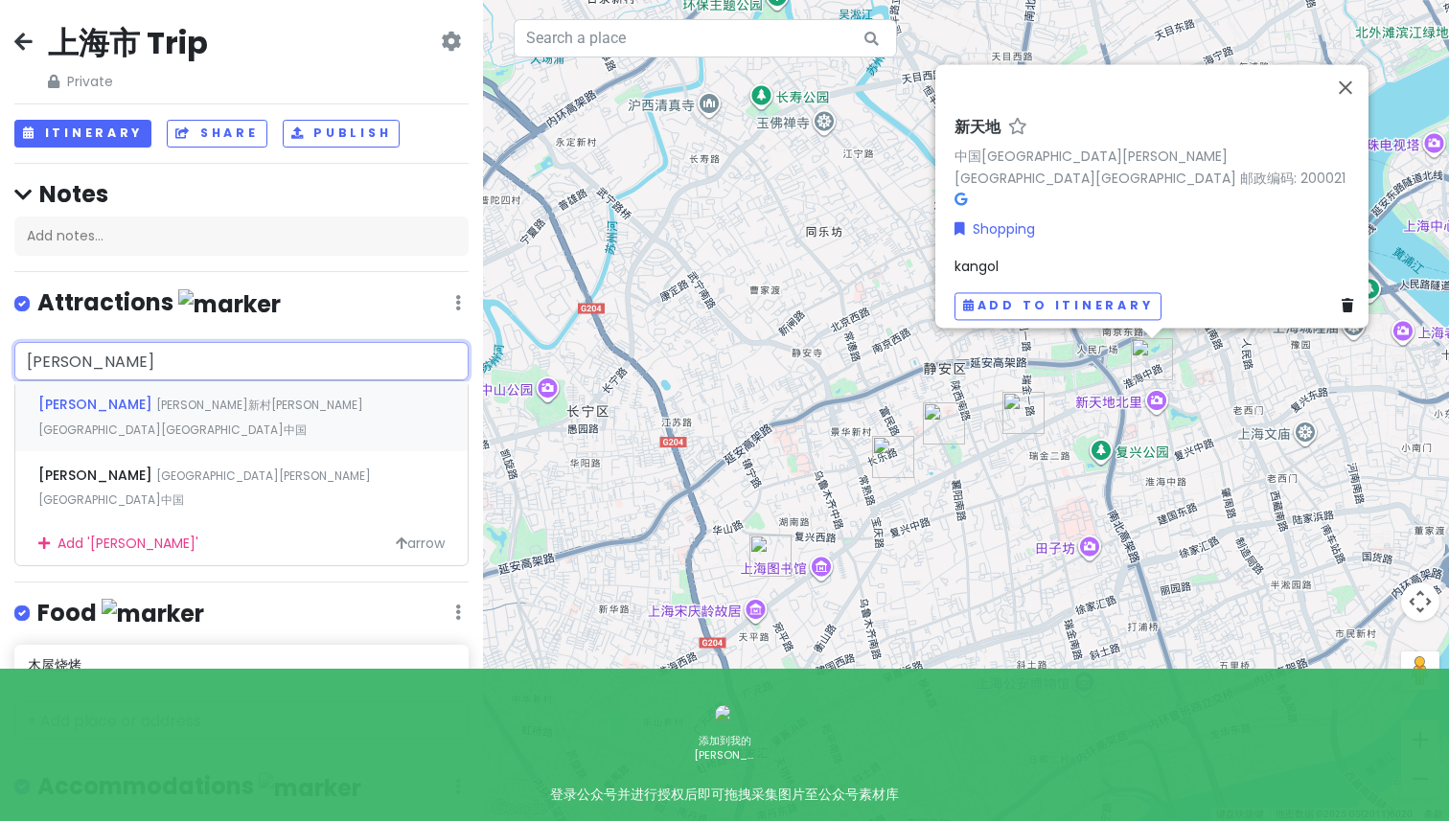
type input "[GEOGRAPHIC_DATA]"
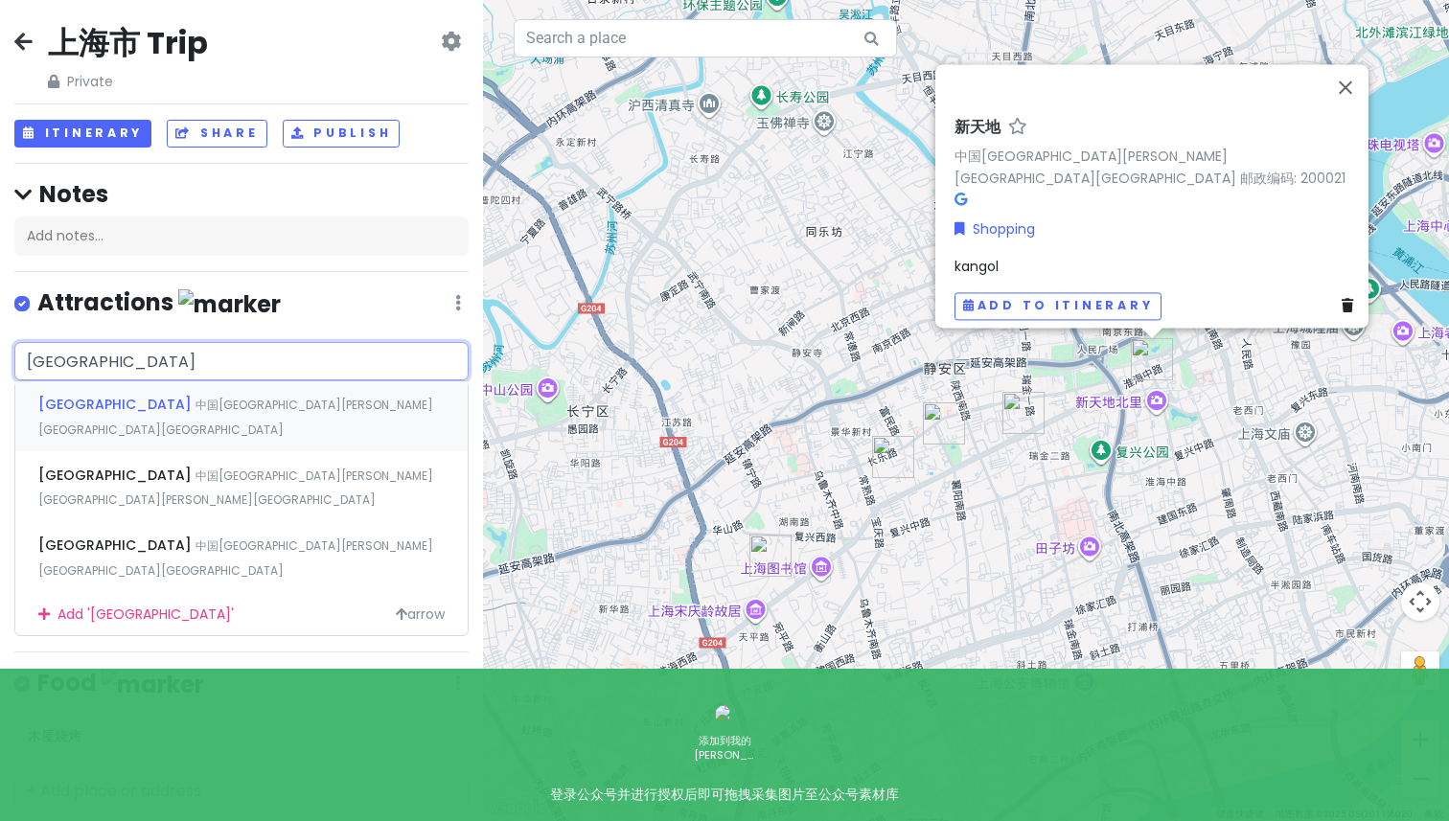
click at [267, 413] on div "[GEOGRAPHIC_DATA][GEOGRAPHIC_DATA][PERSON_NAME][GEOGRAPHIC_DATA][GEOGRAPHIC_DAT…" at bounding box center [241, 416] width 452 height 71
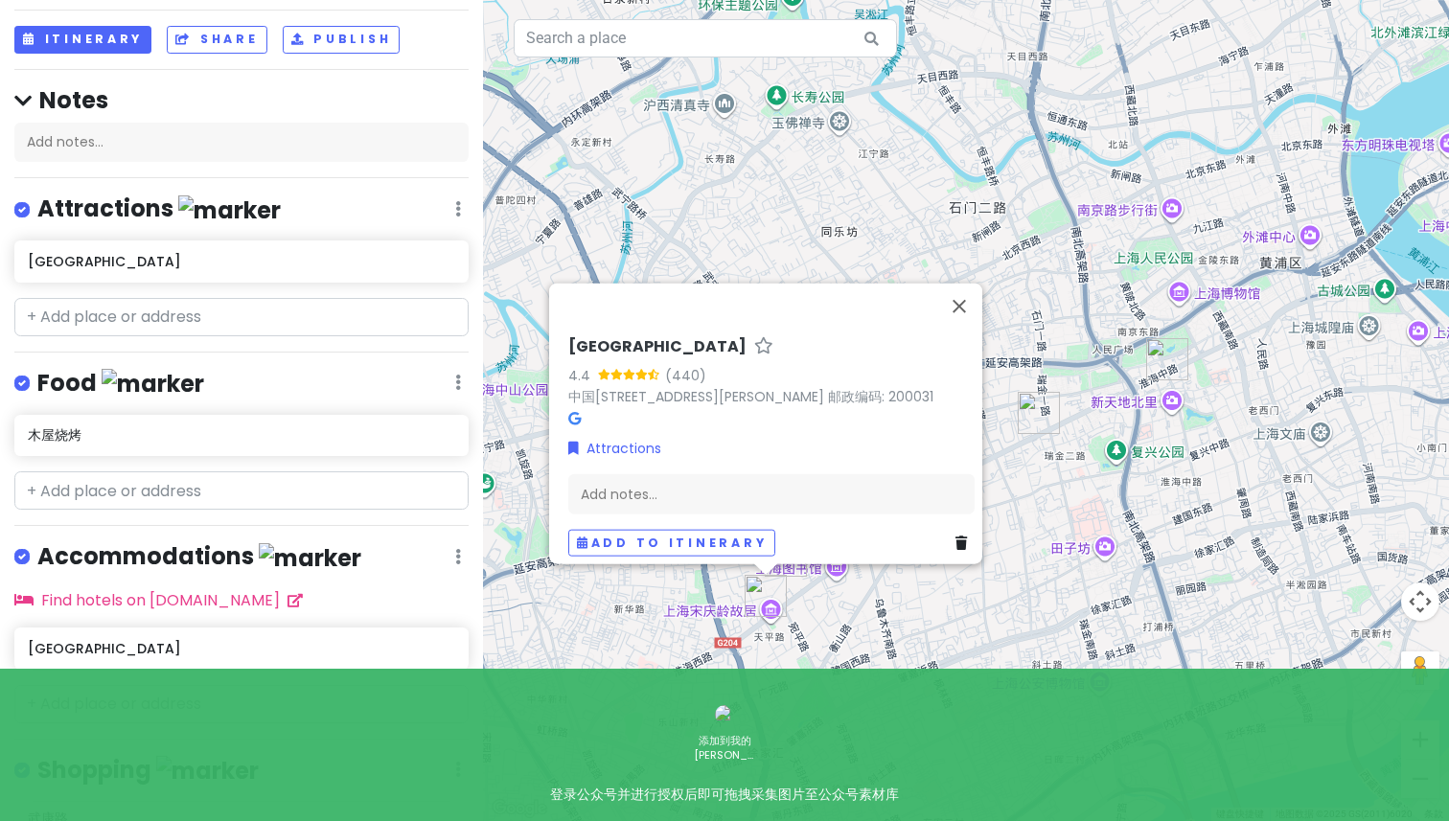
scroll to position [101, 0]
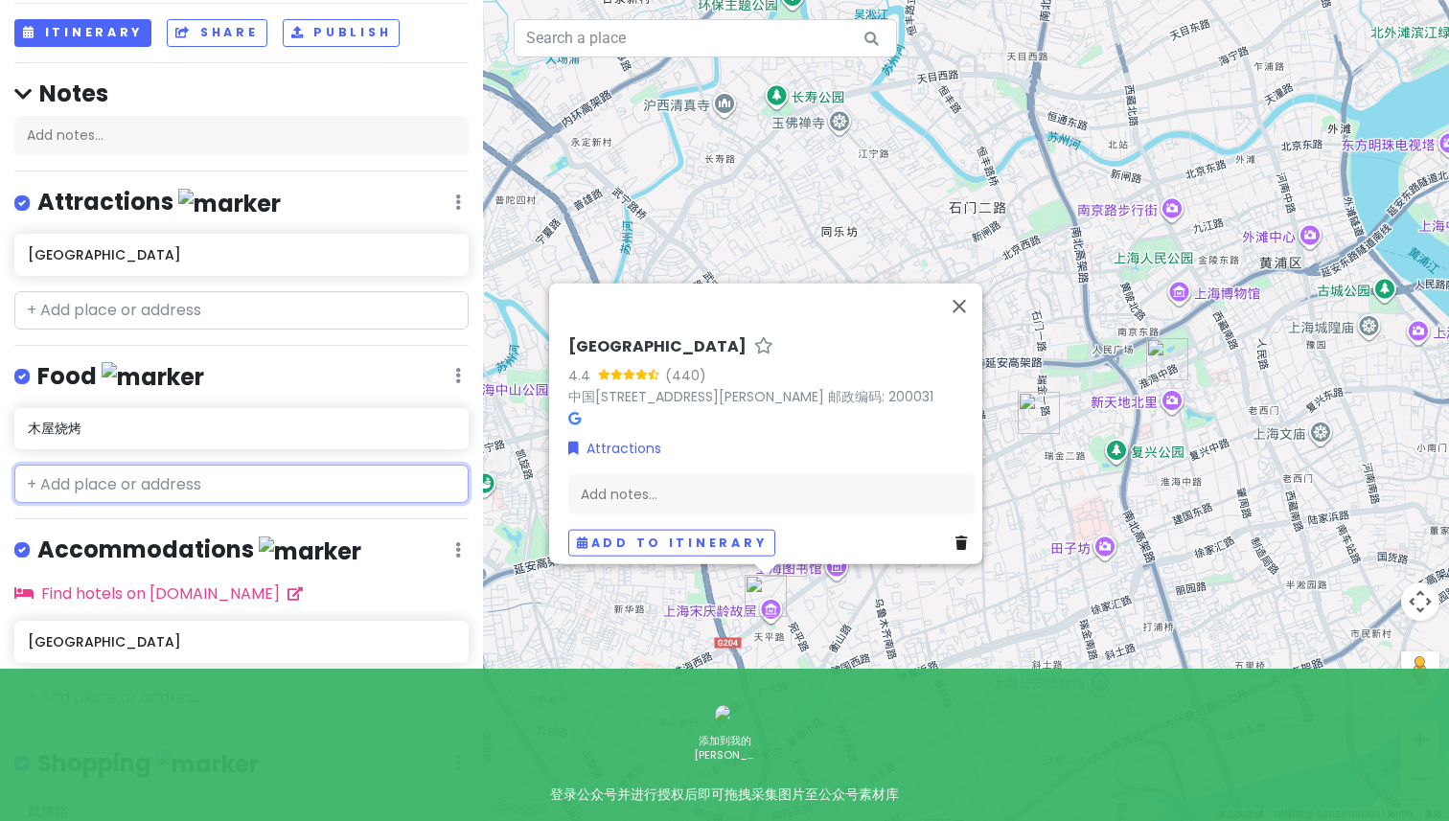
click at [119, 473] on input "text" at bounding box center [241, 484] width 454 height 38
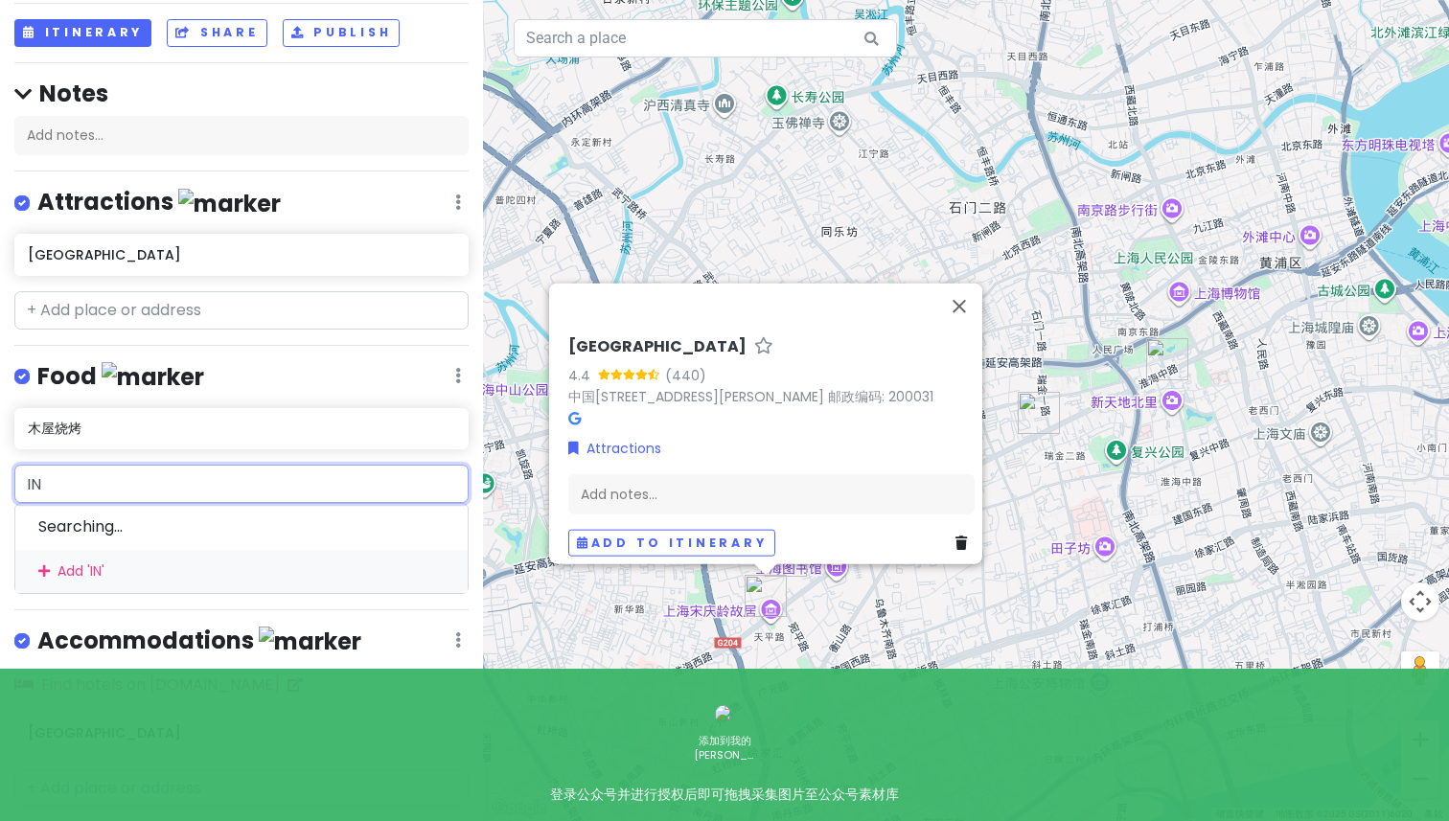
type input "INS"
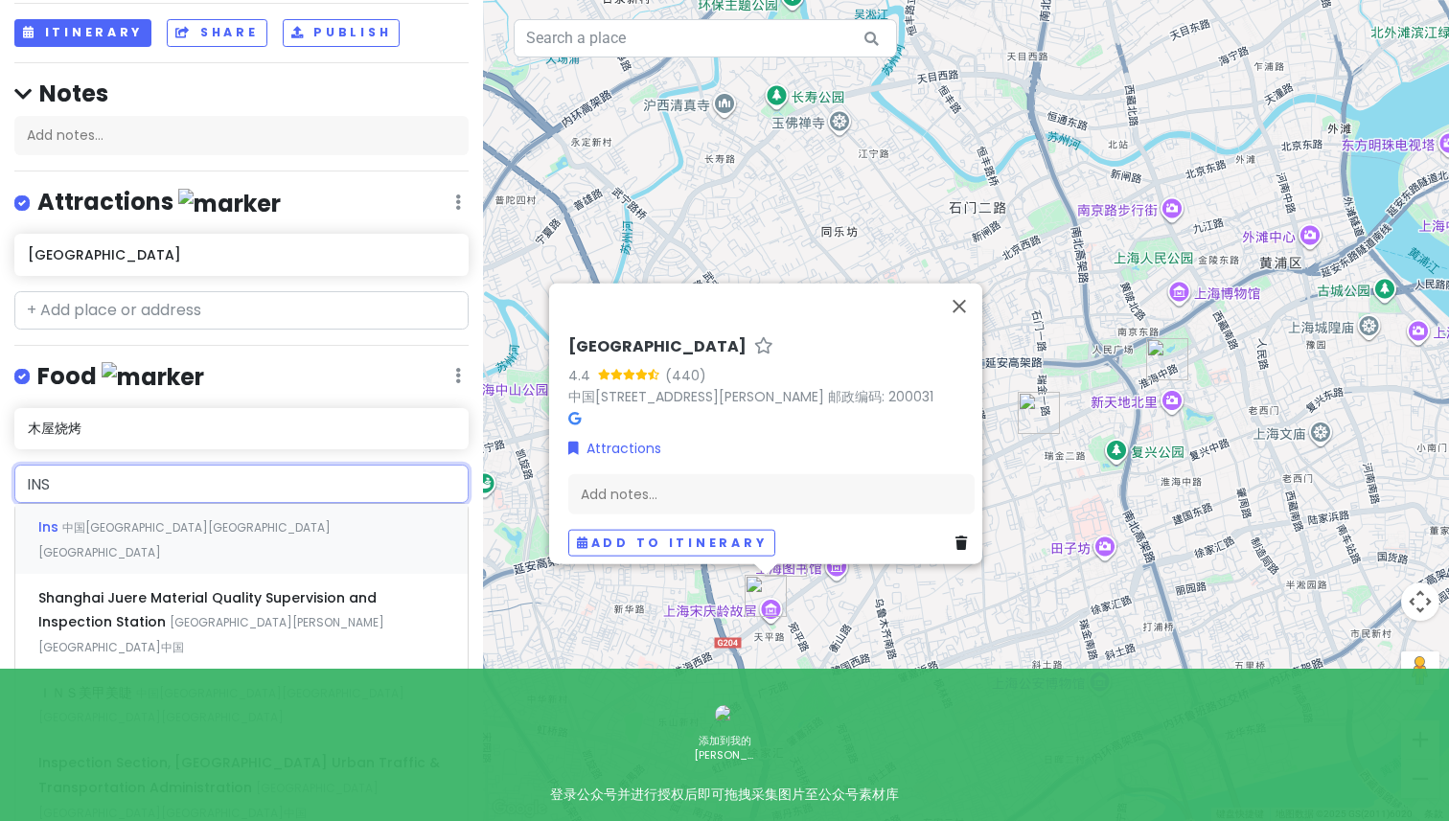
click at [193, 525] on span "中国[GEOGRAPHIC_DATA][GEOGRAPHIC_DATA][GEOGRAPHIC_DATA]" at bounding box center [184, 540] width 292 height 41
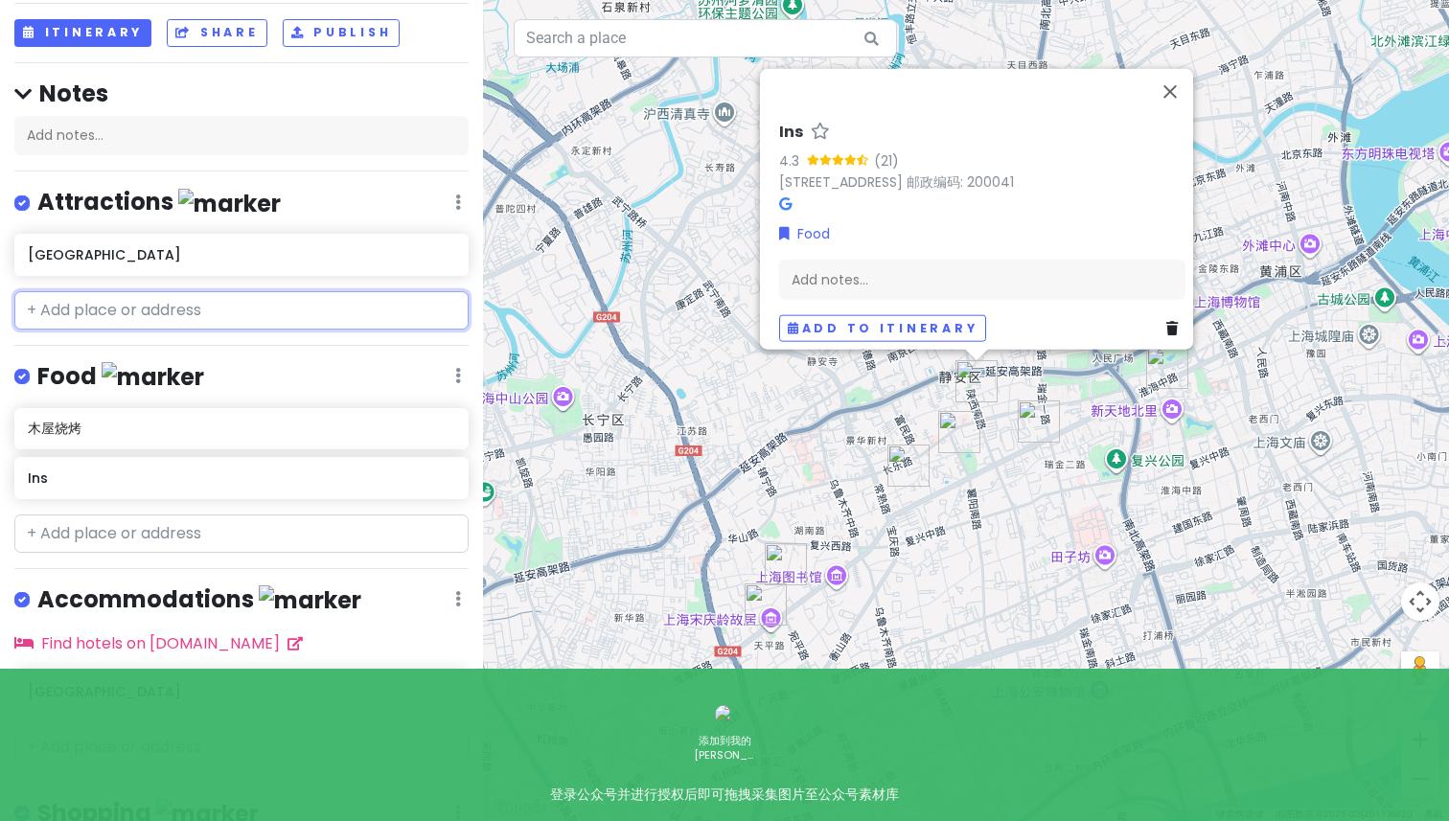
click at [190, 294] on input "text" at bounding box center [241, 310] width 454 height 38
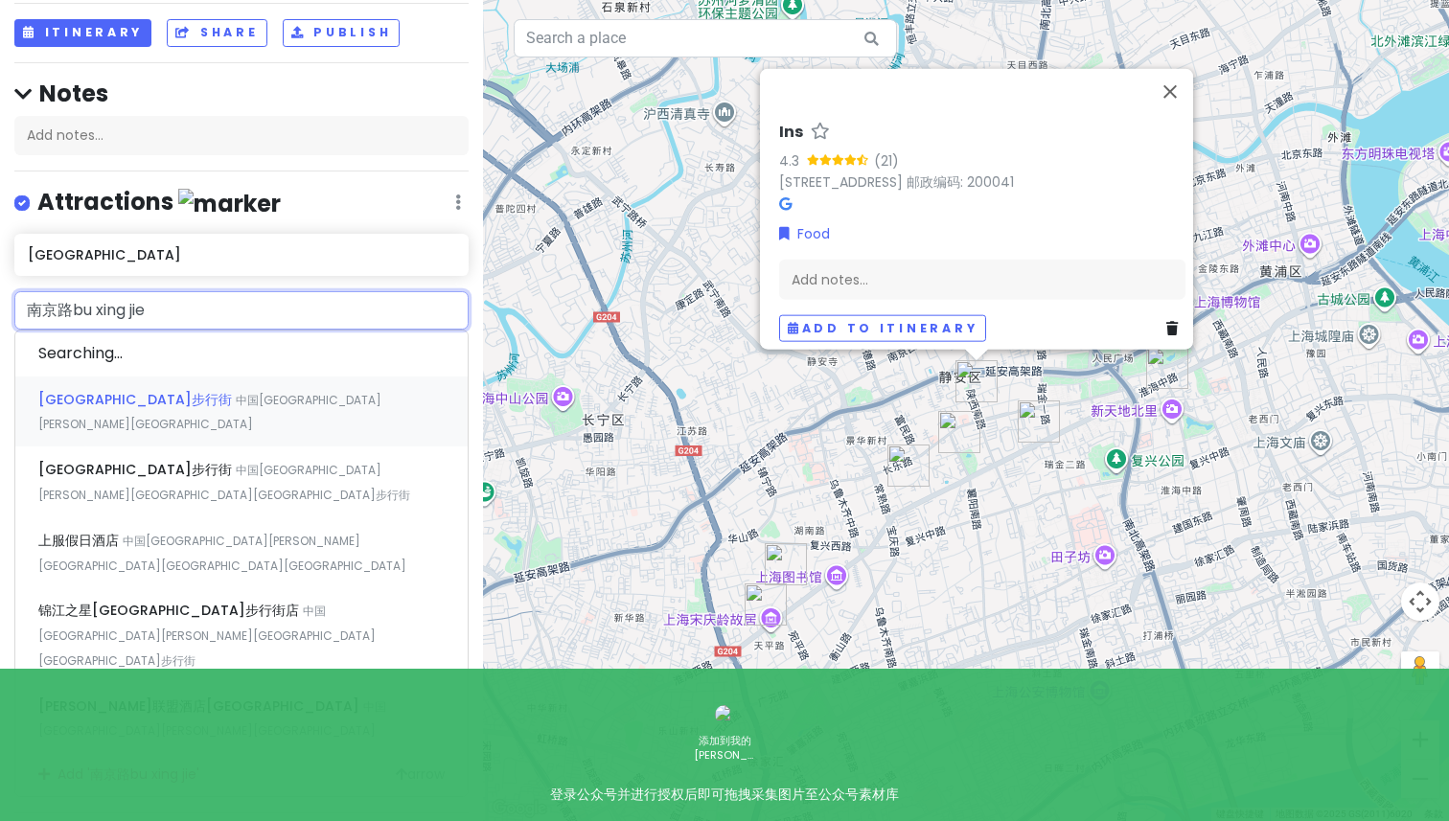
type input "[GEOGRAPHIC_DATA]步行街"
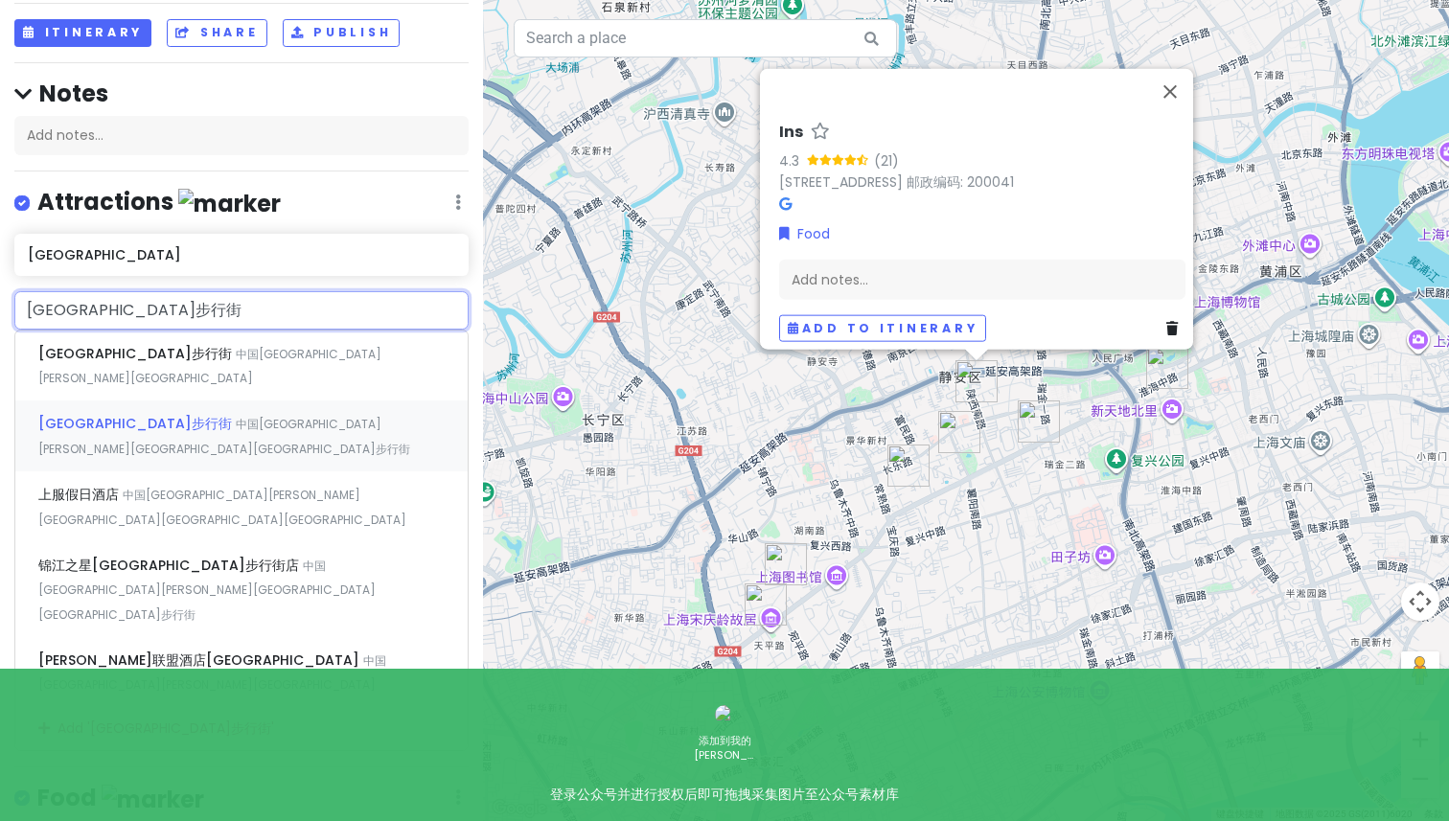
click at [219, 401] on div "[GEOGRAPHIC_DATA]步行街 中国[GEOGRAPHIC_DATA][PERSON_NAME][GEOGRAPHIC_DATA][GEOGRAPH…" at bounding box center [241, 436] width 452 height 71
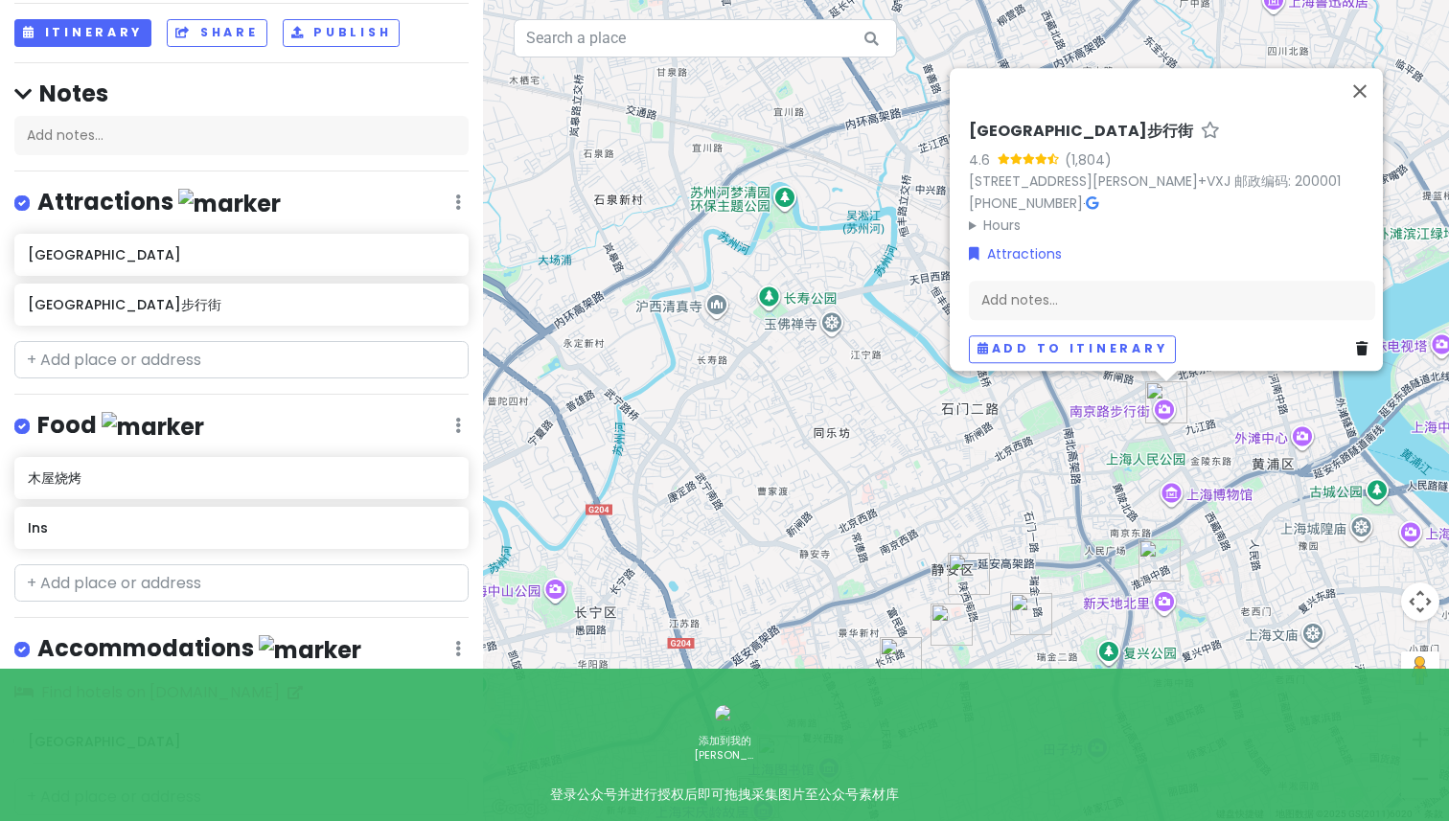
click at [134, 383] on div "上海市 Trip Private Change Dates Make a Copy Delete Trip Go Pro ⚡️ Give Feedback 💡…" at bounding box center [241, 410] width 483 height 821
click at [111, 371] on input "text" at bounding box center [241, 360] width 454 height 38
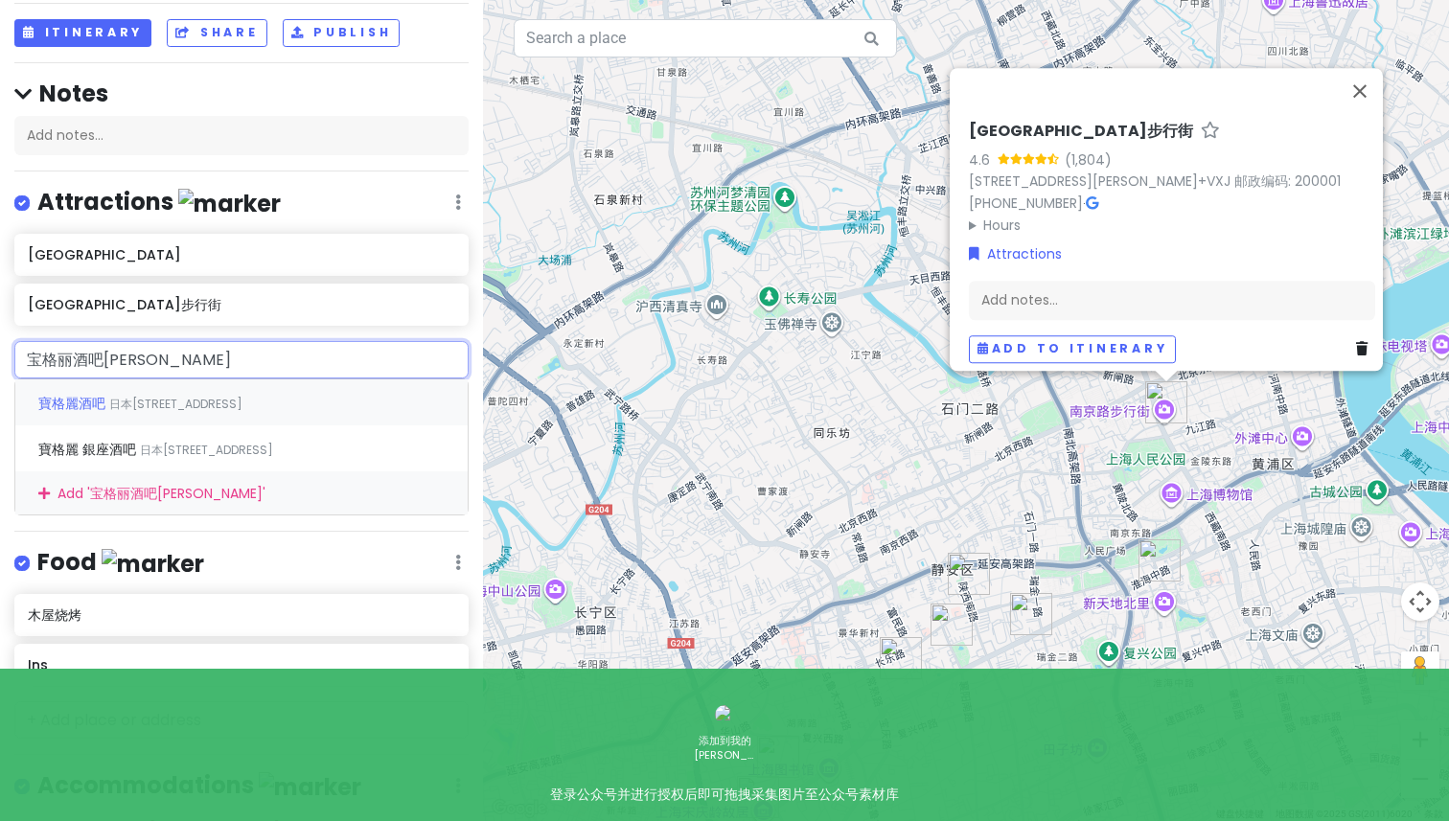
type input "宝格丽酒吧上海"
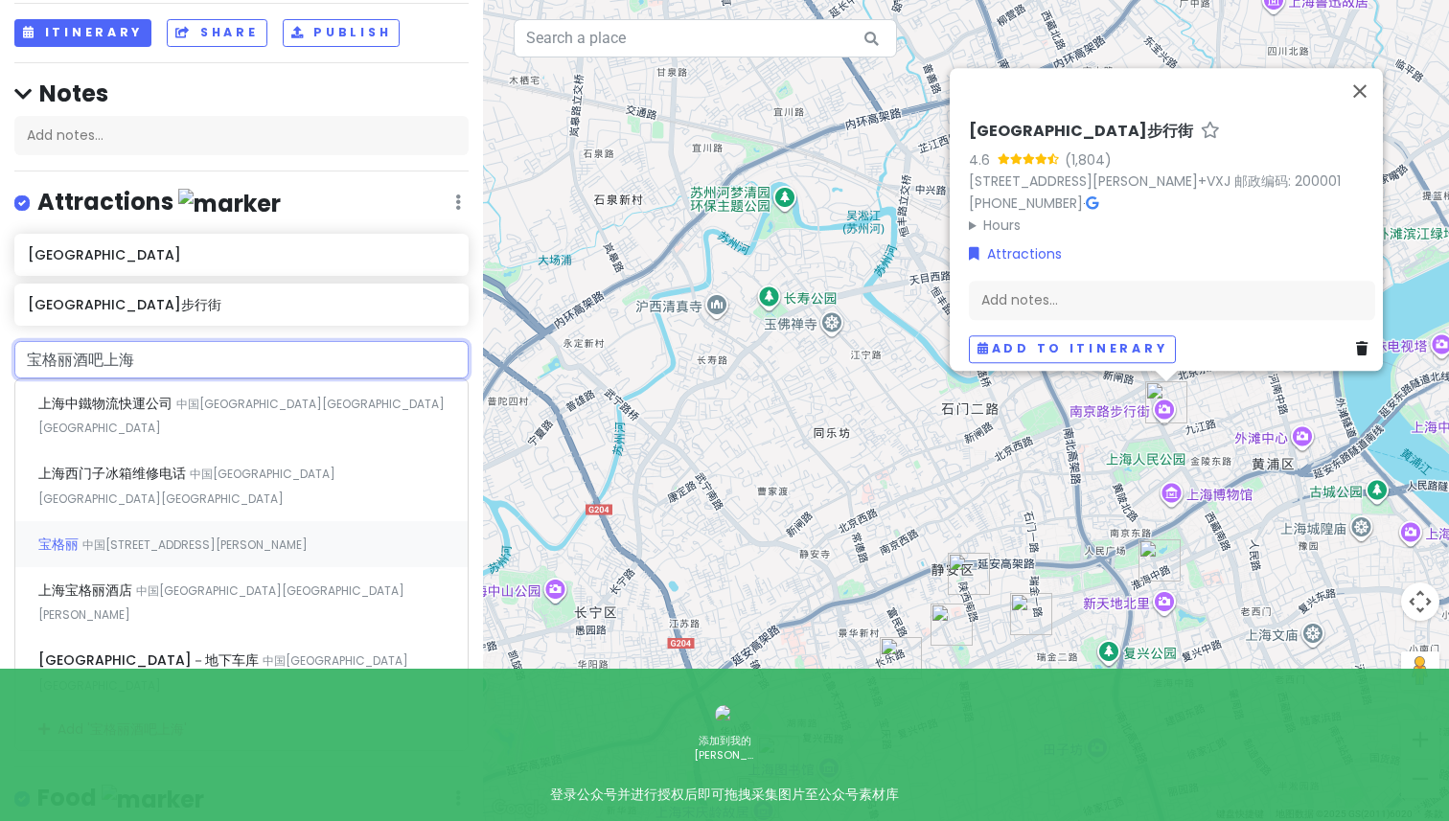
click at [184, 521] on div "[GEOGRAPHIC_DATA][STREET_ADDRESS][PERSON_NAME]" at bounding box center [241, 544] width 452 height 46
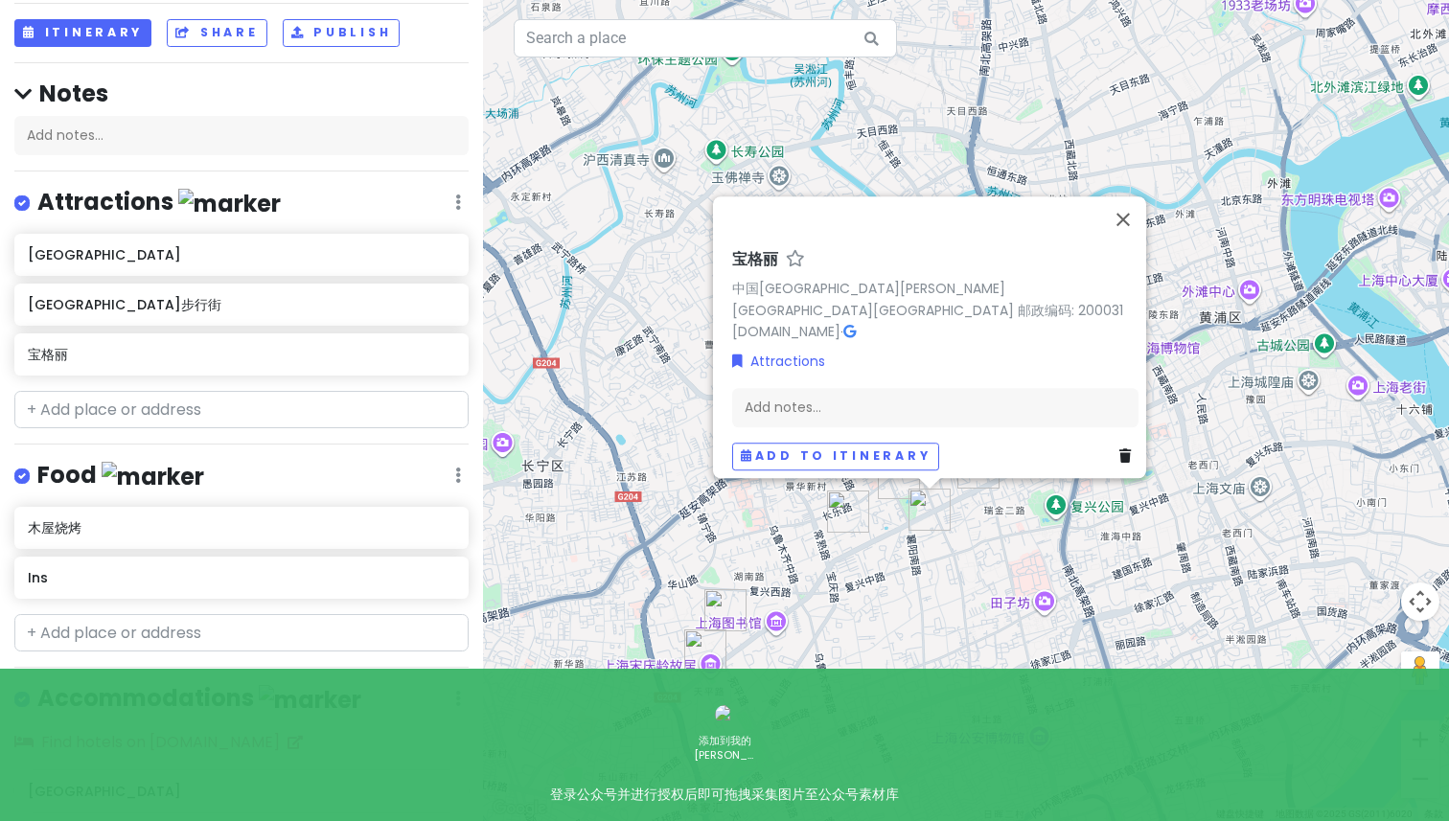
drag, startPoint x: 935, startPoint y: 723, endPoint x: 878, endPoint y: 567, distance: 165.6
click at [878, 567] on div "[GEOGRAPHIC_DATA][PERSON_NAME][GEOGRAPHIC_DATA][GEOGRAPHIC_DATA] 邮政编码: 200031 […" at bounding box center [966, 410] width 966 height 821
click at [829, 671] on div "[GEOGRAPHIC_DATA][PERSON_NAME][GEOGRAPHIC_DATA][GEOGRAPHIC_DATA] 邮政编码: 200031 […" at bounding box center [966, 410] width 966 height 821
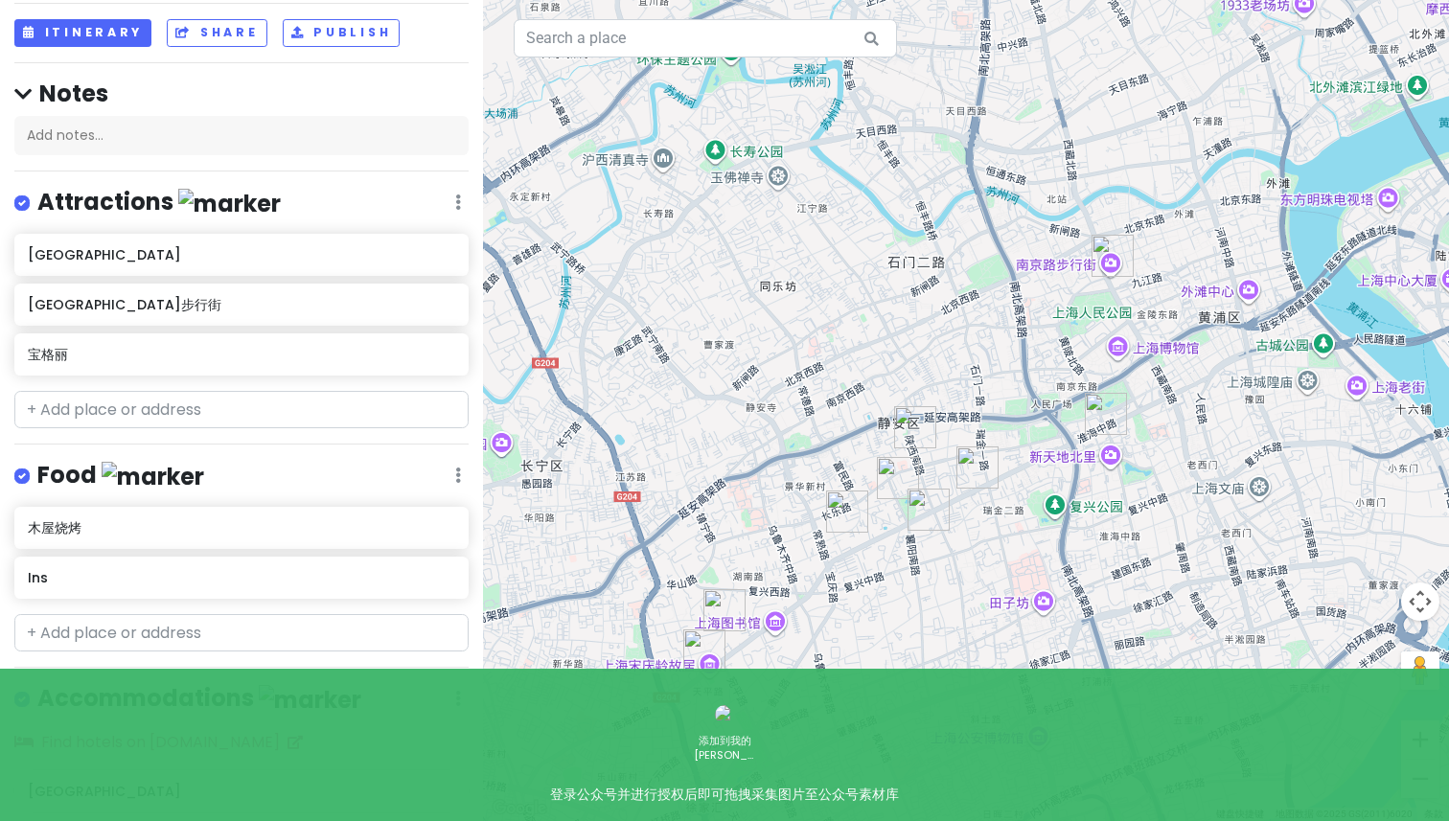
click at [713, 648] on img "武康大楼" at bounding box center [704, 651] width 42 height 42
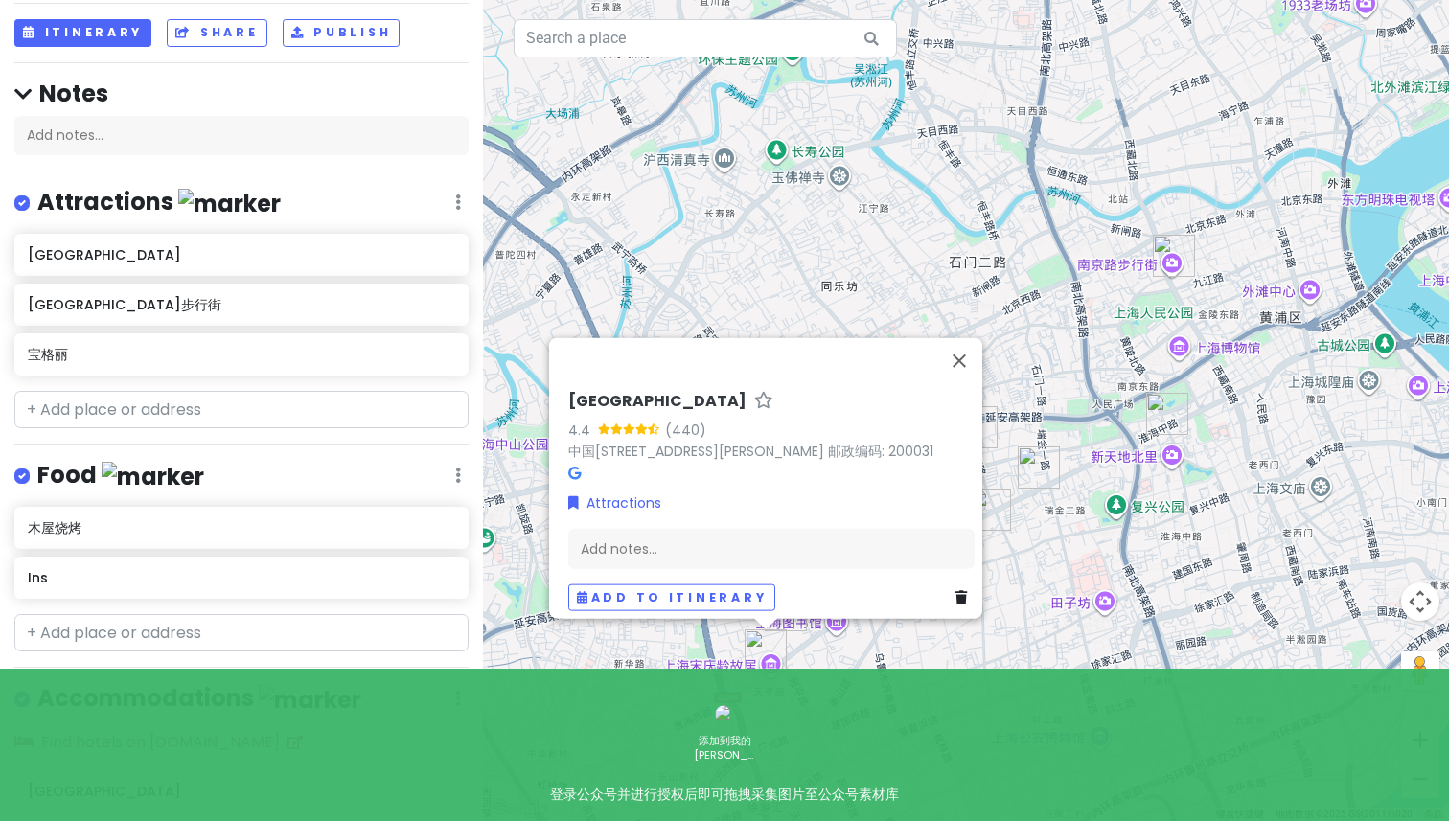
click at [832, 661] on div "[GEOGRAPHIC_DATA] 4.4 (440) [STREET_ADDRESS][PERSON_NAME] 邮政编码: 200031 Attracti…" at bounding box center [966, 410] width 966 height 821
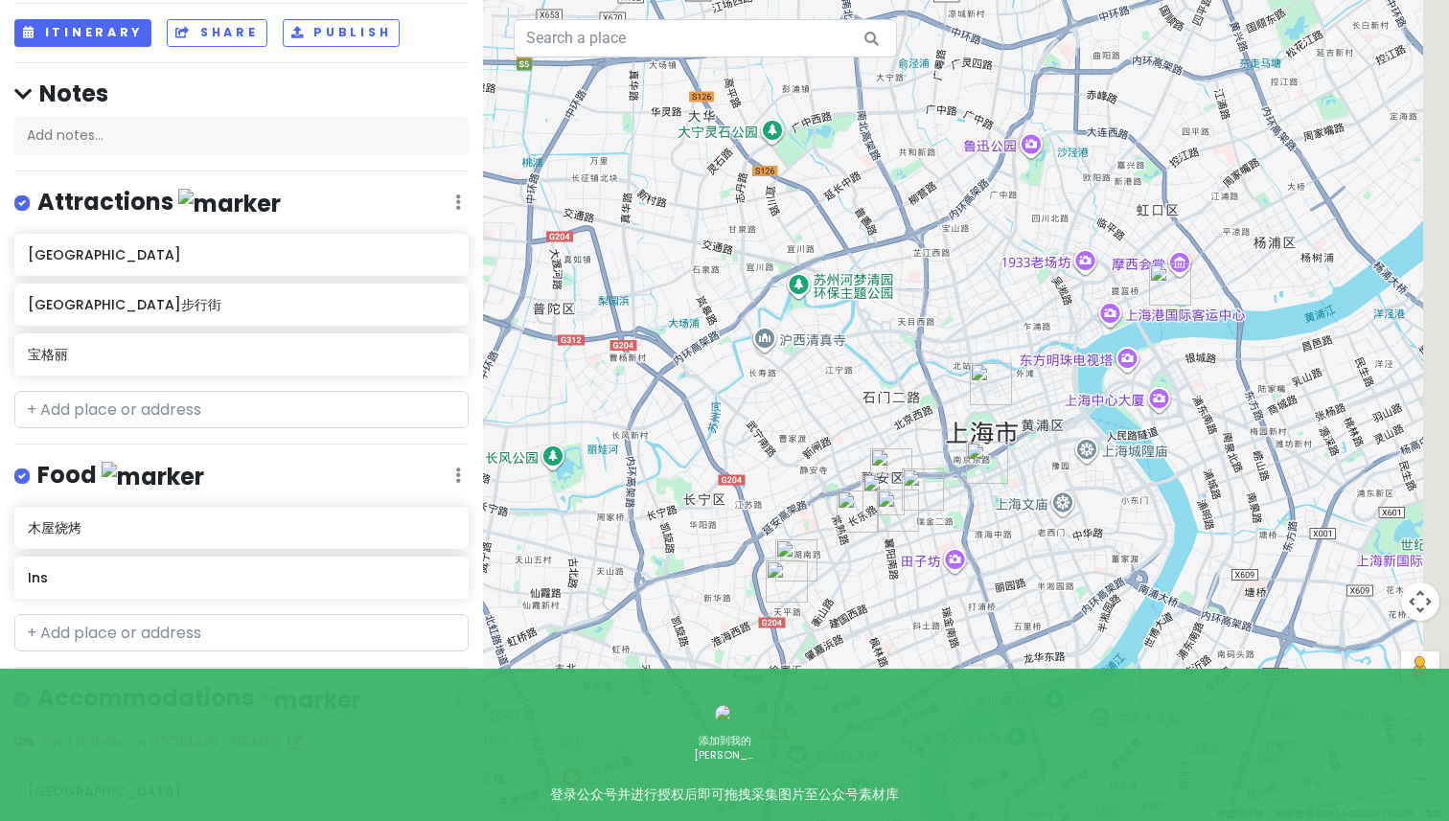
drag, startPoint x: 1144, startPoint y: 535, endPoint x: 966, endPoint y: 561, distance: 180.2
click at [966, 561] on div at bounding box center [966, 410] width 966 height 821
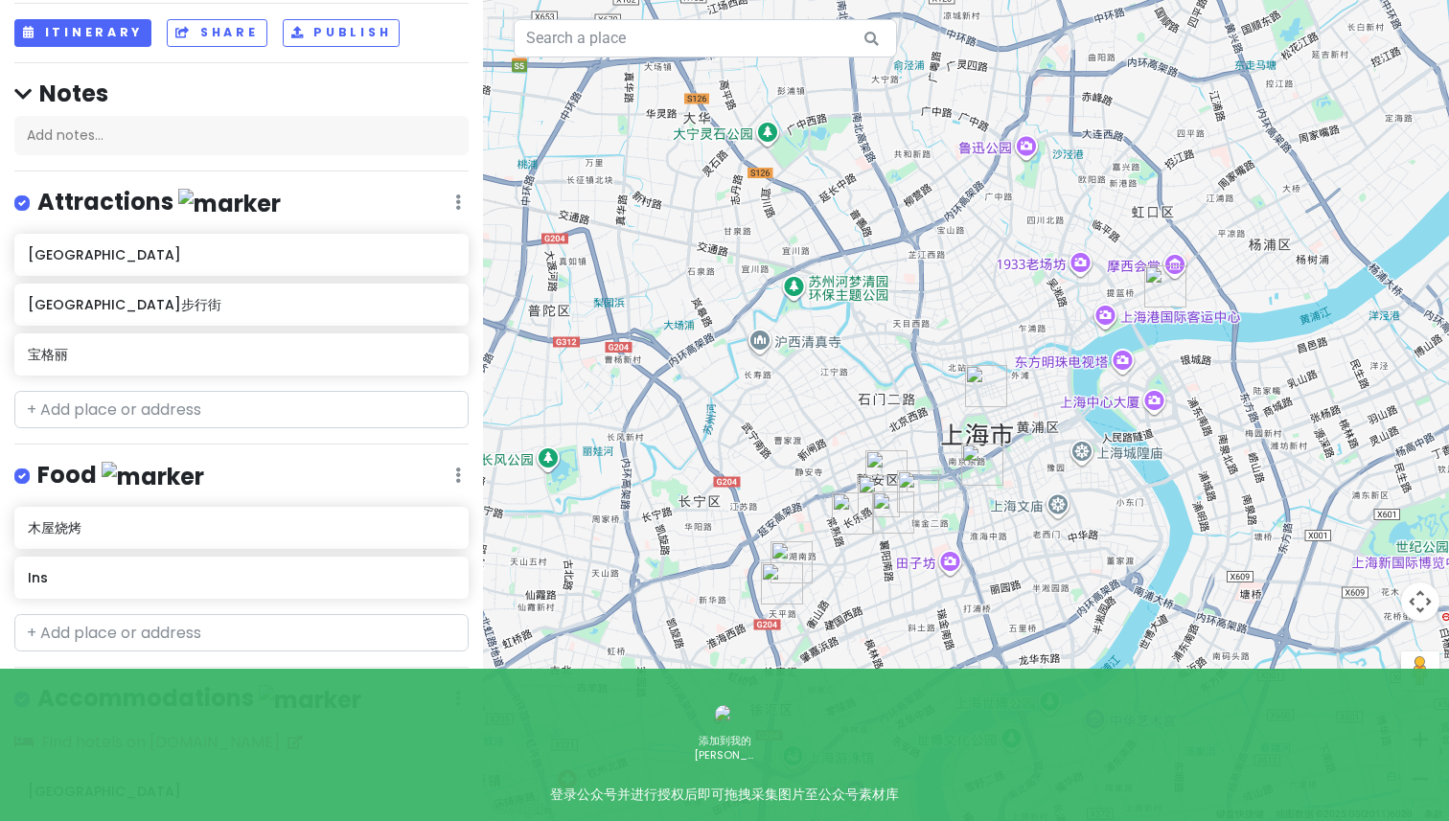
click at [1157, 297] on img "上海外滩悦榕庄" at bounding box center [1165, 287] width 42 height 42
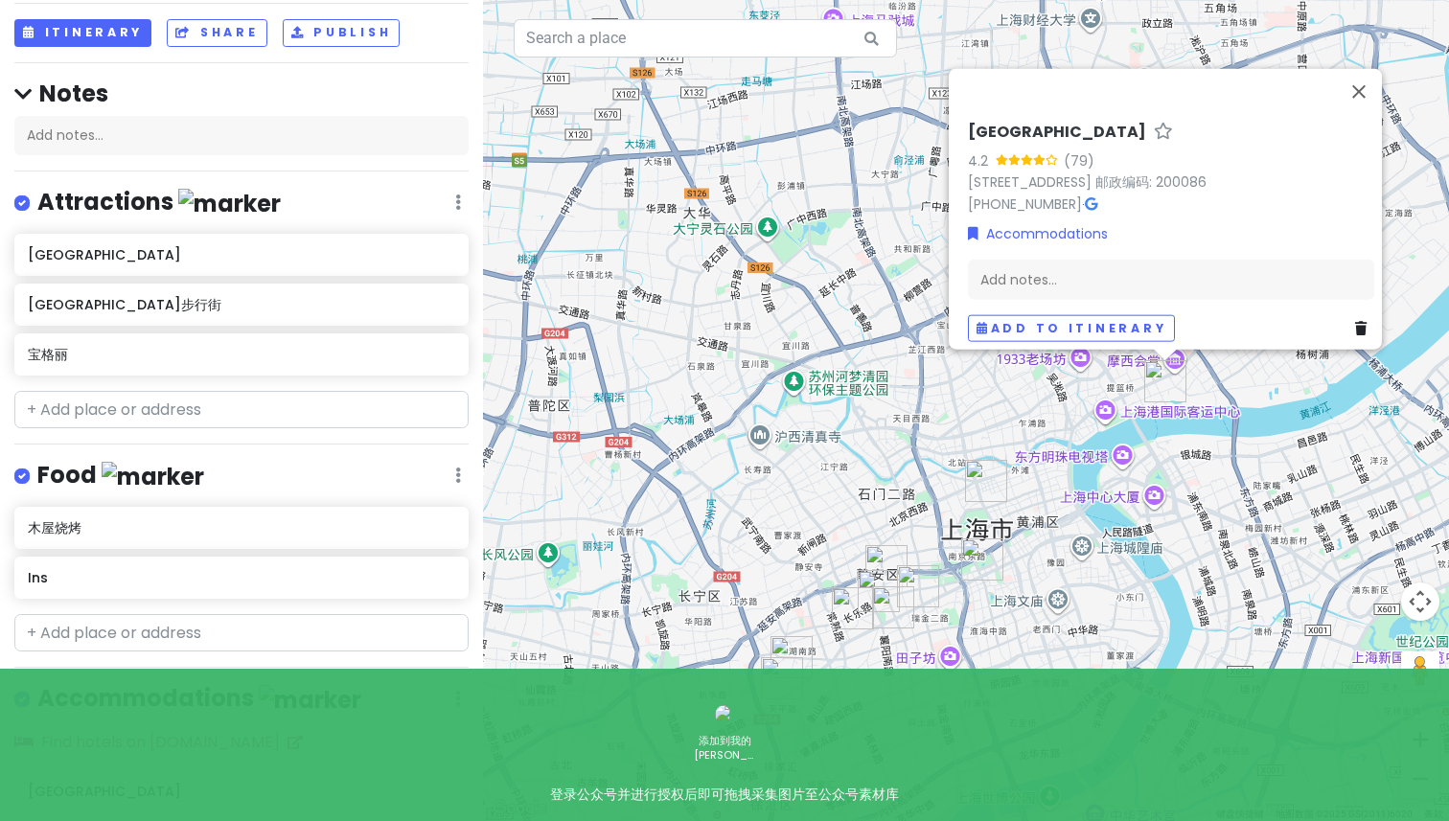
click at [1156, 361] on img "上海外滩悦榕庄" at bounding box center [1165, 381] width 42 height 42
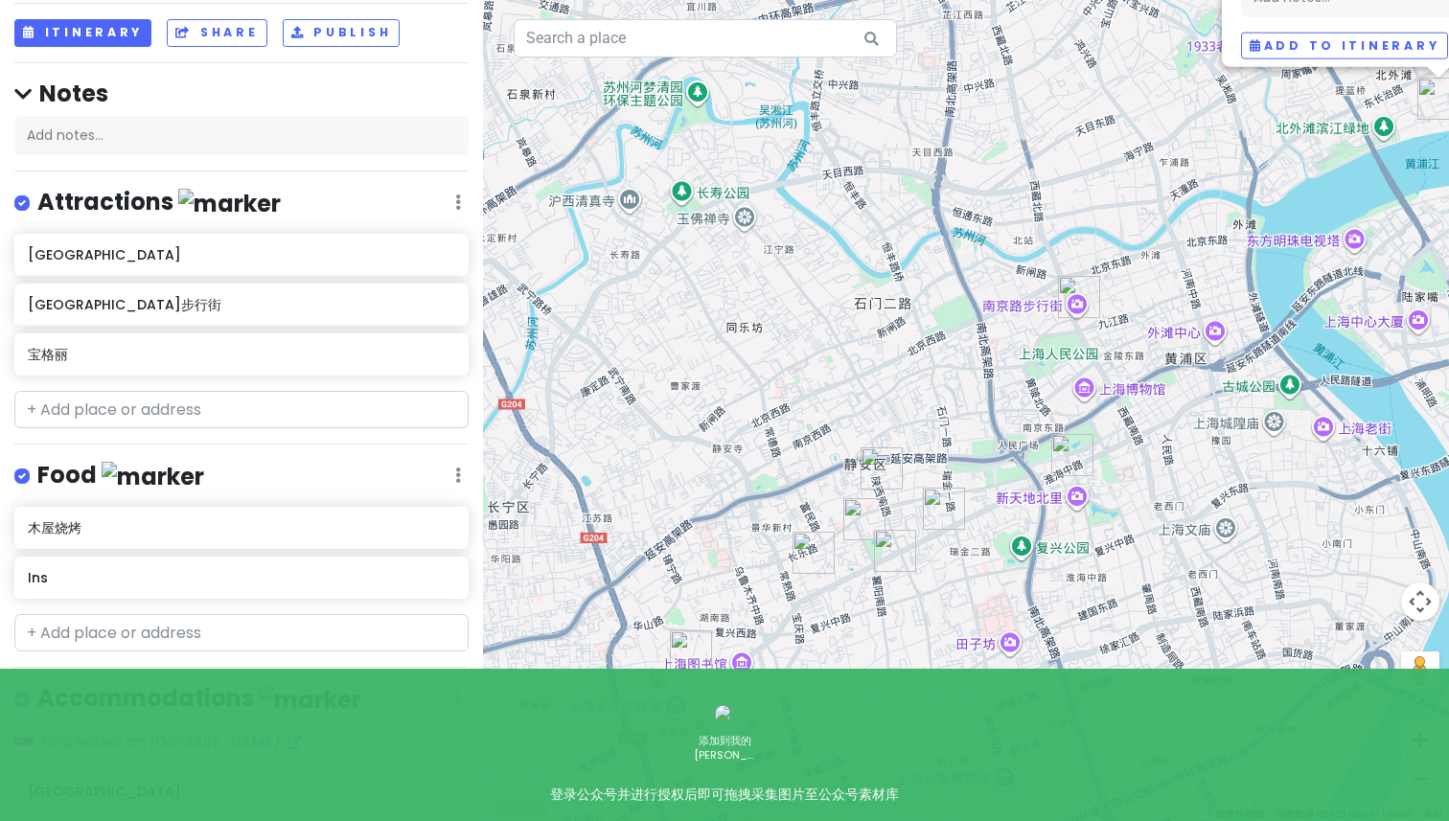
drag, startPoint x: 843, startPoint y: 677, endPoint x: 889, endPoint y: 633, distance: 63.0
click at [889, 633] on div "[GEOGRAPHIC_DATA] 4.2 (79) [STREET_ADDRESS] 邮政编码: 200086 [PHONE_NUMBER] · Accom…" at bounding box center [966, 410] width 966 height 821
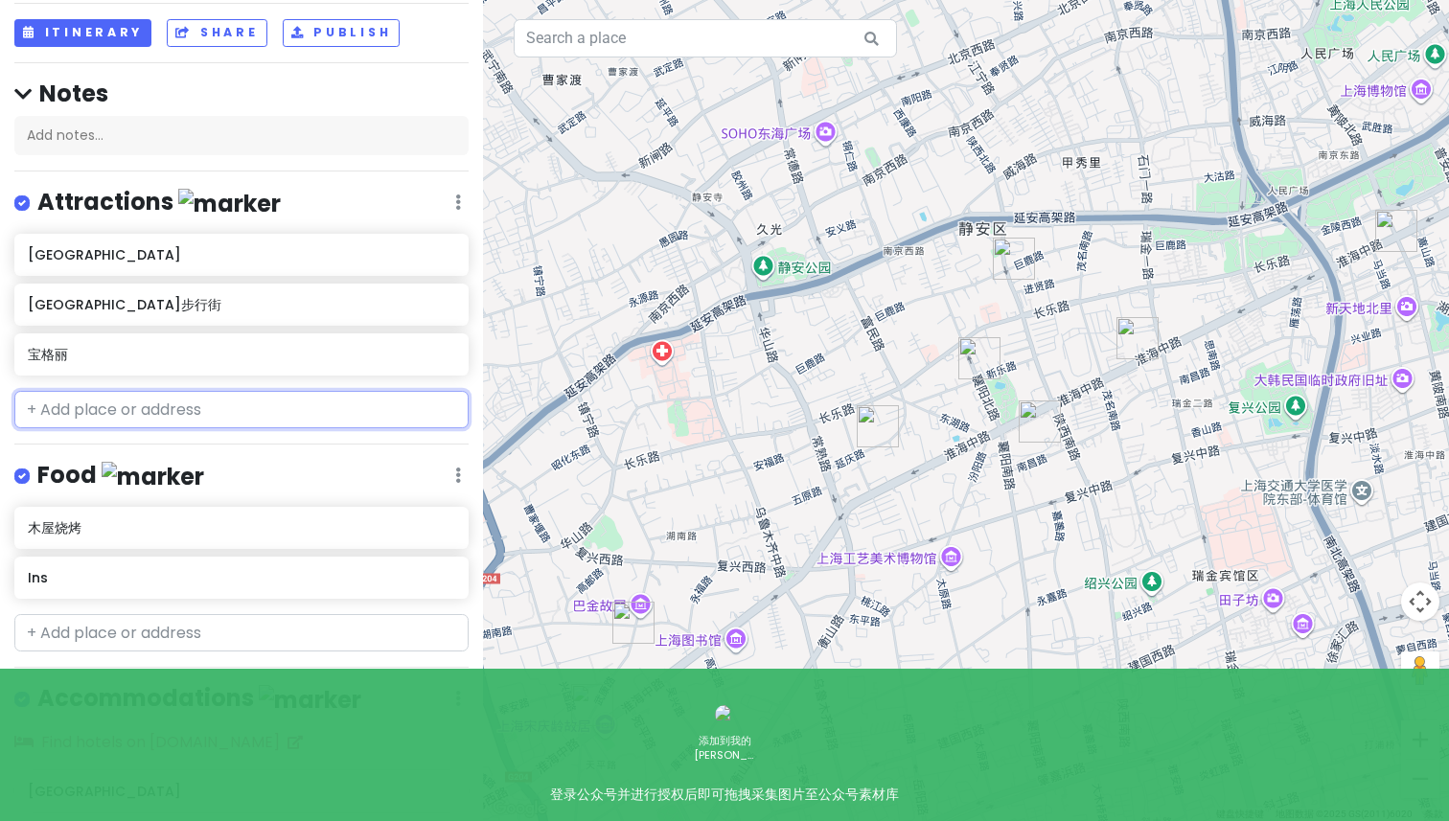
click at [89, 414] on input "text" at bounding box center [241, 410] width 454 height 38
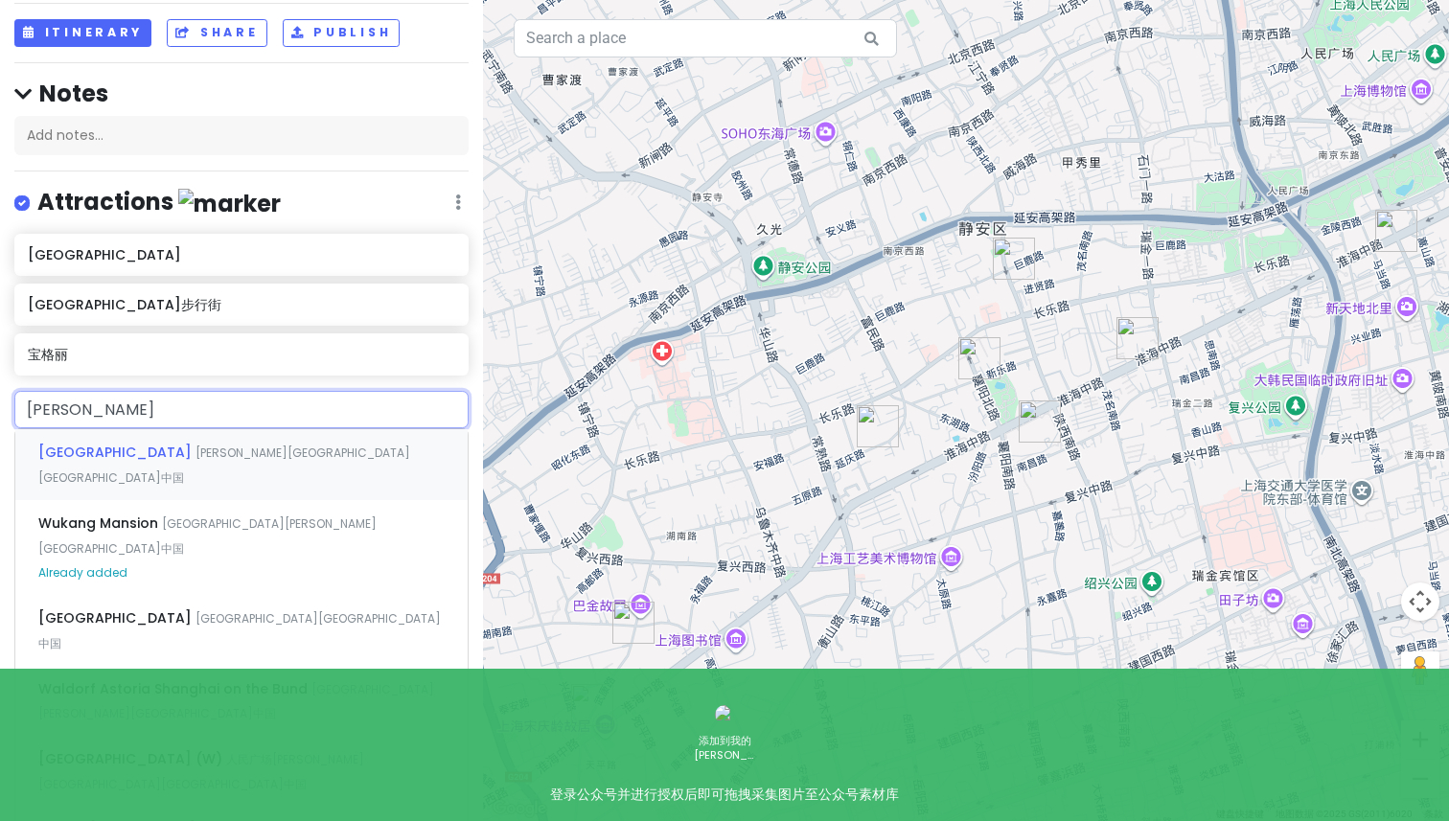
type input "外滩"
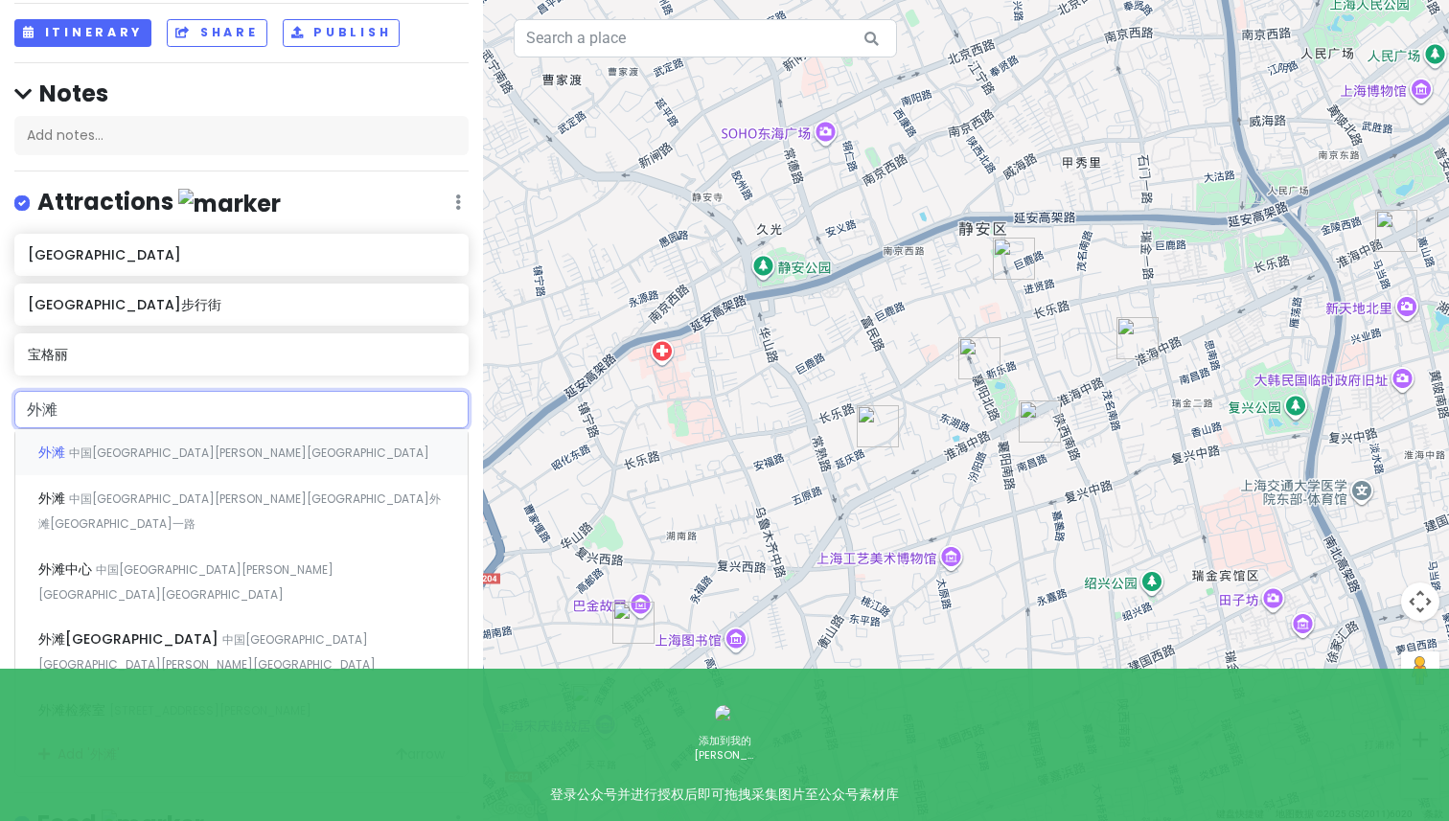
click at [162, 440] on div "外滩 中国[GEOGRAPHIC_DATA][PERSON_NAME][GEOGRAPHIC_DATA]" at bounding box center [241, 452] width 452 height 46
